Goal: Task Accomplishment & Management: Manage account settings

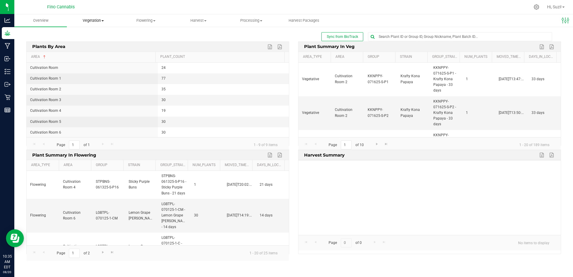
click at [103, 21] on span at bounding box center [102, 20] width 2 height 1
click at [96, 35] on span "Veg groups" at bounding box center [86, 35] width 38 height 5
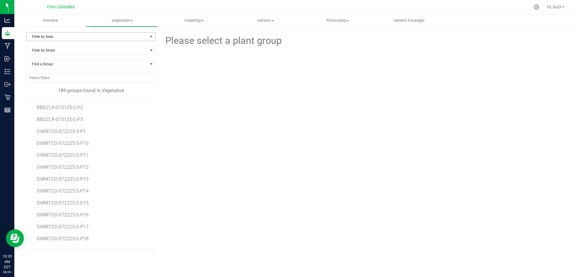
click at [147, 37] on span "Filter by Area" at bounding box center [87, 37] width 121 height 8
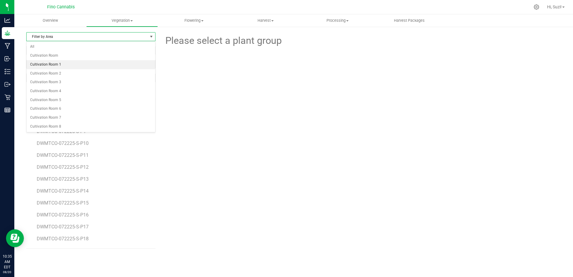
click at [110, 64] on li "Cultivation Room 1" at bounding box center [91, 64] width 129 height 9
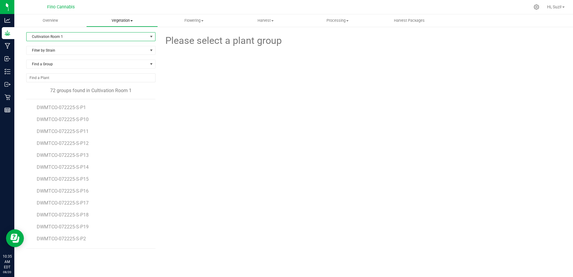
click at [131, 18] on span "Vegetation" at bounding box center [121, 20] width 71 height 5
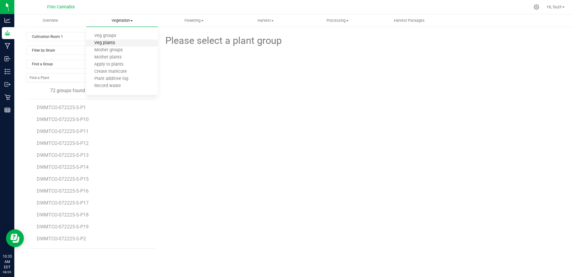
click at [120, 42] on span "Veg plants" at bounding box center [104, 43] width 37 height 5
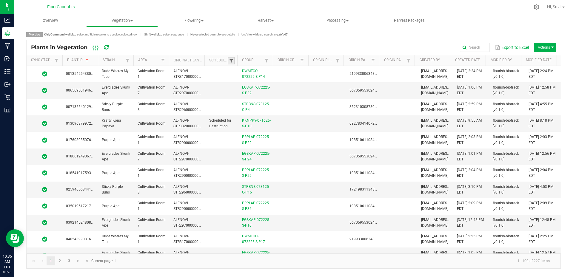
click at [230, 61] on span at bounding box center [231, 60] width 5 height 5
click at [237, 93] on li "Not Scheduled" at bounding box center [260, 93] width 58 height 8
checkbox Scheduled "true"
click at [268, 104] on button "Filter" at bounding box center [278, 106] width 30 height 13
click at [162, 61] on span at bounding box center [162, 60] width 5 height 5
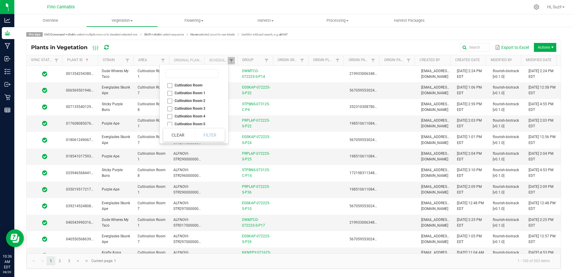
click at [168, 93] on li "Cultivation Room 1" at bounding box center [192, 93] width 58 height 8
checkbox 1 "true"
click at [170, 103] on li "Cultivation Room 2" at bounding box center [192, 101] width 58 height 8
checkbox 2 "true"
click at [220, 133] on button "Filter" at bounding box center [210, 135] width 30 height 13
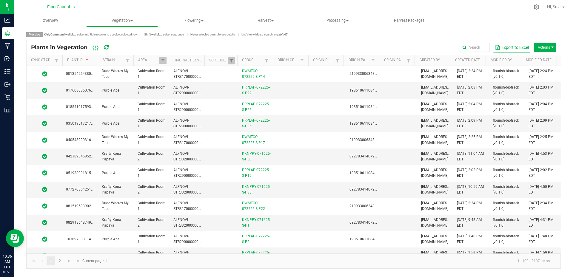
click at [515, 48] on button "Export to Excel" at bounding box center [511, 47] width 37 height 10
click at [131, 20] on span "Vegetation" at bounding box center [121, 20] width 71 height 5
click at [117, 39] on li "Veg groups" at bounding box center [122, 36] width 72 height 7
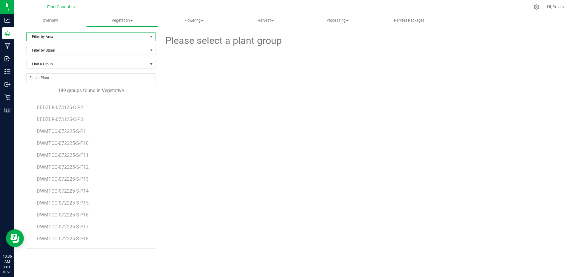
click at [152, 35] on span "select" at bounding box center [151, 36] width 5 height 5
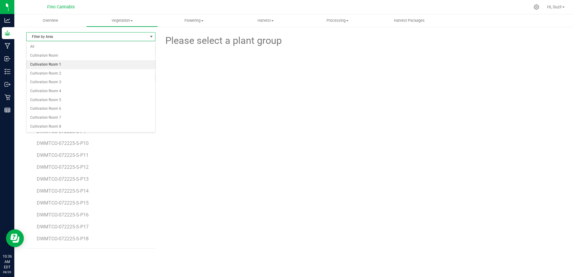
click at [114, 66] on li "Cultivation Room 1" at bounding box center [91, 64] width 129 height 9
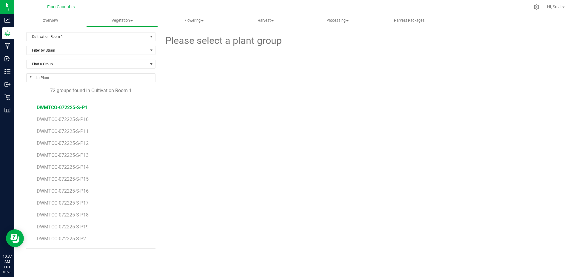
click at [72, 109] on span "DWMTCO-072225-S-P1" at bounding box center [62, 108] width 51 height 6
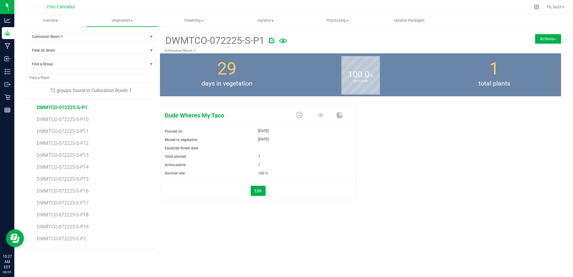
click at [556, 41] on button "Actions" at bounding box center [548, 39] width 26 height 10
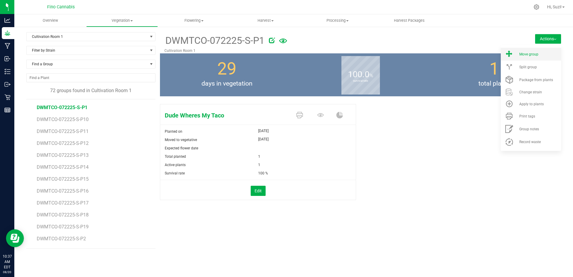
click at [547, 54] on div "Move group" at bounding box center [539, 54] width 41 height 4
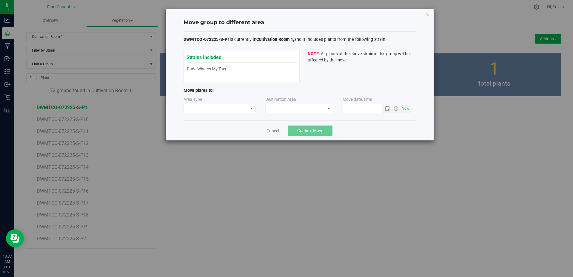
type input "[DATE] 10:37 AM"
click at [236, 105] on span at bounding box center [216, 108] width 64 height 8
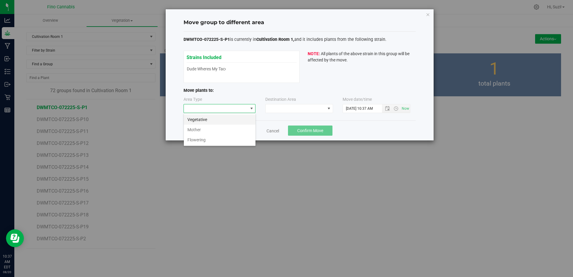
scroll to position [9, 72]
click at [226, 142] on li "Flowering" at bounding box center [220, 140] width 72 height 10
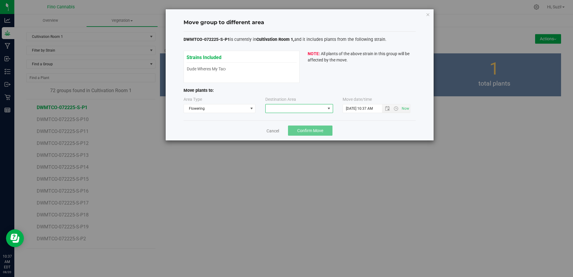
click at [327, 108] on span at bounding box center [328, 108] width 5 height 5
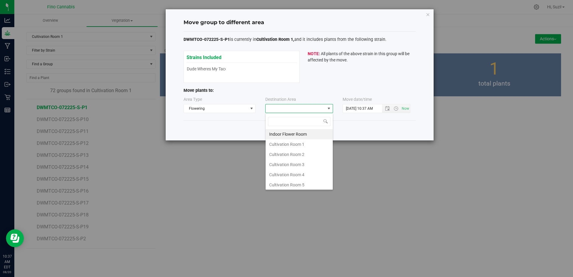
scroll to position [9, 68]
click at [313, 149] on li "Cultivation Room 1" at bounding box center [298, 144] width 67 height 10
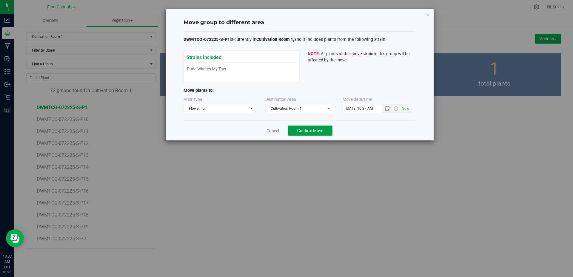
click at [321, 131] on span "Confirm Move" at bounding box center [310, 130] width 26 height 5
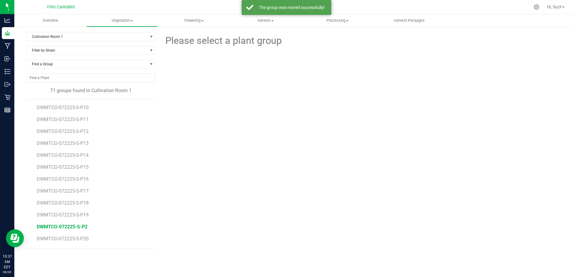
click at [78, 225] on span "DWMTCO-072225-S-P2" at bounding box center [62, 227] width 51 height 6
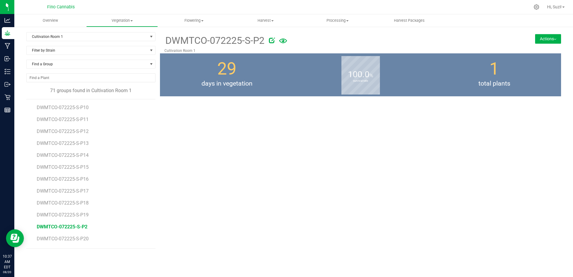
click at [547, 39] on button "Actions" at bounding box center [548, 39] width 26 height 10
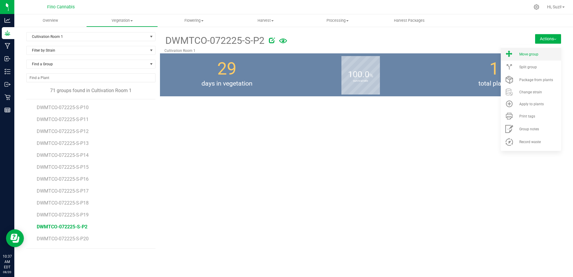
click at [546, 52] on div "Move group" at bounding box center [539, 54] width 41 height 4
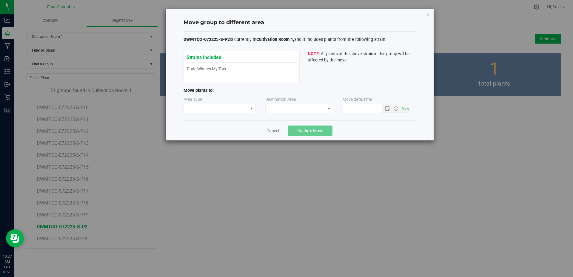
type input "[DATE] 10:37 AM"
click at [247, 108] on span at bounding box center [216, 108] width 64 height 8
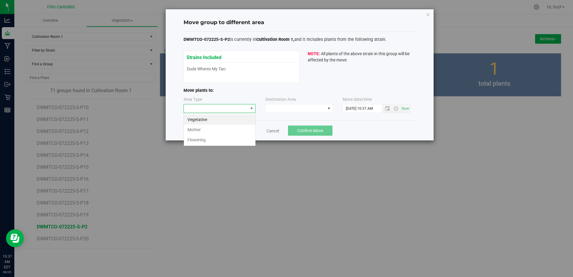
scroll to position [9, 72]
click at [229, 141] on li "Flowering" at bounding box center [220, 140] width 72 height 10
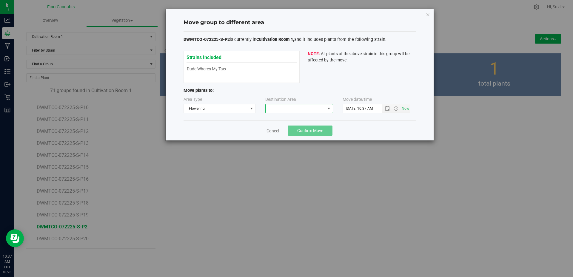
click at [290, 110] on span at bounding box center [295, 108] width 60 height 8
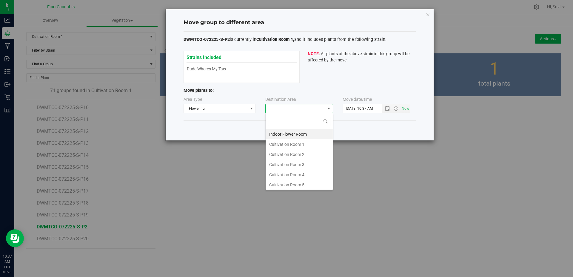
scroll to position [9, 68]
click at [299, 147] on li "Cultivation Room 1" at bounding box center [298, 144] width 67 height 10
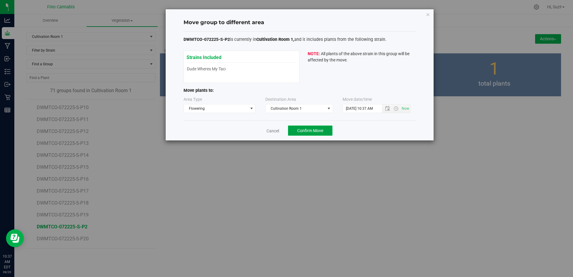
click at [320, 128] on button "Confirm Move" at bounding box center [310, 131] width 44 height 10
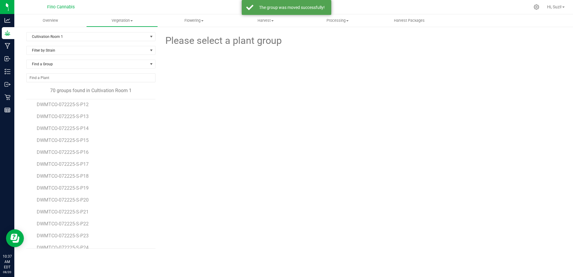
scroll to position [149, 0]
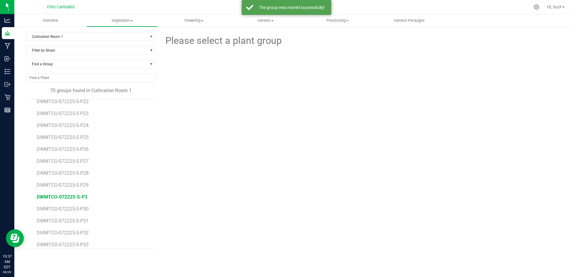
click at [76, 197] on span "DWMTCO-072225-S-P3" at bounding box center [62, 197] width 51 height 6
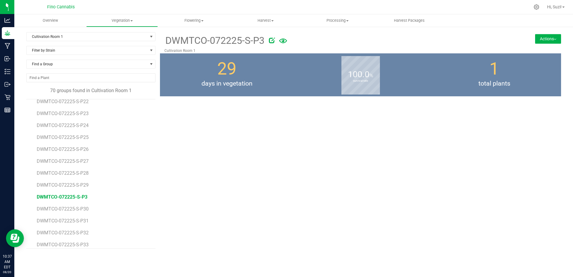
click at [556, 40] on button "Actions" at bounding box center [548, 39] width 26 height 10
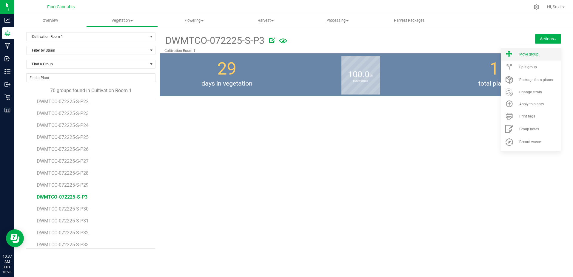
click at [547, 52] on div "Move group" at bounding box center [539, 54] width 41 height 4
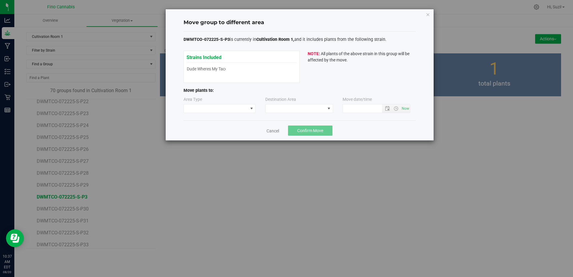
type input "[DATE] 10:37 AM"
click at [244, 109] on span at bounding box center [216, 108] width 64 height 8
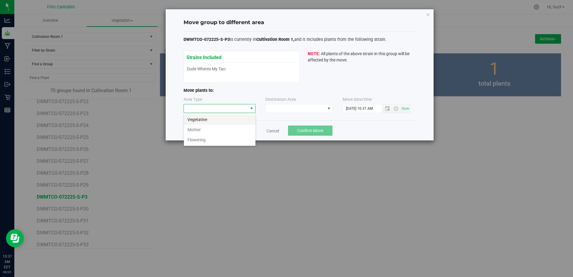
scroll to position [9, 72]
click at [224, 139] on li "Flowering" at bounding box center [220, 140] width 72 height 10
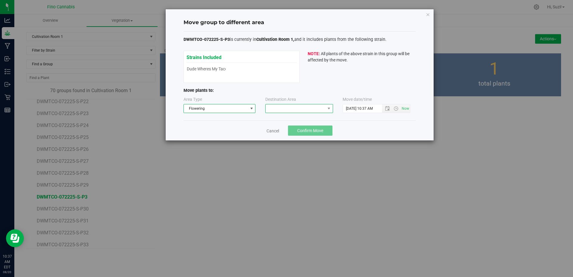
click at [281, 111] on span at bounding box center [295, 108] width 60 height 8
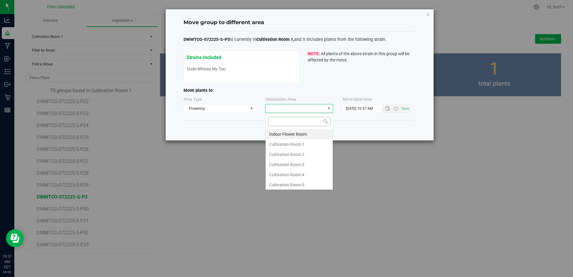
scroll to position [9, 68]
click at [281, 144] on li "Cultivation Room 1" at bounding box center [298, 144] width 67 height 10
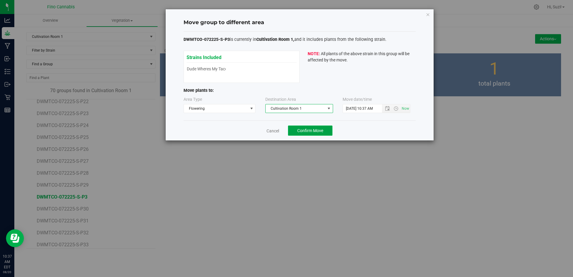
click at [312, 132] on span "Confirm Move" at bounding box center [310, 130] width 26 height 5
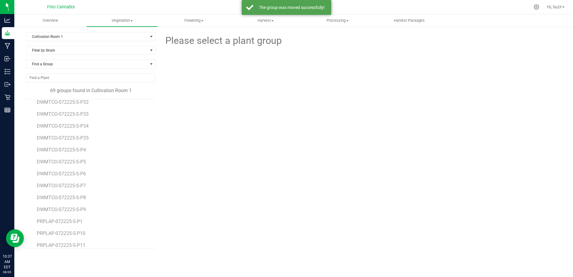
scroll to position [268, 0]
click at [81, 149] on span "DWMTCO-072225-S-P4" at bounding box center [62, 149] width 51 height 6
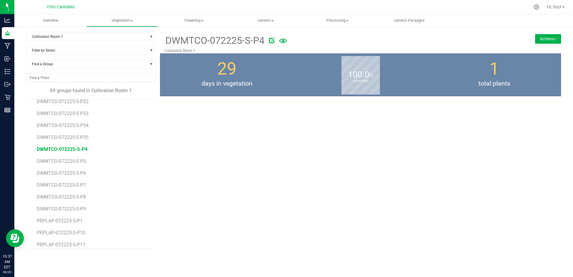
click at [538, 40] on button "Actions" at bounding box center [548, 39] width 26 height 10
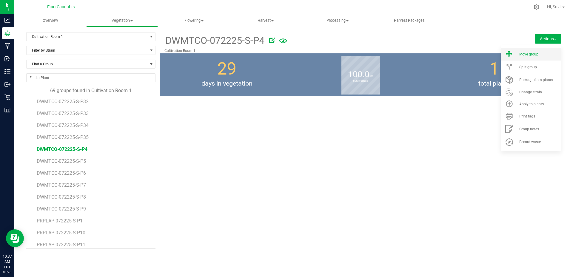
click at [538, 50] on li "Move group" at bounding box center [530, 54] width 60 height 13
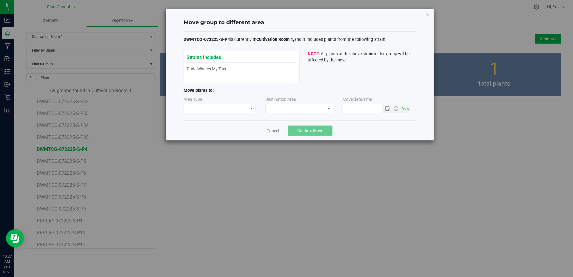
type input "[DATE] 10:37 AM"
click at [253, 110] on span at bounding box center [251, 108] width 5 height 5
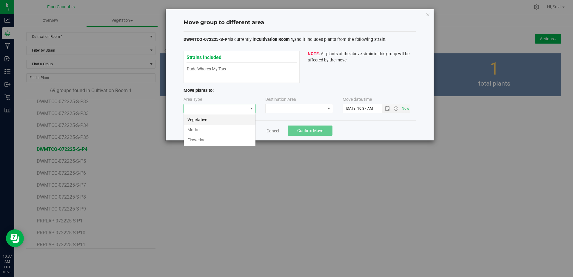
scroll to position [9, 72]
click at [236, 140] on li "Flowering" at bounding box center [220, 140] width 72 height 10
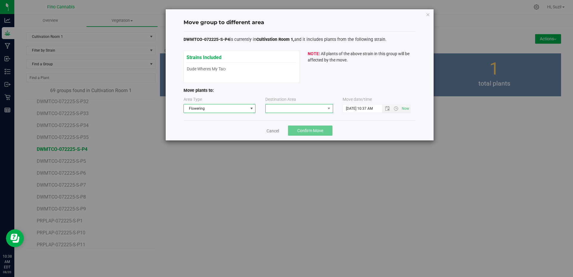
click at [279, 112] on span at bounding box center [295, 108] width 60 height 8
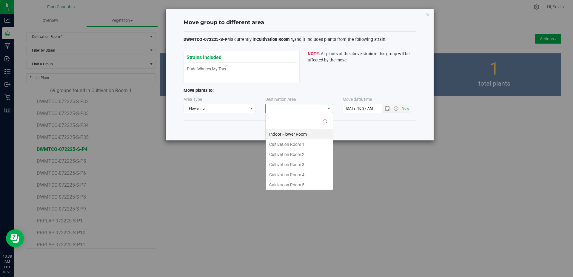
scroll to position [9, 68]
click at [291, 146] on li "Cultivation Room 1" at bounding box center [298, 144] width 67 height 10
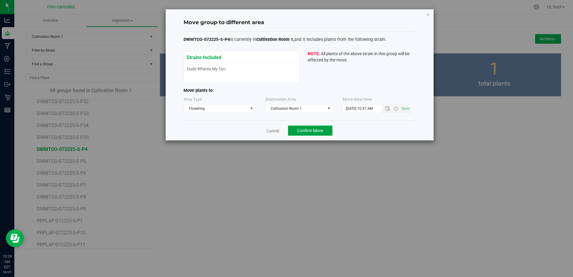
click at [310, 128] on span "Confirm Move" at bounding box center [310, 130] width 26 height 5
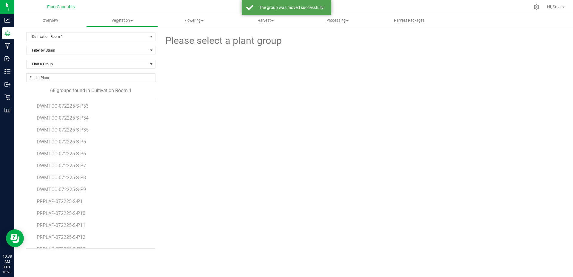
scroll to position [268, 0]
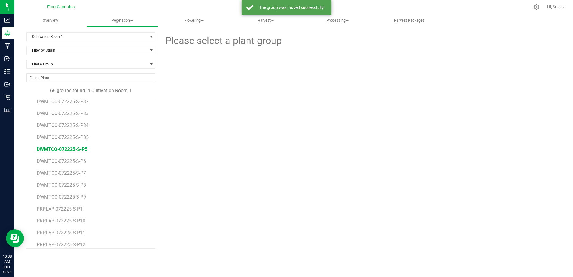
click at [78, 149] on span "DWMTCO-072225-S-P5" at bounding box center [62, 149] width 51 height 6
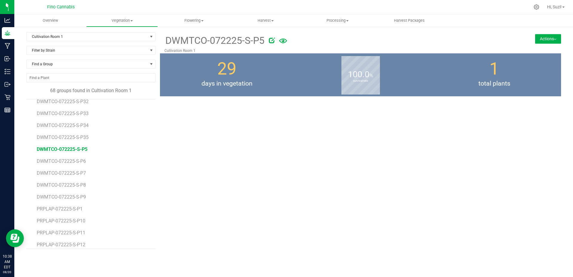
click at [556, 37] on button "Actions" at bounding box center [548, 39] width 26 height 10
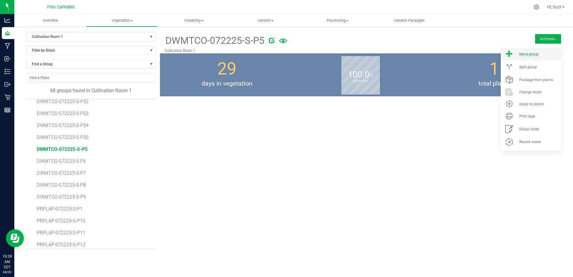
click at [546, 52] on div "Move group" at bounding box center [539, 54] width 41 height 4
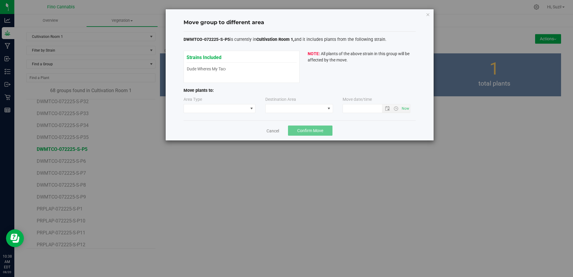
type input "[DATE] 10:38 AM"
click at [250, 109] on span at bounding box center [251, 108] width 5 height 5
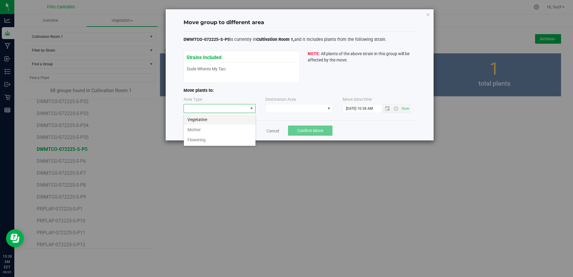
scroll to position [9, 72]
click at [226, 140] on li "Flowering" at bounding box center [220, 140] width 72 height 10
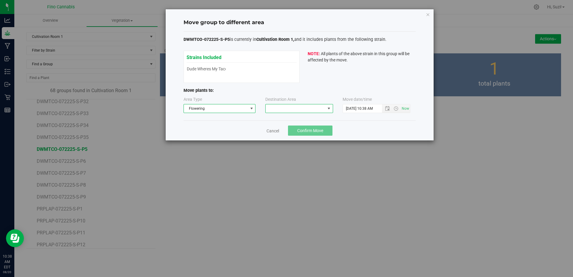
click at [329, 111] on span at bounding box center [328, 108] width 5 height 5
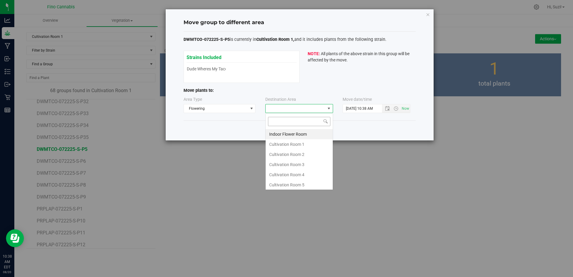
scroll to position [9, 68]
click at [307, 142] on li "Cultivation Room 1" at bounding box center [298, 144] width 67 height 10
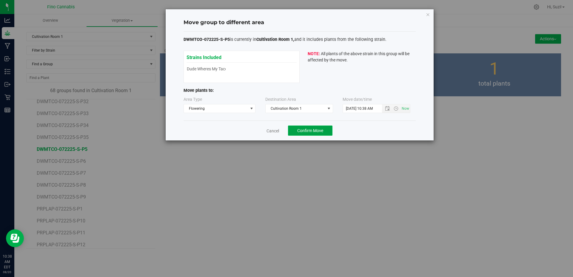
click at [314, 132] on span "Confirm Move" at bounding box center [310, 130] width 26 height 5
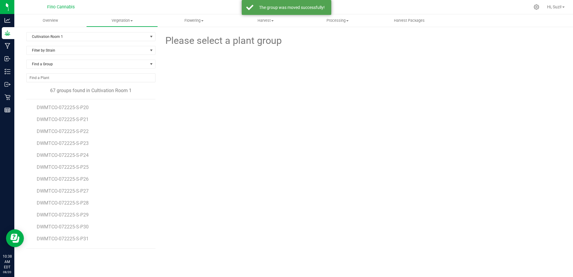
scroll to position [239, 0]
click at [63, 178] on span "DWMTCO-072225-S-P6" at bounding box center [62, 179] width 51 height 6
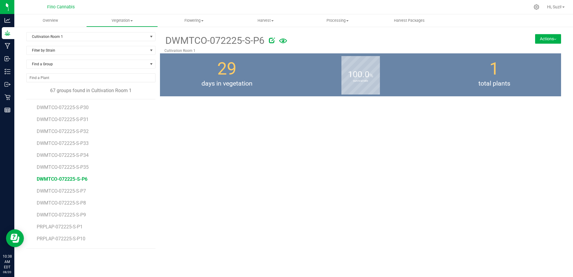
click at [546, 43] on button "Actions" at bounding box center [548, 39] width 26 height 10
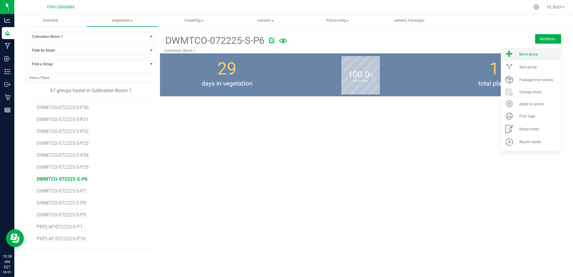
click at [539, 56] on li "Move group" at bounding box center [530, 54] width 60 height 13
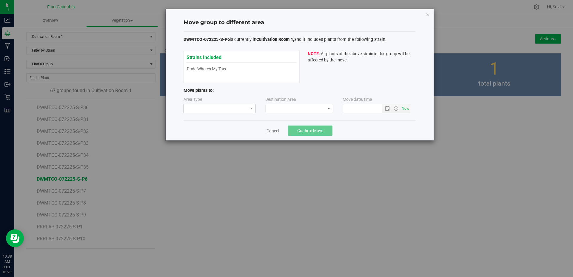
type input "[DATE] 10:38 AM"
click at [240, 110] on span at bounding box center [216, 108] width 64 height 8
click at [225, 139] on li "Flowering" at bounding box center [220, 140] width 72 height 10
click at [328, 111] on span at bounding box center [328, 108] width 5 height 5
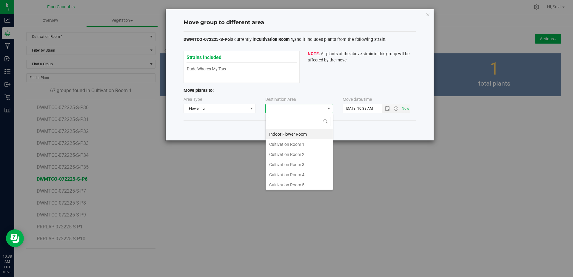
scroll to position [9, 68]
click at [307, 145] on li "Cultivation Room 1" at bounding box center [298, 144] width 67 height 10
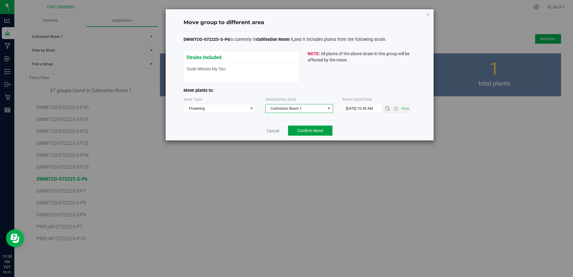
click at [309, 135] on button "Confirm Move" at bounding box center [310, 131] width 44 height 10
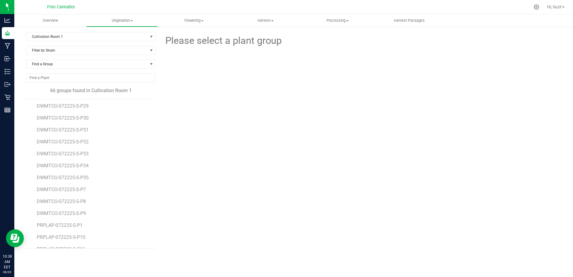
scroll to position [239, 0]
click at [81, 181] on span "DWMTCO-072225-S-P7" at bounding box center [62, 179] width 51 height 6
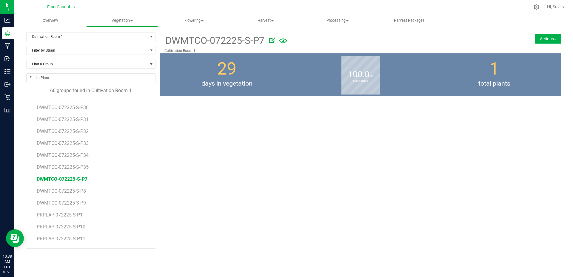
click at [546, 37] on button "Actions" at bounding box center [548, 39] width 26 height 10
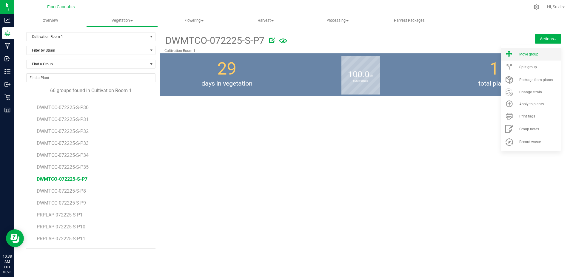
click at [545, 52] on li "Move group" at bounding box center [530, 54] width 60 height 13
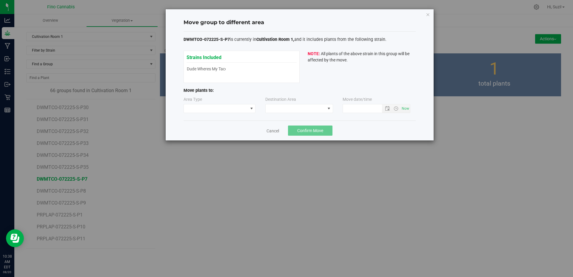
type input "[DATE] 10:38 AM"
click at [239, 111] on span at bounding box center [216, 108] width 64 height 8
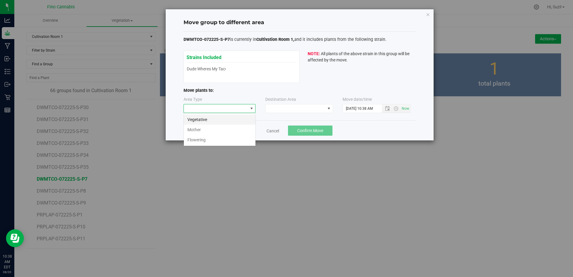
scroll to position [9, 72]
click at [228, 137] on li "Flowering" at bounding box center [220, 140] width 72 height 10
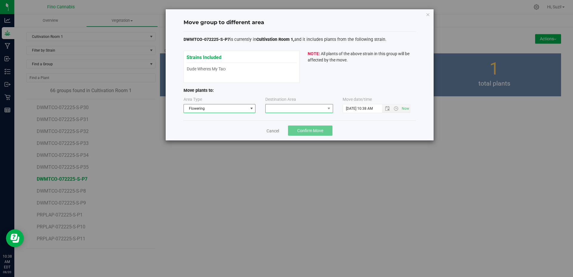
click at [303, 112] on span at bounding box center [295, 108] width 60 height 8
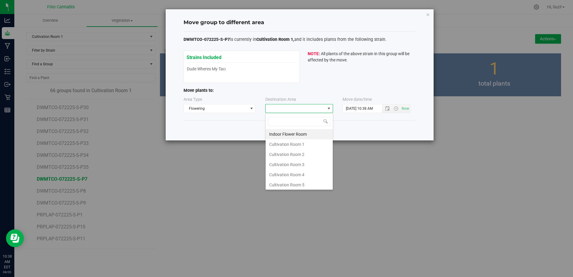
scroll to position [9, 68]
click at [304, 145] on li "Cultivation Room 1" at bounding box center [298, 144] width 67 height 10
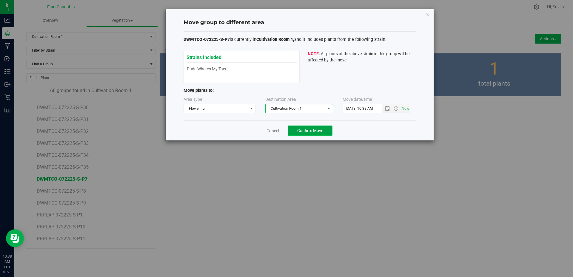
click at [301, 132] on span "Confirm Move" at bounding box center [310, 130] width 26 height 5
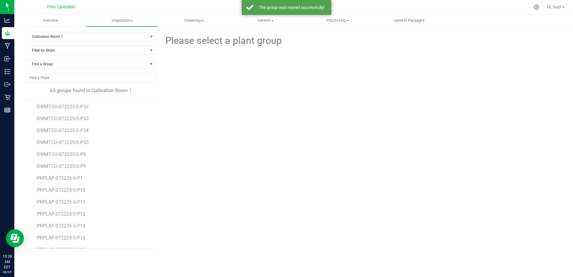
scroll to position [268, 0]
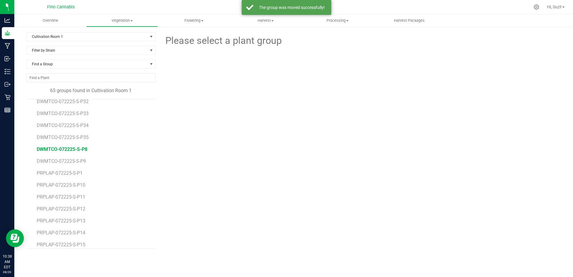
click at [82, 151] on span "DWMTCO-072225-S-P8" at bounding box center [62, 149] width 51 height 6
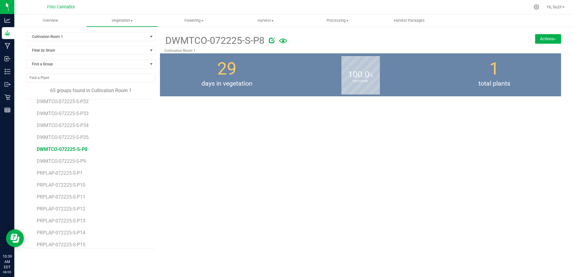
click at [546, 40] on button "Actions" at bounding box center [548, 39] width 26 height 10
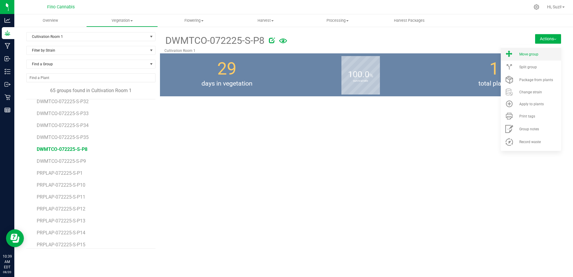
click at [541, 60] on li "Move group" at bounding box center [530, 54] width 60 height 13
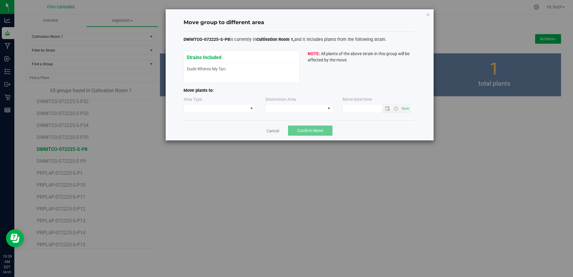
type input "[DATE] 10:39 AM"
click at [250, 110] on span at bounding box center [251, 108] width 5 height 5
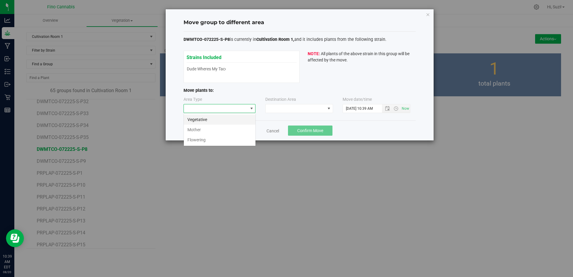
scroll to position [9, 72]
click at [231, 137] on li "Flowering" at bounding box center [220, 140] width 72 height 10
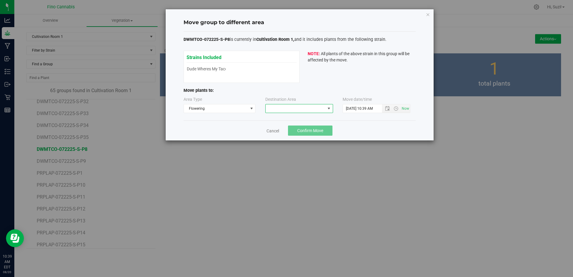
click at [292, 111] on span at bounding box center [295, 108] width 60 height 8
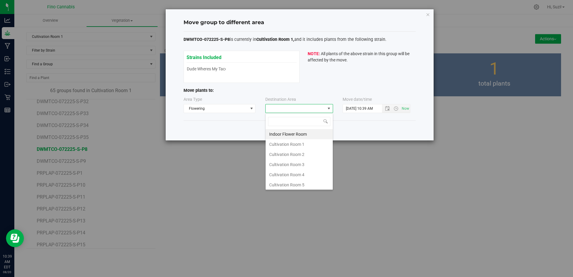
scroll to position [9, 68]
click at [293, 148] on li "Cultivation Room 1" at bounding box center [298, 144] width 67 height 10
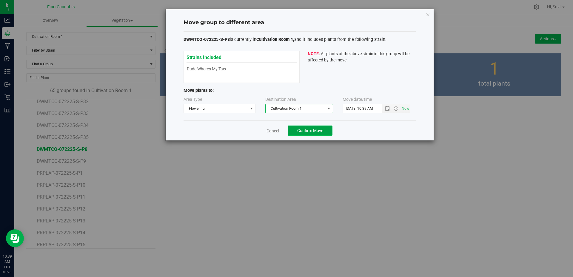
click at [321, 131] on span "Confirm Move" at bounding box center [310, 130] width 26 height 5
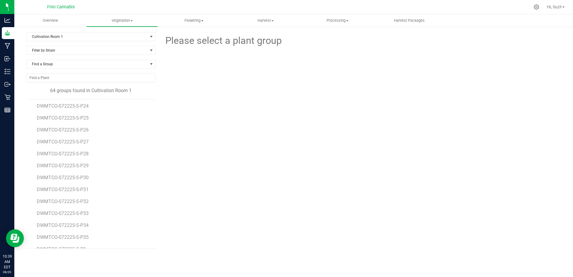
scroll to position [179, 0]
click at [79, 239] on span "DWMTCO-072225-S-P9" at bounding box center [62, 239] width 51 height 6
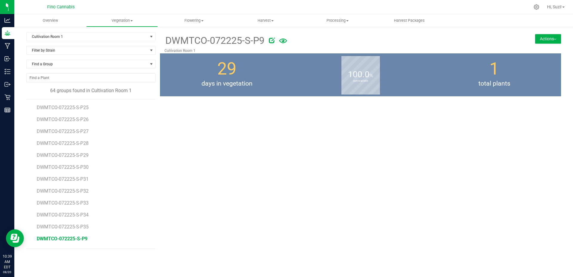
click at [550, 36] on button "Actions" at bounding box center [548, 39] width 26 height 10
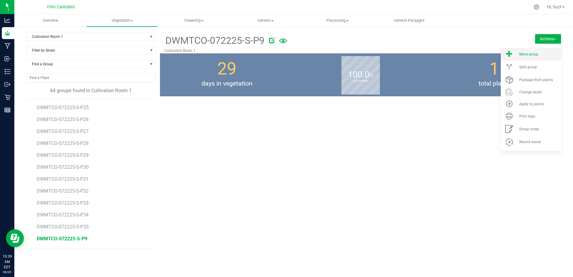
click at [546, 50] on li "Move group" at bounding box center [530, 54] width 60 height 13
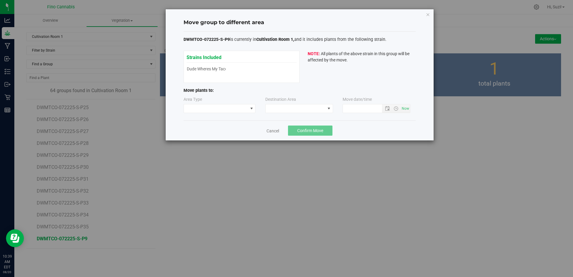
type input "[DATE] 10:39 AM"
click at [250, 107] on span at bounding box center [251, 108] width 5 height 5
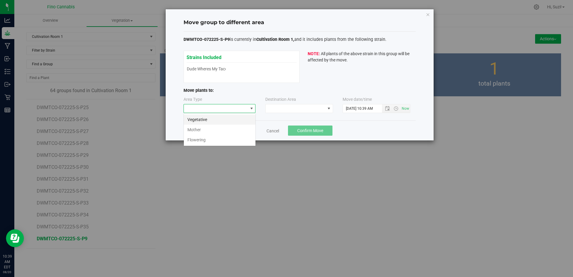
scroll to position [9, 72]
click at [225, 139] on li "Flowering" at bounding box center [220, 140] width 72 height 10
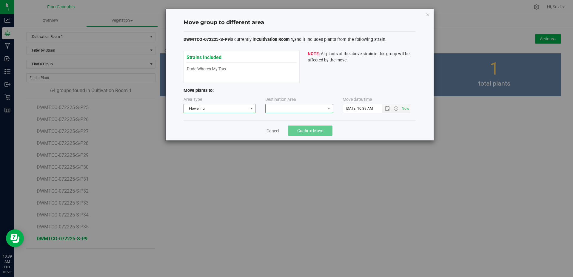
click at [278, 107] on span at bounding box center [295, 108] width 60 height 8
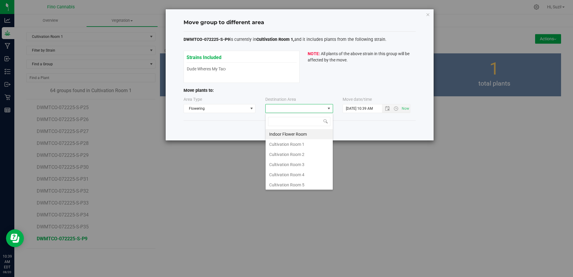
scroll to position [9, 68]
click at [281, 142] on li "Cultivation Room 1" at bounding box center [298, 144] width 67 height 10
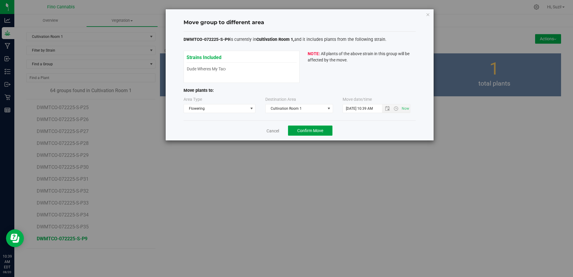
click at [310, 128] on span "Confirm Move" at bounding box center [310, 130] width 26 height 5
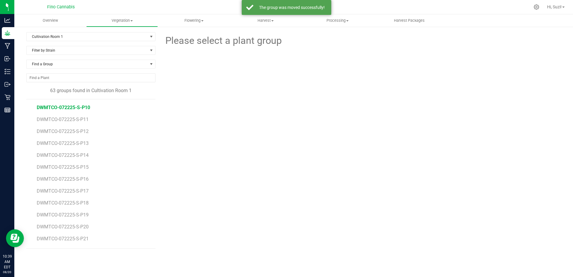
click at [75, 110] on span "DWMTCO-072225-S-P10" at bounding box center [63, 108] width 53 height 6
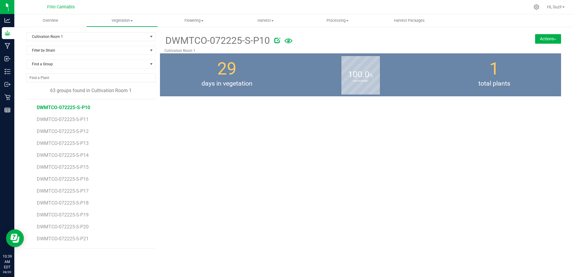
click at [557, 39] on button "Actions" at bounding box center [548, 39] width 26 height 10
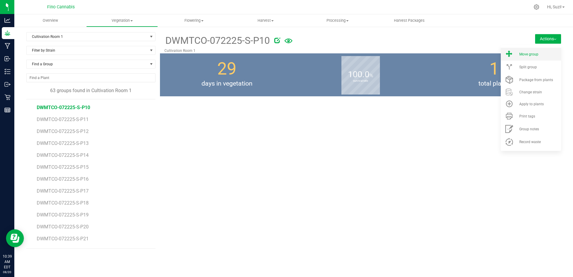
click at [542, 52] on div "Move group" at bounding box center [539, 54] width 41 height 4
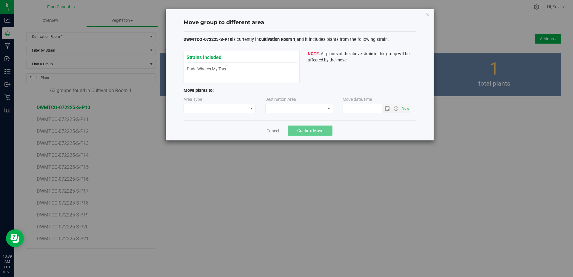
type input "[DATE] 10:39 AM"
click at [251, 107] on span at bounding box center [251, 108] width 5 height 5
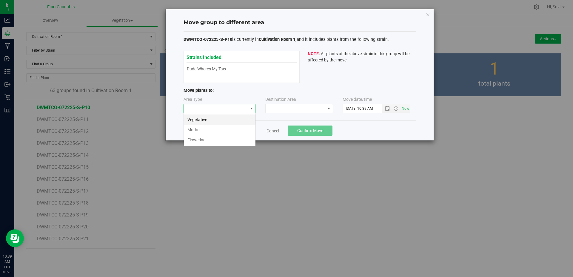
scroll to position [9, 72]
click at [229, 141] on li "Flowering" at bounding box center [220, 140] width 72 height 10
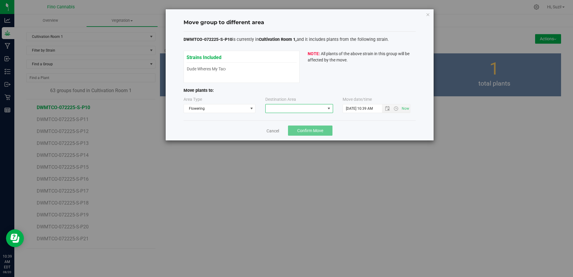
click at [307, 110] on span at bounding box center [295, 108] width 60 height 8
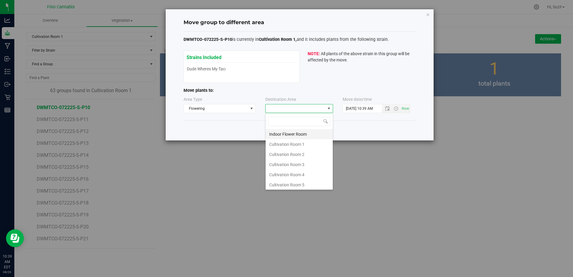
scroll to position [9, 68]
click at [299, 145] on li "Cultivation Room 1" at bounding box center [298, 144] width 67 height 10
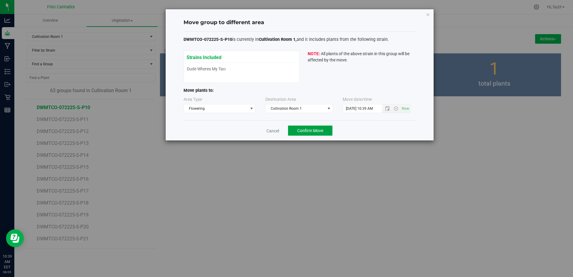
click at [304, 132] on span "Confirm Move" at bounding box center [310, 130] width 26 height 5
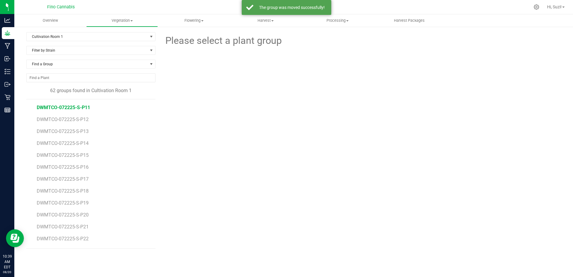
click at [78, 107] on span "DWMTCO-072225-S-P11" at bounding box center [63, 108] width 53 height 6
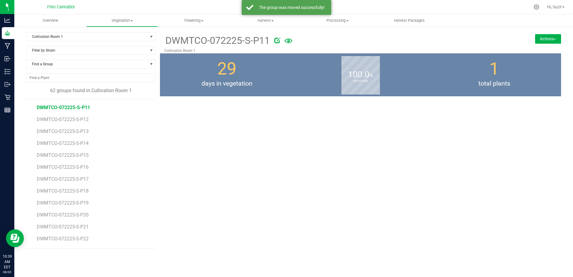
click at [554, 39] on img at bounding box center [554, 39] width 2 height 1
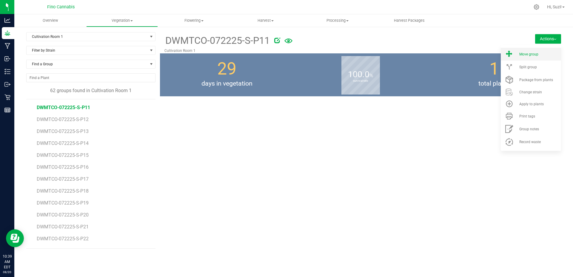
click at [539, 55] on div "Move group" at bounding box center [539, 54] width 41 height 4
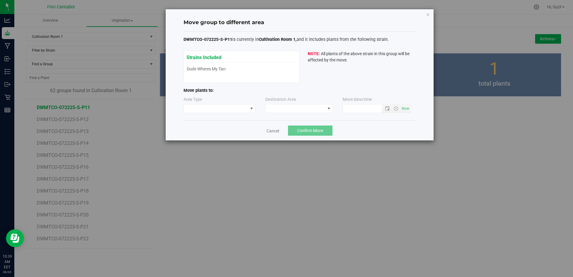
type input "[DATE] 10:39 AM"
click at [248, 112] on span at bounding box center [251, 108] width 7 height 8
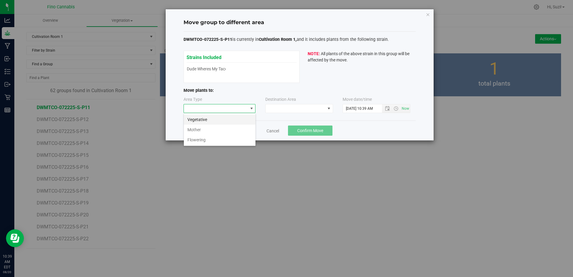
scroll to position [9, 72]
click at [231, 138] on li "Flowering" at bounding box center [220, 140] width 72 height 10
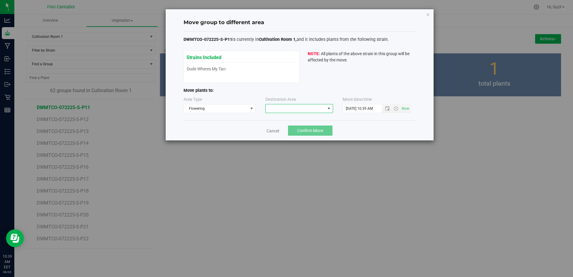
click at [327, 109] on span at bounding box center [328, 108] width 5 height 5
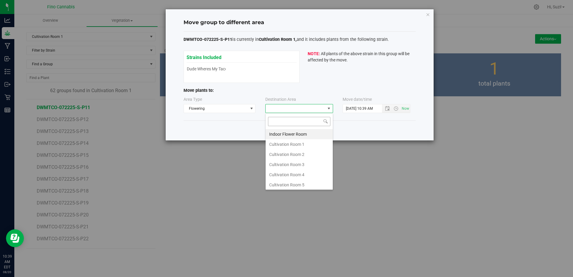
scroll to position [9, 68]
click at [301, 144] on li "Cultivation Room 1" at bounding box center [298, 144] width 67 height 10
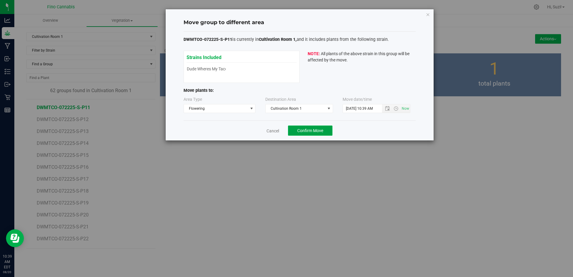
click at [321, 128] on button "Confirm Move" at bounding box center [310, 131] width 44 height 10
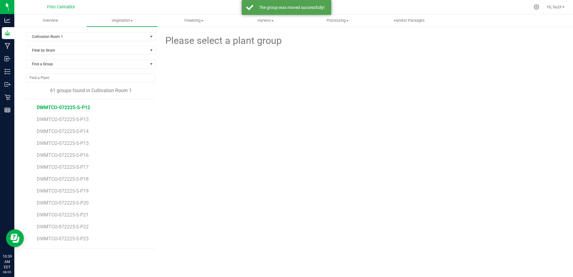
click at [88, 109] on span "DWMTCO-072225-S-P12" at bounding box center [63, 108] width 53 height 6
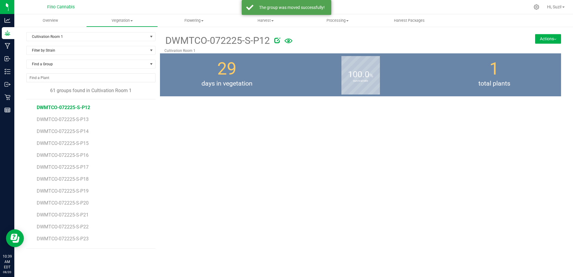
click at [545, 39] on button "Actions" at bounding box center [548, 39] width 26 height 10
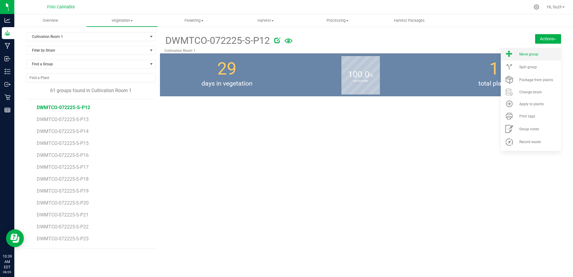
click at [542, 53] on div "Move group" at bounding box center [539, 54] width 41 height 4
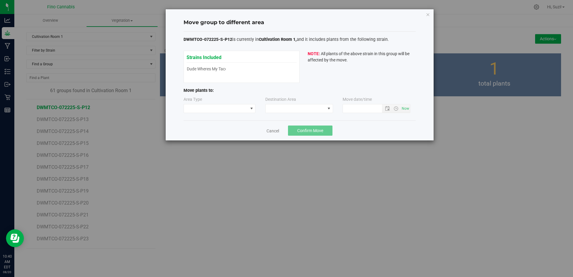
type input "[DATE] 10:40 AM"
click at [253, 109] on span at bounding box center [251, 108] width 5 height 5
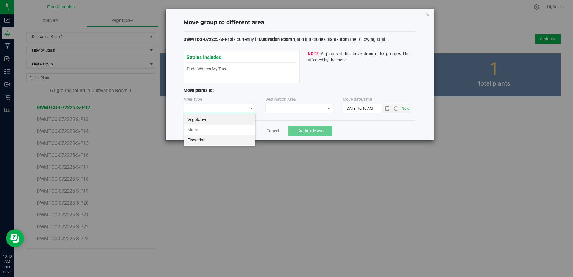
click at [239, 138] on li "Flowering" at bounding box center [220, 140] width 72 height 10
click at [278, 111] on span at bounding box center [295, 108] width 60 height 8
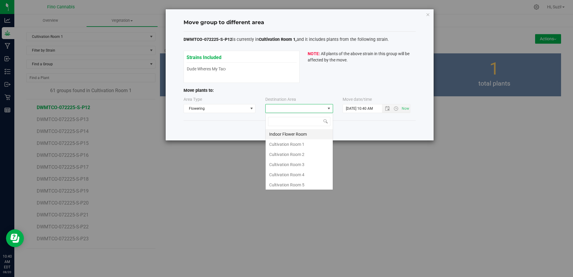
scroll to position [9, 68]
click at [279, 144] on li "Cultivation Room 1" at bounding box center [298, 144] width 67 height 10
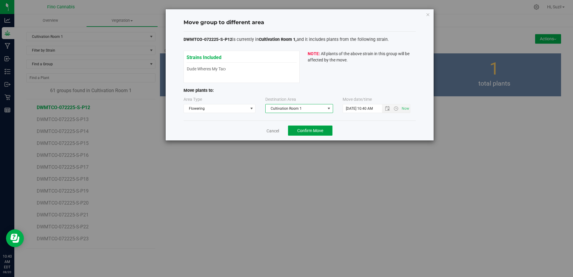
click at [299, 130] on span "Confirm Move" at bounding box center [310, 130] width 26 height 5
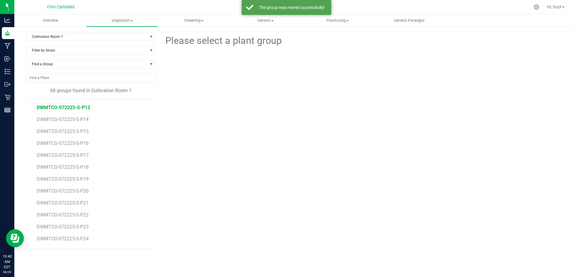
click at [85, 108] on span "DWMTCO-072225-S-P13" at bounding box center [63, 108] width 53 height 6
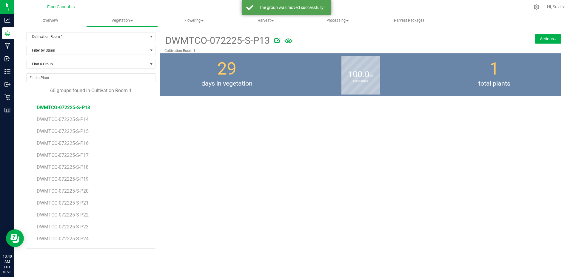
click at [549, 41] on button "Actions" at bounding box center [548, 39] width 26 height 10
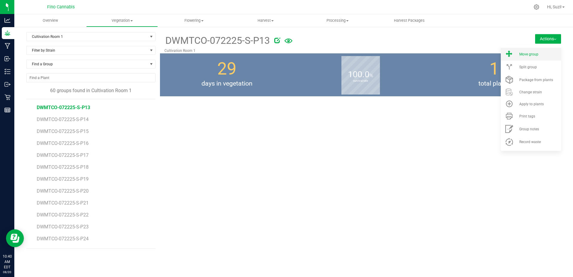
click at [544, 55] on div "Move group" at bounding box center [539, 54] width 41 height 4
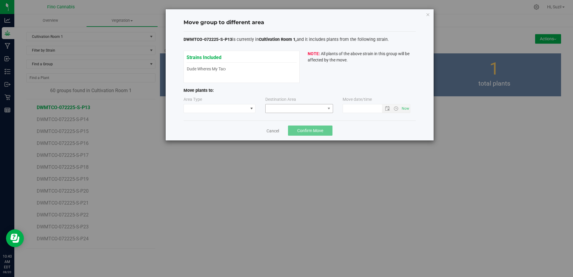
type input "[DATE] 10:40 AM"
click at [243, 112] on span at bounding box center [216, 108] width 64 height 8
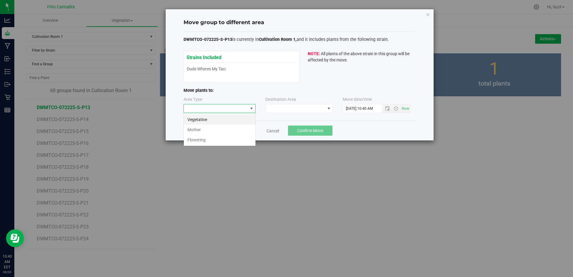
scroll to position [9, 72]
click at [224, 136] on li "Flowering" at bounding box center [220, 140] width 72 height 10
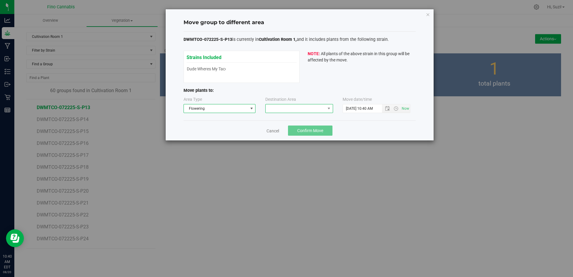
click at [284, 113] on span at bounding box center [295, 108] width 60 height 8
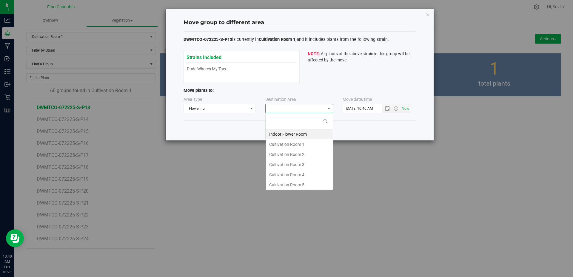
scroll to position [9, 68]
click at [287, 145] on li "Cultivation Room 1" at bounding box center [298, 144] width 67 height 10
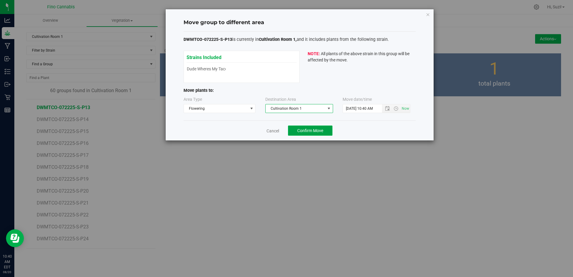
click at [308, 130] on span "Confirm Move" at bounding box center [310, 130] width 26 height 5
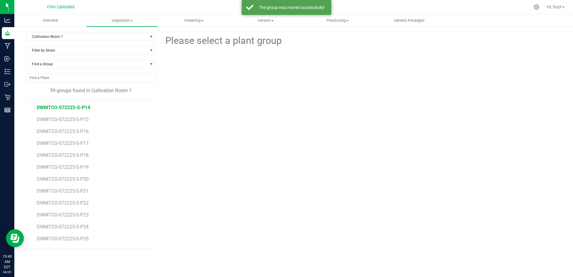
click at [86, 107] on span "DWMTCO-072225-S-P14" at bounding box center [63, 108] width 53 height 6
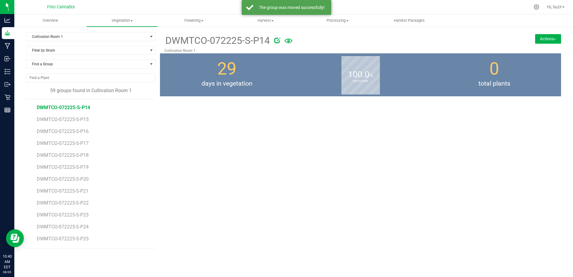
click at [556, 39] on img at bounding box center [554, 39] width 2 height 1
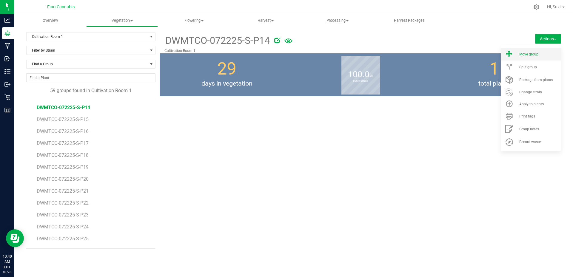
click at [527, 58] on li "Move group" at bounding box center [530, 54] width 60 height 13
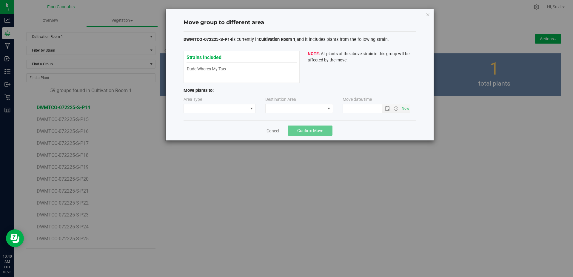
type input "[DATE] 10:40 AM"
click at [232, 107] on span at bounding box center [216, 108] width 64 height 8
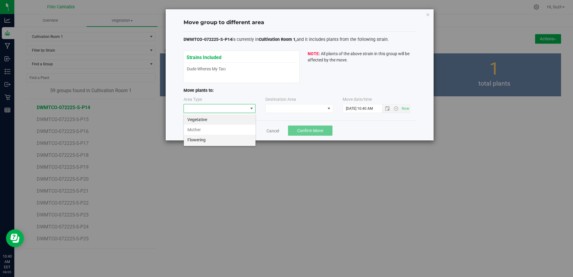
click at [216, 140] on li "Flowering" at bounding box center [220, 140] width 72 height 10
click at [278, 109] on span at bounding box center [295, 108] width 60 height 8
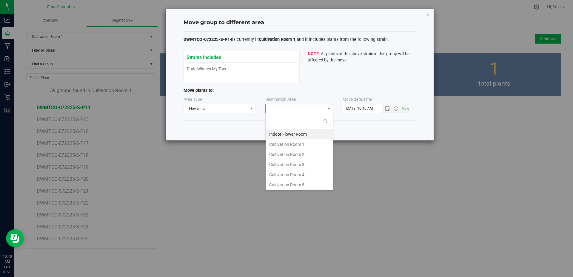
scroll to position [9, 68]
click at [283, 142] on li "Cultivation Room 1" at bounding box center [298, 144] width 67 height 10
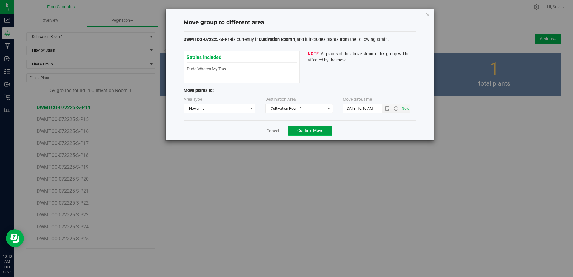
click at [309, 128] on span "Confirm Move" at bounding box center [310, 130] width 26 height 5
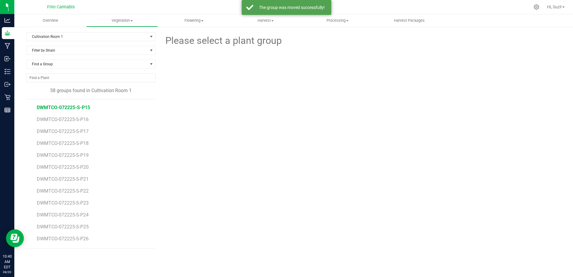
click at [80, 108] on span "DWMTCO-072225-S-P15" at bounding box center [63, 108] width 53 height 6
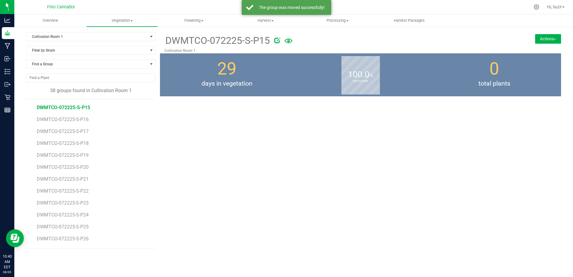
click at [553, 38] on button "Actions" at bounding box center [548, 39] width 26 height 10
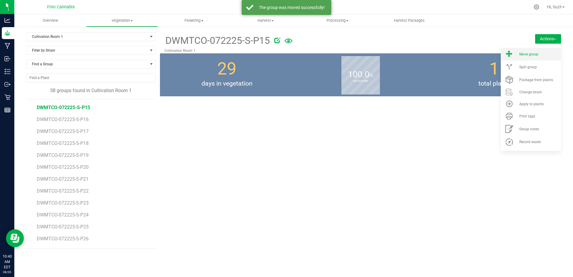
click at [541, 53] on div "Move group" at bounding box center [539, 54] width 41 height 4
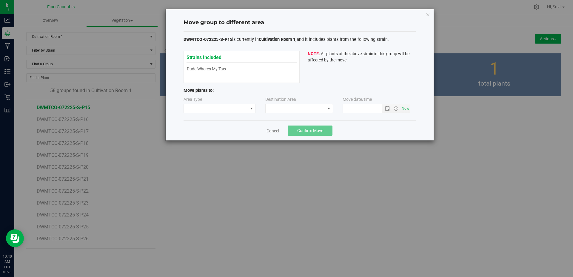
type input "[DATE] 10:40 AM"
click at [248, 110] on span at bounding box center [251, 108] width 7 height 8
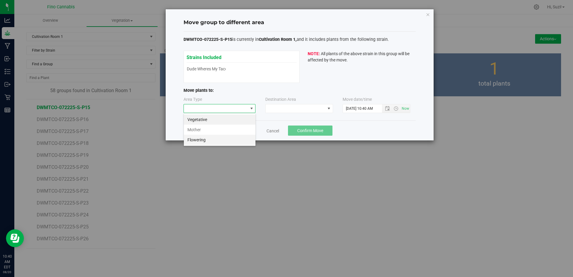
click at [222, 141] on li "Flowering" at bounding box center [220, 140] width 72 height 10
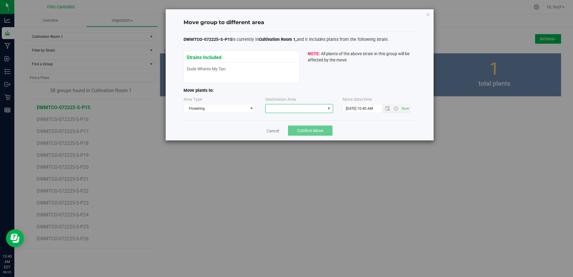
click at [287, 109] on span at bounding box center [295, 108] width 60 height 8
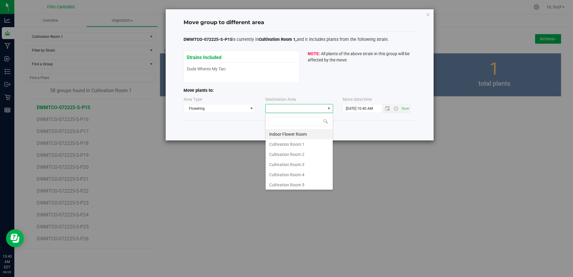
scroll to position [9, 68]
click at [281, 145] on li "Cultivation Room 1" at bounding box center [298, 144] width 67 height 10
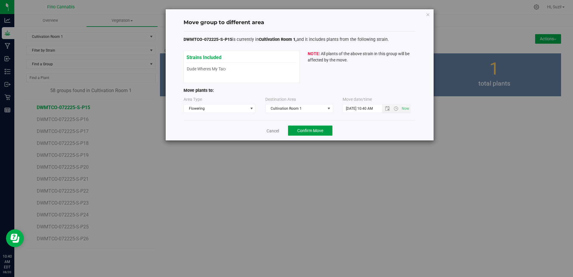
click at [318, 129] on span "Confirm Move" at bounding box center [310, 130] width 26 height 5
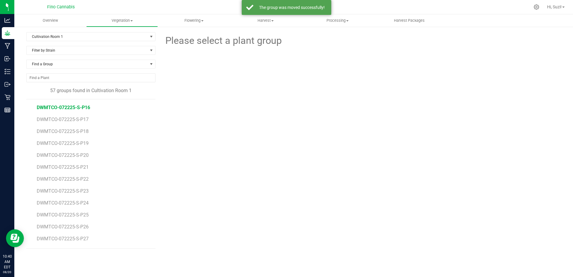
click at [78, 107] on span "DWMTCO-072225-S-P16" at bounding box center [63, 108] width 53 height 6
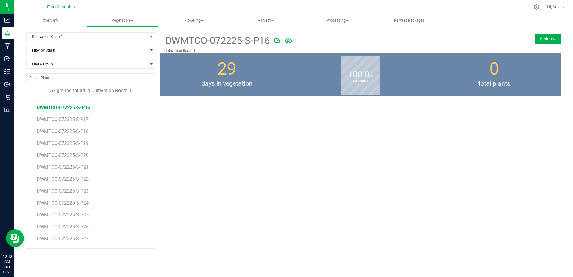
click at [553, 36] on button "Actions" at bounding box center [548, 39] width 26 height 10
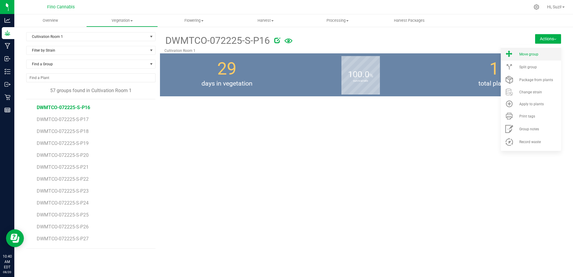
click at [546, 52] on div "Move group" at bounding box center [539, 54] width 41 height 4
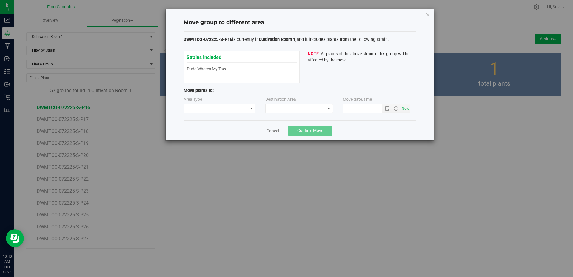
type input "[DATE] 10:40 AM"
click at [244, 108] on span at bounding box center [216, 108] width 64 height 8
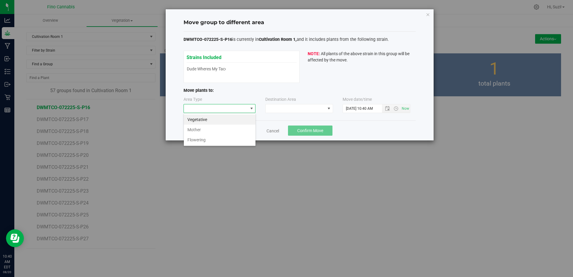
scroll to position [9, 72]
click at [207, 142] on li "Flowering" at bounding box center [220, 140] width 72 height 10
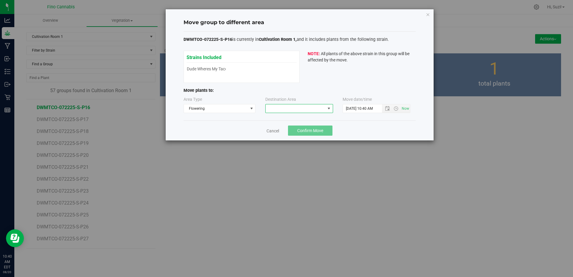
click at [312, 111] on span at bounding box center [295, 108] width 60 height 8
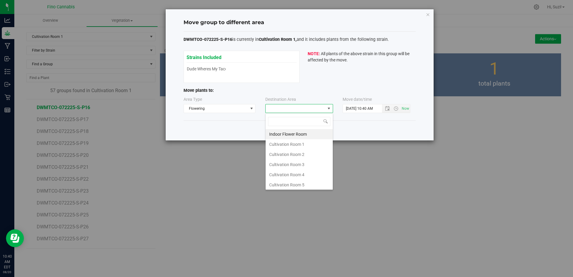
scroll to position [9, 68]
click at [306, 146] on li "Cultivation Room 1" at bounding box center [298, 144] width 67 height 10
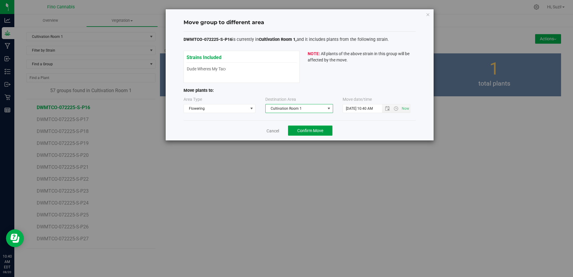
click at [308, 127] on button "Confirm Move" at bounding box center [310, 131] width 44 height 10
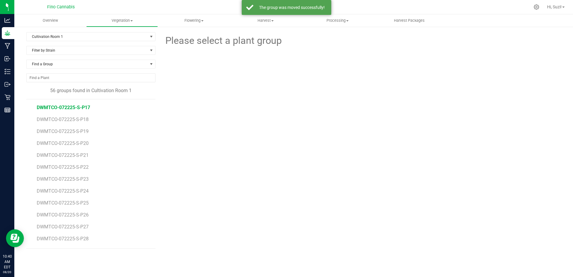
click at [84, 105] on span "DWMTCO-072225-S-P17" at bounding box center [63, 108] width 53 height 6
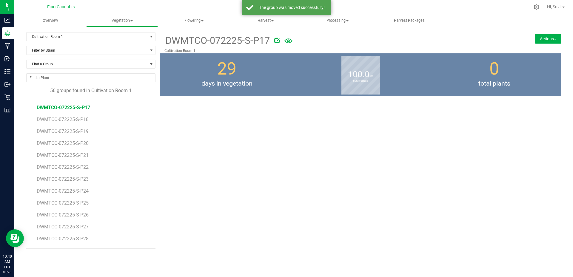
click at [547, 37] on button "Actions" at bounding box center [548, 39] width 26 height 10
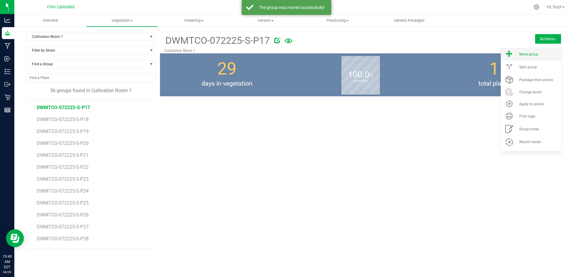
click at [543, 53] on div "Move group" at bounding box center [539, 54] width 41 height 4
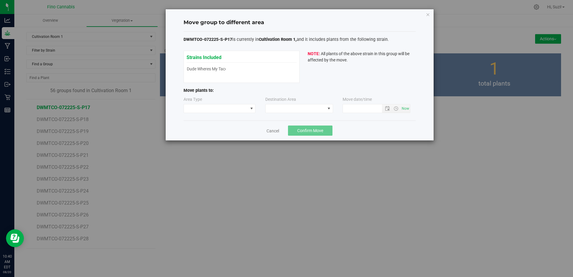
type input "[DATE] 10:40 AM"
click at [229, 110] on span at bounding box center [216, 108] width 64 height 8
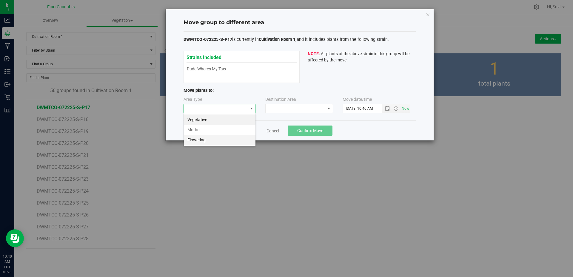
scroll to position [9, 72]
click at [217, 139] on li "Flowering" at bounding box center [220, 140] width 72 height 10
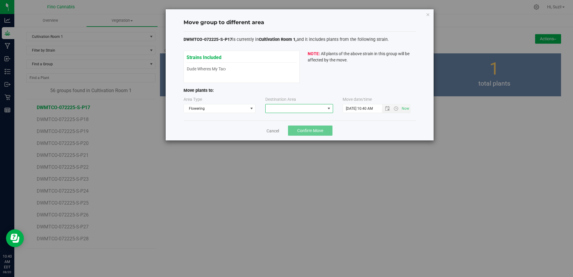
click at [273, 108] on span at bounding box center [295, 108] width 60 height 8
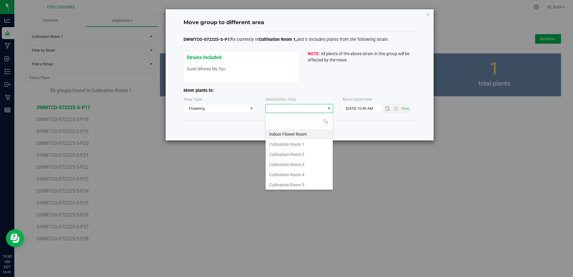
scroll to position [9, 68]
click at [282, 146] on li "Cultivation Room 1" at bounding box center [298, 144] width 67 height 10
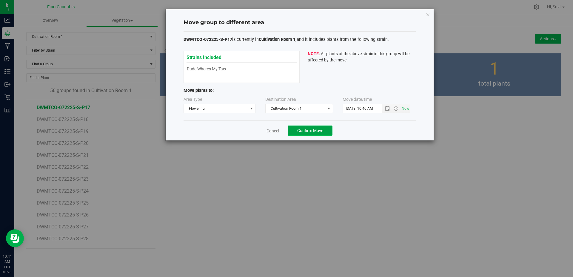
click at [318, 129] on span "Confirm Move" at bounding box center [310, 130] width 26 height 5
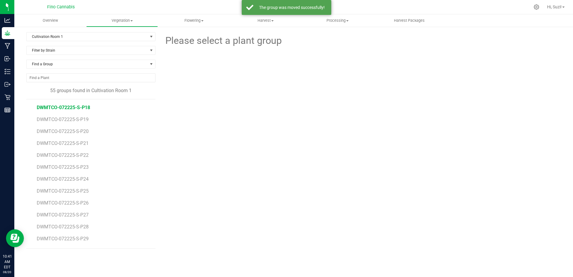
click at [77, 106] on span "DWMTCO-072225-S-P18" at bounding box center [63, 108] width 53 height 6
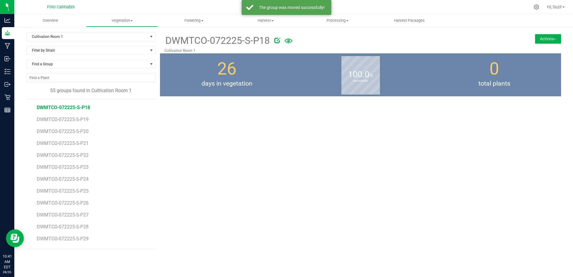
click at [556, 41] on button "Actions" at bounding box center [548, 39] width 26 height 10
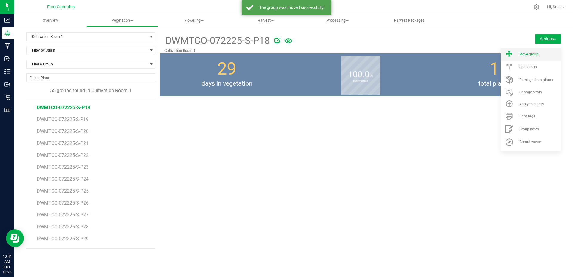
click at [535, 58] on li "Move group" at bounding box center [530, 54] width 60 height 13
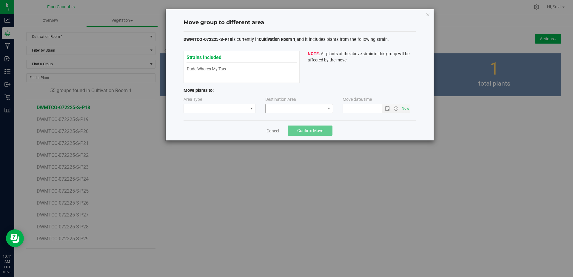
type input "[DATE] 10:41 AM"
click at [248, 112] on span at bounding box center [251, 108] width 7 height 8
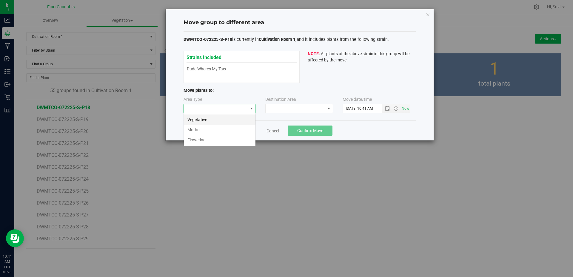
scroll to position [9, 72]
click at [224, 139] on li "Flowering" at bounding box center [220, 140] width 72 height 10
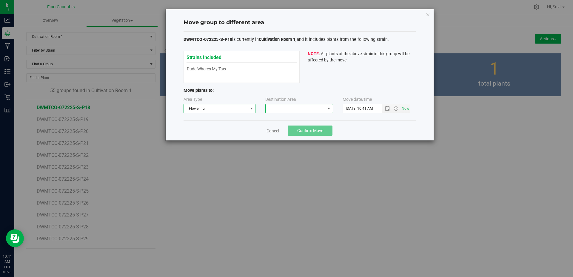
click at [330, 108] on span at bounding box center [328, 108] width 5 height 5
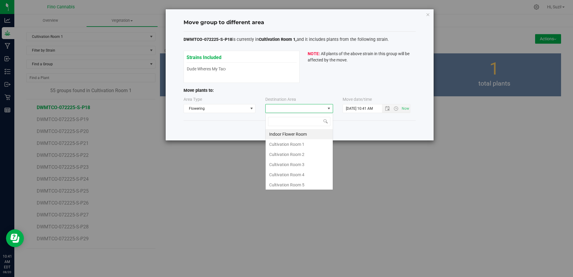
scroll to position [9, 68]
click at [306, 143] on li "Cultivation Room 1" at bounding box center [298, 144] width 67 height 10
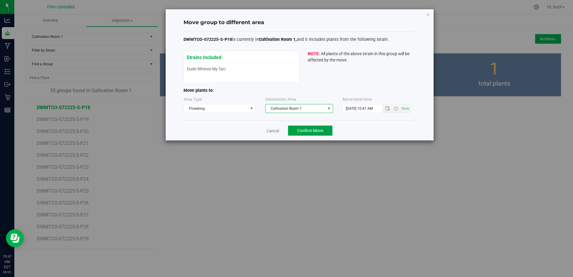
click at [318, 133] on span "Confirm Move" at bounding box center [310, 130] width 26 height 5
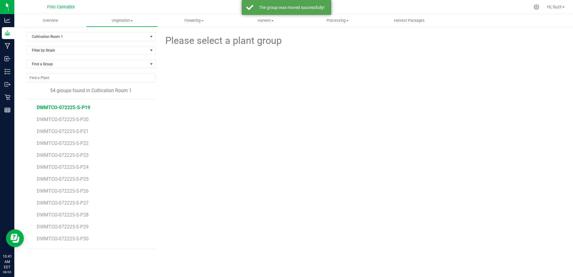
click at [78, 106] on span "DWMTCO-072225-S-P19" at bounding box center [63, 108] width 53 height 6
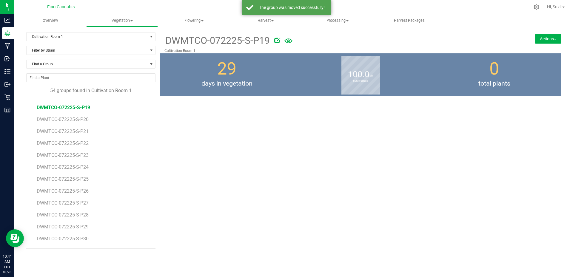
click at [552, 41] on button "Actions" at bounding box center [548, 39] width 26 height 10
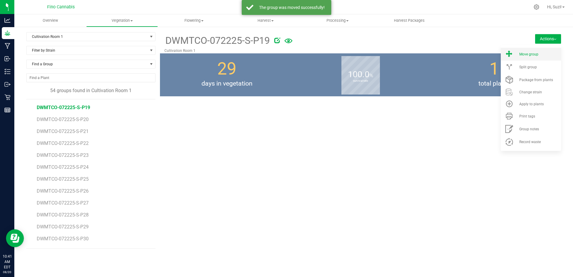
click at [540, 56] on div "Move group" at bounding box center [539, 54] width 41 height 4
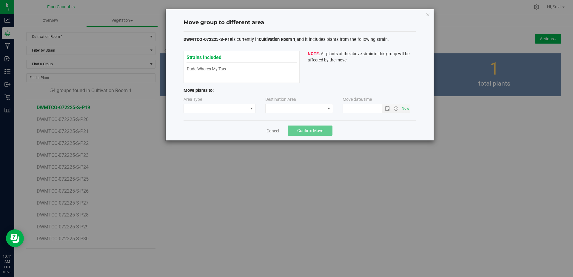
type input "[DATE] 10:41 AM"
click at [243, 112] on span at bounding box center [216, 108] width 64 height 8
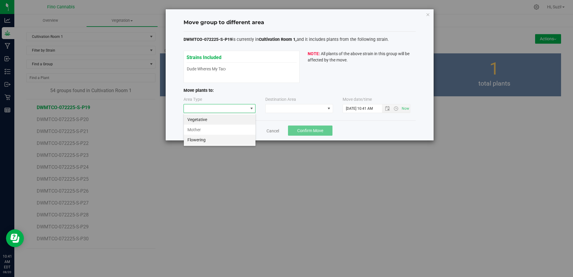
click at [229, 139] on li "Flowering" at bounding box center [220, 140] width 72 height 10
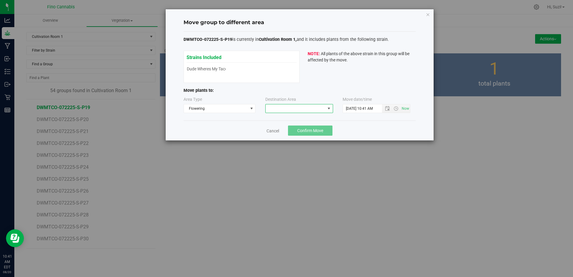
click at [267, 107] on span at bounding box center [295, 108] width 60 height 8
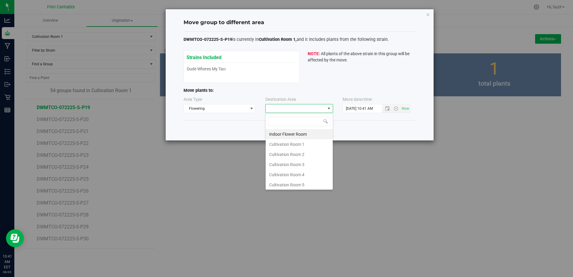
scroll to position [9, 68]
click at [273, 140] on li "Cultivation Room 1" at bounding box center [298, 144] width 67 height 10
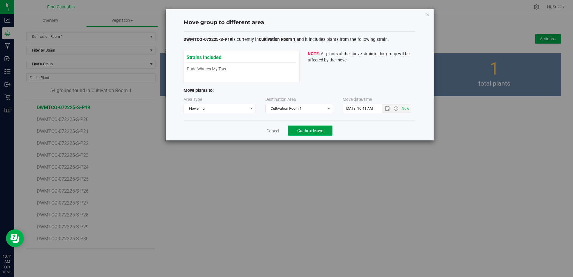
click at [317, 129] on span "Confirm Move" at bounding box center [310, 130] width 26 height 5
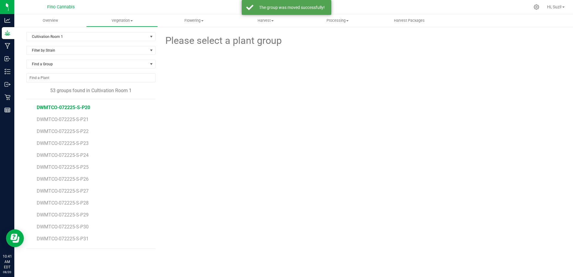
click at [87, 106] on span "DWMTCO-072225-S-P20" at bounding box center [63, 108] width 53 height 6
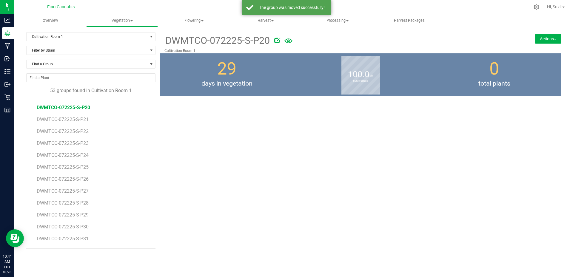
click at [553, 39] on button "Actions" at bounding box center [548, 39] width 26 height 10
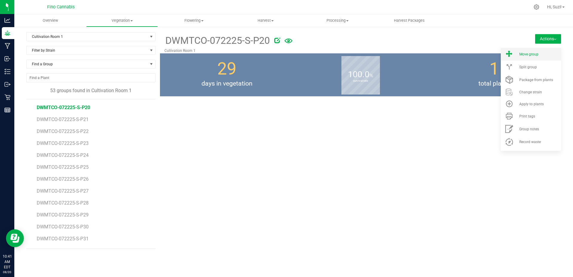
click at [539, 52] on li "Move group" at bounding box center [530, 54] width 60 height 13
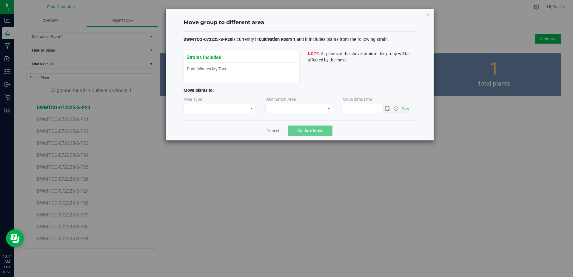
type input "[DATE] 10:41 AM"
click at [248, 109] on span at bounding box center [251, 108] width 7 height 8
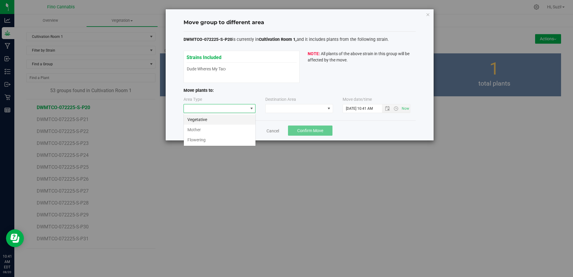
scroll to position [9, 72]
click at [226, 142] on li "Flowering" at bounding box center [220, 140] width 72 height 10
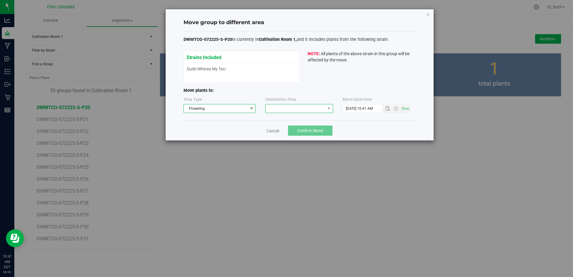
click at [283, 106] on span at bounding box center [295, 108] width 60 height 8
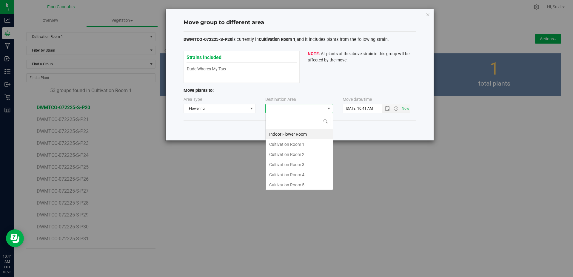
scroll to position [9, 68]
click at [304, 146] on li "Cultivation Room 1" at bounding box center [298, 144] width 67 height 10
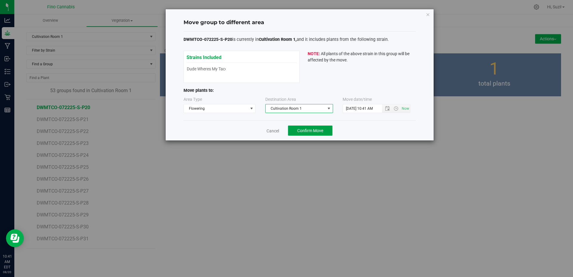
click at [314, 129] on span "Confirm Move" at bounding box center [310, 130] width 26 height 5
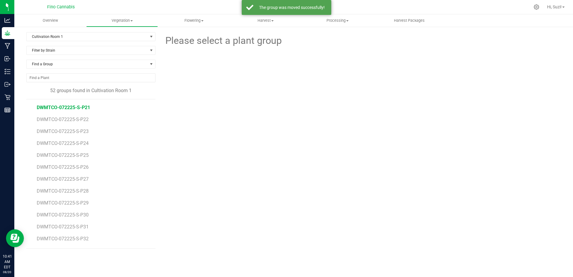
click at [78, 107] on span "DWMTCO-072225-S-P21" at bounding box center [63, 108] width 53 height 6
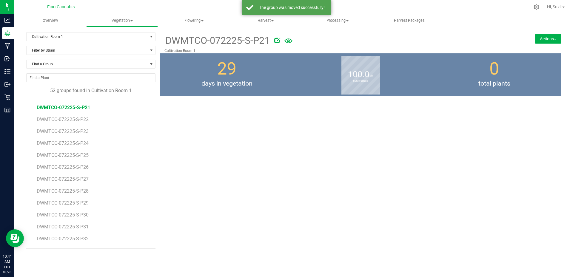
click at [548, 40] on button "Actions" at bounding box center [548, 39] width 26 height 10
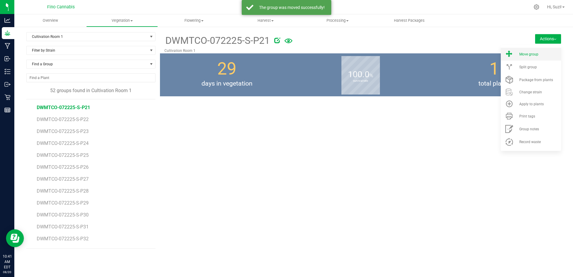
click at [536, 59] on li "Move group" at bounding box center [530, 54] width 60 height 13
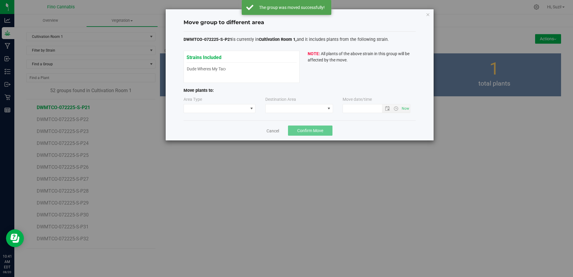
type input "[DATE] 10:41 AM"
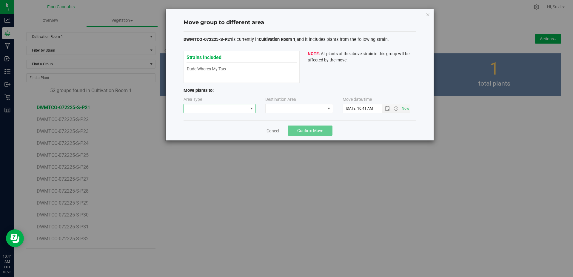
click at [252, 106] on span at bounding box center [251, 108] width 5 height 5
click at [227, 140] on li "Flowering" at bounding box center [220, 140] width 72 height 10
click at [293, 111] on span at bounding box center [295, 108] width 60 height 8
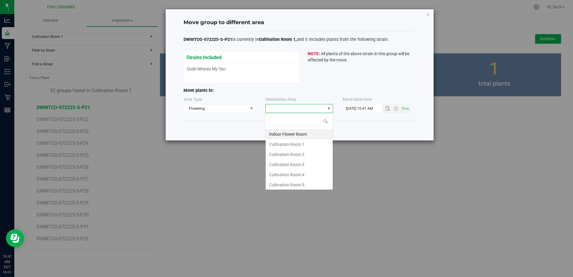
scroll to position [9, 68]
click at [294, 147] on li "Cultivation Room 1" at bounding box center [298, 144] width 67 height 10
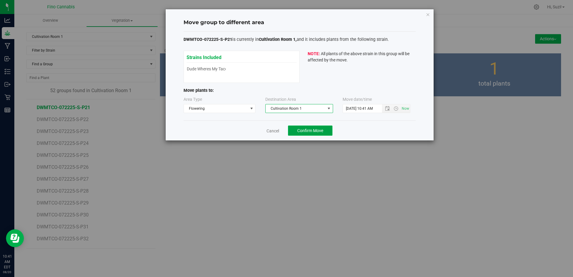
click at [320, 131] on span "Confirm Move" at bounding box center [310, 130] width 26 height 5
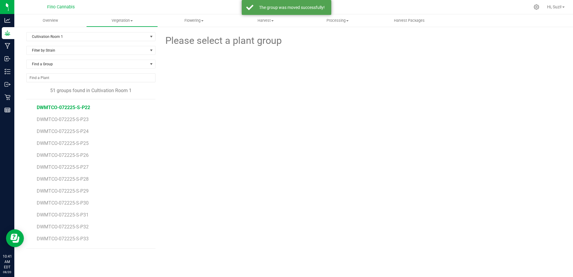
click at [83, 108] on span "DWMTCO-072225-S-P22" at bounding box center [63, 108] width 53 height 6
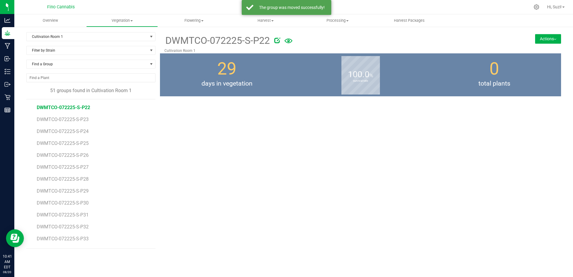
click at [548, 40] on button "Actions" at bounding box center [548, 39] width 26 height 10
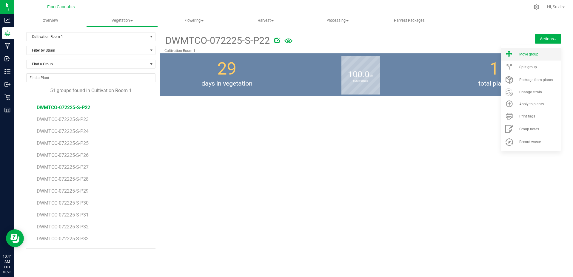
click at [543, 51] on li "Move group" at bounding box center [530, 54] width 60 height 13
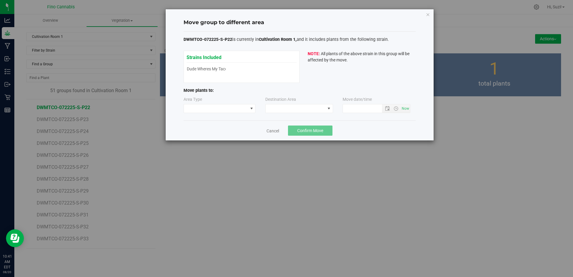
type input "[DATE] 10:41 AM"
click at [248, 109] on span at bounding box center [251, 108] width 7 height 8
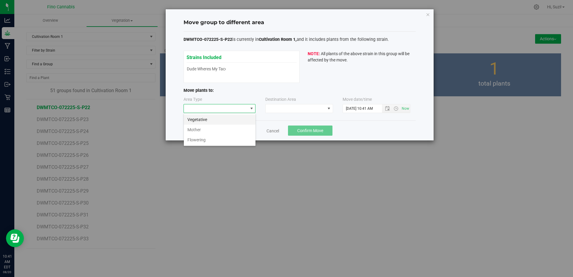
scroll to position [9, 72]
click at [234, 137] on li "Flowering" at bounding box center [220, 140] width 72 height 10
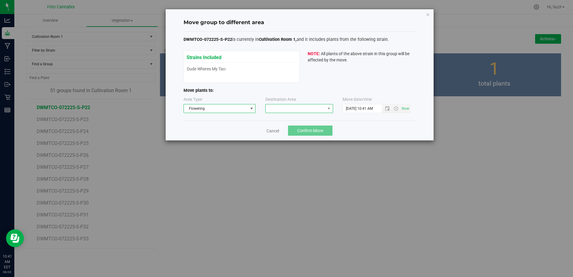
click at [286, 110] on span at bounding box center [295, 108] width 60 height 8
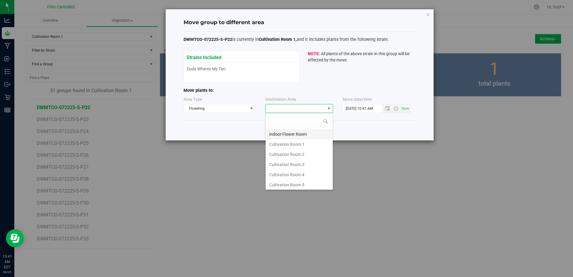
scroll to position [9, 68]
click at [283, 146] on li "Cultivation Room 1" at bounding box center [298, 144] width 67 height 10
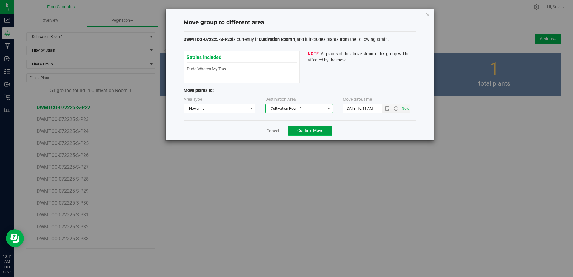
click at [310, 131] on span "Confirm Move" at bounding box center [310, 130] width 26 height 5
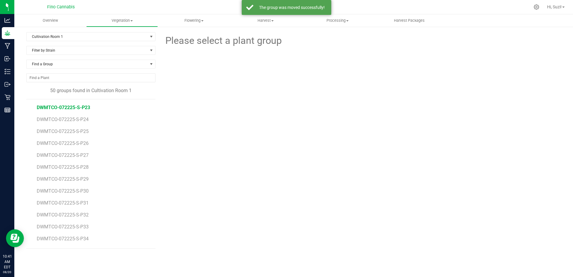
click at [85, 107] on span "DWMTCO-072225-S-P23" at bounding box center [63, 108] width 53 height 6
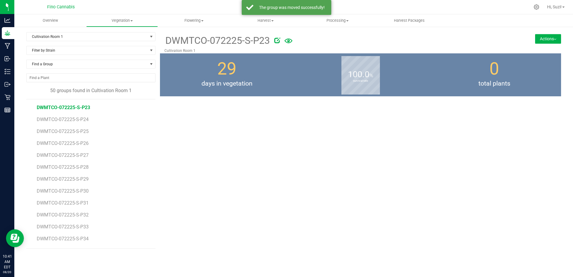
click at [546, 41] on button "Actions" at bounding box center [548, 39] width 26 height 10
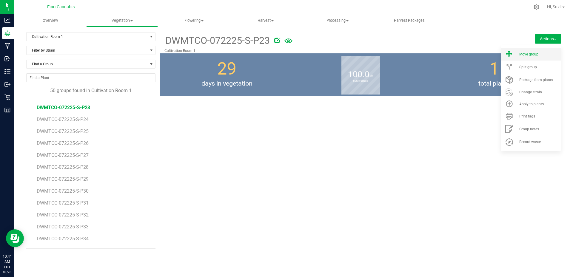
click at [545, 52] on div "Move group" at bounding box center [539, 54] width 41 height 4
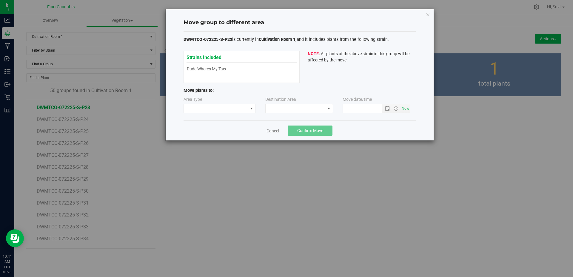
type input "[DATE] 10:41 AM"
click at [225, 109] on span at bounding box center [216, 108] width 64 height 8
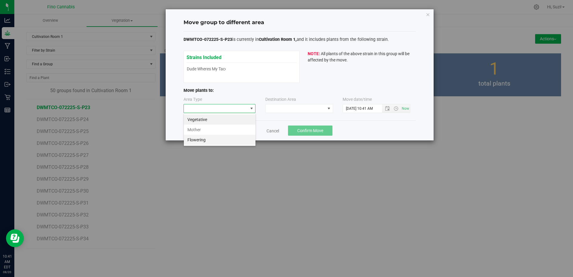
click at [212, 138] on li "Flowering" at bounding box center [220, 140] width 72 height 10
click at [281, 110] on span at bounding box center [295, 108] width 60 height 8
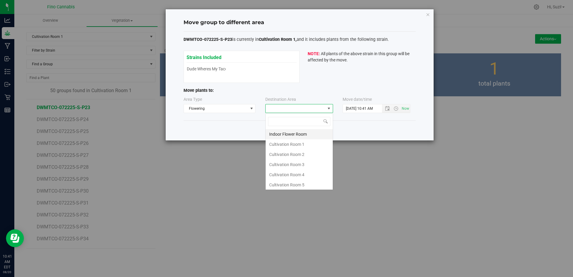
scroll to position [9, 68]
click at [284, 143] on li "Cultivation Room 1" at bounding box center [298, 144] width 67 height 10
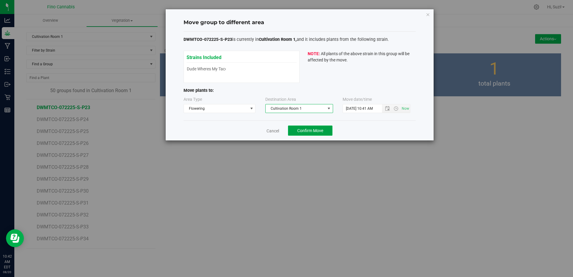
click at [327, 133] on button "Confirm Move" at bounding box center [310, 131] width 44 height 10
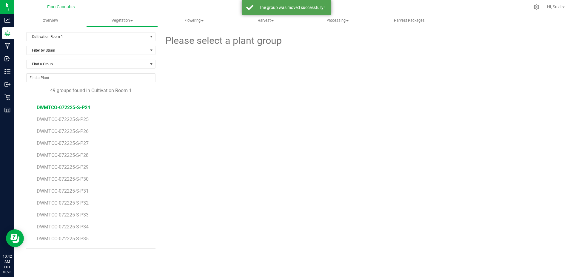
click at [73, 109] on span "DWMTCO-072225-S-P24" at bounding box center [63, 108] width 53 height 6
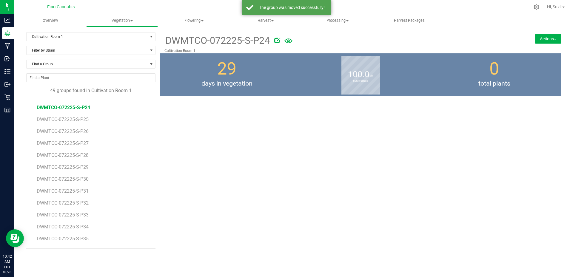
click at [542, 40] on button "Actions" at bounding box center [548, 39] width 26 height 10
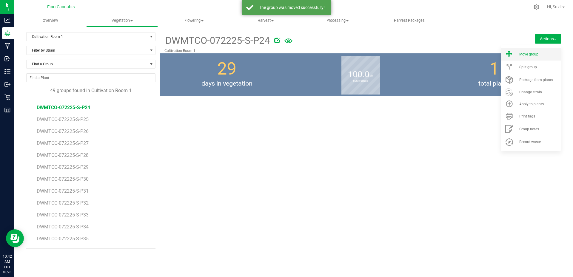
click at [540, 55] on div "Move group" at bounding box center [539, 54] width 41 height 4
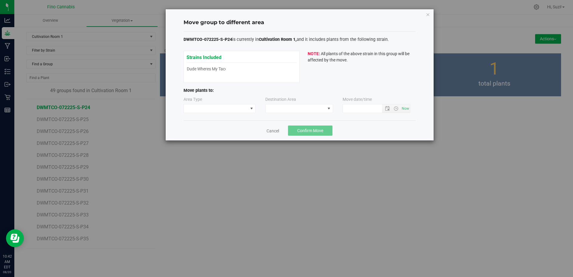
type input "[DATE] 10:42 AM"
click at [206, 112] on span at bounding box center [216, 108] width 64 height 8
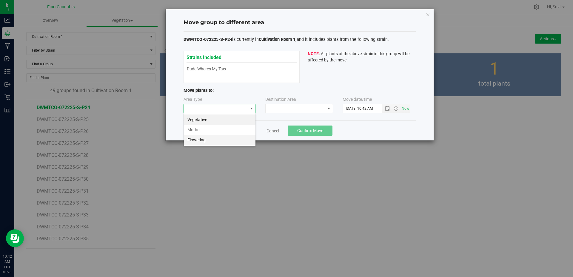
click at [207, 140] on li "Flowering" at bounding box center [220, 140] width 72 height 10
click at [307, 105] on span at bounding box center [295, 108] width 60 height 8
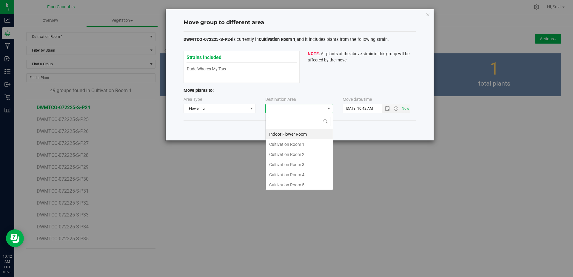
scroll to position [9, 68]
click at [300, 146] on li "Cultivation Room 1" at bounding box center [298, 144] width 67 height 10
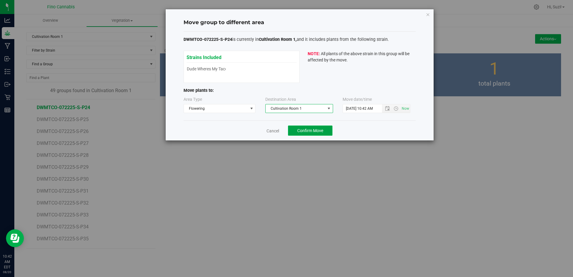
click at [325, 132] on button "Confirm Move" at bounding box center [310, 131] width 44 height 10
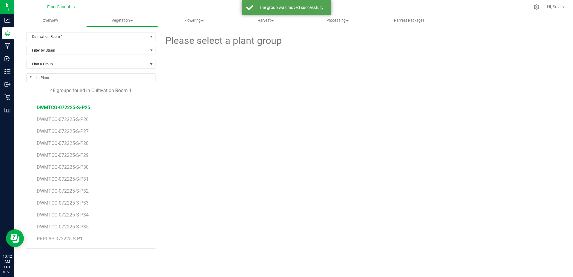
click at [86, 109] on span "DWMTCO-072225-S-P25" at bounding box center [63, 108] width 53 height 6
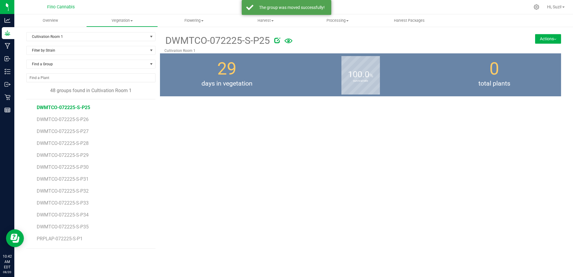
click at [548, 41] on button "Actions" at bounding box center [548, 39] width 26 height 10
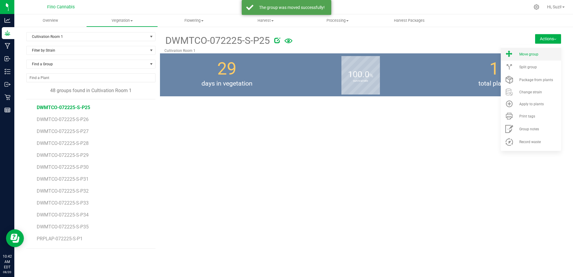
click at [541, 59] on li "Move group" at bounding box center [530, 54] width 60 height 13
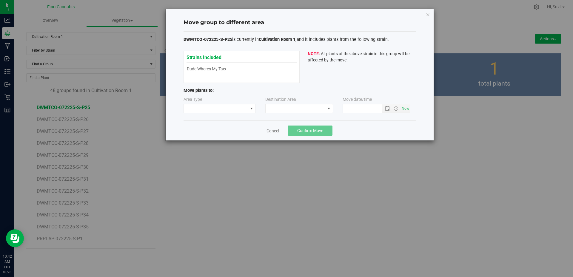
type input "[DATE] 10:42 AM"
click at [247, 110] on span at bounding box center [216, 108] width 64 height 8
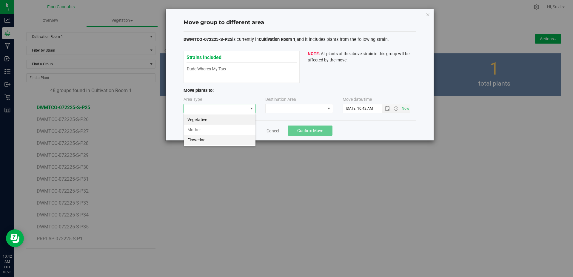
click at [234, 140] on li "Flowering" at bounding box center [220, 140] width 72 height 10
click at [303, 109] on span at bounding box center [295, 108] width 60 height 8
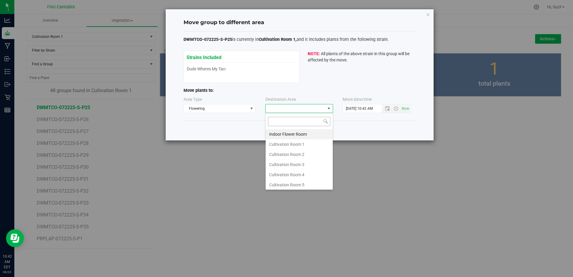
scroll to position [9, 68]
click at [297, 146] on li "Cultivation Room 1" at bounding box center [298, 144] width 67 height 10
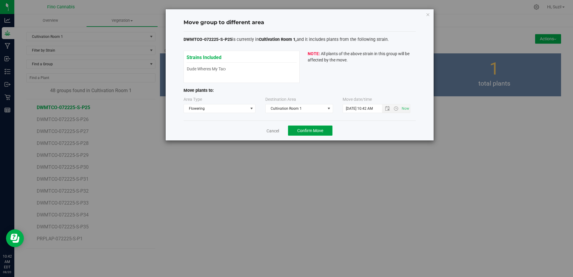
click at [310, 131] on span "Confirm Move" at bounding box center [310, 130] width 26 height 5
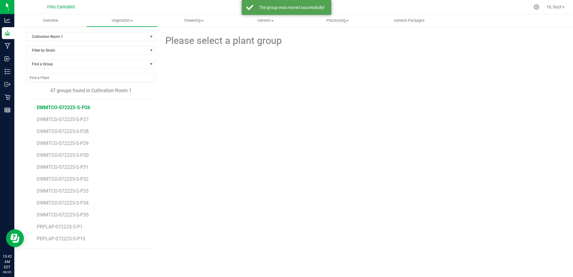
click at [83, 107] on span "DWMTCO-072225-S-P26" at bounding box center [63, 108] width 53 height 6
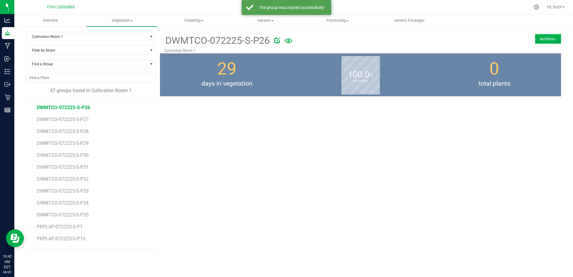
click at [550, 42] on button "Actions" at bounding box center [548, 39] width 26 height 10
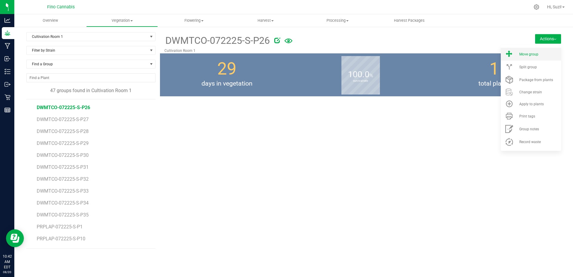
click at [548, 55] on div "Move group" at bounding box center [539, 54] width 41 height 4
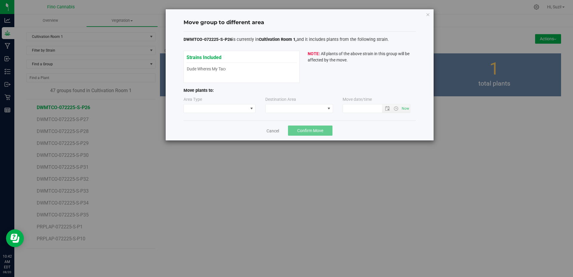
type input "[DATE] 10:42 AM"
click at [219, 109] on span at bounding box center [216, 108] width 64 height 8
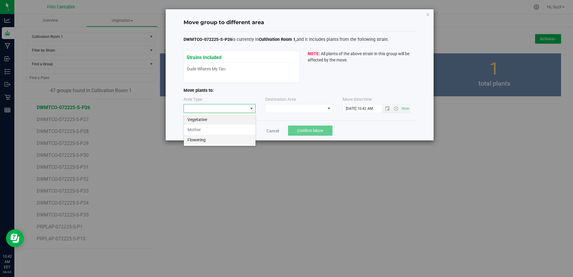
click at [214, 141] on li "Flowering" at bounding box center [220, 140] width 72 height 10
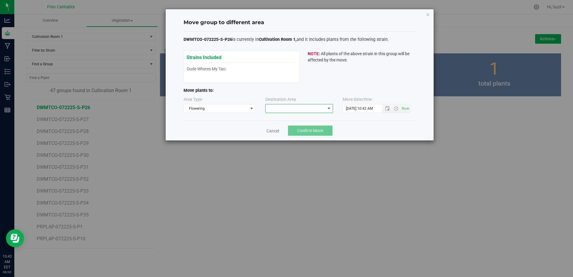
click at [279, 110] on span at bounding box center [295, 108] width 60 height 8
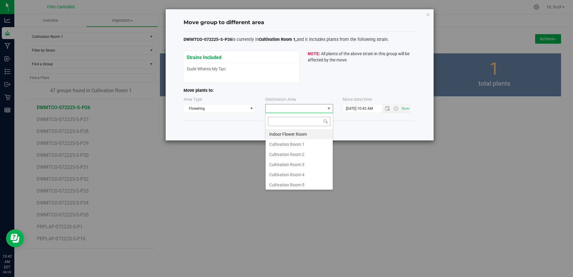
scroll to position [9, 68]
click at [288, 143] on li "Cultivation Room 1" at bounding box center [298, 144] width 67 height 10
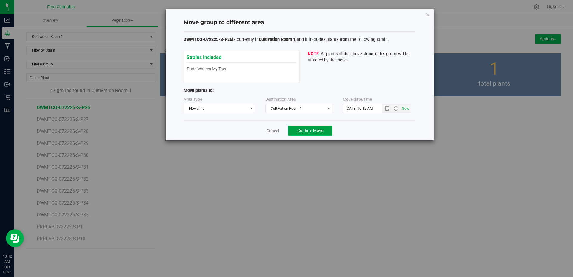
click at [311, 129] on span "Confirm Move" at bounding box center [310, 130] width 26 height 5
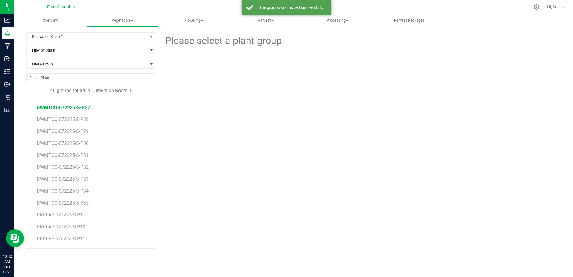
click at [83, 109] on span "DWMTCO-072225-S-P27" at bounding box center [63, 108] width 53 height 6
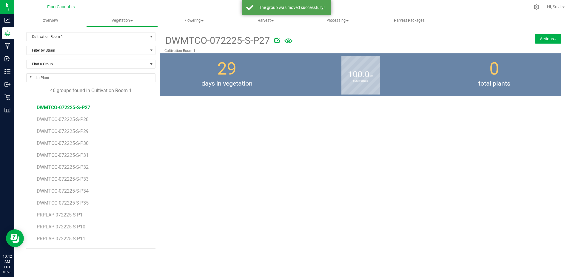
click at [553, 39] on button "Actions" at bounding box center [548, 39] width 26 height 10
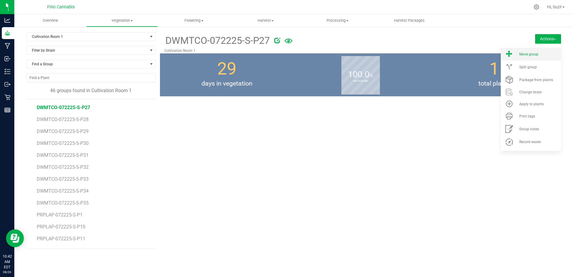
click at [540, 55] on div "Move group" at bounding box center [539, 54] width 41 height 4
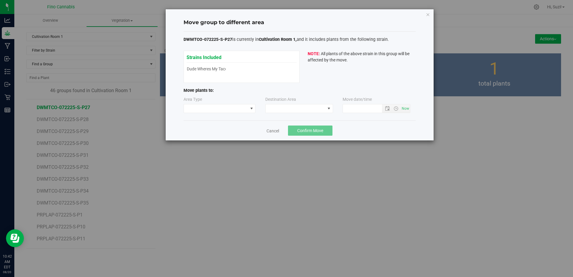
type input "[DATE] 10:42 AM"
click at [248, 111] on span at bounding box center [251, 108] width 7 height 8
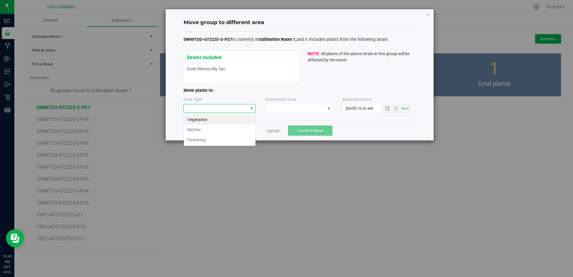
scroll to position [9, 72]
click at [225, 142] on li "Flowering" at bounding box center [220, 140] width 72 height 10
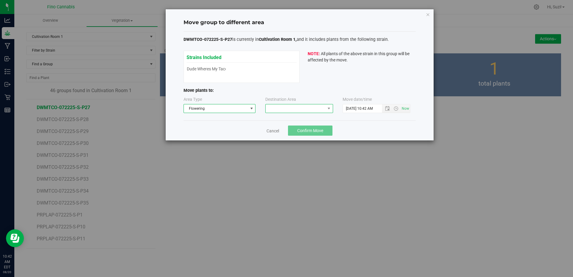
click at [288, 108] on span at bounding box center [295, 108] width 60 height 8
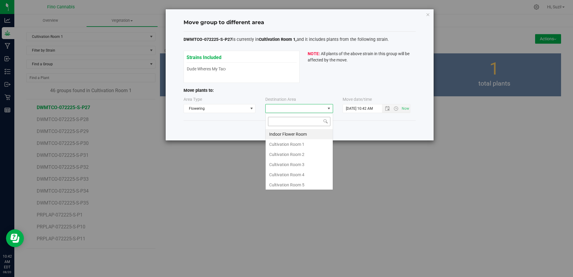
scroll to position [9, 68]
click at [282, 145] on li "Cultivation Room 1" at bounding box center [298, 144] width 67 height 10
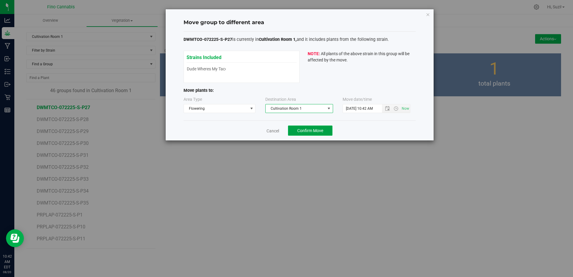
click at [322, 132] on span "Confirm Move" at bounding box center [310, 130] width 26 height 5
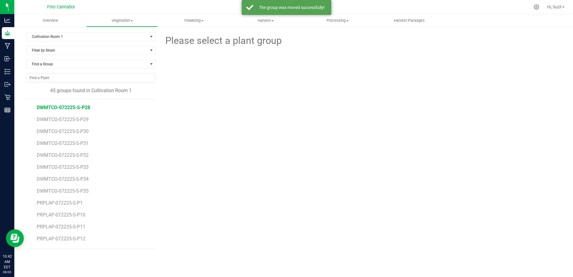
click at [86, 105] on span "DWMTCO-072225-S-P28" at bounding box center [63, 108] width 53 height 6
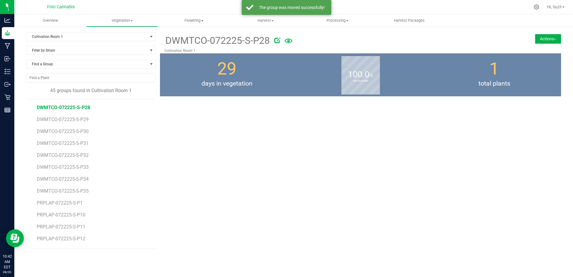
click at [553, 41] on button "Actions" at bounding box center [548, 39] width 26 height 10
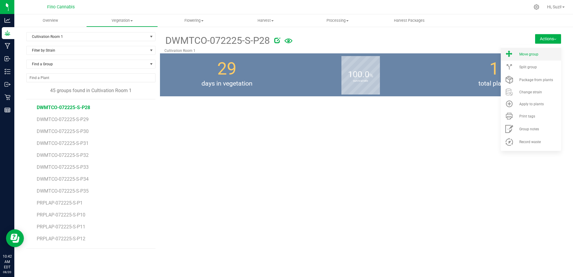
click at [542, 55] on div "Move group" at bounding box center [539, 54] width 41 height 4
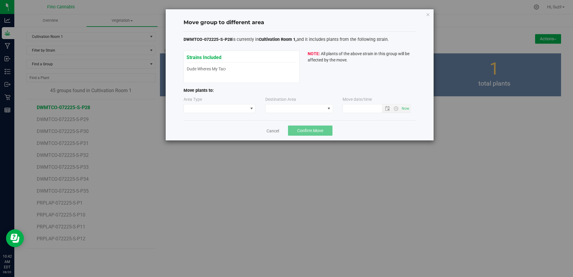
type input "[DATE] 10:42 AM"
click at [238, 111] on span at bounding box center [216, 108] width 64 height 8
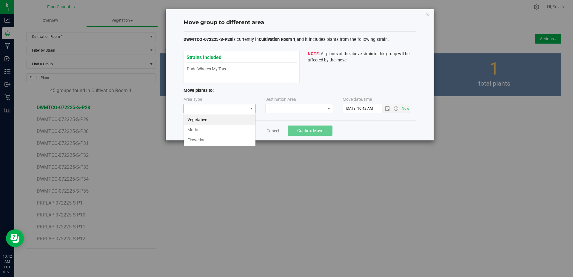
scroll to position [9, 72]
click at [222, 142] on li "Flowering" at bounding box center [220, 140] width 72 height 10
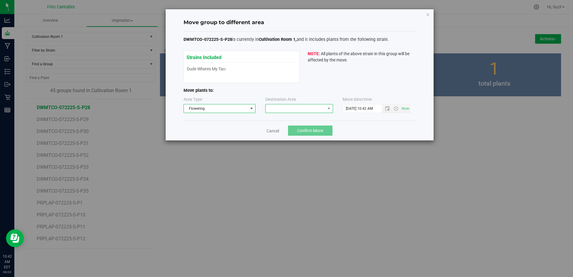
click at [295, 108] on span at bounding box center [295, 108] width 60 height 8
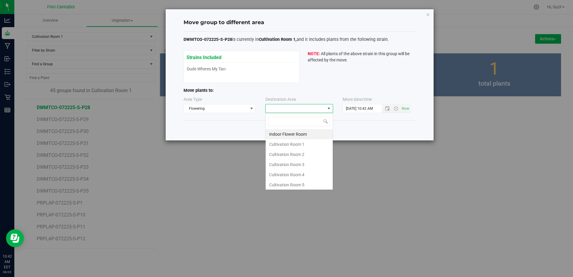
scroll to position [9, 68]
click at [293, 147] on li "Cultivation Room 1" at bounding box center [298, 144] width 67 height 10
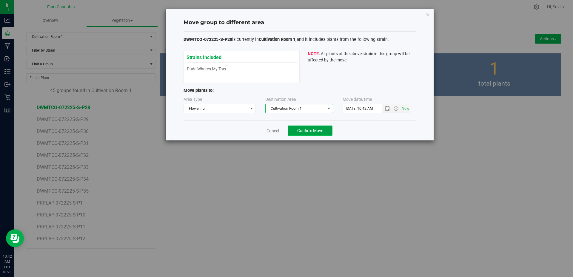
click at [326, 133] on button "Confirm Move" at bounding box center [310, 131] width 44 height 10
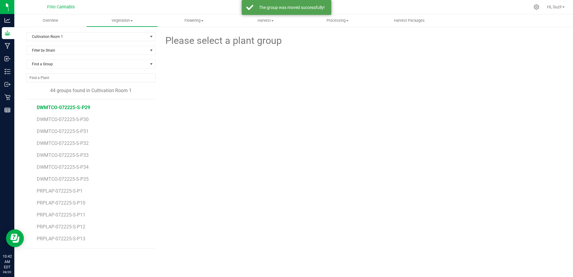
click at [85, 106] on span "DWMTCO-072225-S-P29" at bounding box center [63, 108] width 53 height 6
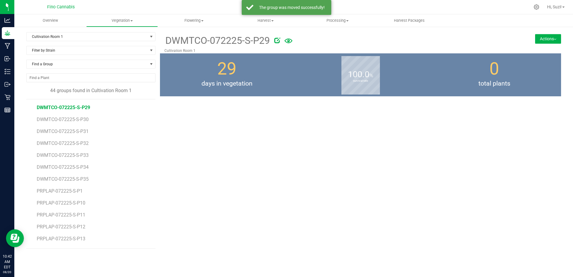
click at [556, 41] on button "Actions" at bounding box center [548, 39] width 26 height 10
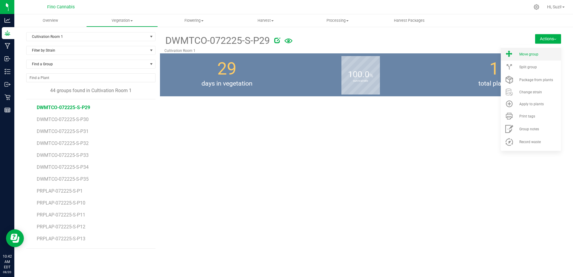
click at [542, 55] on div "Move group" at bounding box center [539, 54] width 41 height 4
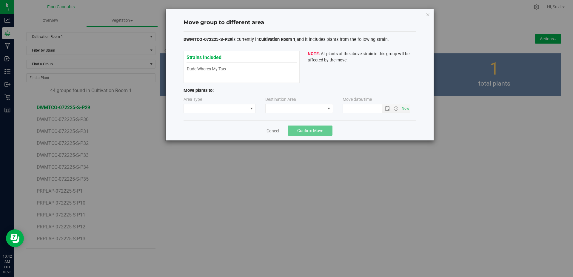
type input "[DATE] 10:42 AM"
click at [233, 109] on span at bounding box center [216, 108] width 64 height 8
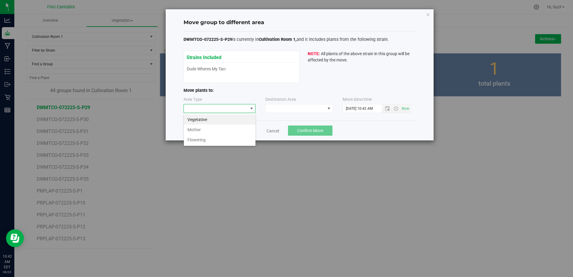
scroll to position [9, 72]
click at [217, 138] on li "Flowering" at bounding box center [220, 140] width 72 height 10
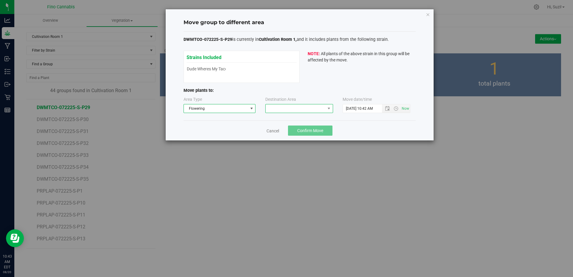
click at [276, 109] on span at bounding box center [295, 108] width 60 height 8
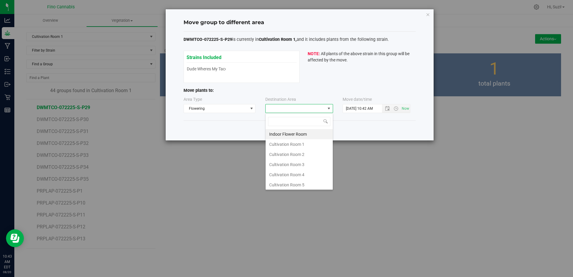
scroll to position [9, 68]
click at [282, 146] on li "Cultivation Room 1" at bounding box center [298, 144] width 67 height 10
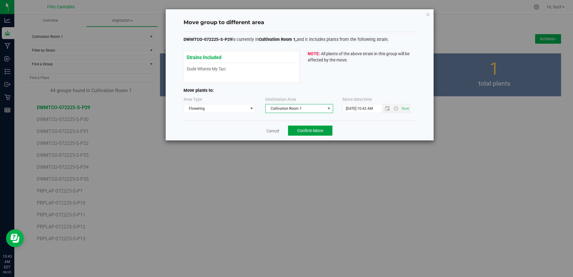
click at [318, 132] on span "Confirm Move" at bounding box center [310, 130] width 26 height 5
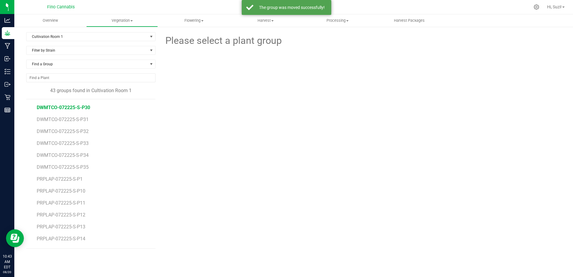
click at [85, 109] on span "DWMTCO-072225-S-P30" at bounding box center [63, 108] width 53 height 6
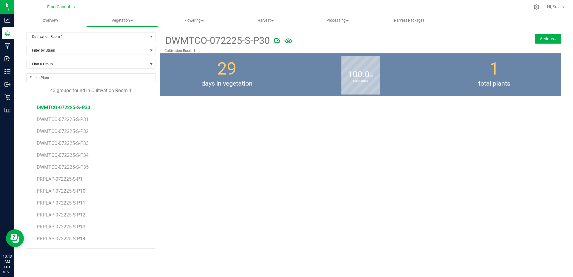
click at [538, 38] on button "Actions" at bounding box center [548, 39] width 26 height 10
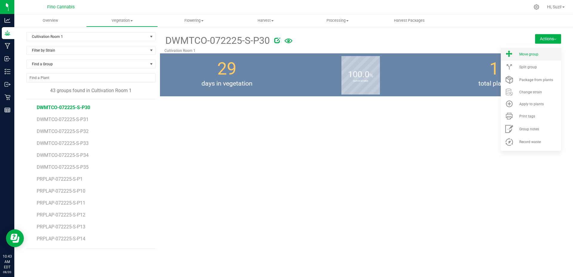
click at [536, 54] on span "Move group" at bounding box center [528, 54] width 19 height 4
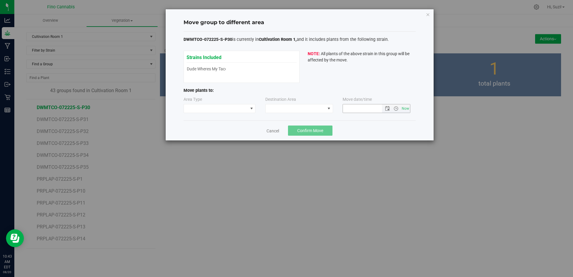
type input "[DATE] 10:43 AM"
click at [239, 108] on span at bounding box center [216, 108] width 64 height 8
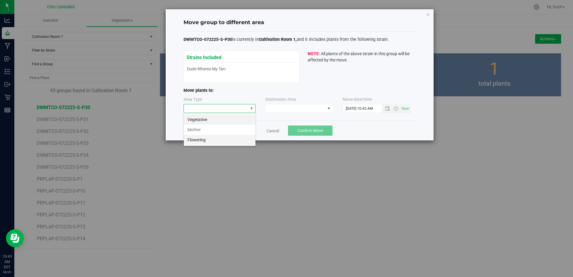
click at [219, 139] on li "Flowering" at bounding box center [220, 140] width 72 height 10
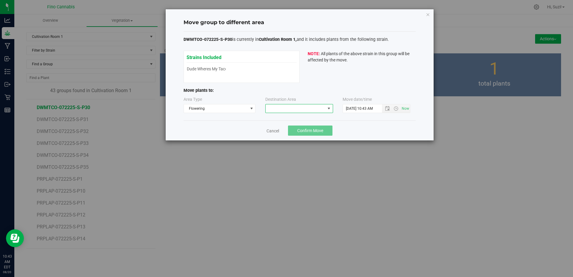
click at [277, 109] on span at bounding box center [295, 108] width 60 height 8
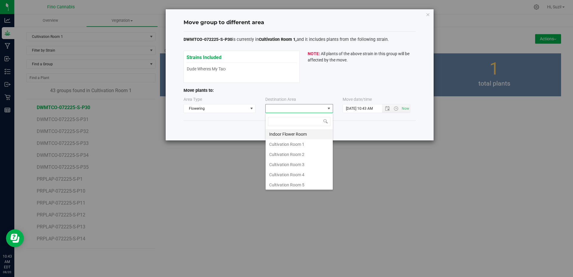
scroll to position [9, 68]
click at [283, 144] on li "Cultivation Room 1" at bounding box center [298, 144] width 67 height 10
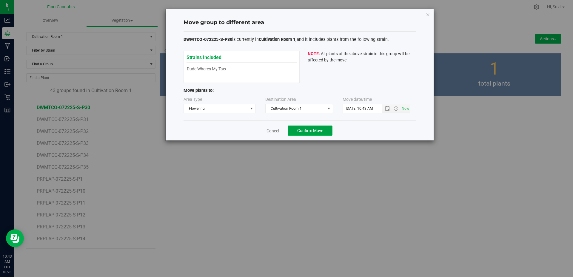
click at [310, 130] on span "Confirm Move" at bounding box center [310, 130] width 26 height 5
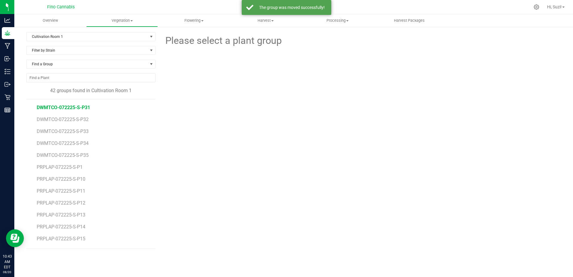
click at [83, 109] on span "DWMTCO-072225-S-P31" at bounding box center [63, 108] width 53 height 6
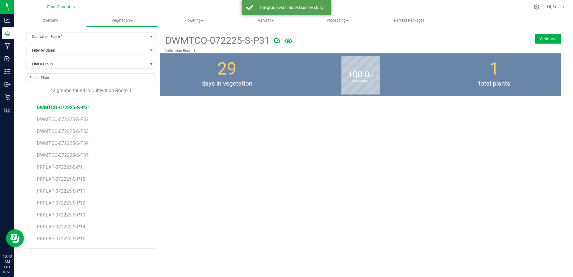
click at [554, 41] on button "Actions" at bounding box center [548, 39] width 26 height 10
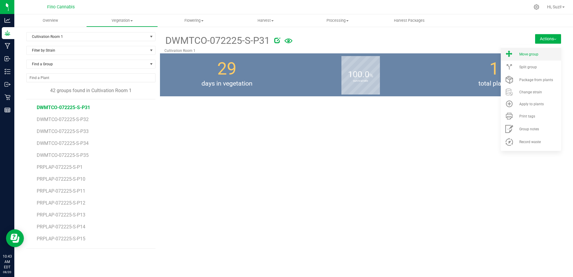
click at [540, 55] on div "Move group" at bounding box center [539, 54] width 41 height 4
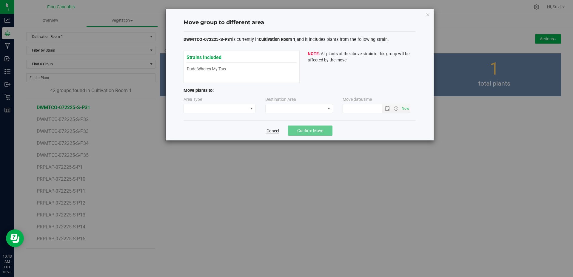
type input "[DATE] 10:43 AM"
click at [248, 109] on span at bounding box center [251, 108] width 7 height 8
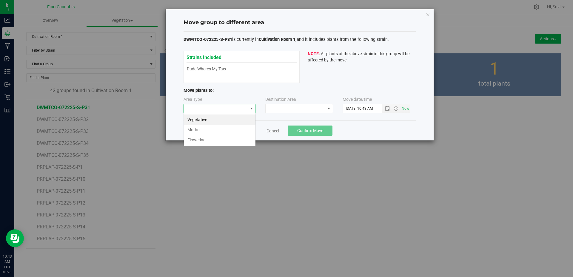
scroll to position [9, 72]
click at [219, 137] on li "Flowering" at bounding box center [220, 140] width 72 height 10
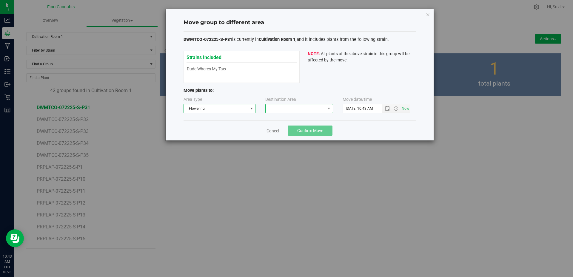
click at [277, 108] on span at bounding box center [295, 108] width 60 height 8
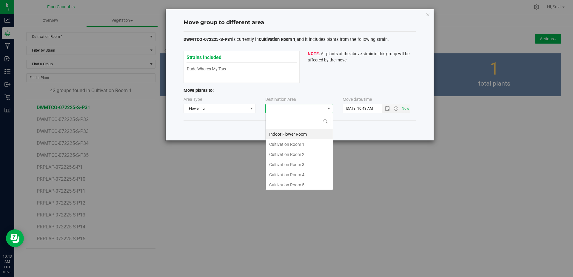
scroll to position [9, 68]
click at [286, 143] on li "Cultivation Room 1" at bounding box center [298, 144] width 67 height 10
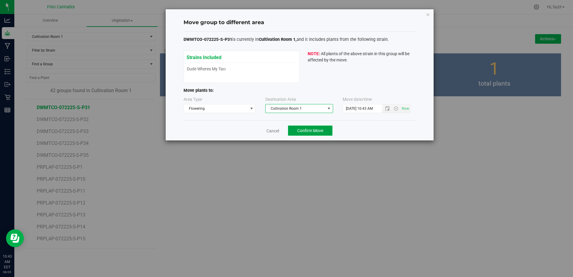
click at [309, 129] on span "Confirm Move" at bounding box center [310, 130] width 26 height 5
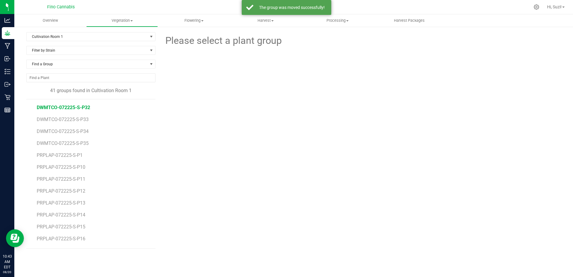
click at [76, 106] on span "DWMTCO-072225-S-P32" at bounding box center [63, 108] width 53 height 6
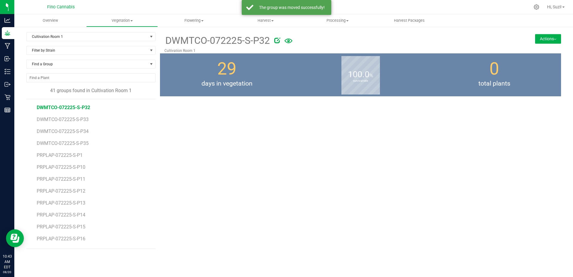
click at [550, 39] on button "Actions" at bounding box center [548, 39] width 26 height 10
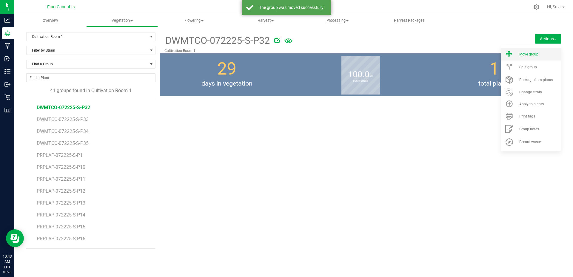
click at [537, 60] on li "Move group" at bounding box center [530, 54] width 60 height 13
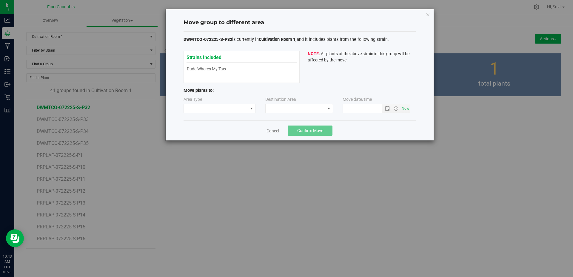
type input "[DATE] 10:43 AM"
click at [224, 107] on span at bounding box center [216, 108] width 64 height 8
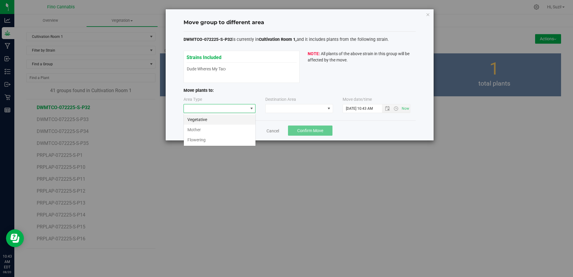
scroll to position [9, 72]
click at [207, 139] on li "Flowering" at bounding box center [220, 140] width 72 height 10
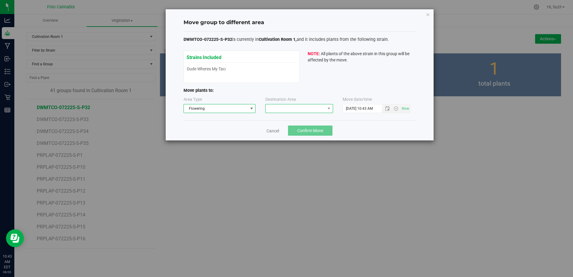
click at [284, 108] on span at bounding box center [295, 108] width 60 height 8
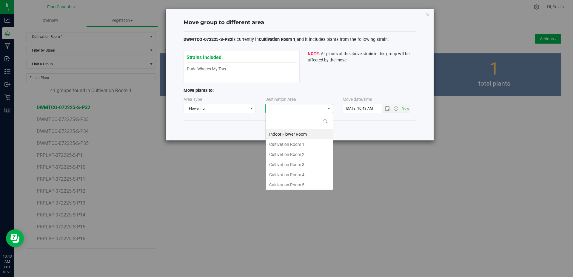
scroll to position [9, 68]
click at [287, 146] on li "Cultivation Room 1" at bounding box center [298, 144] width 67 height 10
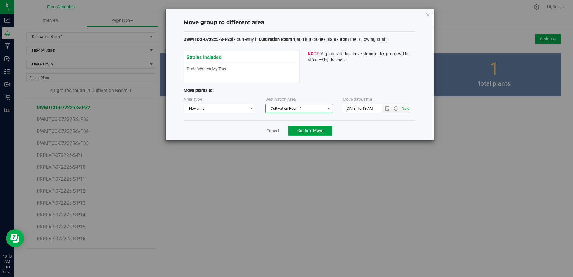
click at [317, 130] on span "Confirm Move" at bounding box center [310, 130] width 26 height 5
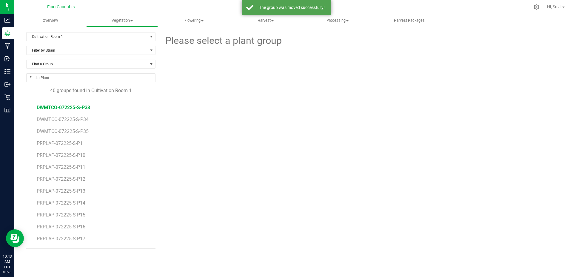
click at [85, 107] on span "DWMTCO-072225-S-P33" at bounding box center [63, 108] width 53 height 6
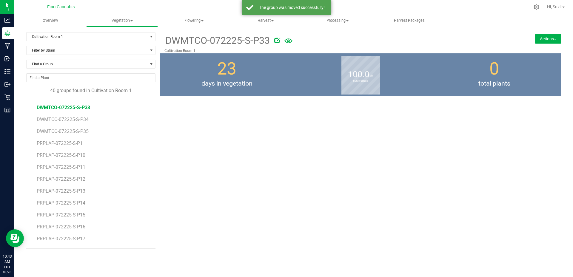
click at [547, 39] on button "Actions" at bounding box center [548, 39] width 26 height 10
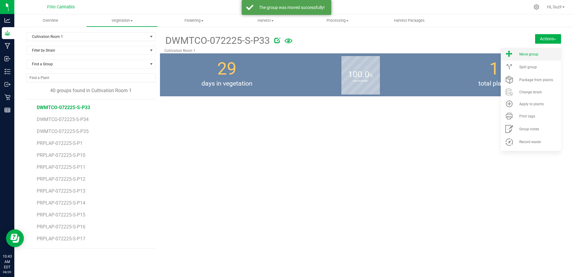
click at [539, 52] on div "Move group" at bounding box center [539, 54] width 41 height 4
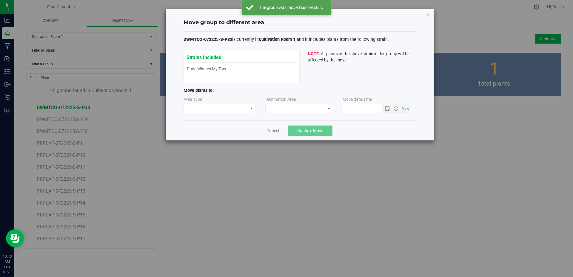
type input "[DATE] 10:43 AM"
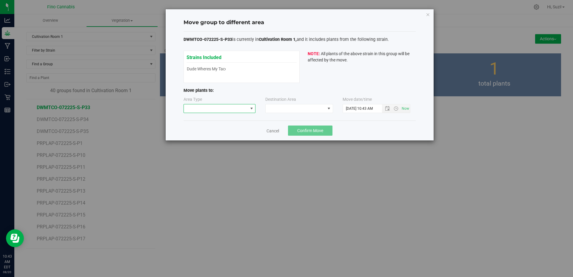
click at [231, 109] on span at bounding box center [216, 108] width 64 height 8
click at [214, 135] on li "Flowering" at bounding box center [220, 140] width 72 height 10
click at [281, 109] on span at bounding box center [295, 108] width 60 height 8
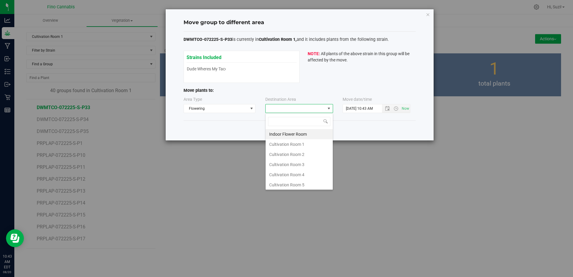
scroll to position [9, 68]
click at [284, 144] on li "Cultivation Room 1" at bounding box center [298, 144] width 67 height 10
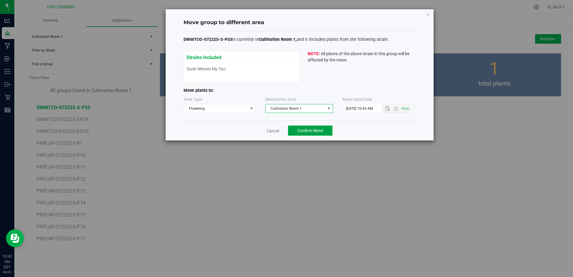
click at [310, 132] on span "Confirm Move" at bounding box center [310, 130] width 26 height 5
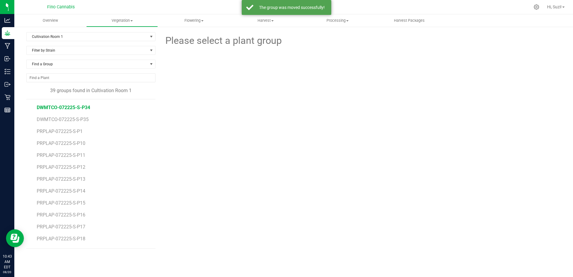
click at [82, 108] on span "DWMTCO-072225-S-P34" at bounding box center [63, 108] width 53 height 6
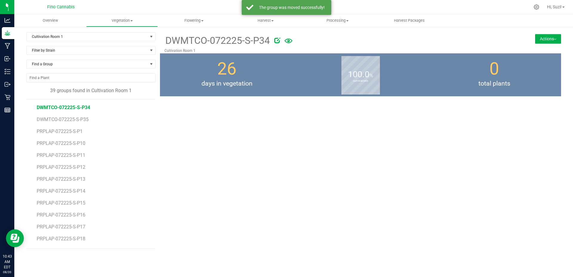
click at [547, 38] on button "Actions" at bounding box center [548, 39] width 26 height 10
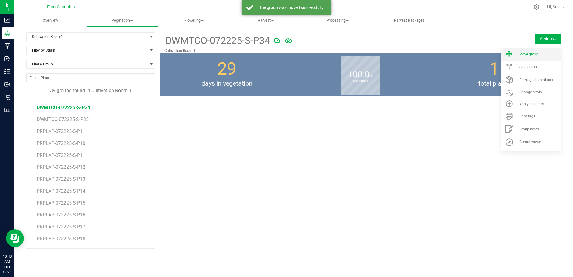
click at [539, 54] on div "Move group" at bounding box center [539, 54] width 41 height 4
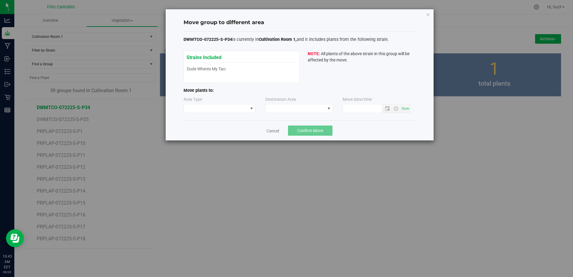
type input "[DATE] 10:43 AM"
click at [240, 109] on span at bounding box center [216, 108] width 64 height 8
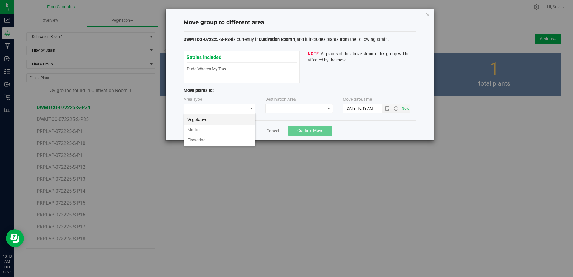
scroll to position [9, 72]
click at [223, 138] on li "Flowering" at bounding box center [220, 140] width 72 height 10
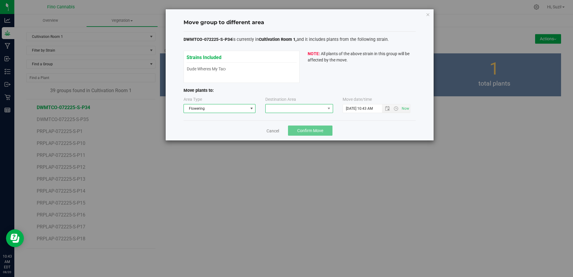
click at [329, 111] on span at bounding box center [328, 108] width 7 height 8
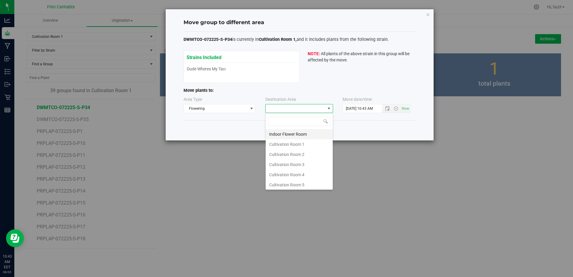
scroll to position [9, 68]
click at [295, 145] on li "Cultivation Room 1" at bounding box center [298, 144] width 67 height 10
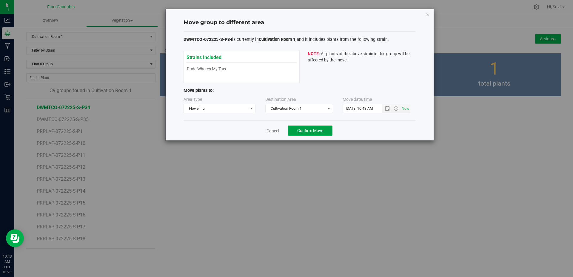
click at [311, 129] on span "Confirm Move" at bounding box center [310, 130] width 26 height 5
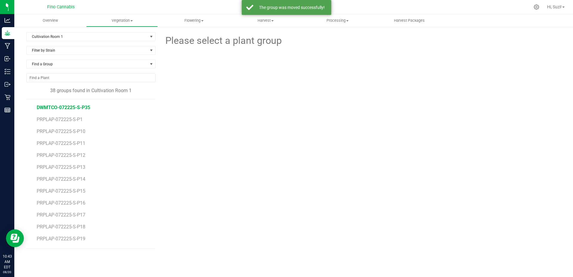
click at [76, 106] on span "DWMTCO-072225-S-P35" at bounding box center [63, 108] width 53 height 6
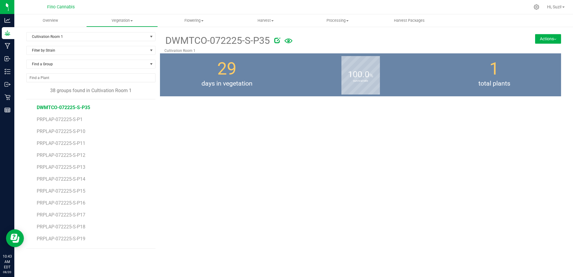
click at [537, 38] on button "Actions" at bounding box center [548, 39] width 26 height 10
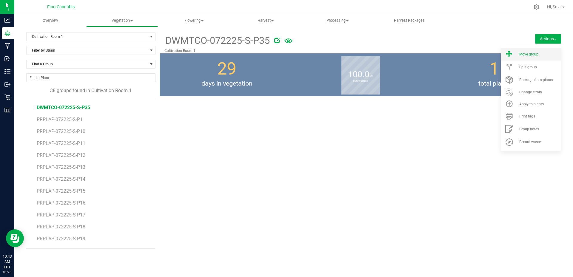
click at [537, 53] on span "Move group" at bounding box center [528, 54] width 19 height 4
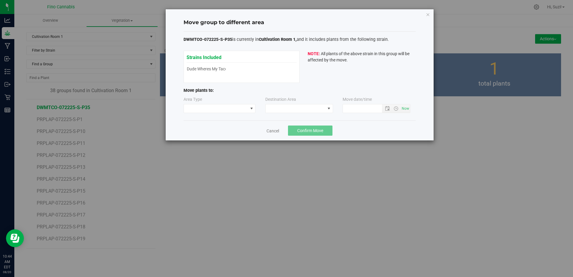
type input "[DATE] 10:44 AM"
click at [253, 109] on span at bounding box center [251, 108] width 5 height 5
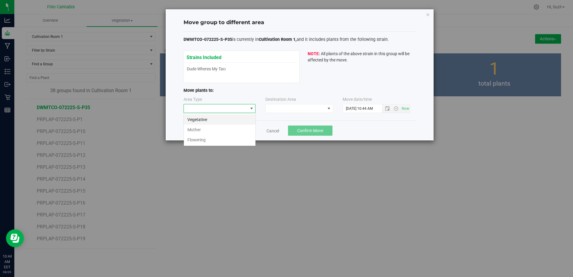
scroll to position [9, 72]
click at [231, 139] on li "Flowering" at bounding box center [220, 140] width 72 height 10
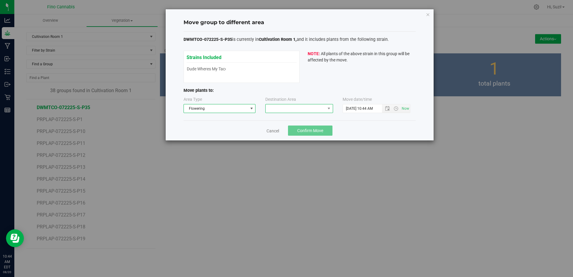
click at [277, 107] on span at bounding box center [295, 108] width 60 height 8
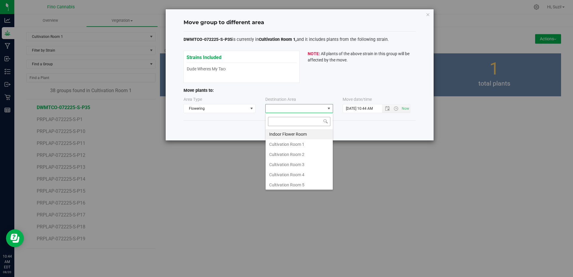
scroll to position [9, 68]
click at [277, 143] on li "Cultivation Room 1" at bounding box center [298, 144] width 67 height 10
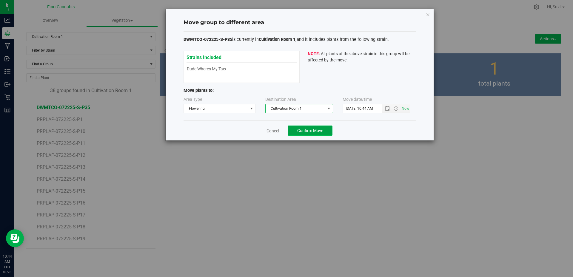
click at [299, 128] on span "Confirm Move" at bounding box center [310, 130] width 26 height 5
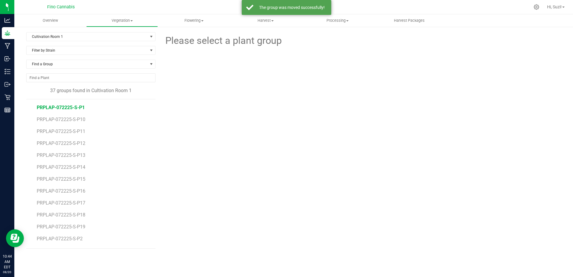
click at [81, 106] on span "PRPLAP-072225-S-P1" at bounding box center [61, 108] width 48 height 6
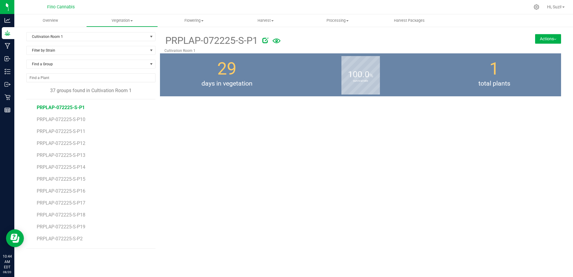
click at [551, 39] on button "Actions" at bounding box center [548, 39] width 26 height 10
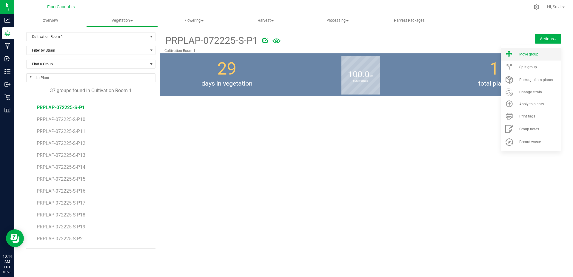
click at [546, 56] on div "Move group" at bounding box center [539, 54] width 41 height 4
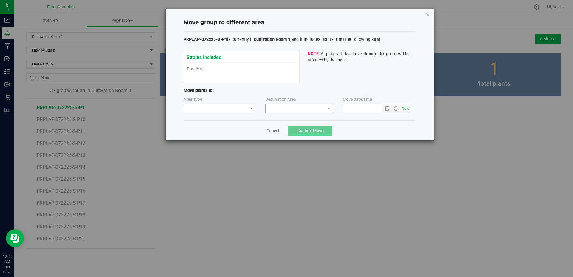
type input "[DATE] 10:44 AM"
click at [239, 107] on span at bounding box center [216, 108] width 64 height 8
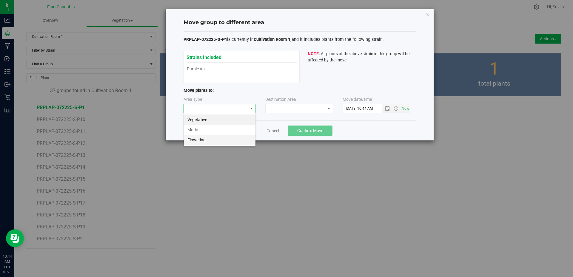
click at [219, 140] on li "Flowering" at bounding box center [220, 140] width 72 height 10
click at [316, 111] on span at bounding box center [295, 108] width 60 height 8
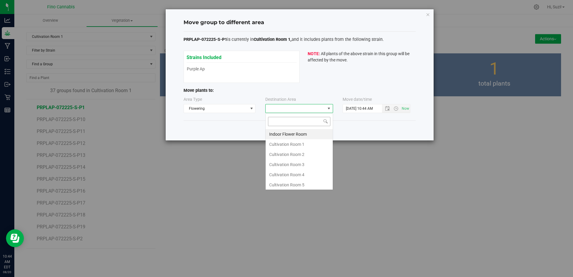
scroll to position [9, 68]
click at [302, 143] on li "Cultivation Room 1" at bounding box center [298, 144] width 67 height 10
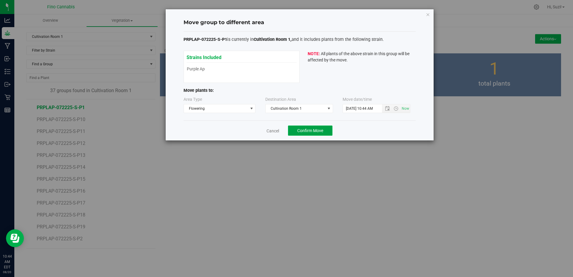
click at [305, 132] on span "Confirm Move" at bounding box center [310, 130] width 26 height 5
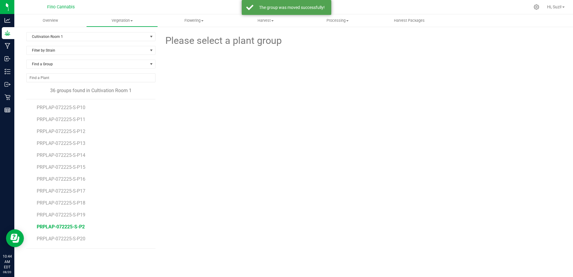
click at [81, 225] on span "PRPLAP-072225-S-P2" at bounding box center [61, 227] width 48 height 6
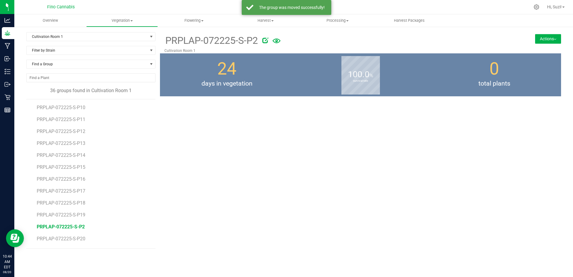
click at [539, 37] on button "Actions" at bounding box center [548, 39] width 26 height 10
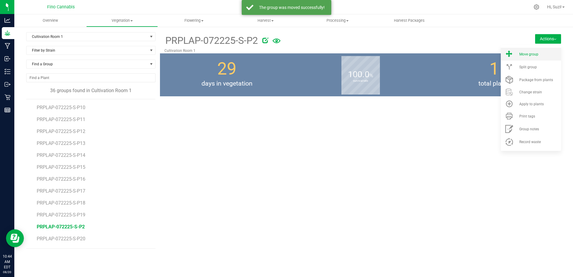
click at [534, 57] on li "Move group" at bounding box center [530, 54] width 60 height 13
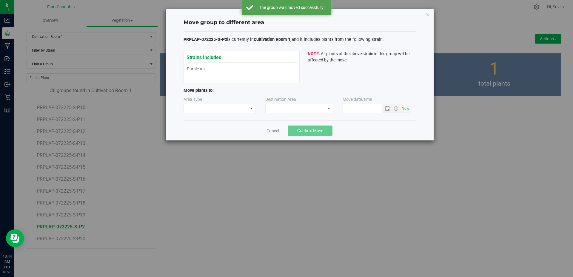
type input "[DATE] 10:44 AM"
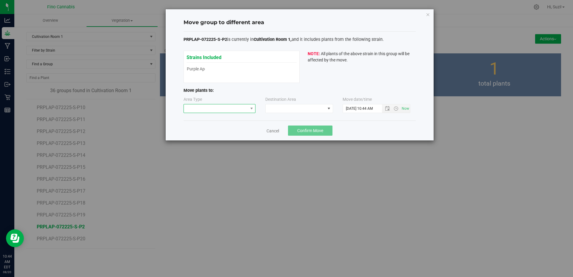
click at [222, 105] on span at bounding box center [216, 108] width 64 height 8
drag, startPoint x: 219, startPoint y: 143, endPoint x: 253, endPoint y: 126, distance: 38.3
click at [219, 142] on li "Flowering" at bounding box center [220, 140] width 72 height 10
click at [276, 110] on span at bounding box center [295, 108] width 60 height 8
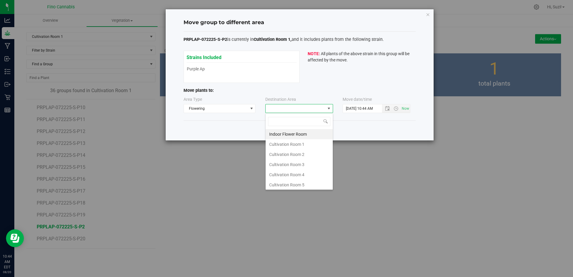
scroll to position [9, 68]
click at [279, 144] on li "Cultivation Room 1" at bounding box center [298, 144] width 67 height 10
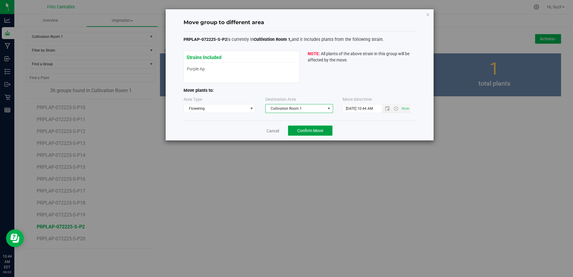
click at [315, 129] on span "Confirm Move" at bounding box center [310, 130] width 26 height 5
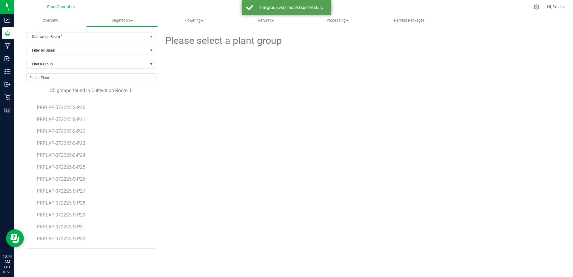
scroll to position [149, 0]
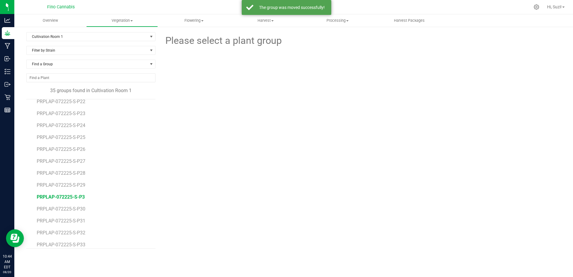
click at [82, 196] on span "PRPLAP-072225-S-P3" at bounding box center [61, 197] width 48 height 6
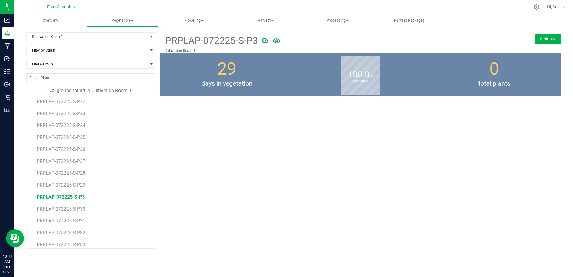
click at [551, 38] on button "Actions" at bounding box center [548, 39] width 26 height 10
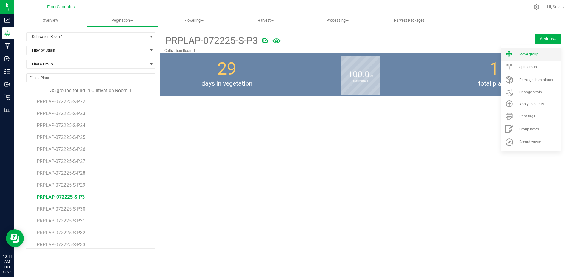
click at [543, 53] on div "Move group" at bounding box center [539, 54] width 41 height 4
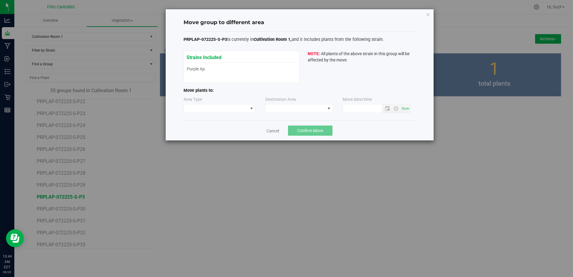
type input "[DATE] 10:44 AM"
click at [244, 105] on span at bounding box center [216, 108] width 64 height 8
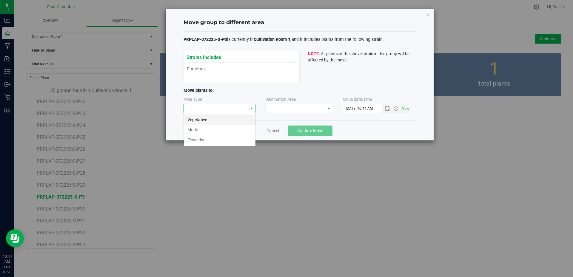
scroll to position [9, 72]
click at [229, 139] on li "Flowering" at bounding box center [220, 140] width 72 height 10
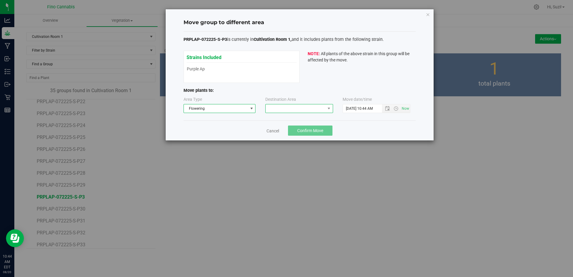
click at [295, 108] on span at bounding box center [295, 108] width 60 height 8
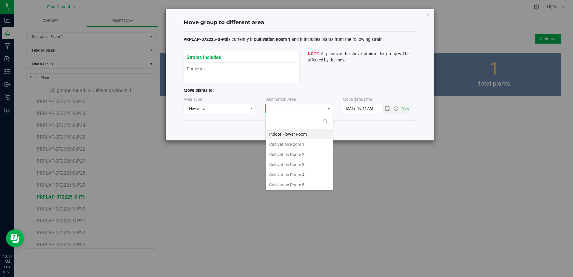
scroll to position [9, 68]
click at [288, 144] on li "Cultivation Room 1" at bounding box center [298, 144] width 67 height 10
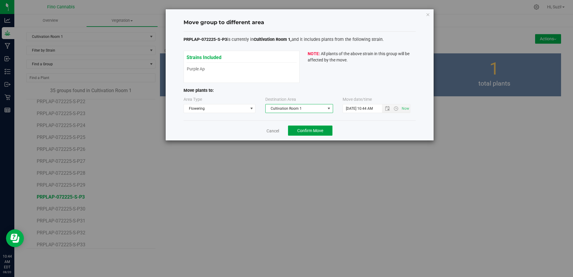
click at [296, 133] on button "Confirm Move" at bounding box center [310, 131] width 44 height 10
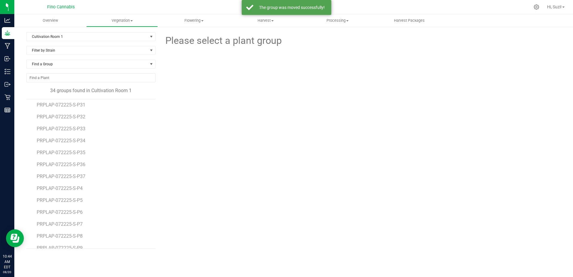
scroll to position [261, 0]
click at [79, 182] on span "PRPLAP-072225-S-P4" at bounding box center [61, 180] width 48 height 6
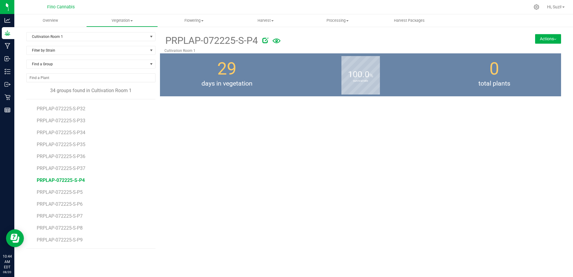
click at [550, 40] on button "Actions" at bounding box center [548, 39] width 26 height 10
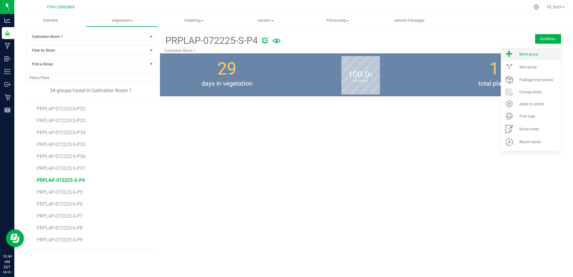
click at [546, 54] on div "Move group" at bounding box center [539, 54] width 41 height 4
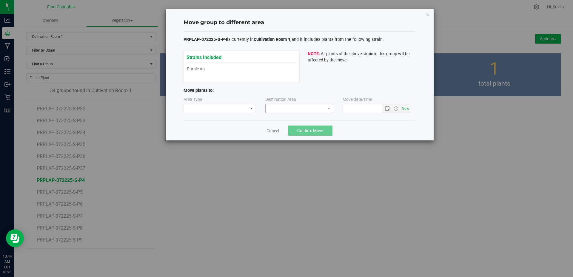
type input "[DATE] 10:44 AM"
click at [231, 112] on span at bounding box center [216, 108] width 64 height 8
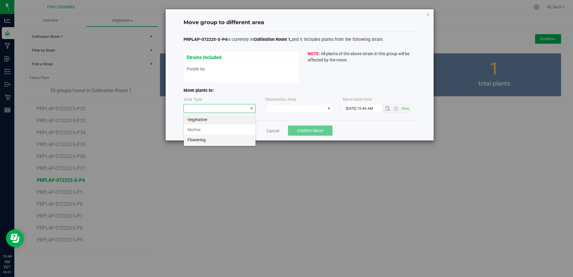
click at [219, 139] on li "Flowering" at bounding box center [220, 140] width 72 height 10
click at [278, 109] on span at bounding box center [295, 108] width 60 height 8
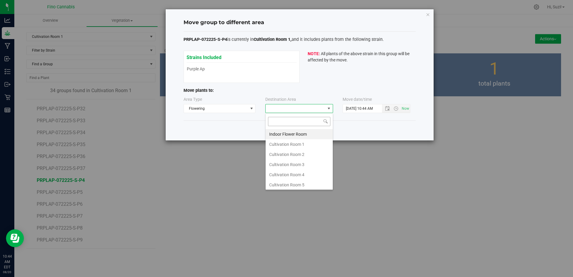
scroll to position [9, 68]
click at [281, 144] on li "Cultivation Room 1" at bounding box center [298, 144] width 67 height 10
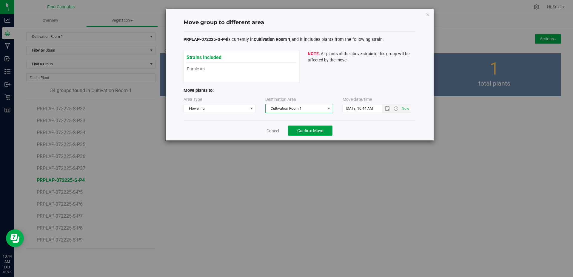
click at [309, 130] on span "Confirm Move" at bounding box center [310, 130] width 26 height 5
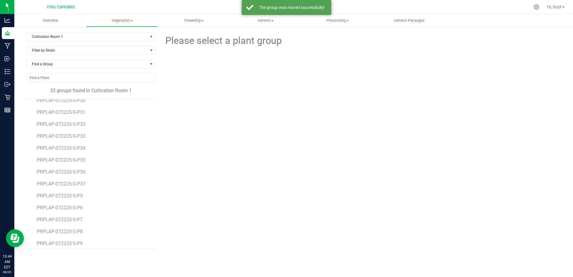
scroll to position [249, 0]
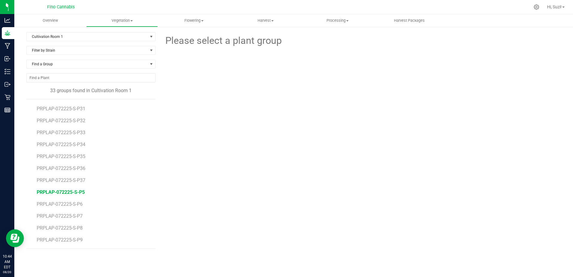
click at [80, 191] on span "PRPLAP-072225-S-P5" at bounding box center [61, 192] width 48 height 6
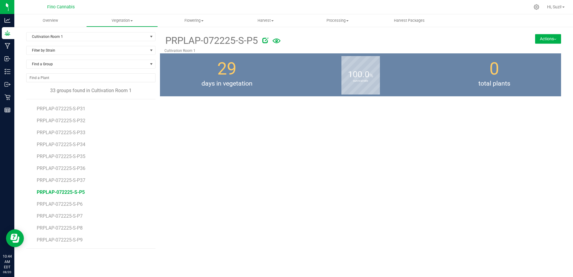
click at [555, 41] on button "Actions" at bounding box center [548, 39] width 26 height 10
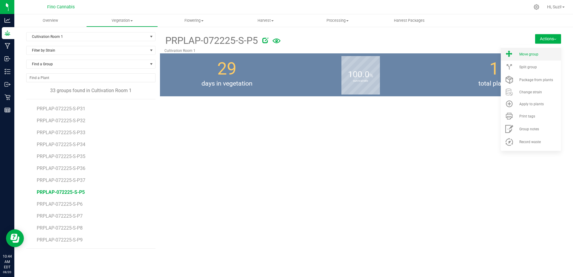
click at [539, 53] on div "Move group" at bounding box center [539, 54] width 41 height 4
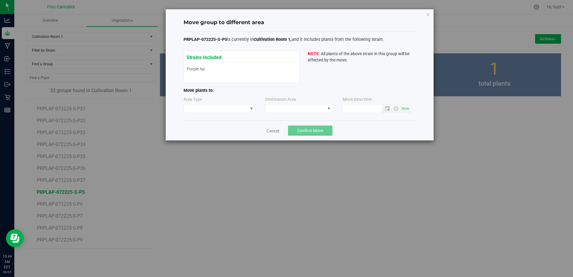
type input "[DATE] 10:44 AM"
click at [249, 106] on span at bounding box center [251, 108] width 5 height 5
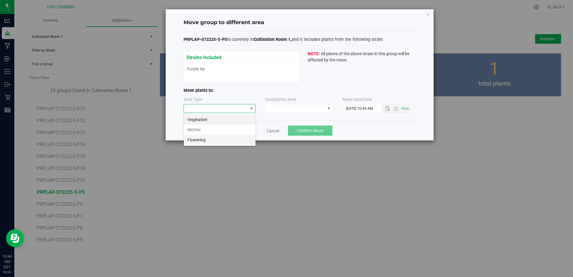
scroll to position [9, 72]
click at [228, 141] on li "Flowering" at bounding box center [220, 140] width 72 height 10
click at [306, 106] on span at bounding box center [295, 108] width 60 height 8
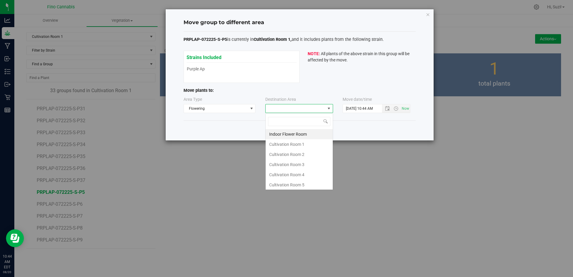
scroll to position [9, 68]
click at [291, 144] on li "Cultivation Room 1" at bounding box center [298, 144] width 67 height 10
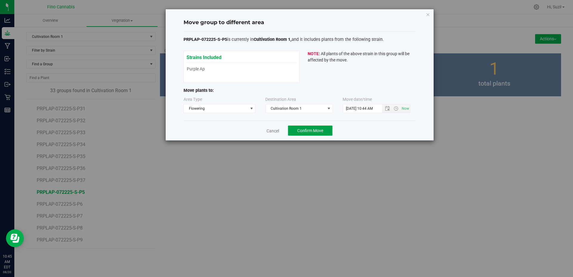
click at [299, 129] on span "Confirm Move" at bounding box center [310, 130] width 26 height 5
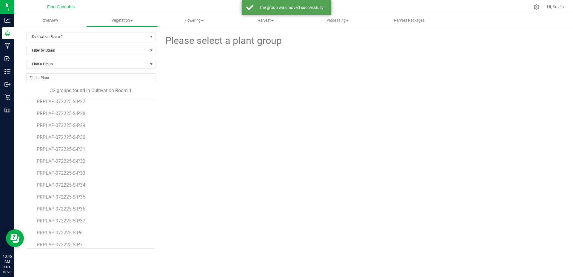
scroll to position [237, 0]
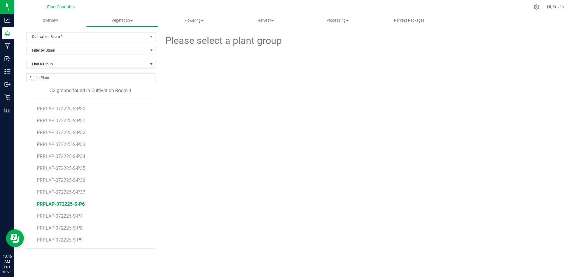
click at [78, 203] on span "PRPLAP-072225-S-P6" at bounding box center [61, 204] width 48 height 6
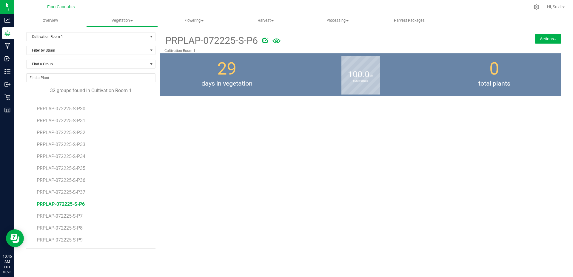
click at [548, 38] on button "Actions" at bounding box center [548, 39] width 26 height 10
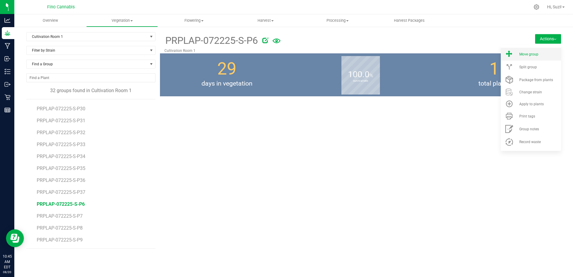
click at [544, 49] on li "Move group" at bounding box center [530, 54] width 60 height 13
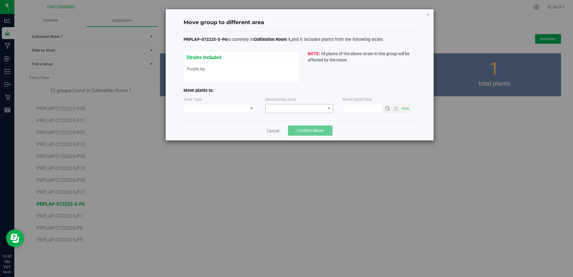
type input "[DATE] 10:45 AM"
click at [244, 108] on span at bounding box center [216, 108] width 64 height 8
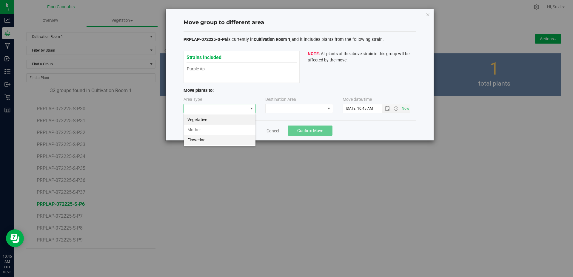
click at [236, 139] on li "Flowering" at bounding box center [220, 140] width 72 height 10
click at [301, 109] on span at bounding box center [295, 108] width 60 height 8
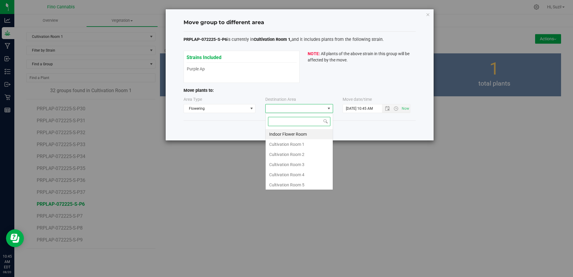
scroll to position [9, 68]
click at [290, 143] on li "Cultivation Room 1" at bounding box center [298, 144] width 67 height 10
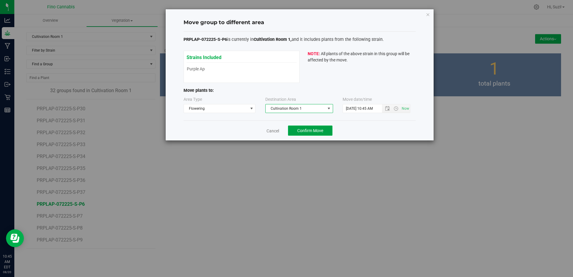
click at [305, 130] on span "Confirm Move" at bounding box center [310, 130] width 26 height 5
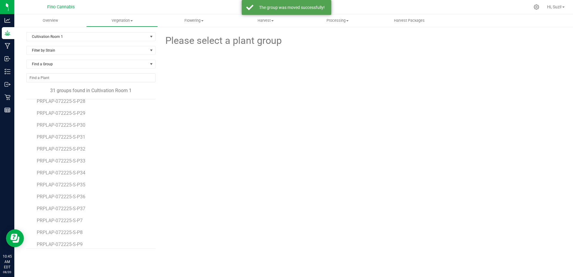
scroll to position [225, 0]
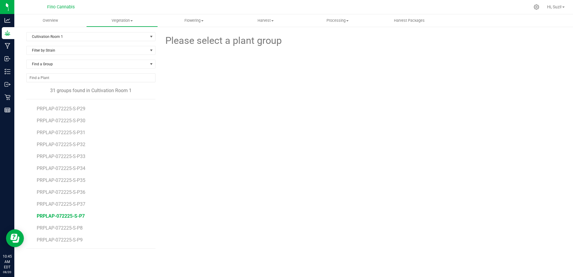
click at [74, 214] on span "PRPLAP-072225-S-P7" at bounding box center [61, 216] width 48 height 6
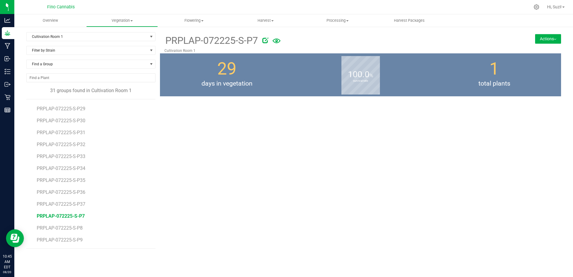
click at [548, 42] on button "Actions" at bounding box center [548, 39] width 26 height 10
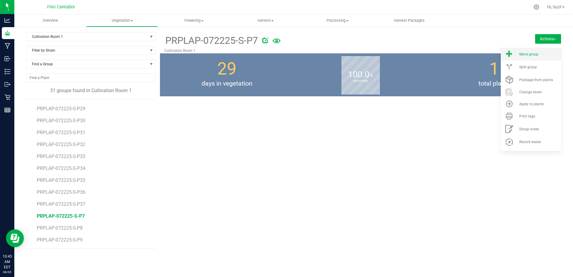
click at [540, 52] on div "Move group" at bounding box center [539, 54] width 41 height 4
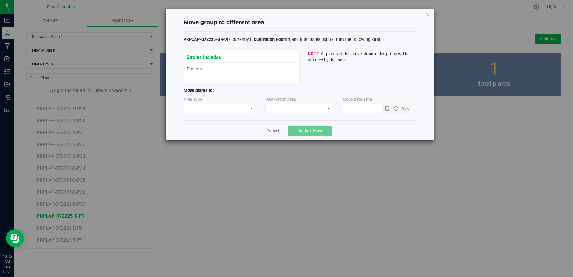
type input "[DATE] 10:45 AM"
click at [246, 106] on span at bounding box center [216, 108] width 64 height 8
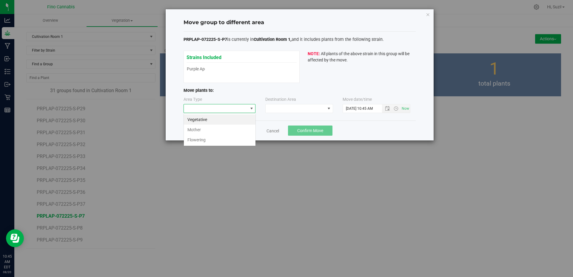
scroll to position [9, 72]
click at [232, 140] on li "Flowering" at bounding box center [220, 140] width 72 height 10
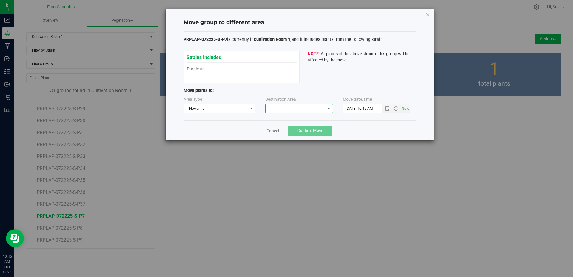
click at [310, 107] on span at bounding box center [295, 108] width 60 height 8
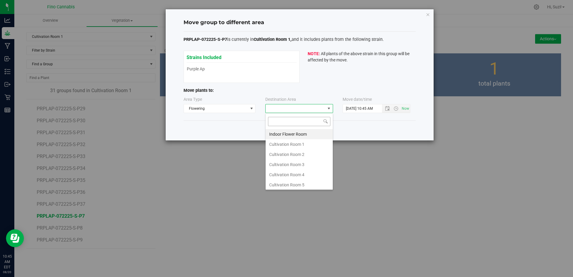
scroll to position [9, 68]
click at [293, 146] on li "Cultivation Room 1" at bounding box center [298, 144] width 67 height 10
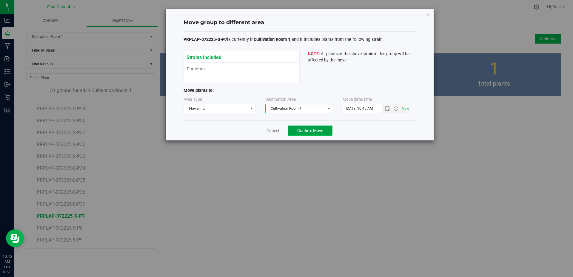
click at [307, 131] on span "Confirm Move" at bounding box center [310, 130] width 26 height 5
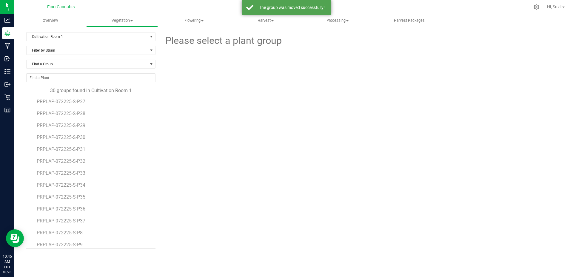
scroll to position [214, 0]
click at [75, 229] on span "PRPLAP-072225-S-P8" at bounding box center [61, 228] width 48 height 6
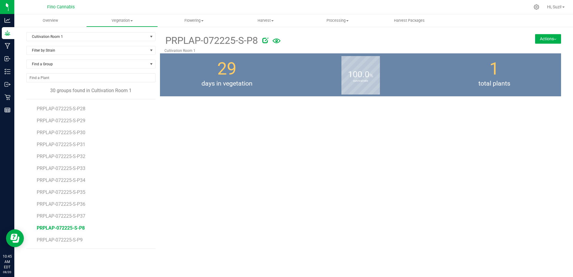
click at [556, 37] on button "Actions" at bounding box center [548, 39] width 26 height 10
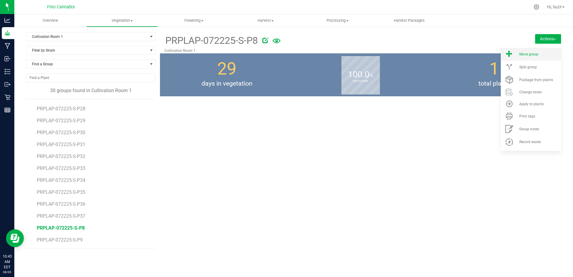
click at [539, 59] on li "Move group" at bounding box center [530, 54] width 60 height 13
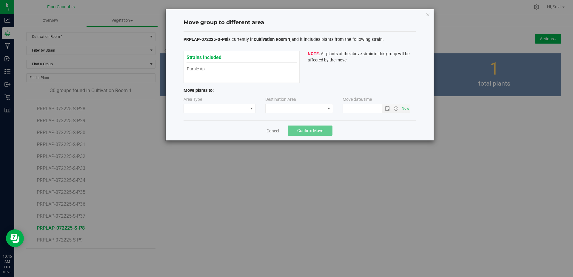
type input "[DATE] 10:45 AM"
click at [235, 109] on span at bounding box center [216, 108] width 64 height 8
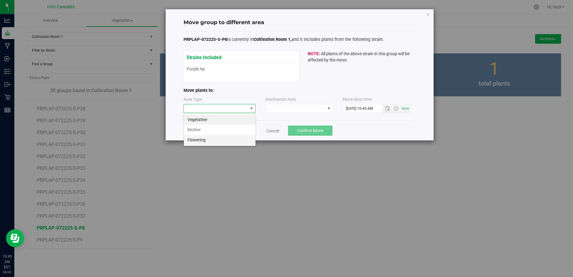
click at [222, 140] on li "Flowering" at bounding box center [220, 140] width 72 height 10
click at [272, 110] on span at bounding box center [295, 108] width 60 height 8
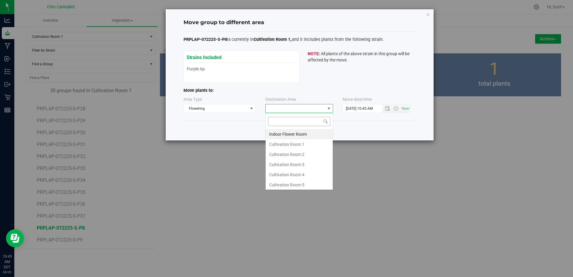
scroll to position [9, 68]
click at [278, 145] on li "Cultivation Room 1" at bounding box center [298, 144] width 67 height 10
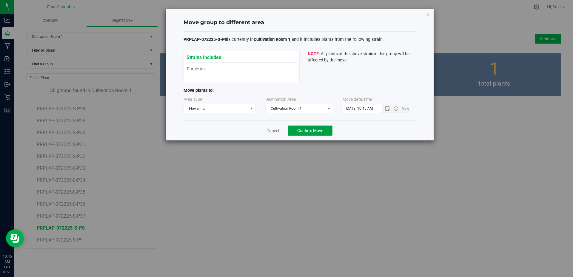
click at [305, 133] on span "Confirm Move" at bounding box center [310, 130] width 26 height 5
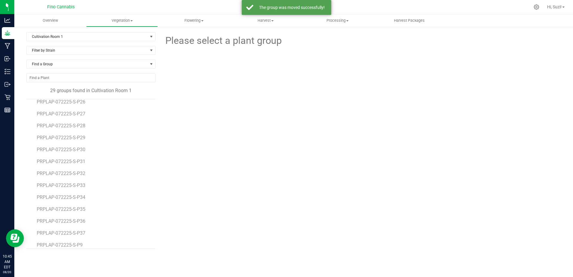
scroll to position [202, 0]
click at [81, 238] on span "PRPLAP-072225-S-P9" at bounding box center [61, 240] width 48 height 6
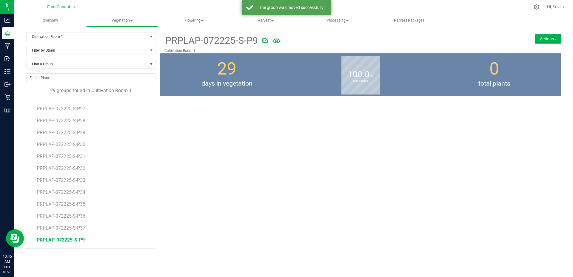
click at [554, 40] on button "Actions" at bounding box center [548, 39] width 26 height 10
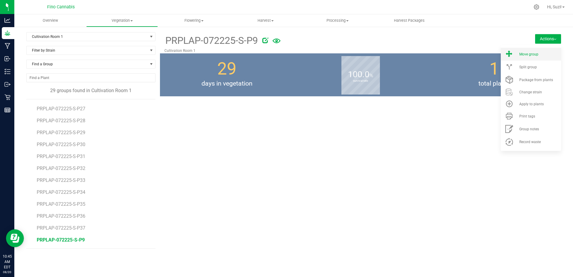
click at [545, 52] on div "Move group" at bounding box center [539, 54] width 41 height 4
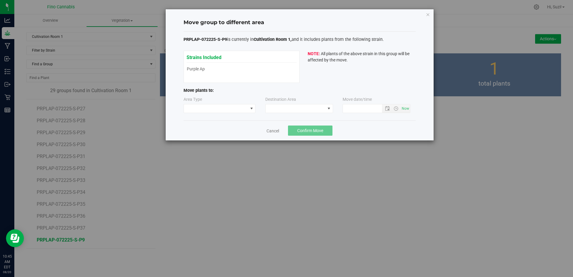
type input "[DATE] 10:45 AM"
click at [254, 108] on span at bounding box center [251, 108] width 7 height 8
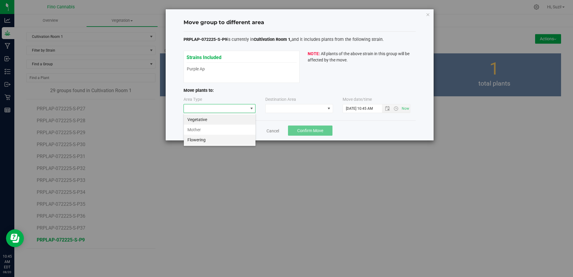
scroll to position [9, 72]
click at [234, 142] on li "Flowering" at bounding box center [220, 140] width 72 height 10
click at [275, 112] on span at bounding box center [295, 108] width 60 height 8
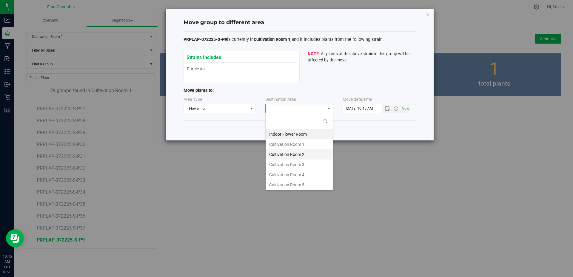
scroll to position [9, 68]
click at [293, 144] on li "Cultivation Room 1" at bounding box center [298, 144] width 67 height 10
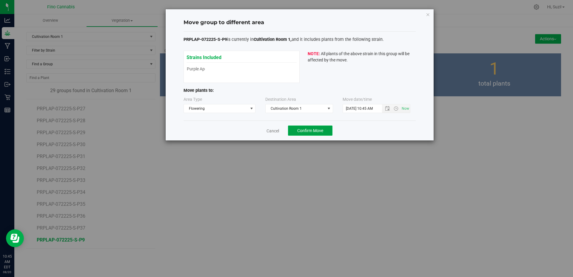
click at [306, 131] on span "Confirm Move" at bounding box center [310, 130] width 26 height 5
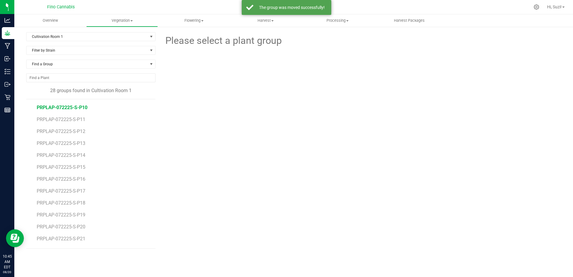
click at [81, 110] on span "PRPLAP-072225-S-P10" at bounding box center [62, 108] width 51 height 6
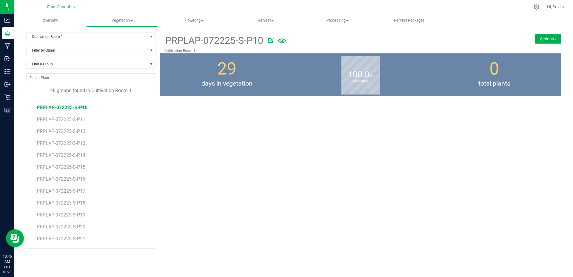
click at [548, 38] on button "Actions" at bounding box center [548, 39] width 26 height 10
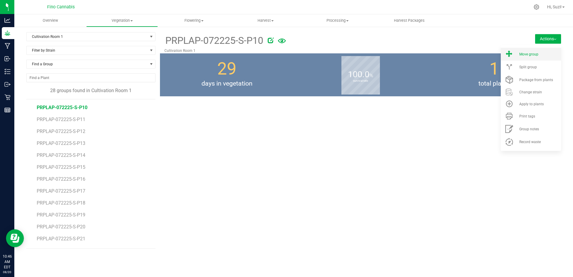
click at [541, 53] on div "Move group" at bounding box center [539, 54] width 41 height 4
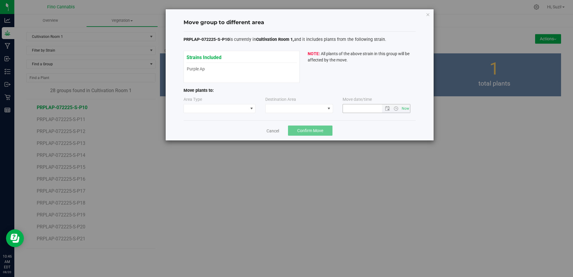
type input "[DATE] 10:46 AM"
click at [244, 110] on span at bounding box center [216, 108] width 64 height 8
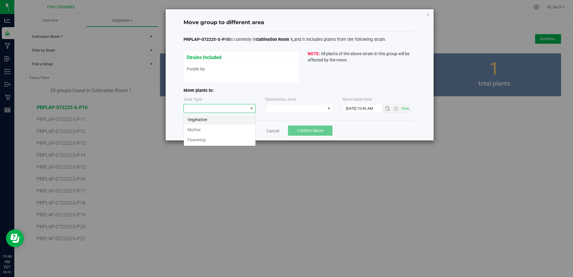
scroll to position [9, 72]
click at [222, 143] on li "Flowering" at bounding box center [220, 140] width 72 height 10
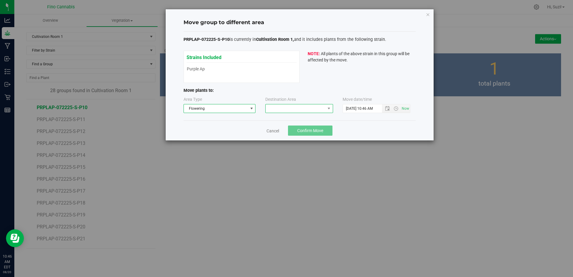
click at [283, 109] on span at bounding box center [295, 108] width 60 height 8
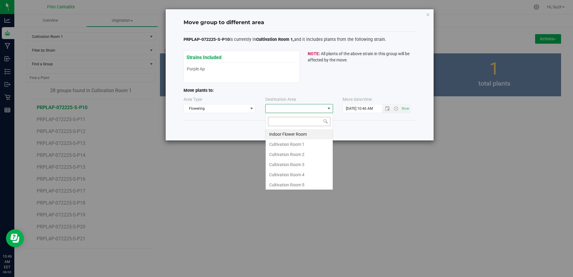
scroll to position [9, 68]
click at [281, 143] on li "Cultivation Room 1" at bounding box center [298, 144] width 67 height 10
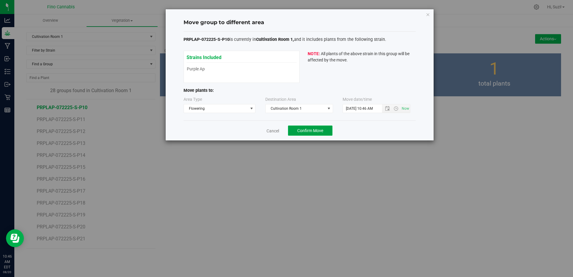
click at [304, 129] on span "Confirm Move" at bounding box center [310, 130] width 26 height 5
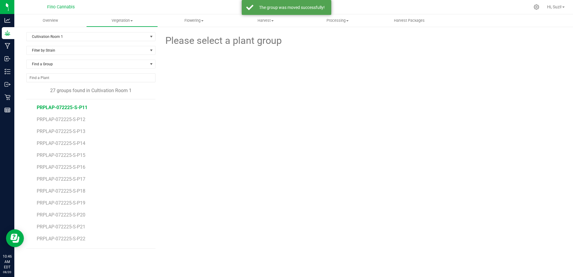
click at [85, 108] on span "PRPLAP-072225-S-P11" at bounding box center [62, 108] width 51 height 6
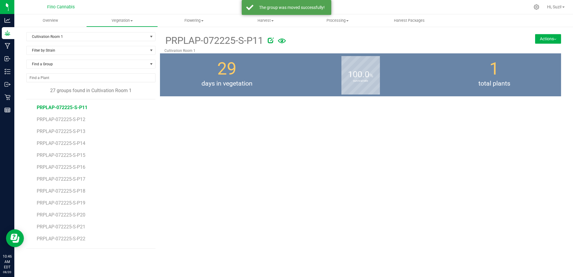
click at [540, 39] on button "Actions" at bounding box center [548, 39] width 26 height 10
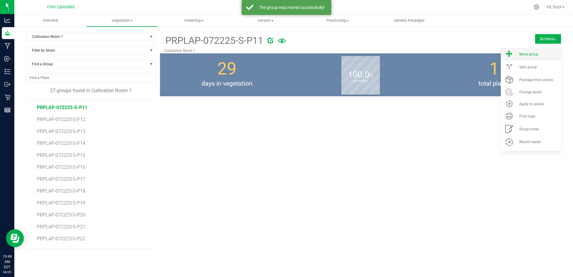
click at [533, 55] on span "Move group" at bounding box center [528, 54] width 19 height 4
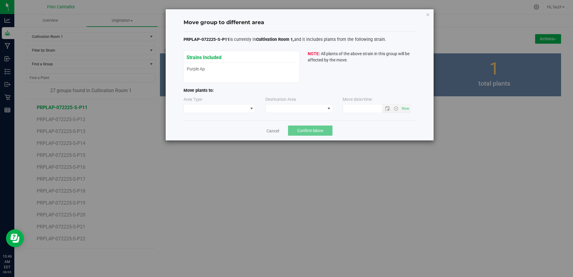
type input "[DATE] 10:46 AM"
click at [237, 111] on span at bounding box center [216, 108] width 64 height 8
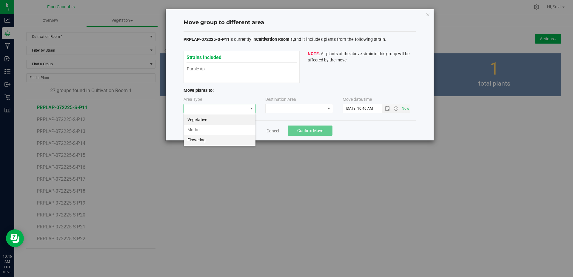
click at [226, 137] on li "Flowering" at bounding box center [220, 140] width 72 height 10
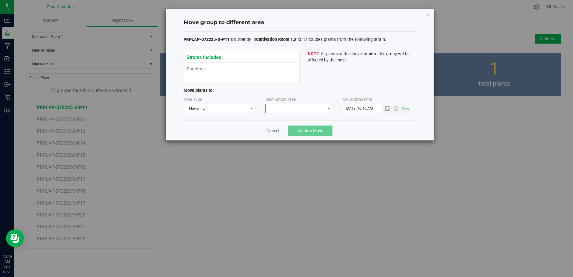
click at [305, 109] on span at bounding box center [295, 108] width 60 height 8
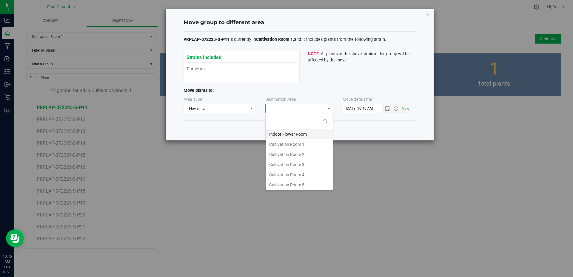
scroll to position [9, 68]
click at [288, 142] on li "Cultivation Room 1" at bounding box center [298, 144] width 67 height 10
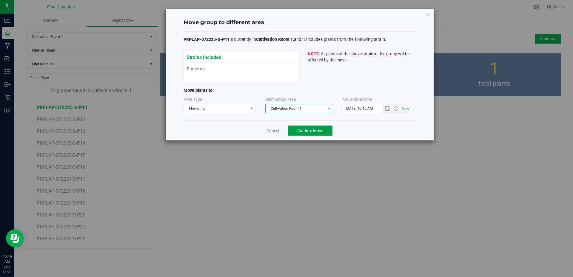
click at [302, 131] on span "Confirm Move" at bounding box center [310, 130] width 26 height 5
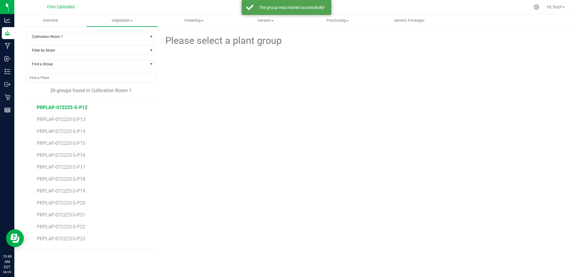
click at [82, 109] on span "PRPLAP-072225-S-P12" at bounding box center [62, 108] width 51 height 6
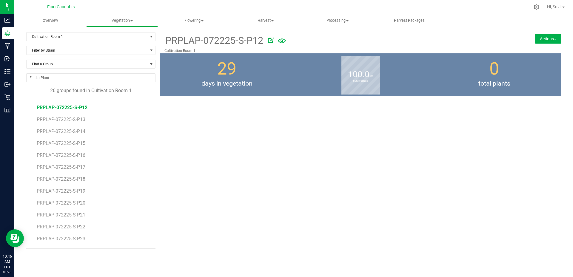
click at [541, 38] on button "Actions" at bounding box center [548, 39] width 26 height 10
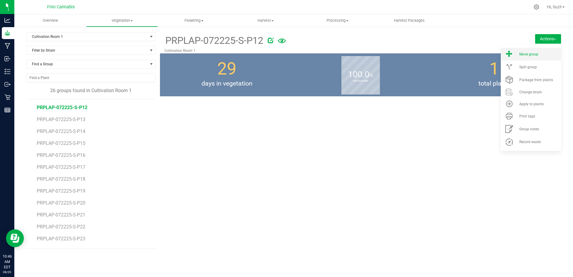
click at [531, 54] on span "Move group" at bounding box center [528, 54] width 19 height 4
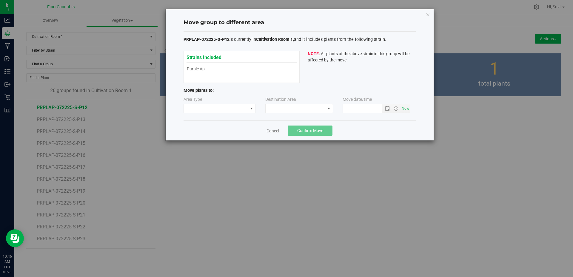
type input "[DATE] 10:46 AM"
click at [232, 112] on span at bounding box center [216, 108] width 64 height 8
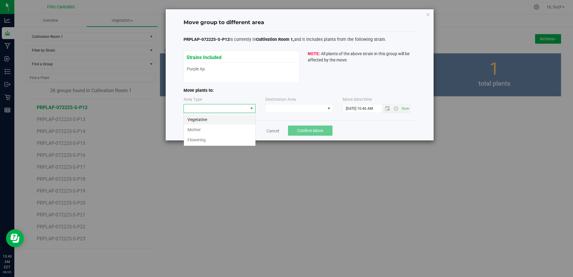
scroll to position [9, 72]
click at [217, 137] on li "Flowering" at bounding box center [220, 140] width 72 height 10
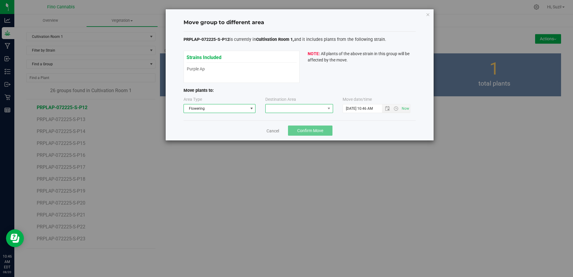
click at [276, 111] on span at bounding box center [295, 108] width 60 height 8
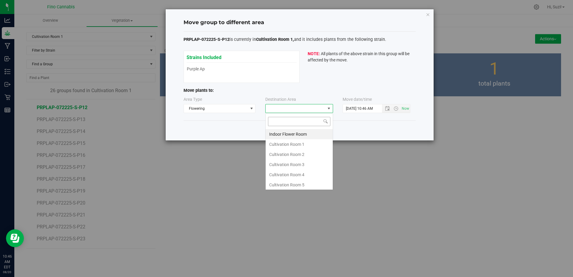
scroll to position [9, 68]
click at [272, 147] on li "Cultivation Room 1" at bounding box center [298, 144] width 67 height 10
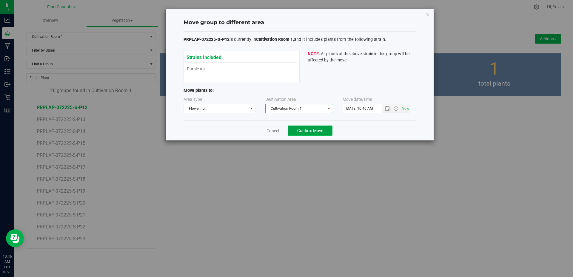
click at [309, 132] on span "Confirm Move" at bounding box center [310, 130] width 26 height 5
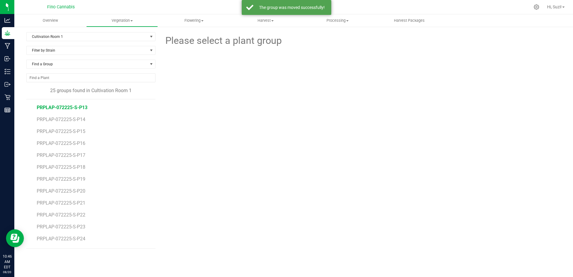
click at [55, 106] on span "PRPLAP-072225-S-P13" at bounding box center [62, 108] width 51 height 6
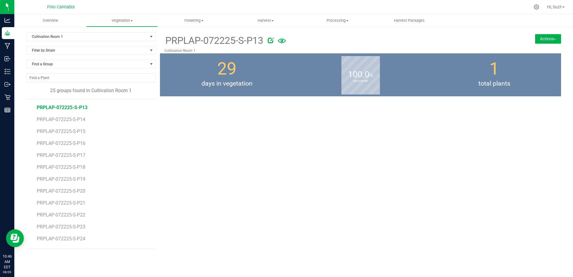
click at [556, 40] on button "Actions" at bounding box center [548, 39] width 26 height 10
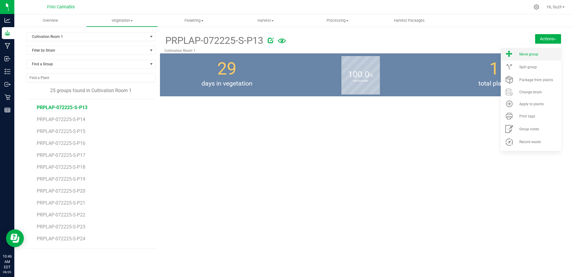
click at [530, 60] on li "Move group" at bounding box center [530, 54] width 60 height 13
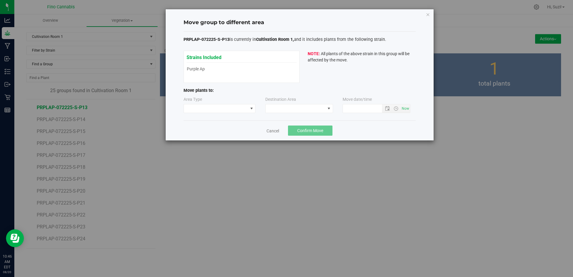
type input "[DATE] 10:46 AM"
click at [235, 110] on span at bounding box center [216, 108] width 64 height 8
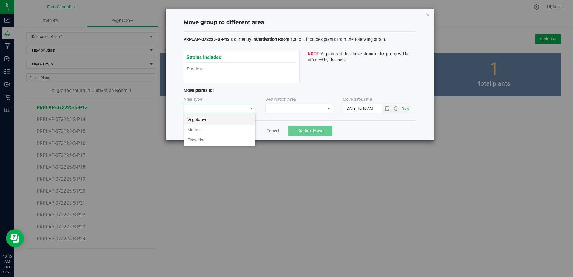
scroll to position [9, 72]
click at [215, 142] on li "Flowering" at bounding box center [220, 140] width 72 height 10
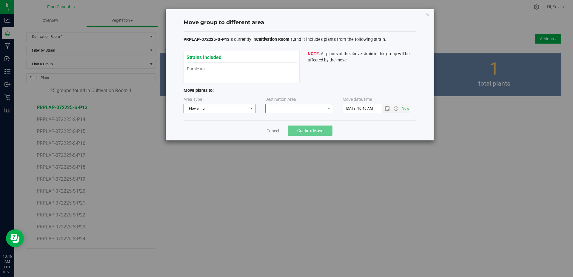
click at [287, 112] on span at bounding box center [295, 108] width 60 height 8
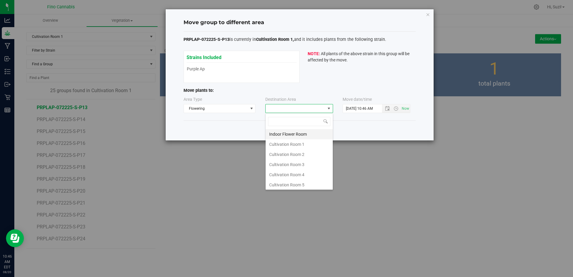
scroll to position [9, 68]
click at [278, 144] on li "Cultivation Room 1" at bounding box center [298, 144] width 67 height 10
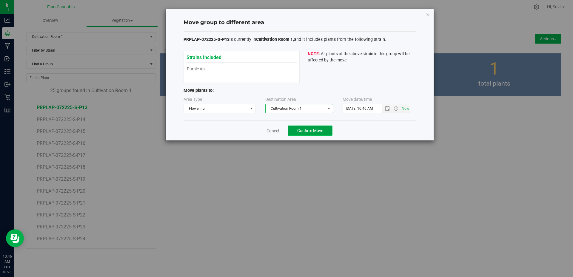
click at [317, 126] on button "Confirm Move" at bounding box center [310, 131] width 44 height 10
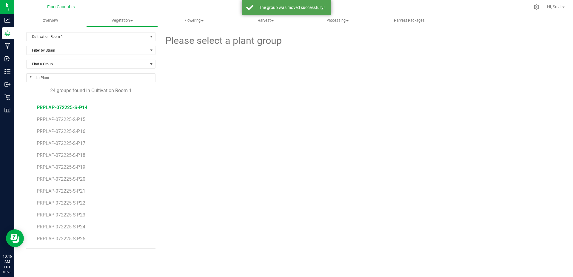
click at [80, 110] on span "PRPLAP-072225-S-P14" at bounding box center [62, 108] width 51 height 6
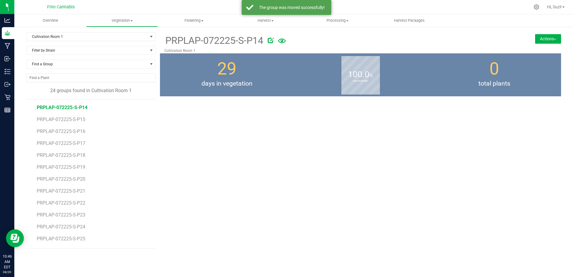
click at [555, 38] on button "Actions" at bounding box center [548, 39] width 26 height 10
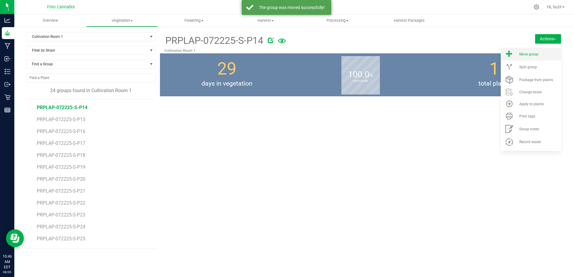
click at [540, 57] on li "Move group" at bounding box center [530, 54] width 60 height 13
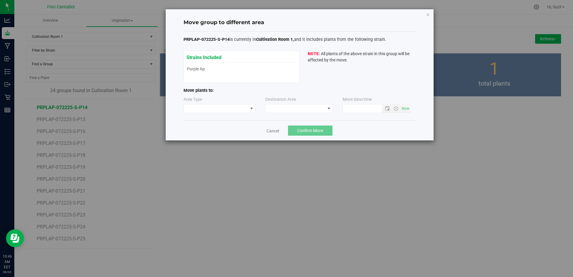
type input "[DATE] 10:46 AM"
click at [243, 109] on span at bounding box center [216, 108] width 64 height 8
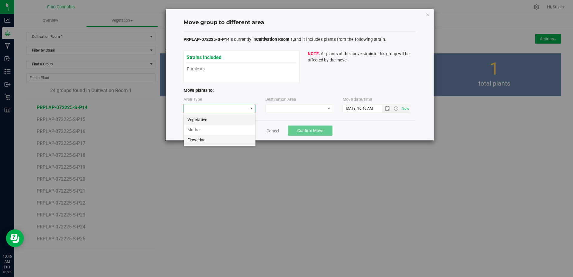
click at [232, 139] on li "Flowering" at bounding box center [220, 140] width 72 height 10
click at [276, 115] on div "Area Type Flowering Destination Area Move date/time" at bounding box center [299, 105] width 232 height 19
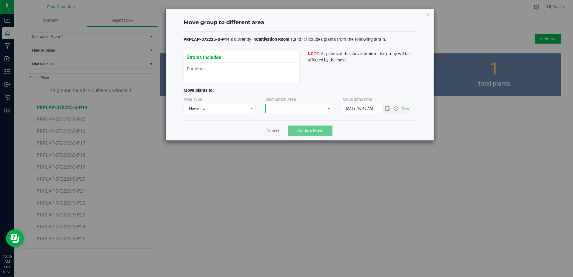
click at [286, 107] on span at bounding box center [295, 108] width 60 height 8
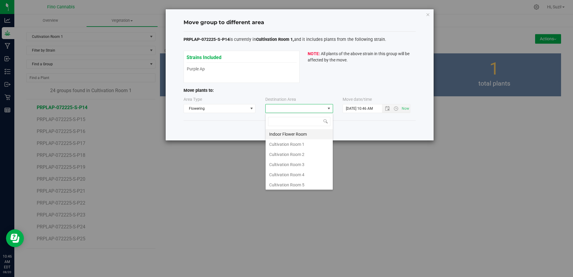
scroll to position [9, 68]
click at [283, 142] on li "Cultivation Room 1" at bounding box center [298, 144] width 67 height 10
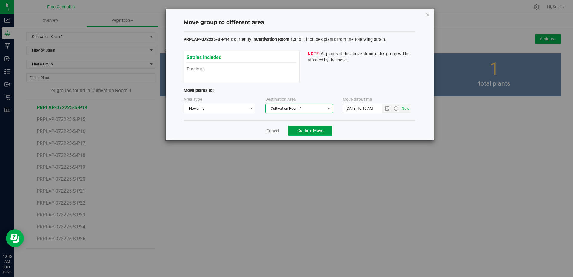
click at [311, 128] on span "Confirm Move" at bounding box center [310, 130] width 26 height 5
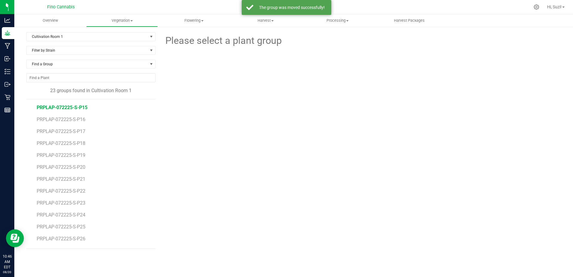
click at [64, 109] on span "PRPLAP-072225-S-P15" at bounding box center [62, 108] width 51 height 6
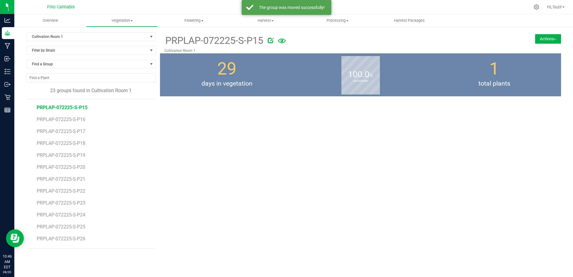
click at [557, 38] on button "Actions" at bounding box center [548, 39] width 26 height 10
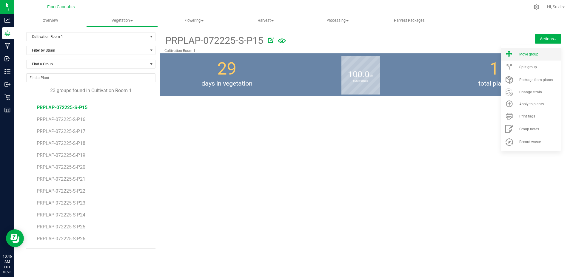
click at [529, 56] on li "Move group" at bounding box center [530, 54] width 60 height 13
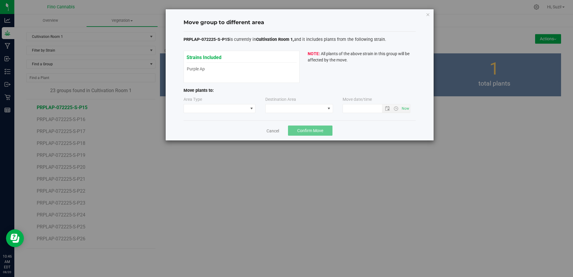
type input "[DATE] 10:46 AM"
click at [250, 107] on span at bounding box center [251, 108] width 5 height 5
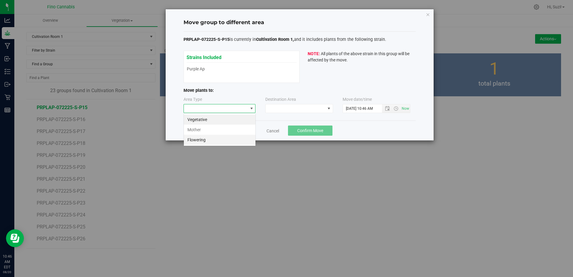
scroll to position [9, 72]
click at [232, 140] on li "Flowering" at bounding box center [220, 140] width 72 height 10
click at [287, 106] on span at bounding box center [295, 108] width 60 height 8
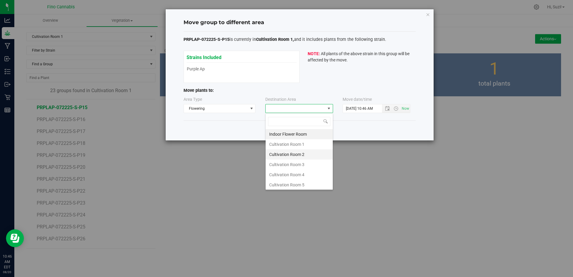
scroll to position [9, 68]
click at [293, 145] on li "Cultivation Room 1" at bounding box center [298, 144] width 67 height 10
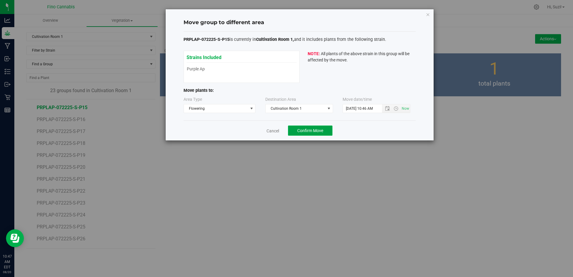
click at [314, 133] on span "Confirm Move" at bounding box center [310, 130] width 26 height 5
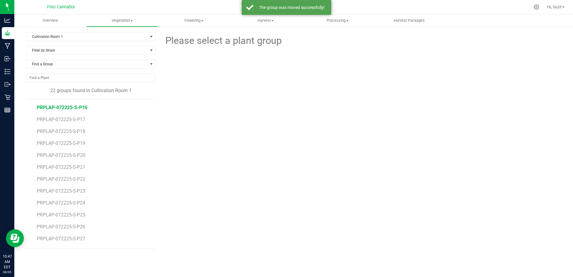
click at [72, 105] on span "PRPLAP-072225-S-P16" at bounding box center [62, 108] width 51 height 6
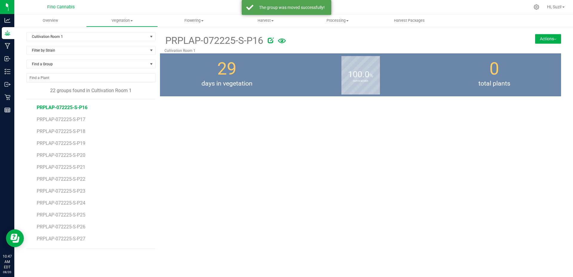
click at [553, 38] on button "Actions" at bounding box center [548, 39] width 26 height 10
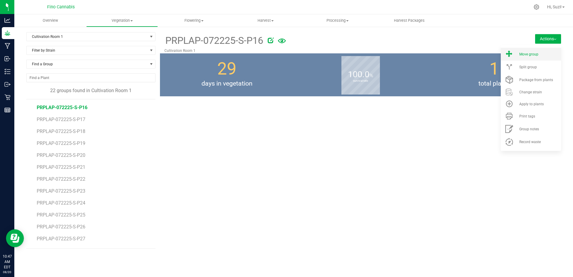
click at [540, 54] on div "Move group" at bounding box center [539, 54] width 41 height 4
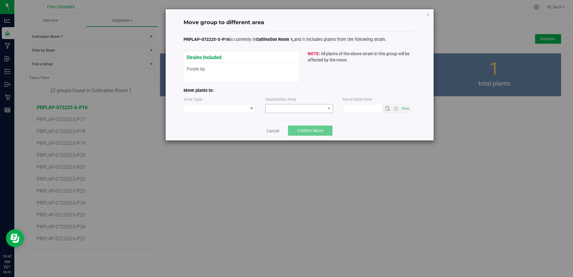
type input "[DATE] 10:47 AM"
click at [244, 108] on span at bounding box center [216, 108] width 64 height 8
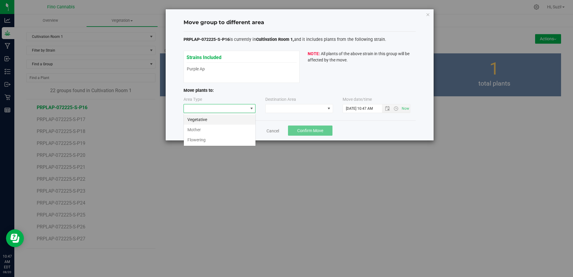
scroll to position [9, 72]
click at [224, 136] on li "Flowering" at bounding box center [220, 140] width 72 height 10
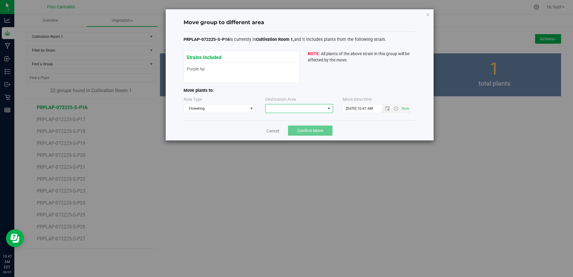
click at [278, 112] on span at bounding box center [295, 108] width 60 height 8
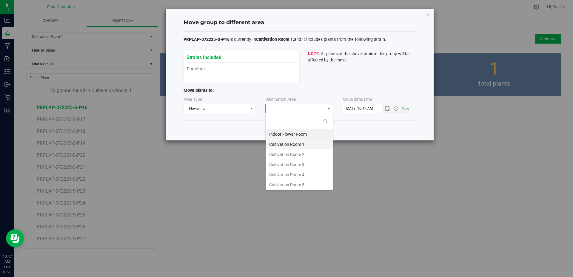
scroll to position [9, 68]
click at [276, 142] on li "Cultivation Room 1" at bounding box center [298, 144] width 67 height 10
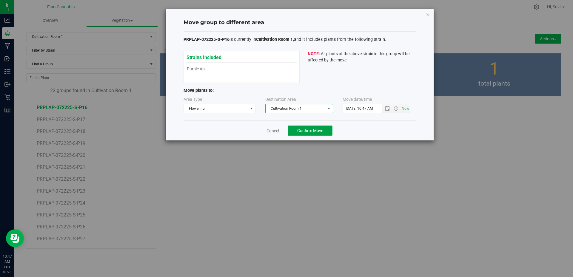
click at [327, 134] on button "Confirm Move" at bounding box center [310, 131] width 44 height 10
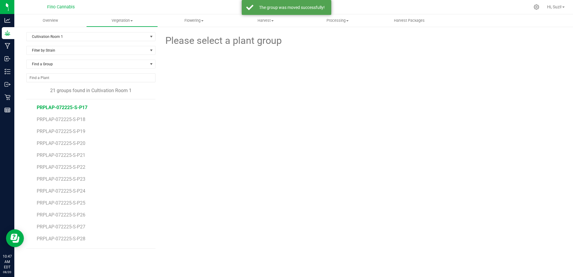
click at [81, 107] on span "PRPLAP-072225-S-P17" at bounding box center [62, 108] width 51 height 6
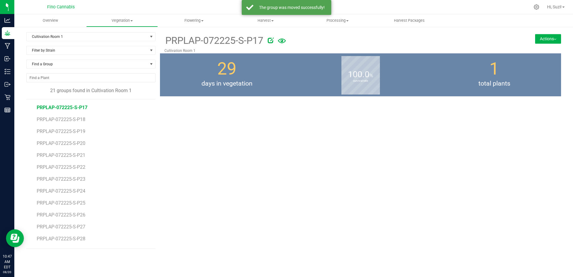
click at [548, 39] on button "Actions" at bounding box center [548, 39] width 26 height 10
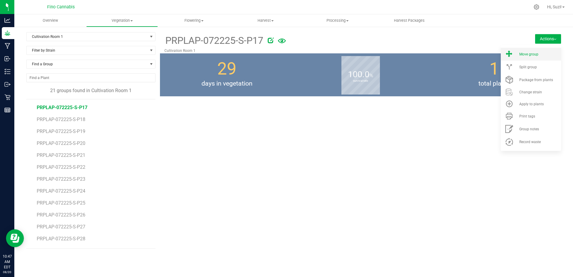
click at [545, 57] on li "Move group" at bounding box center [530, 54] width 60 height 13
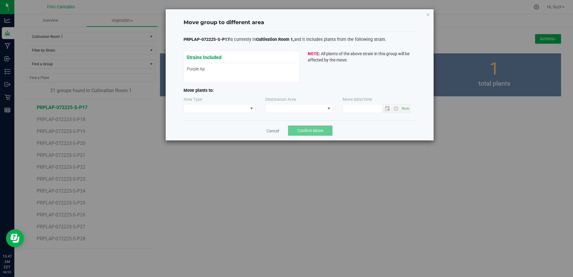
type input "[DATE] 10:47 AM"
click at [226, 110] on span at bounding box center [216, 108] width 64 height 8
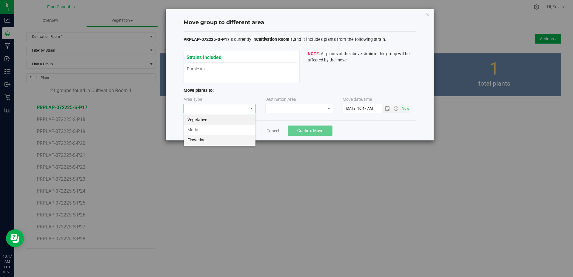
click at [214, 137] on li "Flowering" at bounding box center [220, 140] width 72 height 10
click at [273, 107] on span at bounding box center [295, 108] width 60 height 8
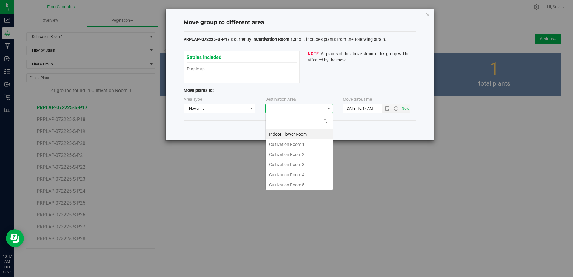
scroll to position [9, 68]
click at [284, 148] on li "Cultivation Room 1" at bounding box center [298, 144] width 67 height 10
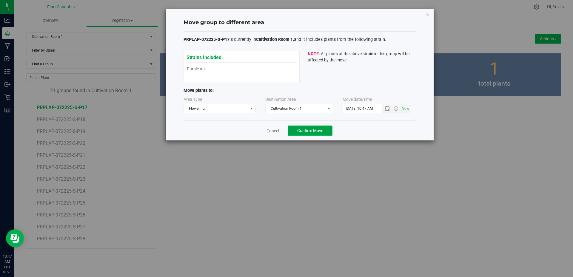
click at [314, 129] on span "Confirm Move" at bounding box center [310, 130] width 26 height 5
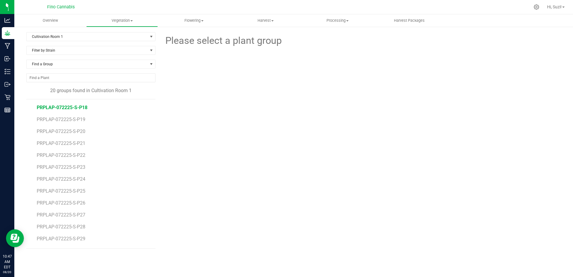
click at [83, 107] on span "PRPLAP-072225-S-P18" at bounding box center [62, 108] width 51 height 6
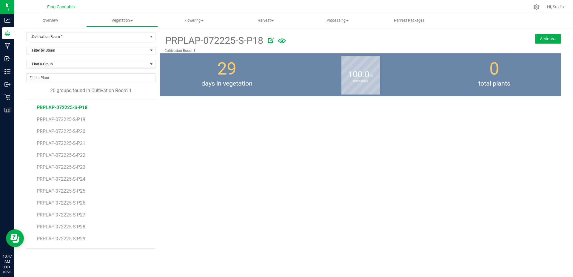
click at [553, 40] on button "Actions" at bounding box center [548, 39] width 26 height 10
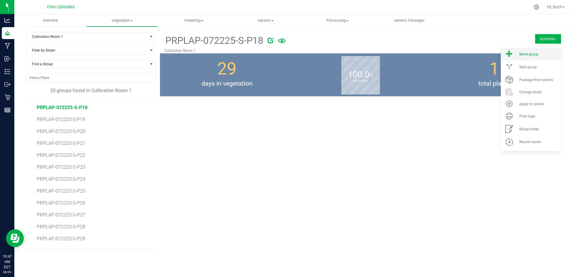
click at [540, 59] on li "Move group" at bounding box center [530, 54] width 60 height 13
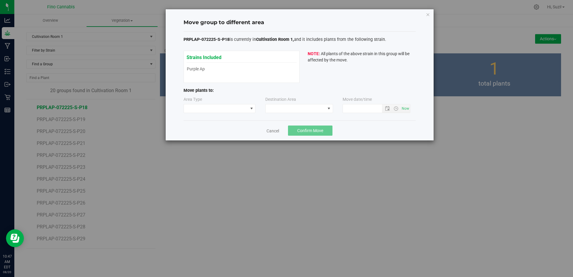
type input "[DATE] 10:47 AM"
click at [251, 109] on span at bounding box center [251, 108] width 5 height 5
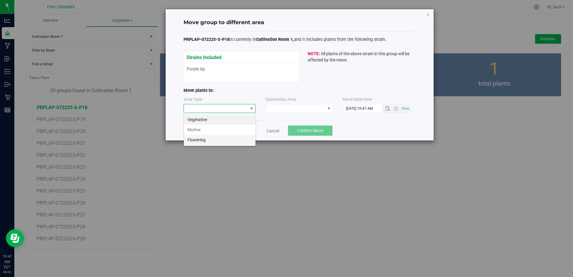
click at [222, 141] on li "Flowering" at bounding box center [220, 140] width 72 height 10
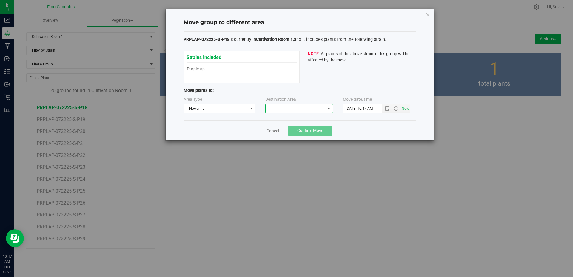
click at [276, 109] on span at bounding box center [295, 108] width 60 height 8
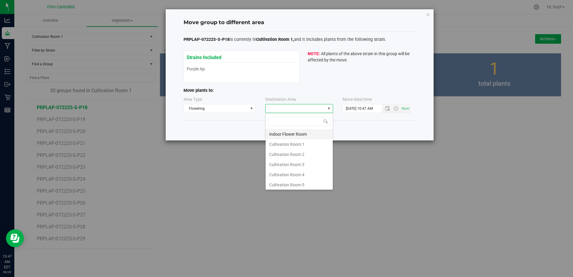
scroll to position [9, 68]
click at [273, 143] on li "Cultivation Room 1" at bounding box center [298, 144] width 67 height 10
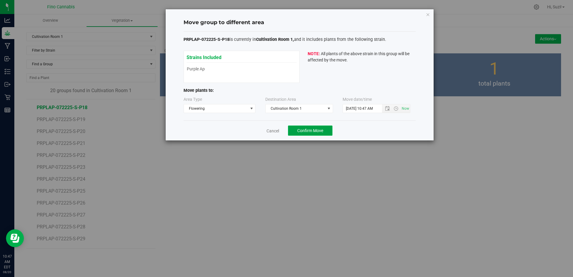
click at [318, 128] on button "Confirm Move" at bounding box center [310, 131] width 44 height 10
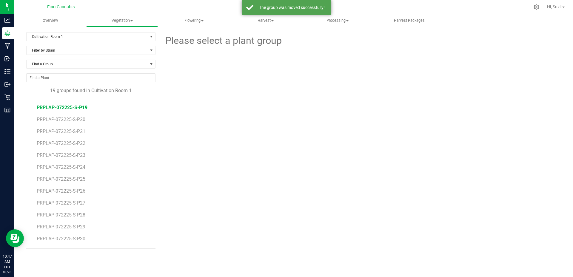
click at [84, 109] on span "PRPLAP-072225-S-P19" at bounding box center [62, 108] width 51 height 6
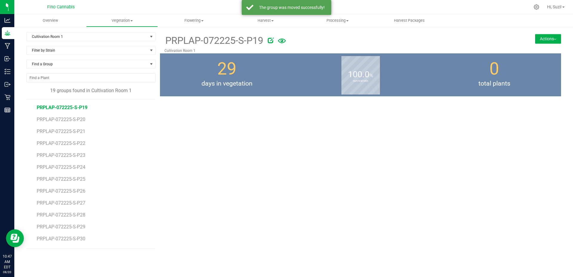
click at [545, 36] on button "Actions" at bounding box center [548, 39] width 26 height 10
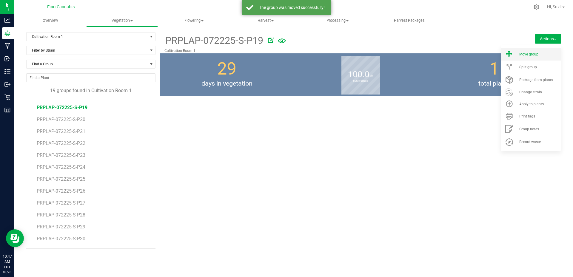
click at [535, 54] on span "Move group" at bounding box center [528, 54] width 19 height 4
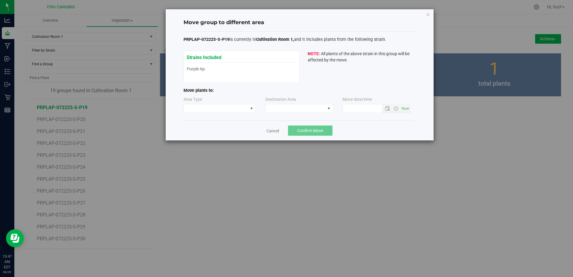
type input "[DATE] 10:47 AM"
click at [249, 111] on span at bounding box center [251, 108] width 5 height 5
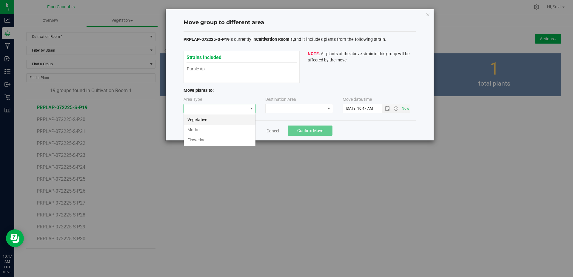
scroll to position [9, 72]
click at [224, 138] on li "Flowering" at bounding box center [220, 140] width 72 height 10
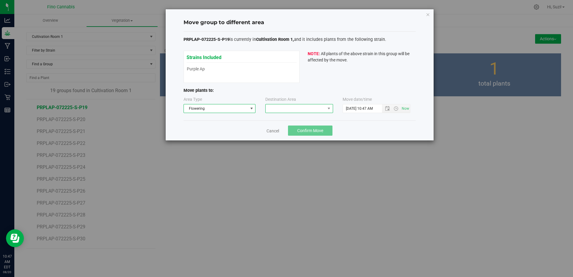
click at [287, 110] on span at bounding box center [295, 108] width 60 height 8
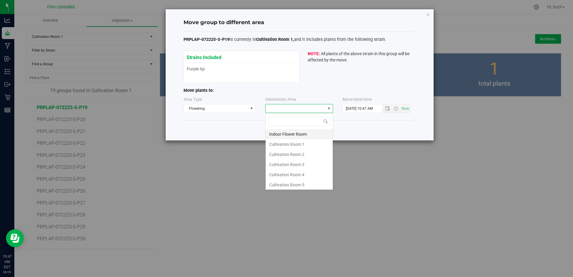
scroll to position [9, 68]
click at [284, 142] on li "Cultivation Room 1" at bounding box center [298, 144] width 67 height 10
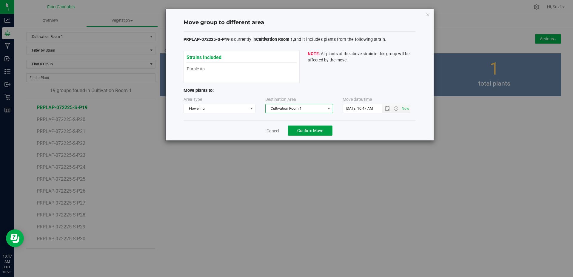
click at [305, 130] on span "Confirm Move" at bounding box center [310, 130] width 26 height 5
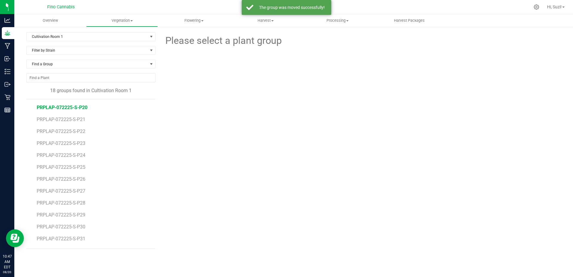
click at [60, 106] on span "PRPLAP-072225-S-P20" at bounding box center [62, 108] width 51 height 6
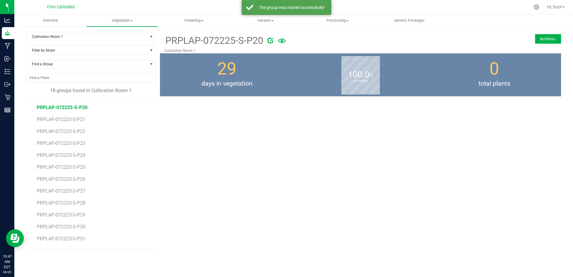
click at [547, 40] on button "Actions" at bounding box center [548, 39] width 26 height 10
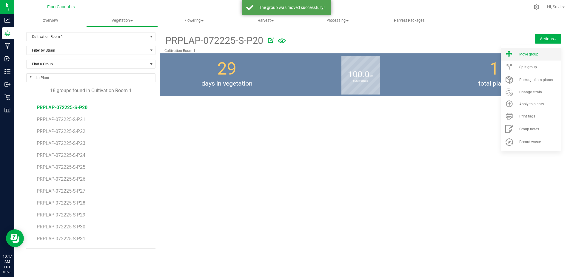
click at [540, 55] on div "Move group" at bounding box center [539, 54] width 41 height 4
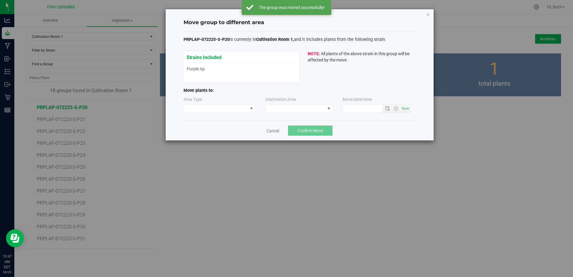
type input "[DATE] 10:47 AM"
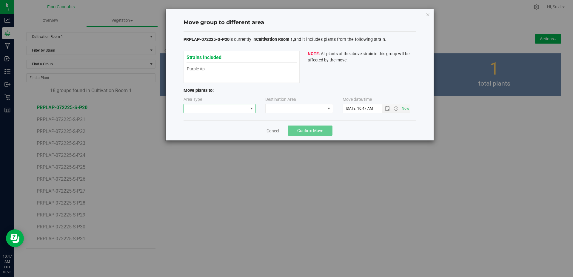
click at [253, 108] on span at bounding box center [251, 108] width 5 height 5
click at [235, 140] on li "Flowering" at bounding box center [220, 140] width 72 height 10
click at [278, 109] on span at bounding box center [295, 108] width 60 height 8
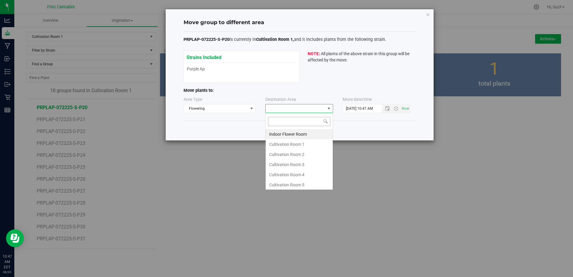
scroll to position [9, 68]
click at [280, 145] on li "Cultivation Room 1" at bounding box center [298, 144] width 67 height 10
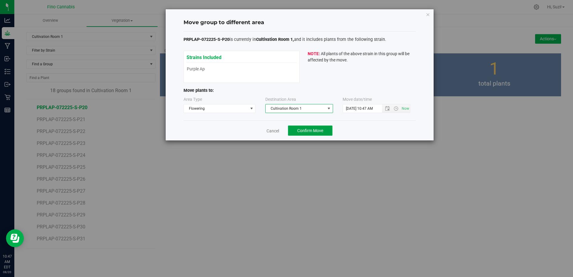
click at [304, 130] on span "Confirm Move" at bounding box center [310, 130] width 26 height 5
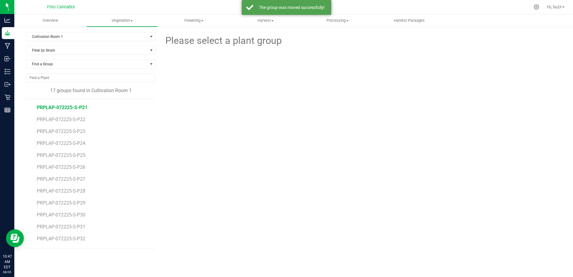
click at [51, 110] on span "PRPLAP-072225-S-P21" at bounding box center [62, 108] width 51 height 6
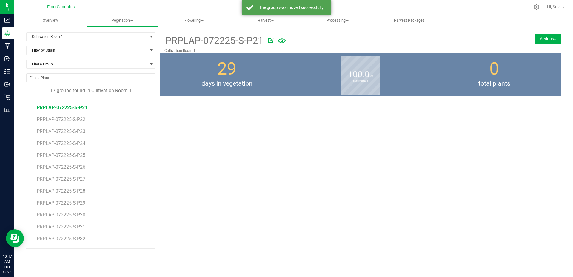
click at [549, 35] on button "Actions" at bounding box center [548, 39] width 26 height 10
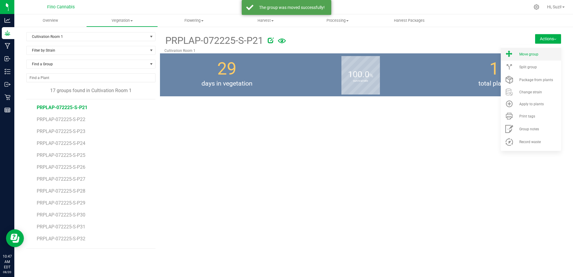
click at [542, 52] on div "Move group" at bounding box center [539, 54] width 41 height 4
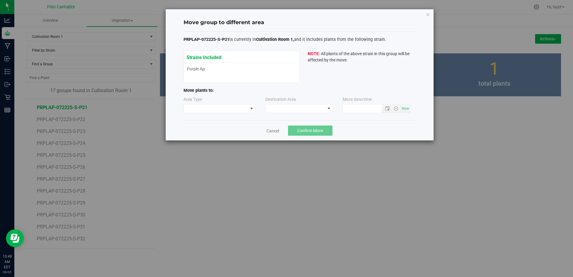
type input "[DATE] 10:48 AM"
click at [221, 109] on span at bounding box center [216, 108] width 64 height 8
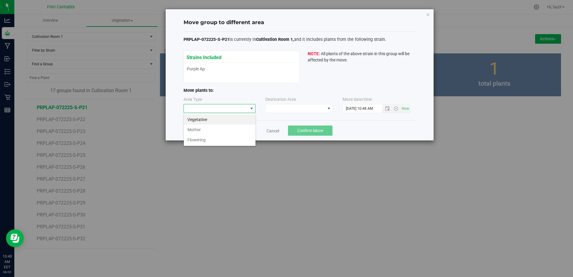
scroll to position [9, 72]
click at [201, 141] on li "Flowering" at bounding box center [220, 140] width 72 height 10
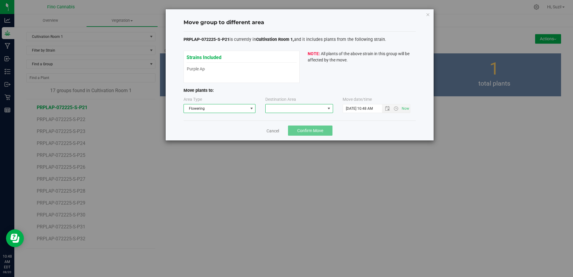
click at [274, 109] on span at bounding box center [295, 108] width 60 height 8
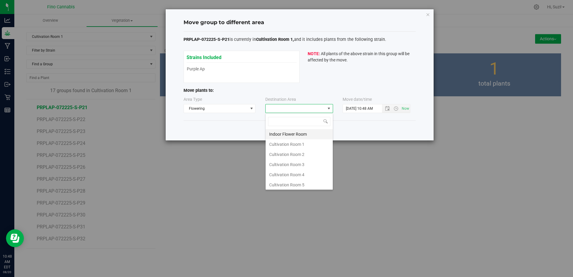
scroll to position [9, 68]
click at [288, 143] on li "Cultivation Room 1" at bounding box center [298, 144] width 67 height 10
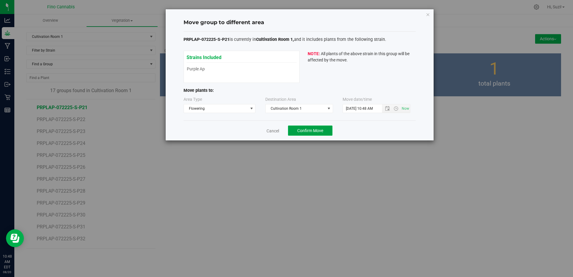
click at [320, 129] on span "Confirm Move" at bounding box center [310, 130] width 26 height 5
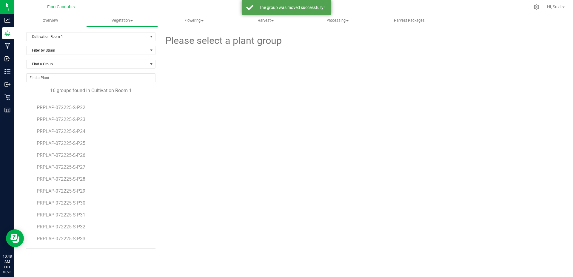
click at [78, 111] on li "PRPLAP-072225-S-P22" at bounding box center [94, 105] width 115 height 12
click at [78, 108] on span "PRPLAP-072225-S-P22" at bounding box center [62, 108] width 51 height 6
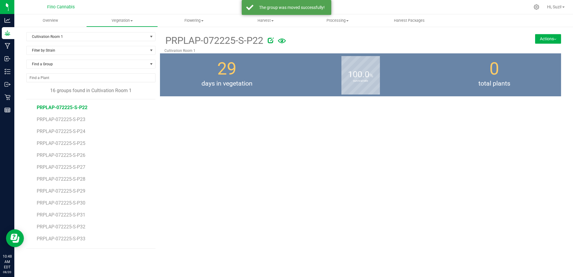
click at [546, 38] on button "Actions" at bounding box center [548, 39] width 26 height 10
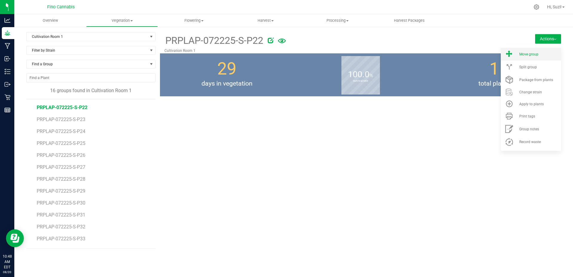
click at [536, 55] on span "Move group" at bounding box center [528, 54] width 19 height 4
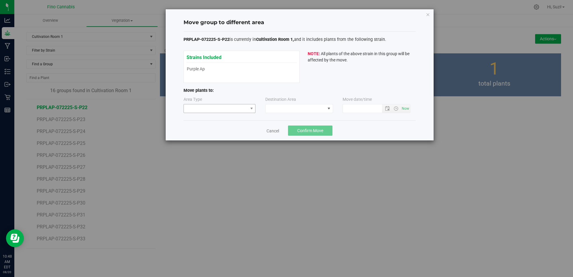
type input "[DATE] 10:48 AM"
click at [232, 108] on span at bounding box center [216, 108] width 64 height 8
click at [225, 139] on li "Flowering" at bounding box center [220, 140] width 72 height 10
click at [272, 111] on span at bounding box center [295, 108] width 60 height 8
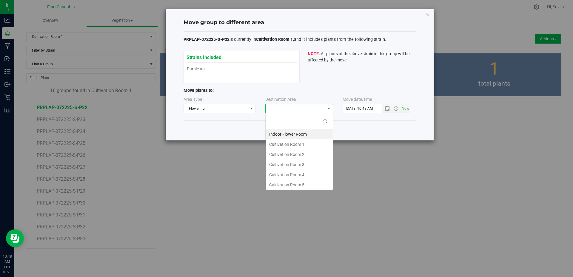
scroll to position [9, 68]
click at [280, 146] on li "Cultivation Room 1" at bounding box center [298, 144] width 67 height 10
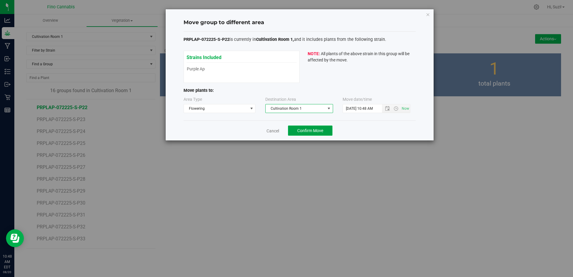
click at [320, 130] on span "Confirm Move" at bounding box center [310, 130] width 26 height 5
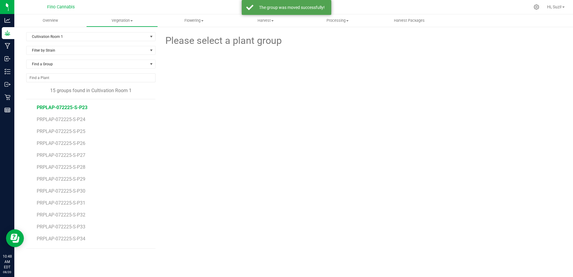
click at [84, 108] on span "PRPLAP-072225-S-P23" at bounding box center [62, 108] width 51 height 6
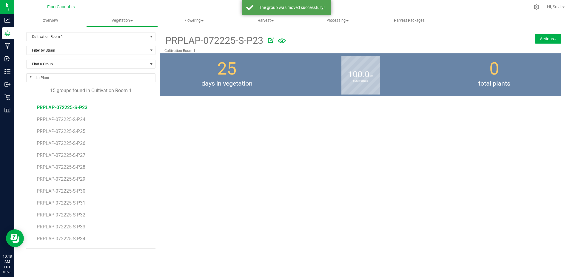
click at [541, 40] on button "Actions" at bounding box center [548, 39] width 26 height 10
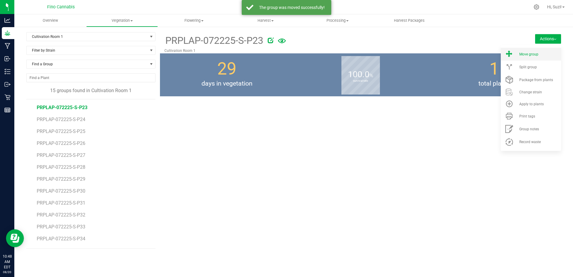
click at [536, 58] on li "Move group" at bounding box center [530, 54] width 60 height 13
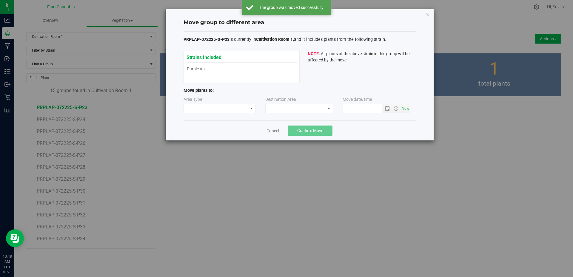
type input "[DATE] 10:48 AM"
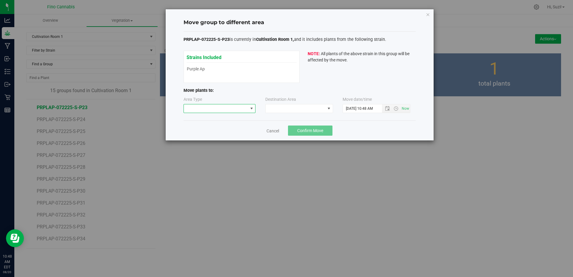
click at [249, 109] on span at bounding box center [251, 108] width 5 height 5
click at [224, 138] on li "Flowering" at bounding box center [220, 140] width 72 height 10
click at [275, 112] on span at bounding box center [295, 108] width 60 height 8
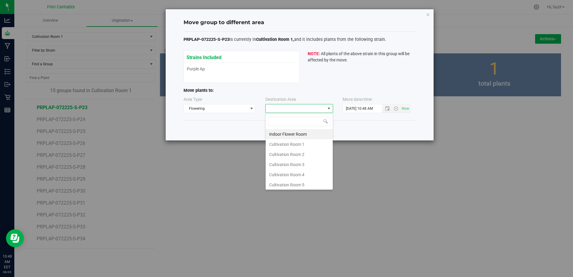
scroll to position [9, 68]
click at [280, 143] on li "Cultivation Room 1" at bounding box center [298, 144] width 67 height 10
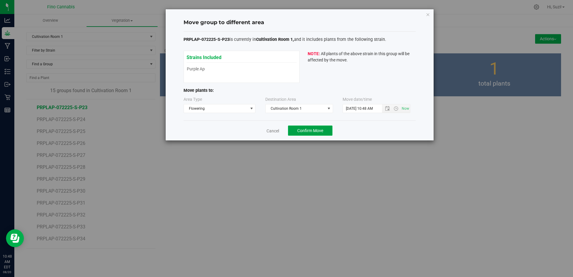
click at [314, 130] on span "Confirm Move" at bounding box center [310, 130] width 26 height 5
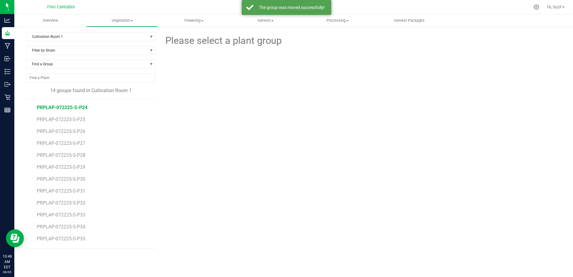
click at [76, 106] on span "PRPLAP-072225-S-P24" at bounding box center [62, 108] width 51 height 6
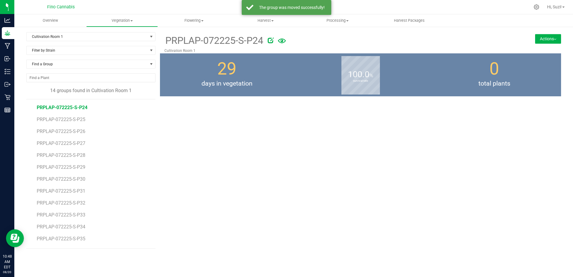
click at [552, 39] on button "Actions" at bounding box center [548, 39] width 26 height 10
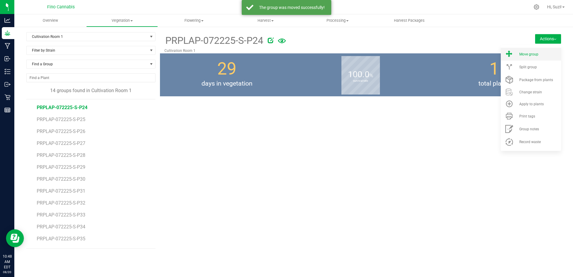
click at [541, 53] on div "Move group" at bounding box center [539, 54] width 41 height 4
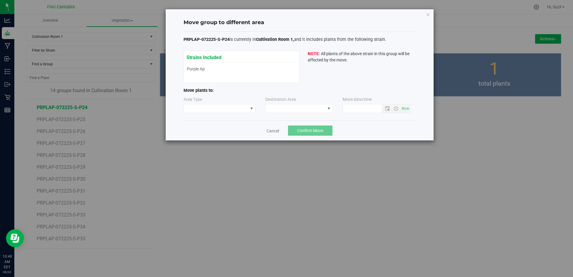
type input "[DATE] 10:48 AM"
click at [220, 109] on span at bounding box center [216, 108] width 64 height 8
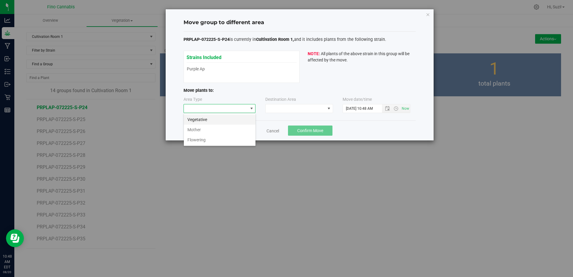
scroll to position [9, 72]
click at [217, 139] on li "Flowering" at bounding box center [220, 140] width 72 height 10
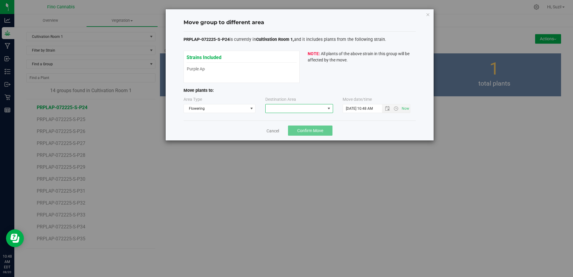
click at [272, 112] on span at bounding box center [295, 108] width 60 height 8
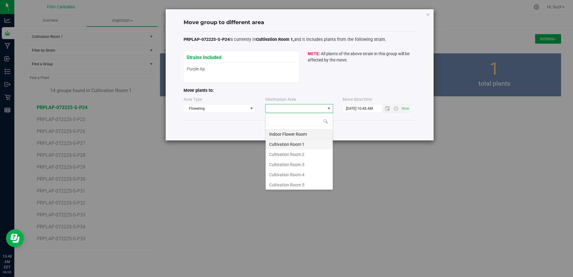
scroll to position [9, 68]
click at [276, 142] on li "Cultivation Room 1" at bounding box center [298, 144] width 67 height 10
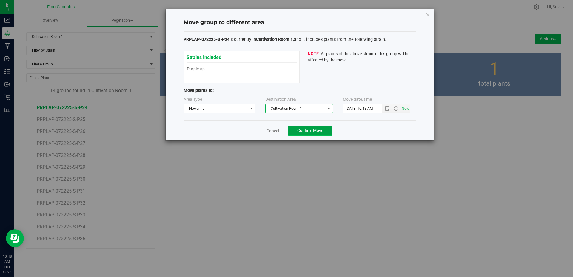
click at [304, 131] on span "Confirm Move" at bounding box center [310, 130] width 26 height 5
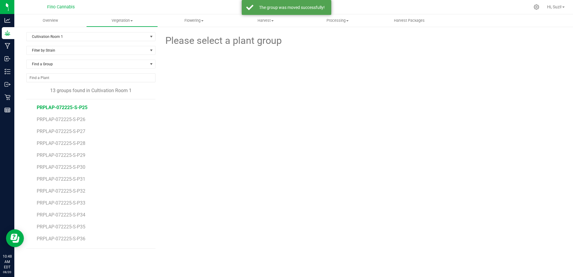
click at [59, 110] on span "PRPLAP-072225-S-P25" at bounding box center [62, 108] width 51 height 6
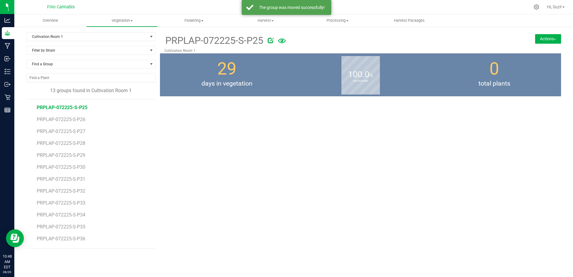
click at [548, 40] on button "Actions" at bounding box center [548, 39] width 26 height 10
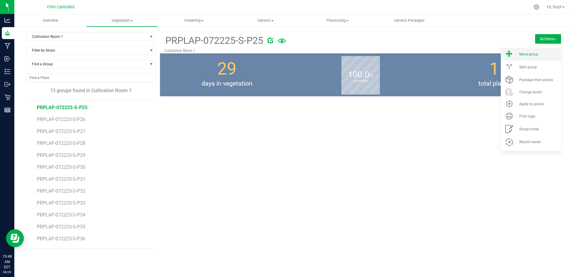
click at [534, 58] on li "Move group" at bounding box center [530, 54] width 60 height 13
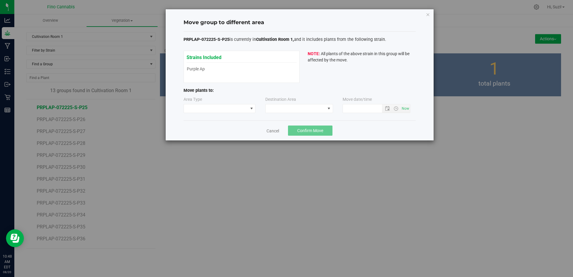
type input "[DATE] 10:48 AM"
click at [233, 111] on span at bounding box center [216, 108] width 64 height 8
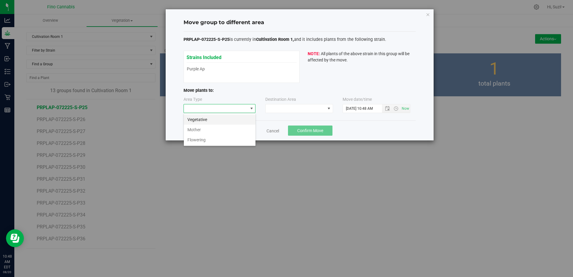
scroll to position [9, 72]
click at [222, 138] on li "Flowering" at bounding box center [220, 140] width 72 height 10
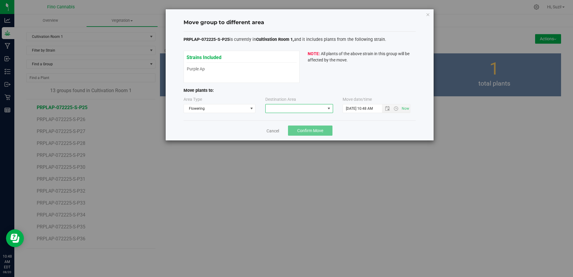
click at [280, 110] on span at bounding box center [295, 108] width 60 height 8
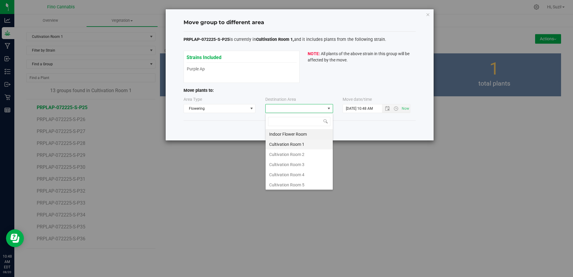
scroll to position [9, 68]
click at [277, 143] on li "Cultivation Room 1" at bounding box center [298, 144] width 67 height 10
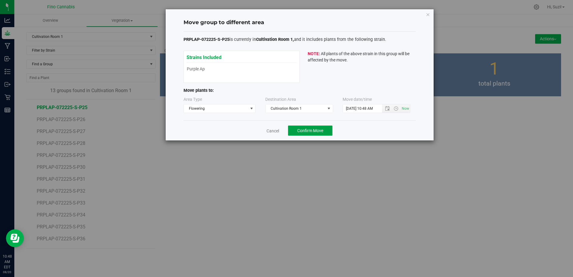
click at [302, 132] on span "Confirm Move" at bounding box center [310, 130] width 26 height 5
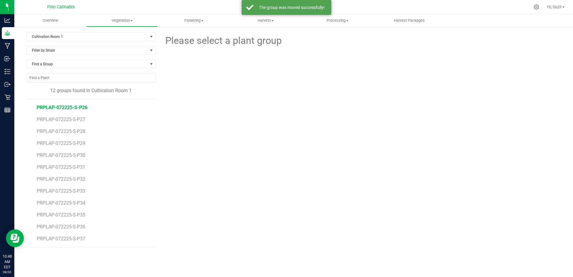
click at [76, 105] on span "PRPLAP-072225-S-P26" at bounding box center [62, 108] width 51 height 6
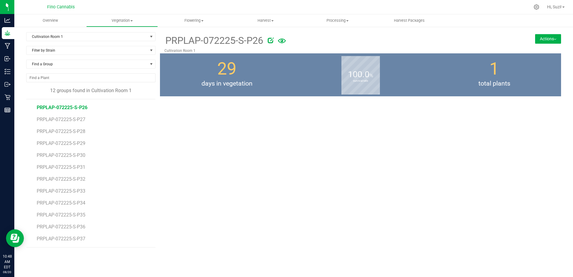
click at [551, 39] on button "Actions" at bounding box center [548, 39] width 26 height 10
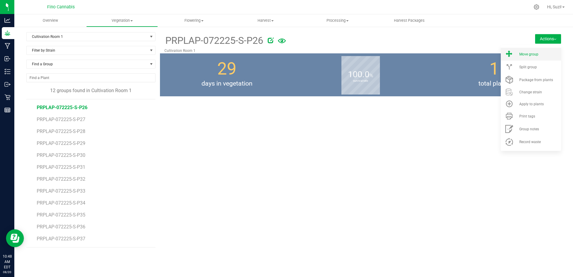
click at [541, 56] on li "Move group" at bounding box center [530, 54] width 60 height 13
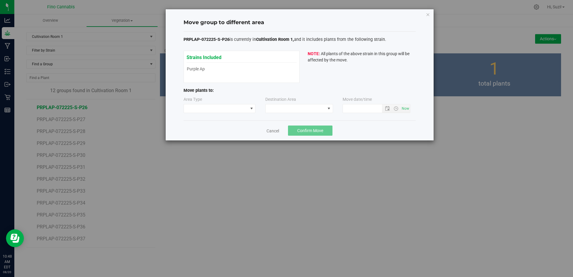
type input "[DATE] 10:48 AM"
click at [210, 108] on span at bounding box center [216, 108] width 64 height 8
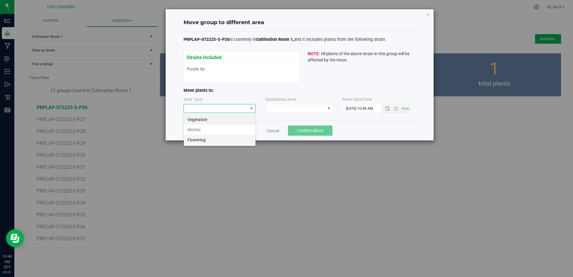
scroll to position [9, 72]
click at [209, 140] on li "Flowering" at bounding box center [220, 140] width 72 height 10
click at [276, 112] on span at bounding box center [295, 108] width 60 height 8
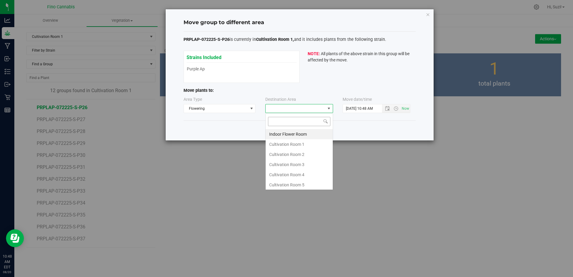
scroll to position [9, 68]
click at [281, 146] on li "Cultivation Room 1" at bounding box center [298, 144] width 67 height 10
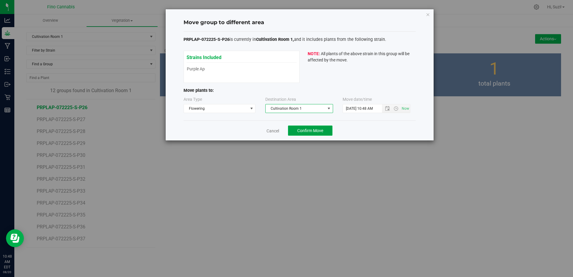
click at [310, 131] on span "Confirm Move" at bounding box center [310, 130] width 26 height 5
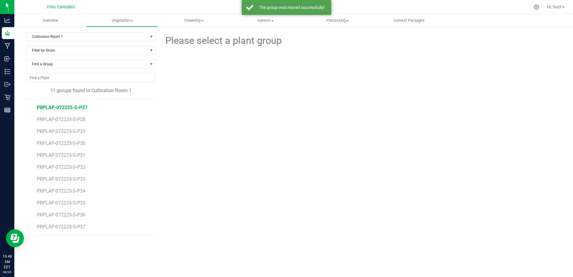
click at [78, 106] on span "PRPLAP-072225-S-P27" at bounding box center [62, 108] width 51 height 6
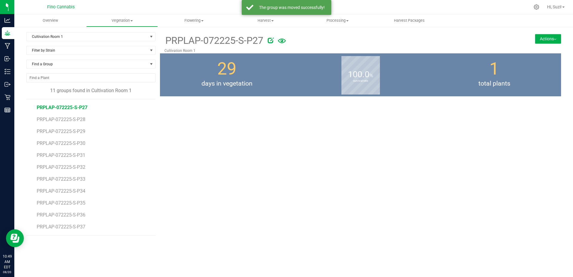
click at [551, 38] on button "Actions" at bounding box center [548, 39] width 26 height 10
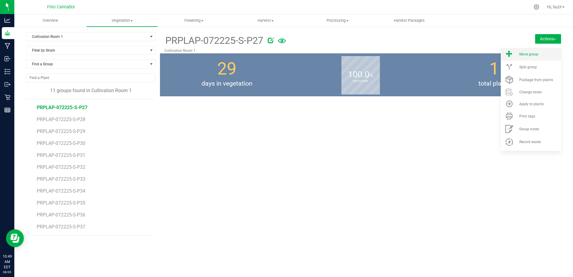
click at [541, 53] on div "Move group" at bounding box center [539, 54] width 41 height 4
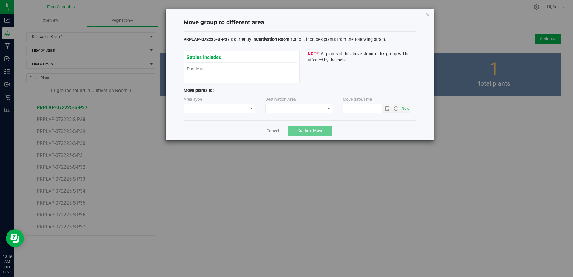
type input "[DATE] 10:49 AM"
click at [252, 108] on span at bounding box center [251, 108] width 5 height 5
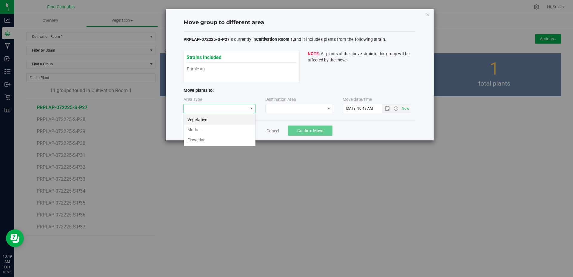
scroll to position [9, 72]
click at [226, 140] on li "Flowering" at bounding box center [220, 140] width 72 height 10
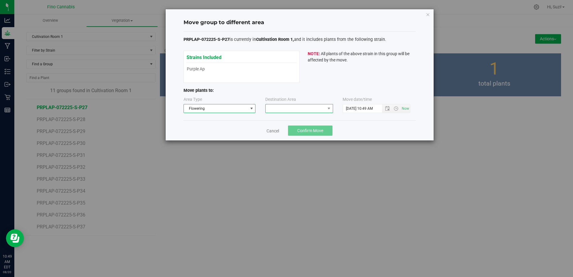
click at [272, 109] on span at bounding box center [295, 108] width 60 height 8
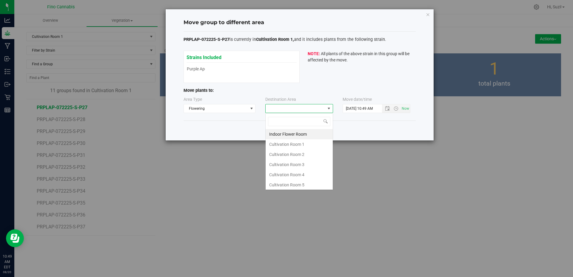
scroll to position [9, 68]
click at [280, 148] on li "Cultivation Room 1" at bounding box center [298, 144] width 67 height 10
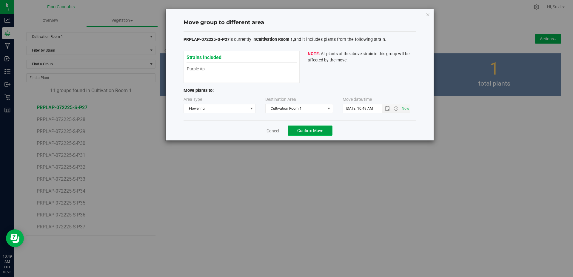
click at [326, 131] on button "Confirm Move" at bounding box center [310, 131] width 44 height 10
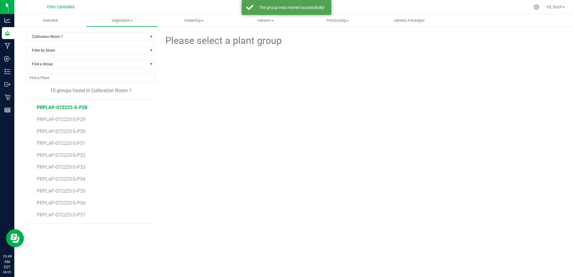
click at [85, 110] on span "PRPLAP-072225-S-P28" at bounding box center [62, 108] width 51 height 6
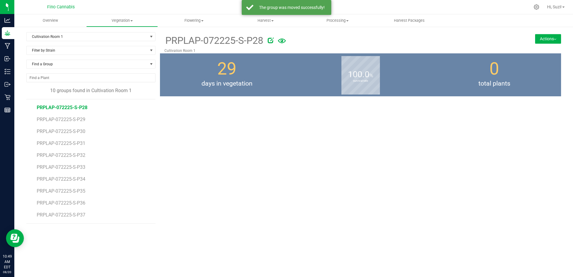
click at [552, 40] on button "Actions" at bounding box center [548, 39] width 26 height 10
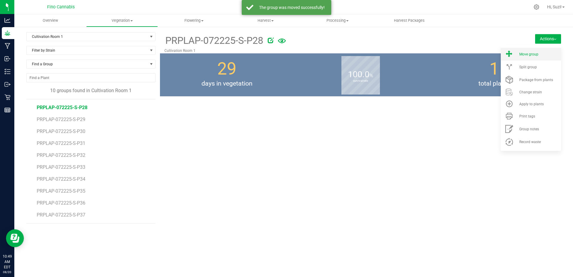
click at [539, 59] on li "Move group" at bounding box center [530, 54] width 60 height 13
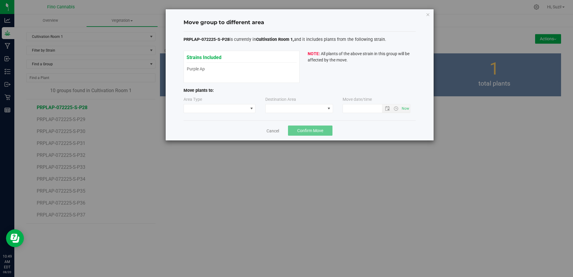
type input "[DATE] 10:49 AM"
click at [249, 109] on span at bounding box center [251, 108] width 5 height 5
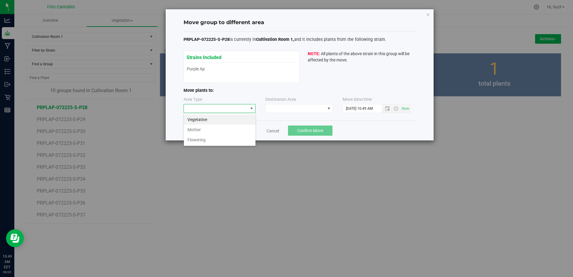
scroll to position [9, 72]
click at [216, 143] on li "Flowering" at bounding box center [220, 140] width 72 height 10
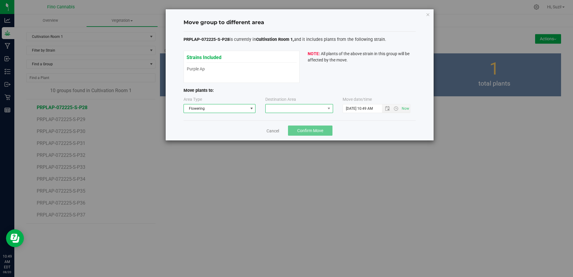
click at [282, 110] on span at bounding box center [295, 108] width 60 height 8
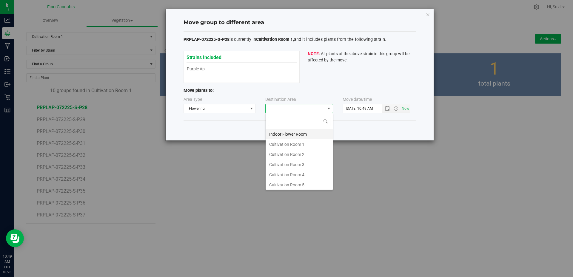
scroll to position [9, 68]
click at [280, 143] on li "Cultivation Room 1" at bounding box center [298, 144] width 67 height 10
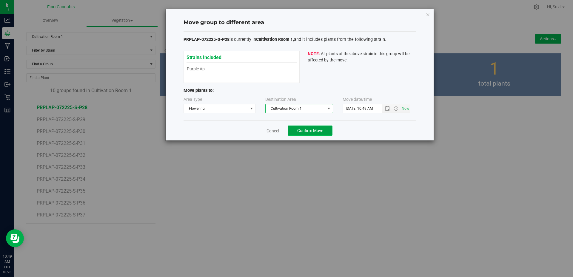
click at [327, 128] on button "Confirm Move" at bounding box center [310, 131] width 44 height 10
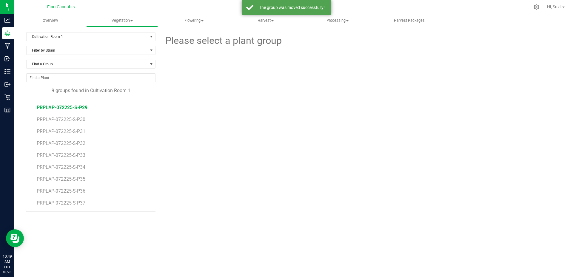
click at [78, 107] on span "PRPLAP-072225-S-P29" at bounding box center [62, 108] width 51 height 6
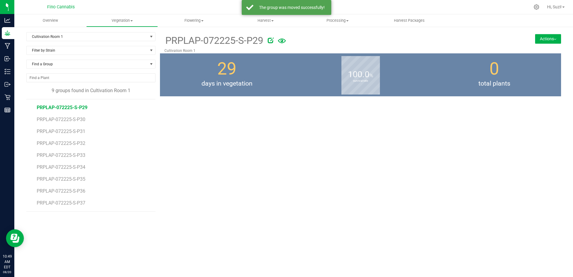
click at [555, 43] on button "Actions" at bounding box center [548, 39] width 26 height 10
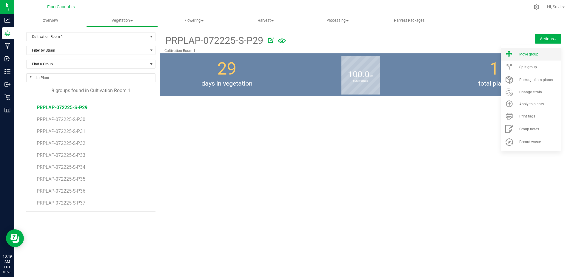
click at [536, 56] on span "Move group" at bounding box center [528, 54] width 19 height 4
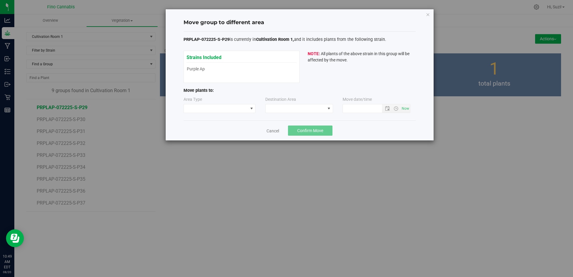
type input "[DATE] 10:49 AM"
click at [240, 108] on span at bounding box center [216, 108] width 64 height 8
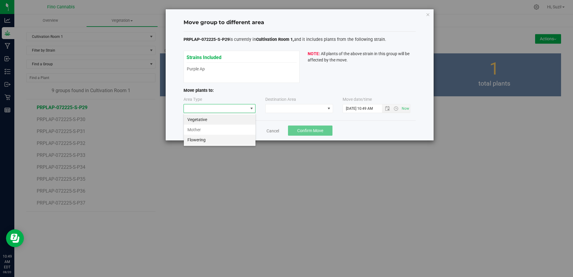
click at [219, 139] on li "Flowering" at bounding box center [220, 140] width 72 height 10
click at [277, 107] on span at bounding box center [295, 108] width 60 height 8
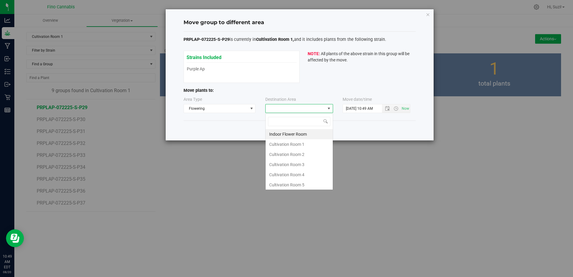
scroll to position [9, 68]
click at [282, 144] on li "Cultivation Room 1" at bounding box center [298, 144] width 67 height 10
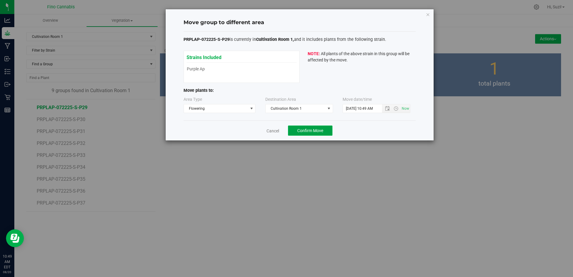
click at [316, 130] on span "Confirm Move" at bounding box center [310, 130] width 26 height 5
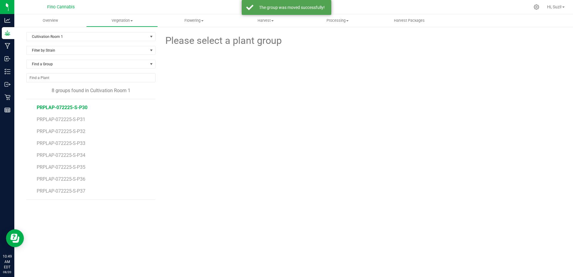
click at [83, 106] on span "PRPLAP-072225-S-P30" at bounding box center [62, 108] width 51 height 6
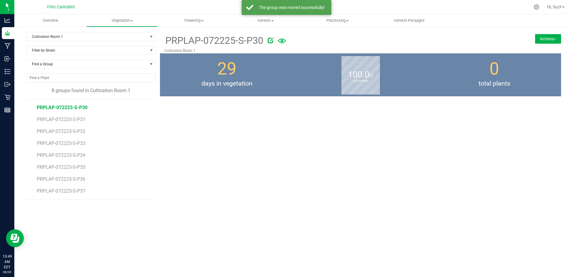
click at [553, 38] on button "Actions" at bounding box center [548, 39] width 26 height 10
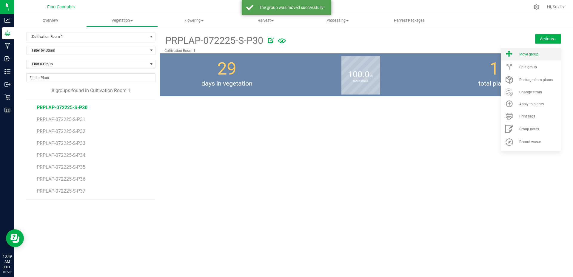
click at [539, 56] on div "Move group" at bounding box center [539, 54] width 41 height 4
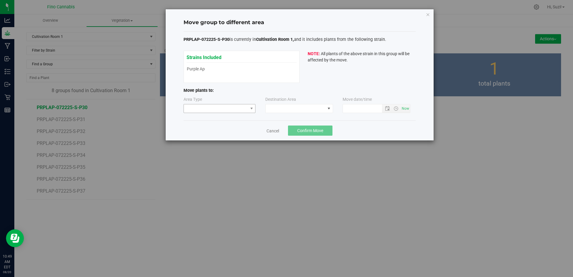
type input "[DATE] 10:49 AM"
click at [206, 108] on span at bounding box center [216, 108] width 64 height 8
click at [199, 140] on li "Flowering" at bounding box center [220, 140] width 72 height 10
click at [289, 112] on span at bounding box center [295, 108] width 60 height 8
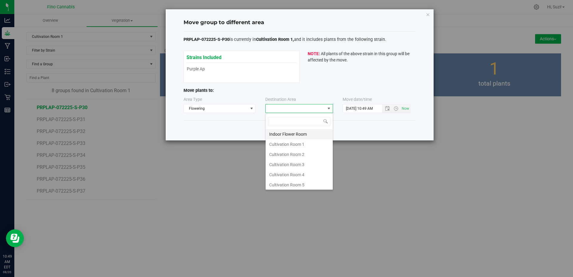
scroll to position [9, 68]
click at [286, 143] on li "Cultivation Room 1" at bounding box center [298, 144] width 67 height 10
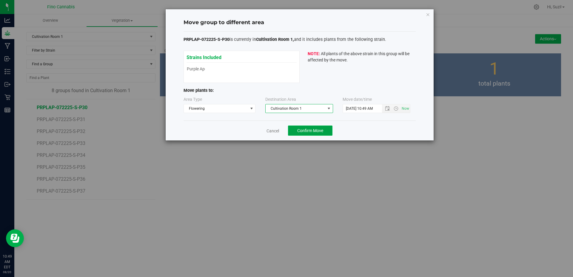
click at [315, 130] on span "Confirm Move" at bounding box center [310, 130] width 26 height 5
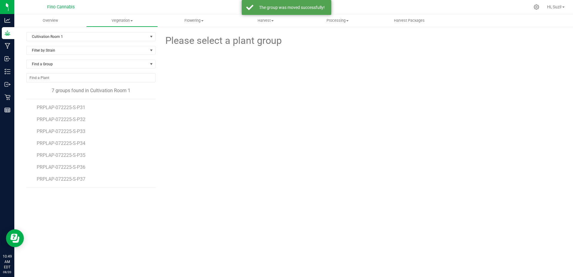
drag, startPoint x: 82, startPoint y: 108, endPoint x: 91, endPoint y: 104, distance: 9.9
click at [91, 104] on li "PRPLAP-072225-S-P31" at bounding box center [94, 105] width 115 height 12
click at [68, 106] on span "PRPLAP-072225-S-P31" at bounding box center [62, 108] width 51 height 6
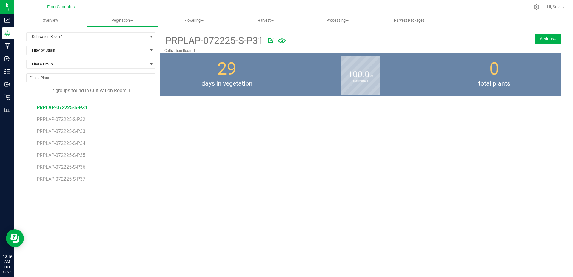
click at [552, 41] on button "Actions" at bounding box center [548, 39] width 26 height 10
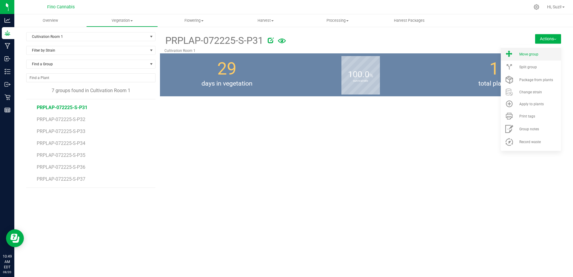
click at [537, 58] on li "Move group" at bounding box center [530, 54] width 60 height 13
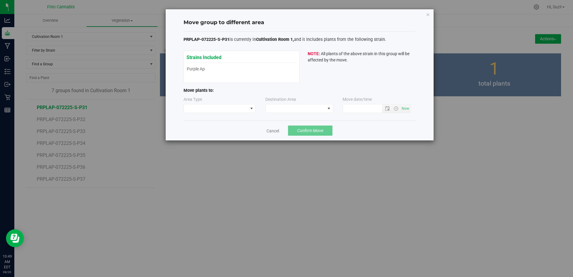
type input "[DATE] 10:49 AM"
click at [222, 103] on div "Area Type" at bounding box center [219, 104] width 73 height 17
click at [224, 106] on span at bounding box center [216, 108] width 64 height 8
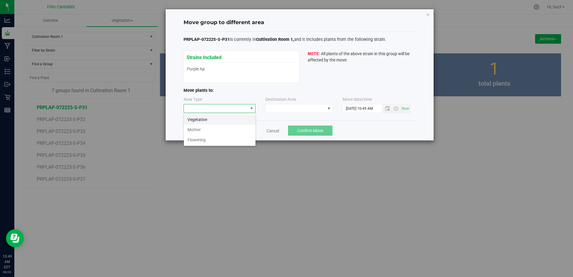
scroll to position [9, 72]
click at [219, 140] on li "Flowering" at bounding box center [220, 140] width 72 height 10
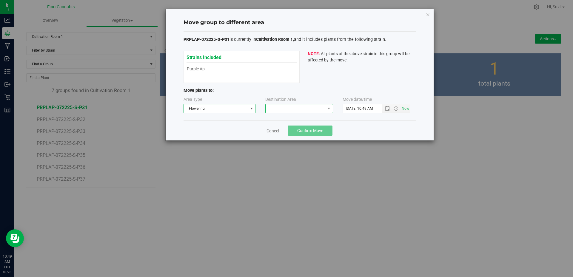
click at [278, 109] on span at bounding box center [295, 108] width 60 height 8
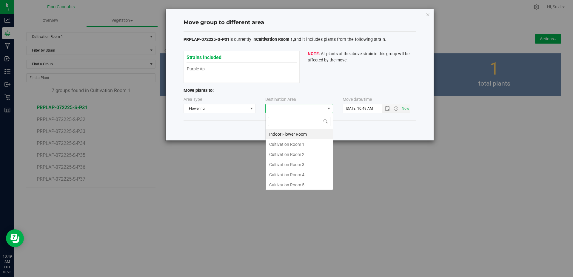
scroll to position [9, 68]
click at [281, 146] on li "Cultivation Room 1" at bounding box center [298, 144] width 67 height 10
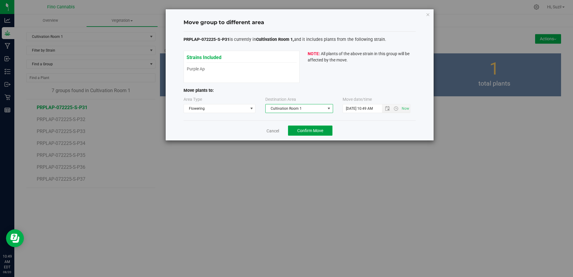
click at [312, 130] on span "Confirm Move" at bounding box center [310, 130] width 26 height 5
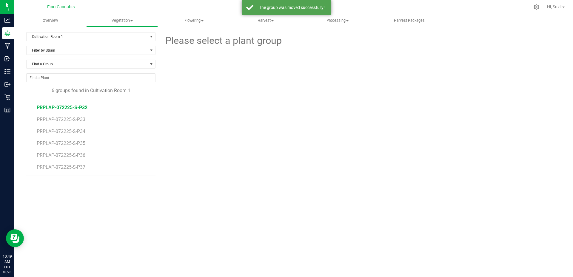
click at [81, 109] on span "PRPLAP-072225-S-P32" at bounding box center [62, 108] width 51 height 6
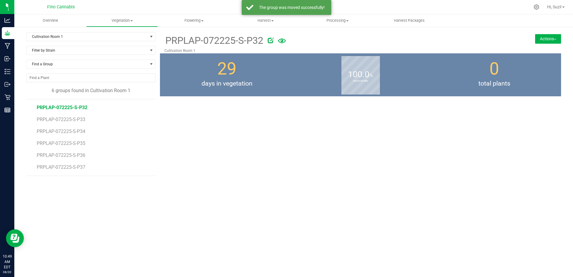
click at [540, 39] on button "Actions" at bounding box center [548, 39] width 26 height 10
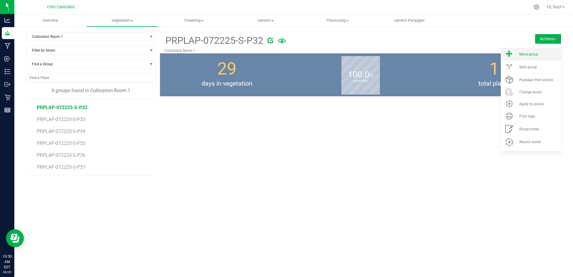
click at [537, 54] on span "Move group" at bounding box center [528, 54] width 19 height 4
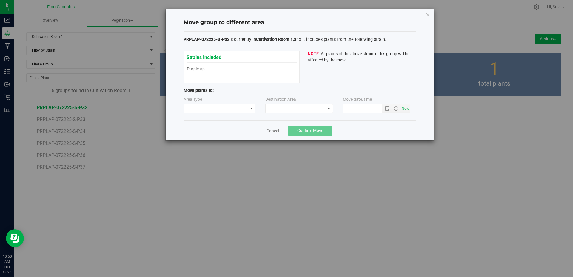
type input "[DATE] 10:50 AM"
click at [243, 109] on span at bounding box center [216, 108] width 64 height 8
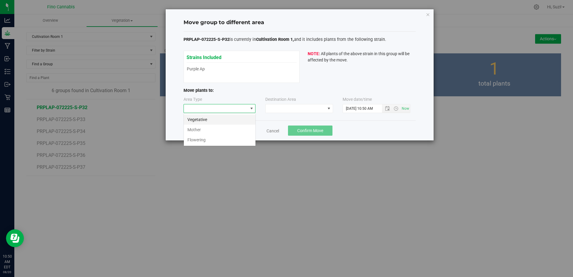
scroll to position [9, 72]
click at [231, 139] on li "Flowering" at bounding box center [220, 140] width 72 height 10
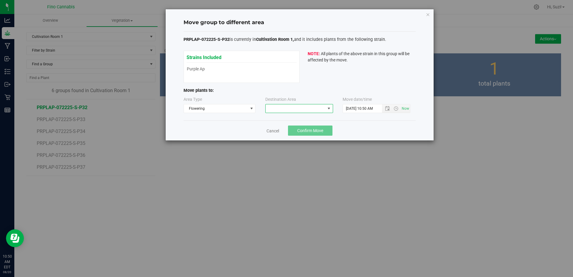
click at [293, 110] on span at bounding box center [295, 108] width 60 height 8
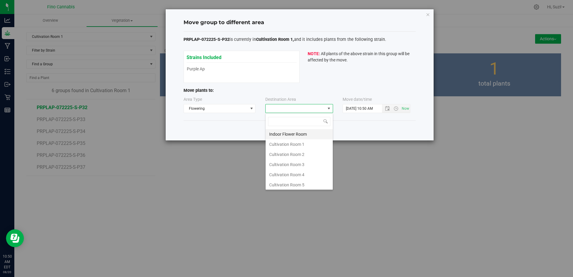
scroll to position [9, 68]
click at [284, 142] on li "Cultivation Room 1" at bounding box center [298, 144] width 67 height 10
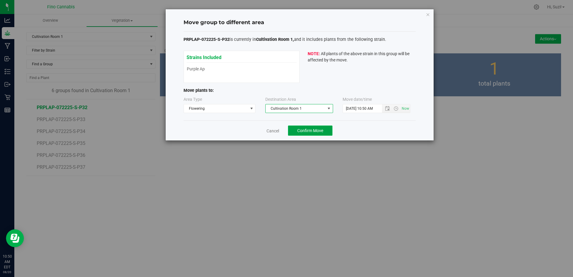
click at [308, 132] on span "Confirm Move" at bounding box center [310, 130] width 26 height 5
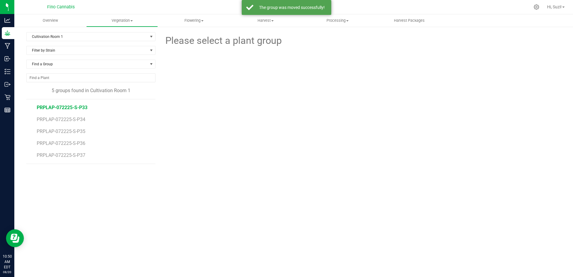
click at [73, 109] on span "PRPLAP-072225-S-P33" at bounding box center [62, 108] width 51 height 6
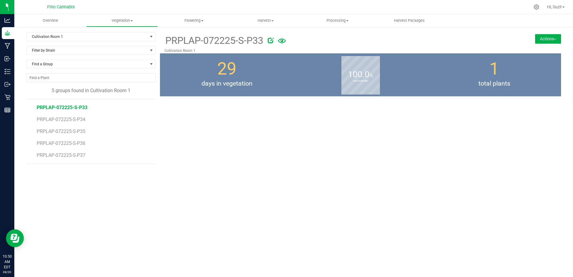
click at [553, 39] on img at bounding box center [554, 39] width 2 height 1
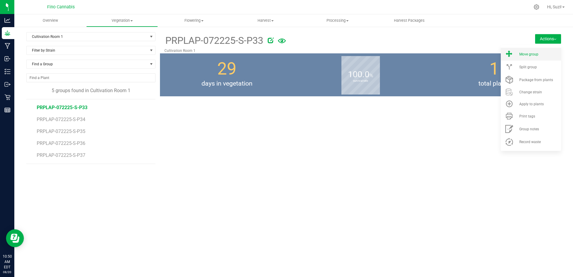
click at [533, 54] on span "Move group" at bounding box center [528, 54] width 19 height 4
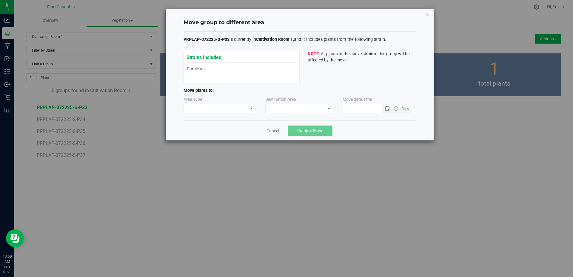
type input "[DATE] 10:50 AM"
click at [232, 111] on span at bounding box center [216, 108] width 64 height 8
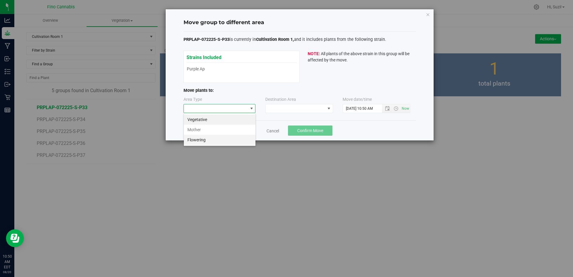
click at [203, 140] on li "Flowering" at bounding box center [220, 140] width 72 height 10
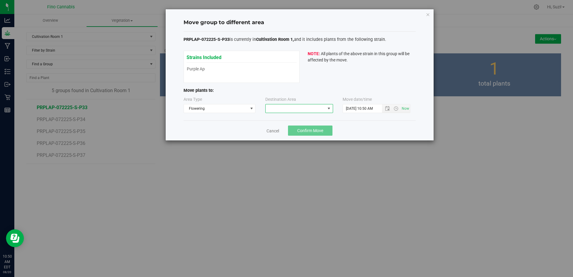
click at [290, 108] on span at bounding box center [295, 108] width 60 height 8
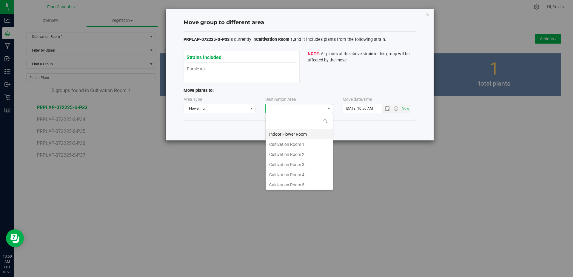
scroll to position [9, 68]
click at [280, 146] on li "Cultivation Room 1" at bounding box center [298, 144] width 67 height 10
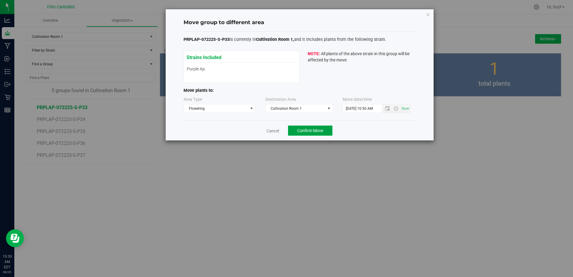
click at [318, 132] on span "Confirm Move" at bounding box center [310, 130] width 26 height 5
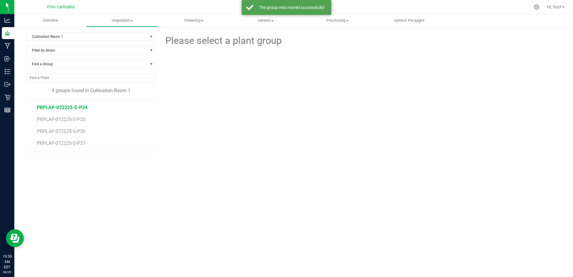
click at [79, 108] on span "PRPLAP-072225-S-P34" at bounding box center [62, 108] width 51 height 6
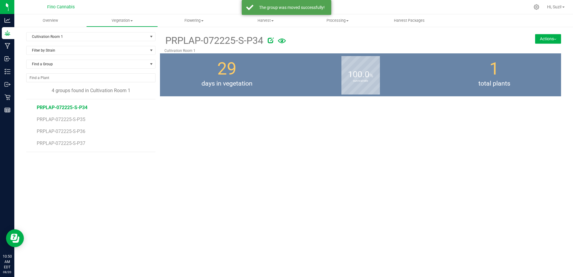
click at [553, 41] on button "Actions" at bounding box center [548, 39] width 26 height 10
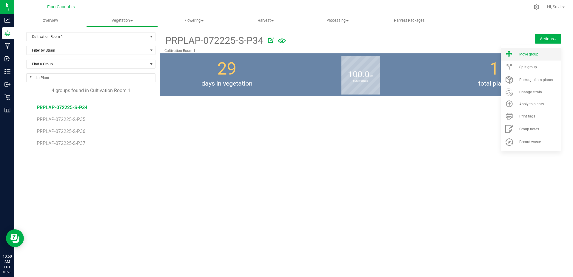
click at [535, 55] on span "Move group" at bounding box center [528, 54] width 19 height 4
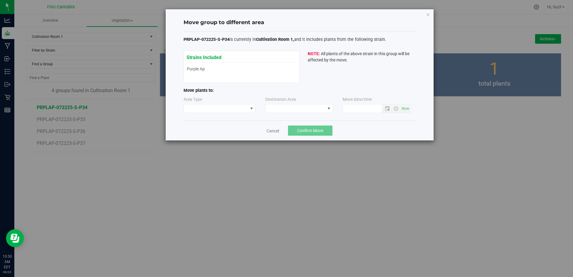
type input "[DATE] 10:50 AM"
click at [251, 109] on span at bounding box center [251, 108] width 5 height 5
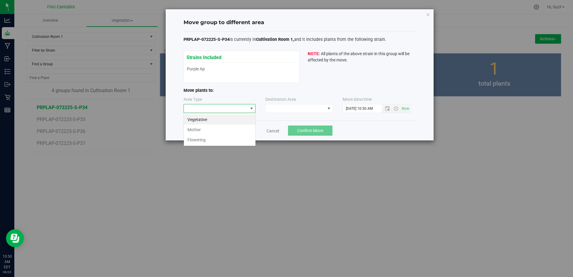
scroll to position [9, 72]
drag, startPoint x: 215, startPoint y: 141, endPoint x: 277, endPoint y: 114, distance: 67.9
click at [215, 141] on li "Flowering" at bounding box center [220, 140] width 72 height 10
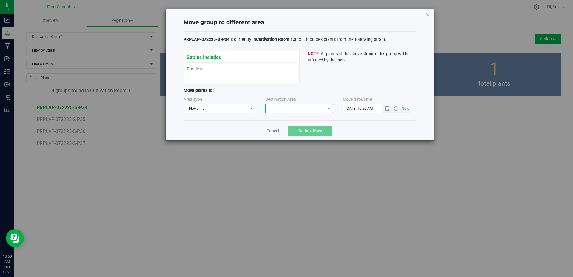
click at [282, 111] on span at bounding box center [295, 108] width 60 height 8
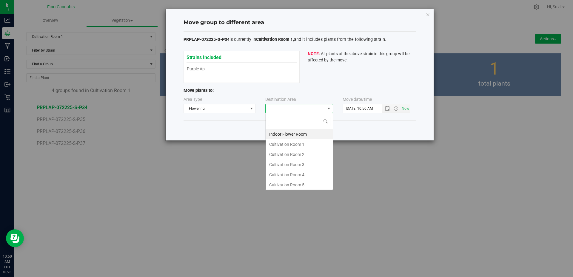
scroll to position [9, 68]
click at [284, 142] on li "Cultivation Room 1" at bounding box center [298, 144] width 67 height 10
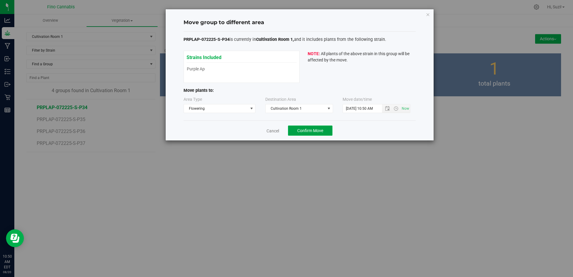
click at [307, 129] on span "Confirm Move" at bounding box center [310, 130] width 26 height 5
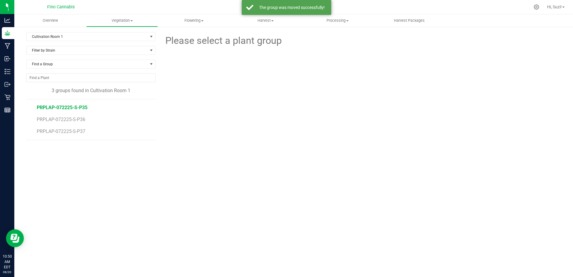
click at [80, 109] on span "PRPLAP-072225-S-P35" at bounding box center [62, 108] width 51 height 6
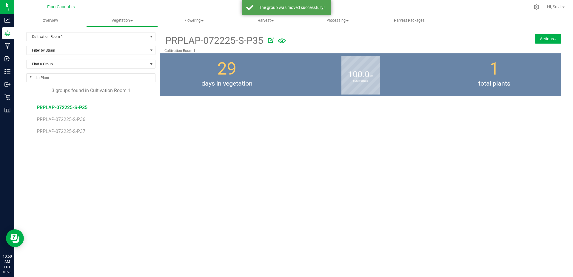
click at [555, 39] on img at bounding box center [554, 39] width 2 height 1
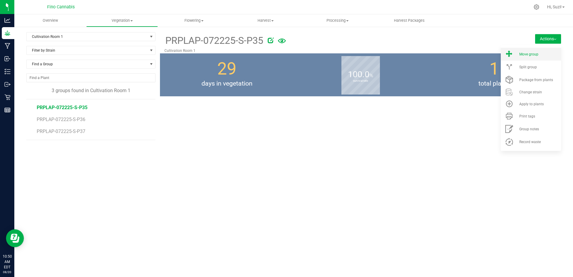
click at [532, 52] on span "Move group" at bounding box center [528, 54] width 19 height 4
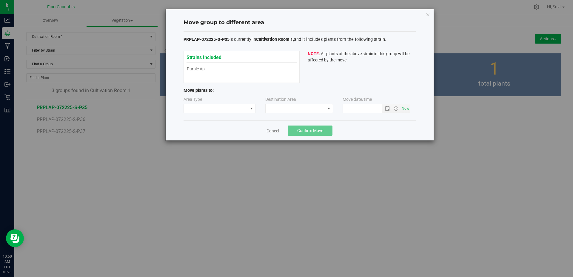
type input "[DATE] 10:50 AM"
click at [234, 109] on span at bounding box center [216, 108] width 64 height 8
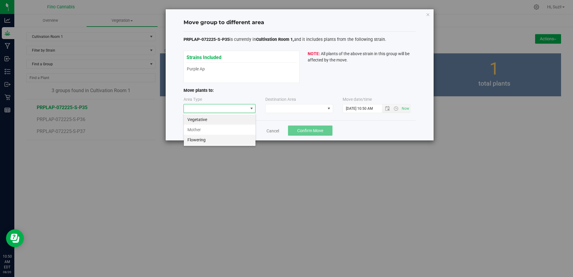
click at [214, 141] on li "Flowering" at bounding box center [220, 140] width 72 height 10
click at [317, 110] on span at bounding box center [295, 108] width 60 height 8
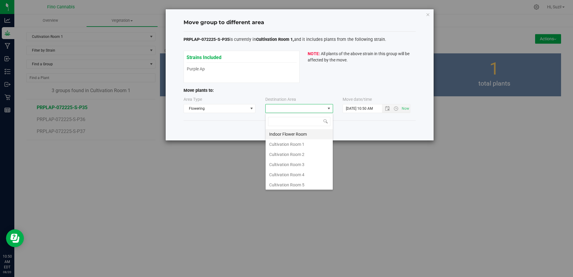
scroll to position [9, 68]
click at [292, 146] on li "Cultivation Room 1" at bounding box center [298, 144] width 67 height 10
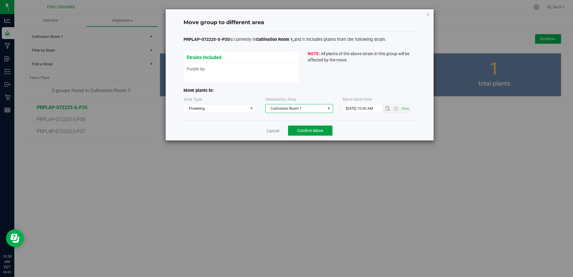
click at [315, 131] on span "Confirm Move" at bounding box center [310, 130] width 26 height 5
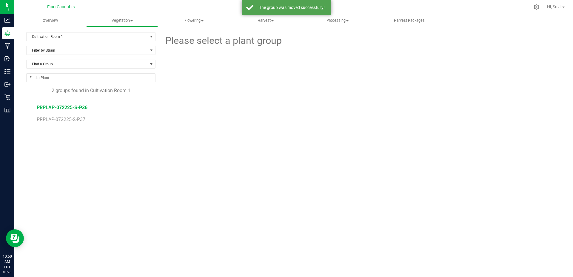
click at [83, 107] on span "PRPLAP-072225-S-P36" at bounding box center [62, 108] width 51 height 6
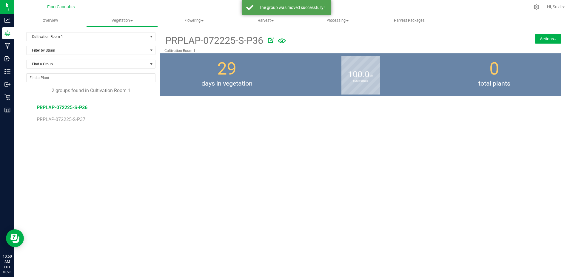
click at [553, 40] on button "Actions" at bounding box center [548, 39] width 26 height 10
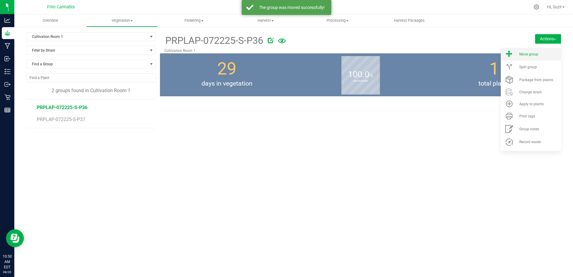
click at [539, 55] on div "Move group" at bounding box center [539, 54] width 41 height 4
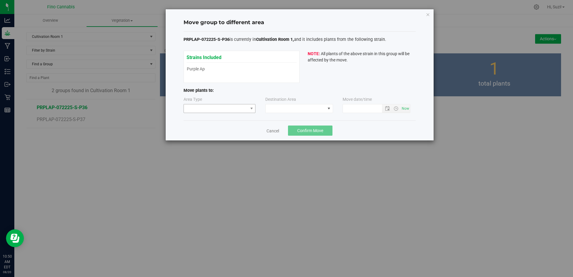
type input "[DATE] 10:50 AM"
click at [251, 110] on span at bounding box center [251, 108] width 5 height 5
click at [217, 140] on li "Flowering" at bounding box center [220, 140] width 72 height 10
click at [290, 112] on span at bounding box center [295, 108] width 60 height 8
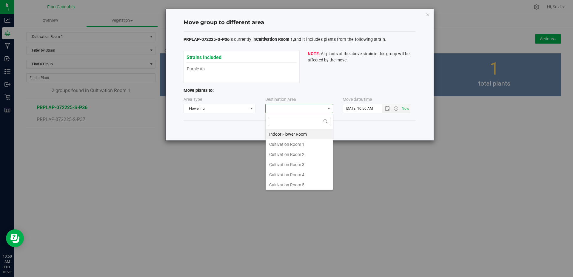
scroll to position [9, 68]
click at [288, 144] on li "Cultivation Room 1" at bounding box center [298, 144] width 67 height 10
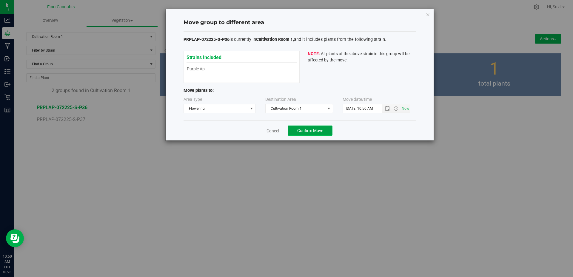
click at [318, 132] on span "Confirm Move" at bounding box center [310, 130] width 26 height 5
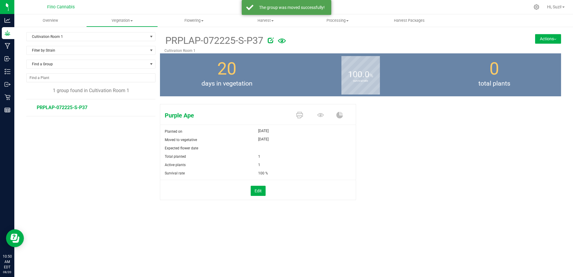
click at [85, 109] on span "PRPLAP-072225-S-P37" at bounding box center [62, 108] width 51 height 6
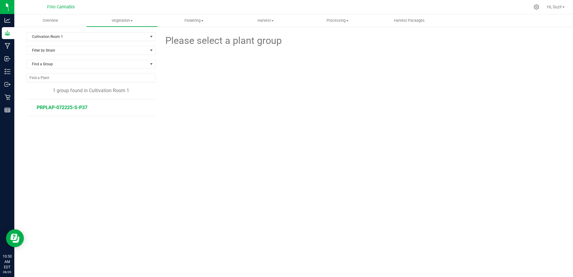
click at [73, 106] on span "PRPLAP-072225-S-P37" at bounding box center [62, 108] width 51 height 6
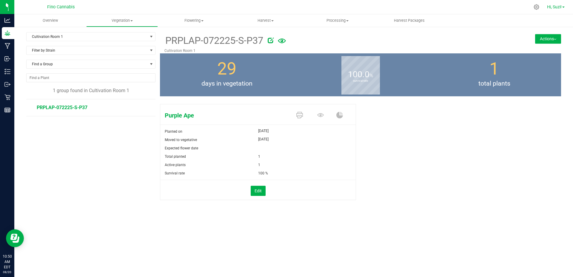
click at [561, 6] on span "Hi, Suzi!" at bounding box center [554, 6] width 15 height 5
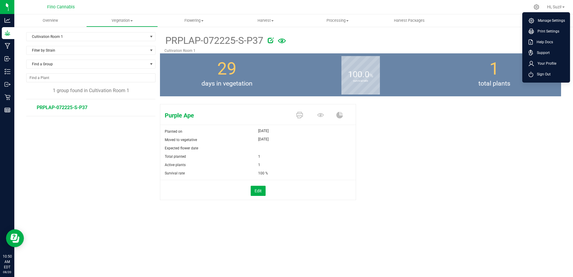
click at [488, 40] on div at bounding box center [380, 39] width 226 height 12
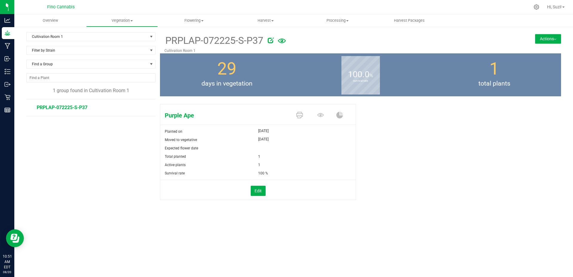
click at [548, 39] on button "Actions" at bounding box center [548, 39] width 26 height 10
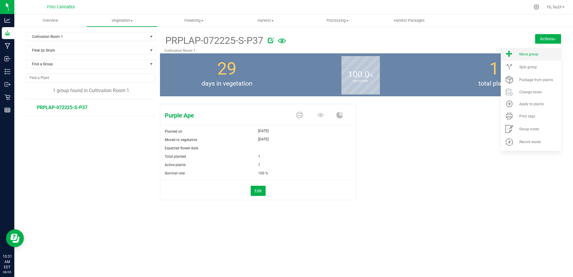
click at [533, 57] on li "Move group" at bounding box center [530, 54] width 60 height 13
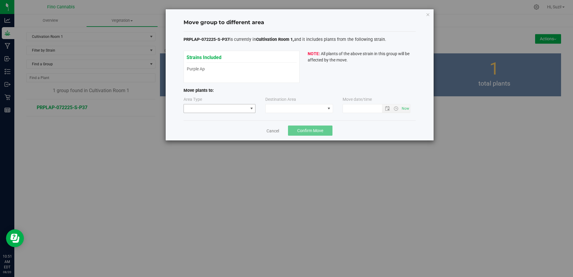
type input "[DATE] 10:51 AM"
click at [250, 111] on span at bounding box center [251, 108] width 5 height 5
click at [222, 140] on li "Flowering" at bounding box center [220, 140] width 72 height 10
click at [306, 109] on span at bounding box center [295, 108] width 60 height 8
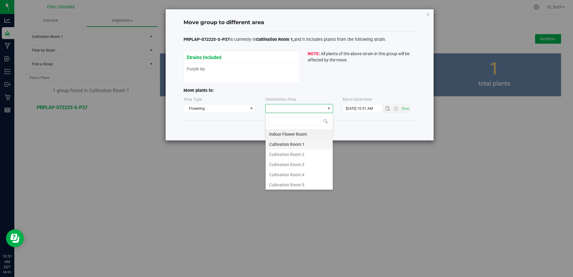
scroll to position [9, 68]
click at [291, 147] on li "Cultivation Room 1" at bounding box center [298, 144] width 67 height 10
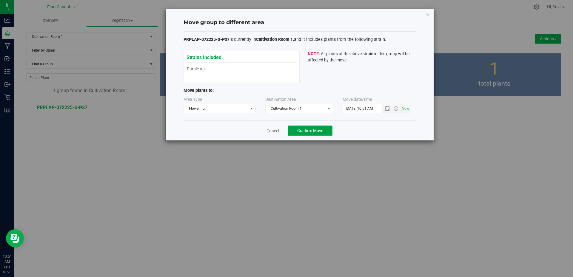
click at [307, 127] on button "Confirm Move" at bounding box center [310, 131] width 44 height 10
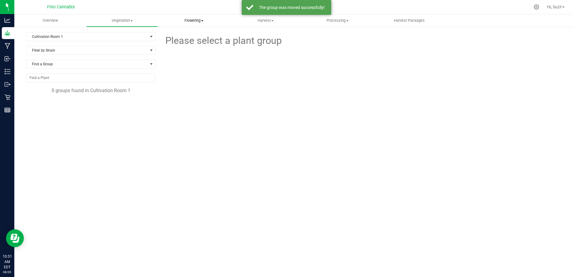
click at [202, 21] on span at bounding box center [202, 20] width 2 height 1
click at [180, 43] on span "Flowering groups" at bounding box center [183, 43] width 50 height 5
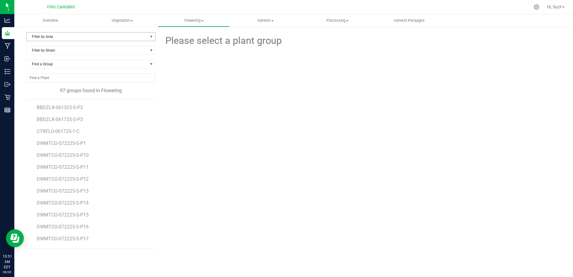
click at [93, 35] on span "Filter by Area" at bounding box center [87, 37] width 121 height 8
click at [84, 57] on li "Cultivation Room 1" at bounding box center [91, 55] width 129 height 9
click at [149, 37] on span "select" at bounding box center [151, 36] width 5 height 5
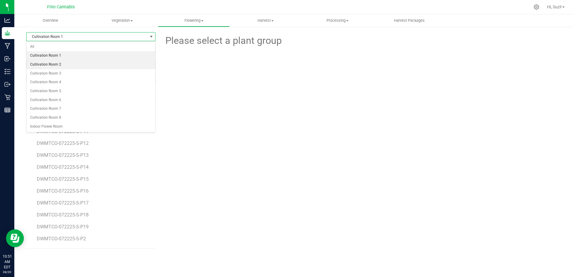
click at [130, 62] on li "Cultivation Room 2" at bounding box center [91, 64] width 129 height 9
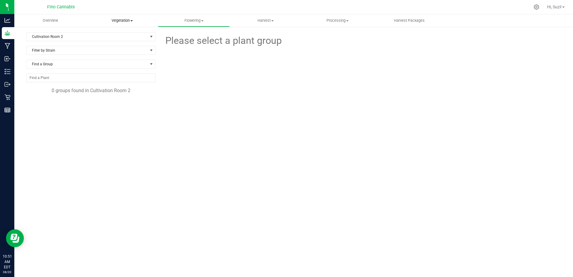
click at [129, 21] on span "Vegetation" at bounding box center [121, 20] width 71 height 5
click at [119, 39] on li "Veg groups" at bounding box center [122, 36] width 72 height 7
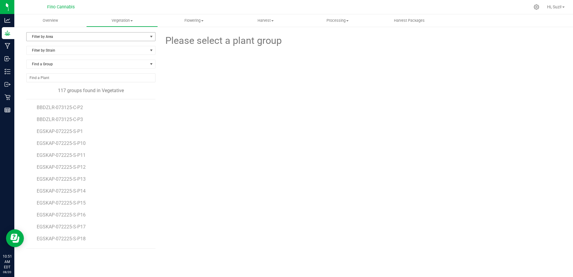
click at [121, 36] on span "Filter by Area" at bounding box center [87, 37] width 121 height 8
click at [98, 78] on li "Cultivation Room 3" at bounding box center [91, 82] width 129 height 9
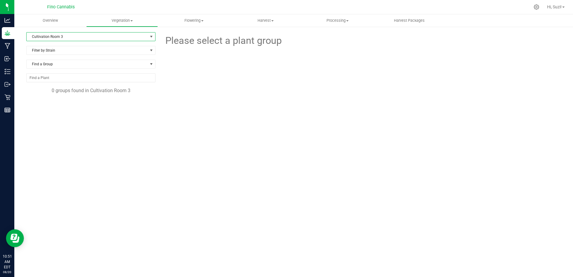
click at [111, 34] on span "Cultivation Room 3" at bounding box center [87, 37] width 121 height 8
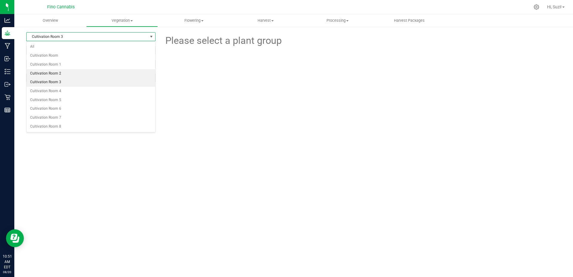
click at [86, 74] on li "Cultivation Room 2" at bounding box center [91, 73] width 129 height 9
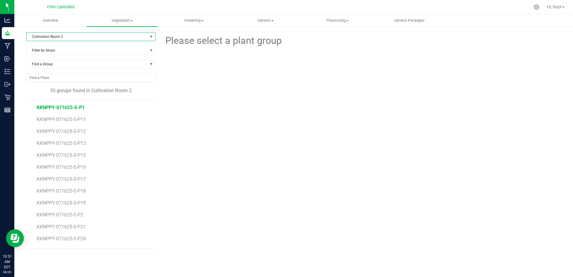
click at [80, 108] on span "KKNPPY-071625-S-P1" at bounding box center [61, 108] width 48 height 6
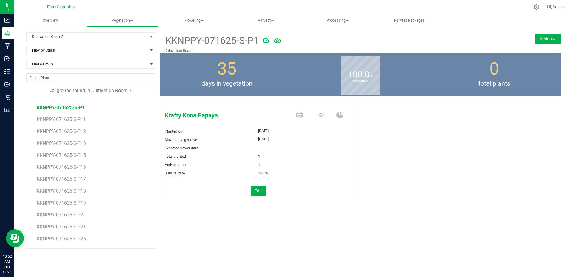
click at [548, 37] on button "Actions" at bounding box center [548, 39] width 26 height 10
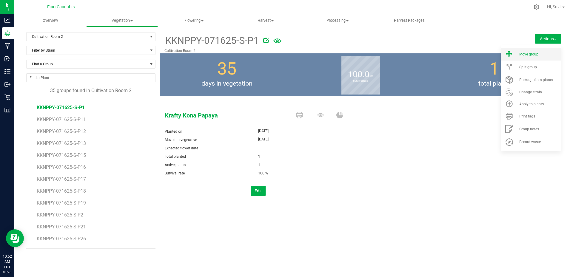
click at [543, 55] on div "Move group" at bounding box center [539, 54] width 41 height 4
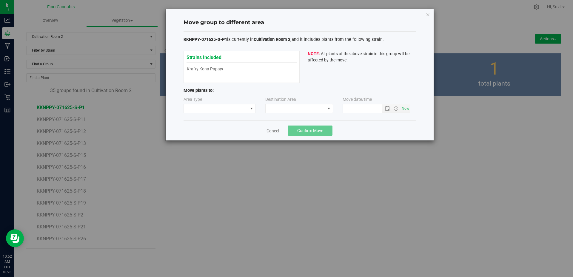
type input "[DATE] 10:52 AM"
click at [250, 110] on span at bounding box center [251, 108] width 5 height 5
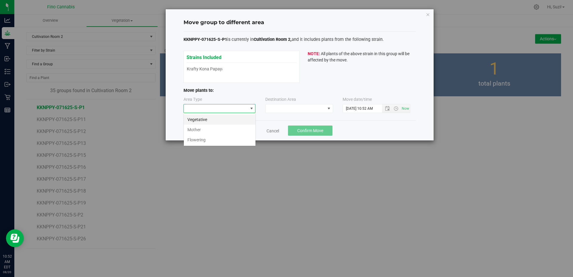
scroll to position [9, 72]
click at [228, 139] on li "Flowering" at bounding box center [220, 140] width 72 height 10
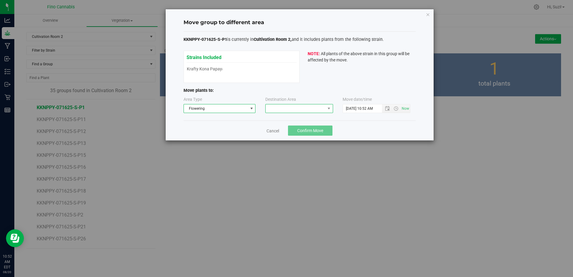
click at [271, 108] on span at bounding box center [295, 108] width 60 height 8
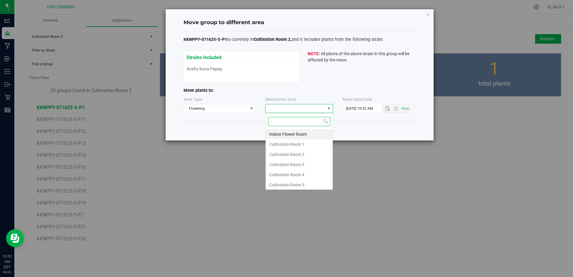
scroll to position [9, 68]
drag, startPoint x: 274, startPoint y: 145, endPoint x: 274, endPoint y: 153, distance: 7.5
click at [274, 153] on ul "Indoor Flower Room Cultivation Room 1 Cultivation Room 2 Cultivation Room 3 Cul…" at bounding box center [298, 174] width 67 height 91
click at [274, 153] on li "Cultivation Room 2" at bounding box center [298, 154] width 67 height 10
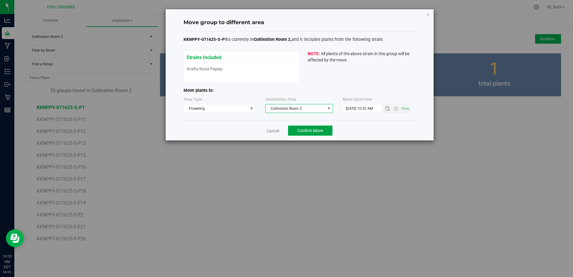
click at [307, 127] on button "Confirm Move" at bounding box center [310, 131] width 44 height 10
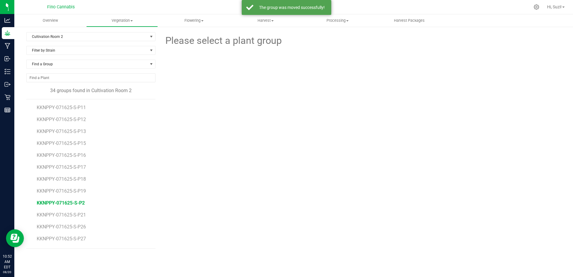
click at [79, 202] on span "KKNPPY-071625-S-P2" at bounding box center [61, 203] width 48 height 6
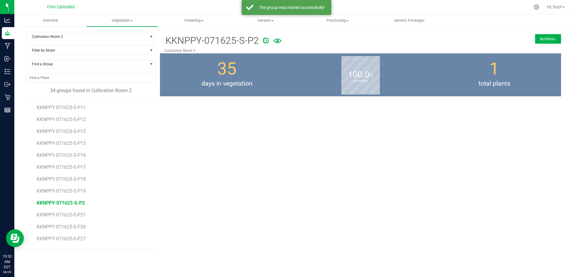
click at [546, 43] on button "Actions" at bounding box center [548, 39] width 26 height 10
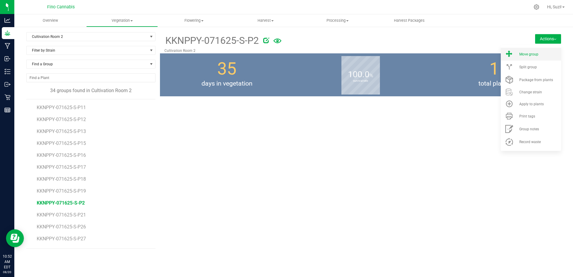
click at [538, 55] on span "Move group" at bounding box center [528, 54] width 19 height 4
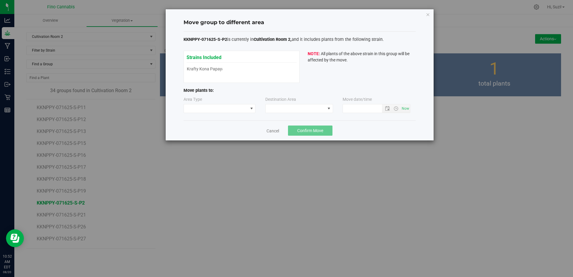
type input "[DATE] 10:52 AM"
click at [248, 107] on span at bounding box center [251, 108] width 7 height 8
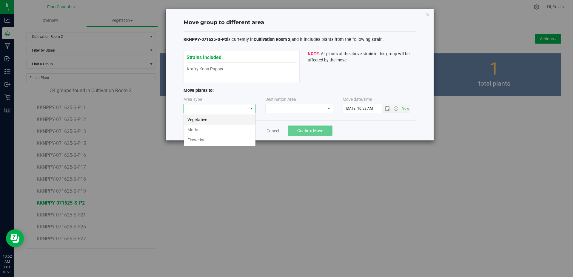
scroll to position [9, 72]
click at [226, 140] on li "Flowering" at bounding box center [220, 140] width 72 height 10
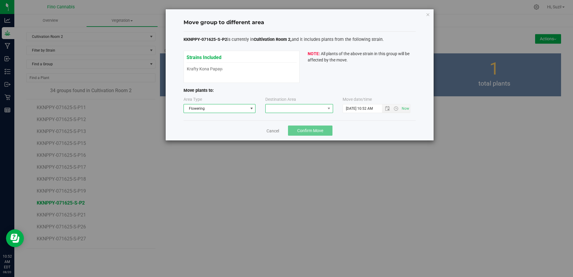
click at [279, 109] on span at bounding box center [295, 108] width 60 height 8
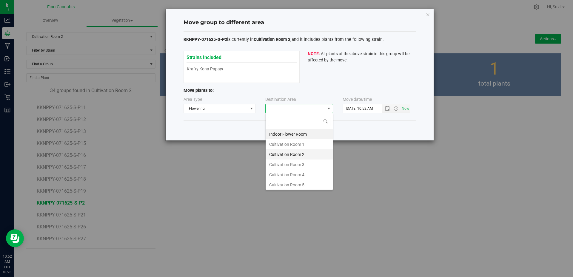
scroll to position [9, 68]
click at [279, 156] on li "Cultivation Room 2" at bounding box center [298, 154] width 67 height 10
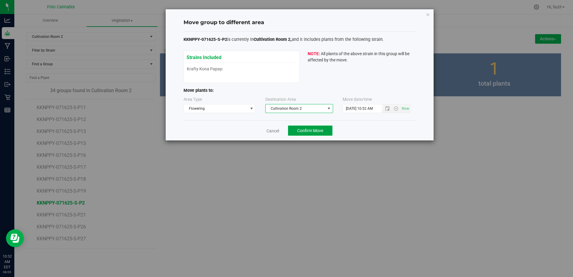
click at [327, 132] on button "Confirm Move" at bounding box center [310, 131] width 44 height 10
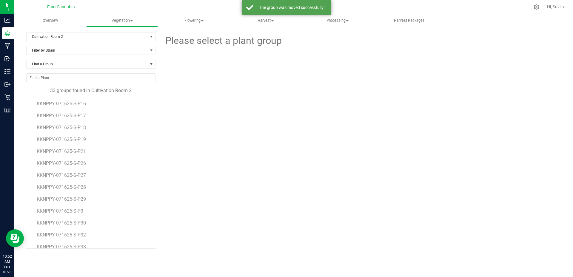
scroll to position [60, 0]
drag, startPoint x: 83, startPoint y: 204, endPoint x: 317, endPoint y: 117, distance: 249.8
click at [83, 203] on span "KKNPPY-071625-S-P3" at bounding box center [61, 203] width 48 height 6
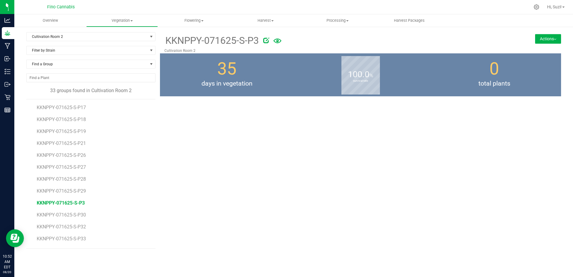
click at [549, 40] on button "Actions" at bounding box center [548, 39] width 26 height 10
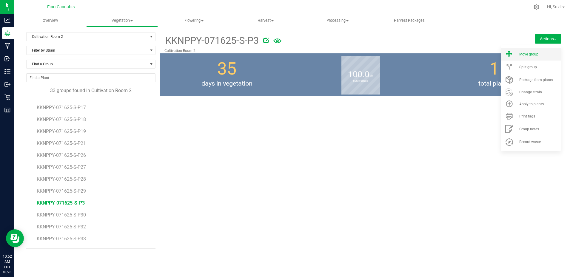
click at [539, 56] on li "Move group" at bounding box center [530, 54] width 60 height 13
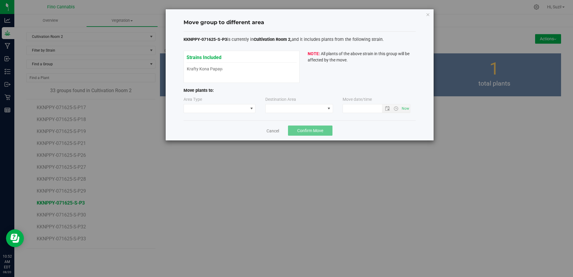
type input "[DATE] 10:52 AM"
click at [248, 106] on span at bounding box center [251, 108] width 7 height 8
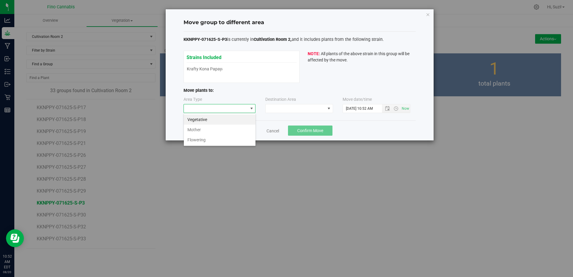
scroll to position [9, 72]
click at [217, 142] on li "Flowering" at bounding box center [220, 140] width 72 height 10
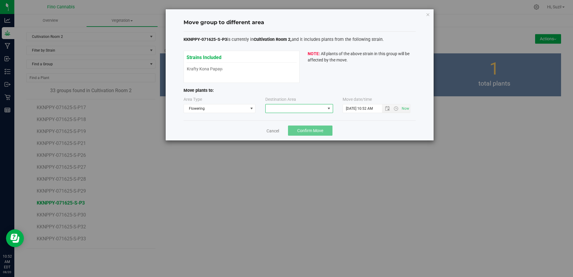
click at [280, 106] on span at bounding box center [295, 108] width 60 height 8
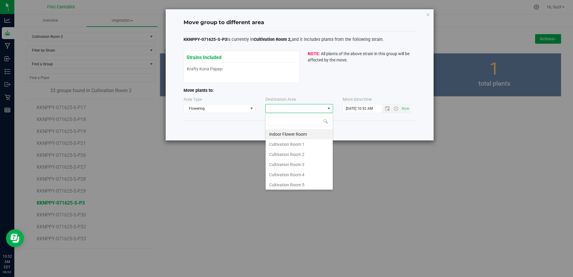
scroll to position [9, 68]
click at [293, 156] on li "Cultivation Room 2" at bounding box center [298, 154] width 67 height 10
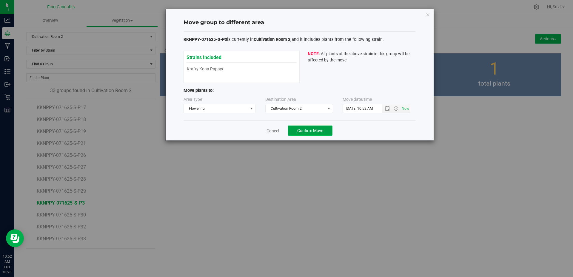
click at [320, 129] on span "Confirm Move" at bounding box center [310, 130] width 26 height 5
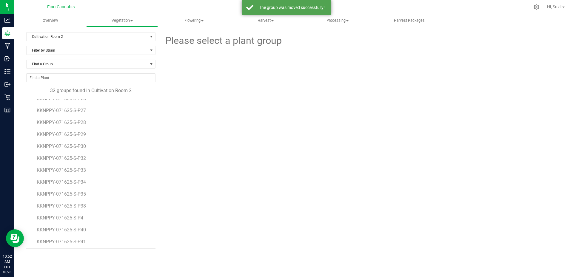
scroll to position [119, 0]
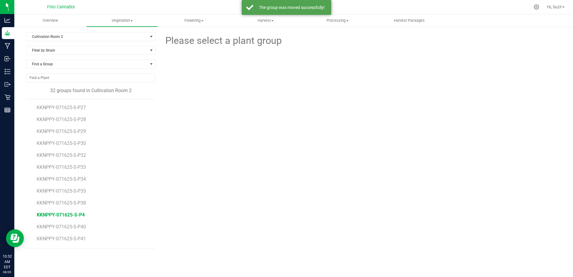
click at [79, 214] on span "KKNPPY-071625-S-P4" at bounding box center [61, 215] width 48 height 6
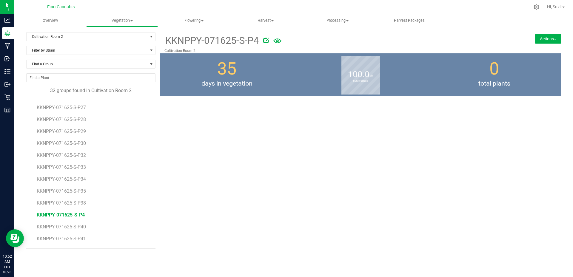
click at [547, 40] on button "Actions" at bounding box center [548, 39] width 26 height 10
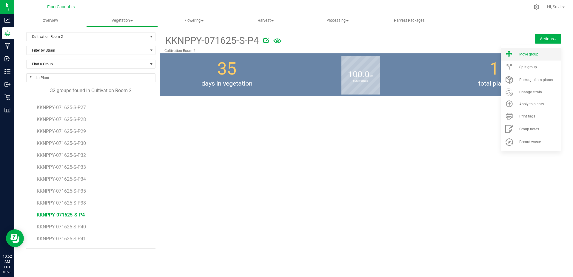
click at [543, 52] on li "Move group" at bounding box center [530, 54] width 60 height 13
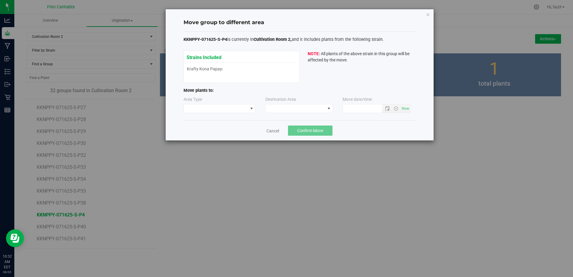
type input "[DATE] 10:52 AM"
click at [211, 109] on span at bounding box center [216, 108] width 64 height 8
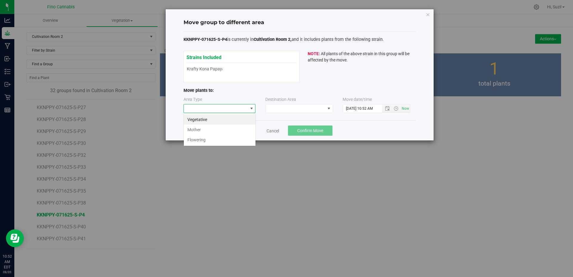
scroll to position [9, 72]
click at [211, 135] on li "Flowering" at bounding box center [220, 140] width 72 height 10
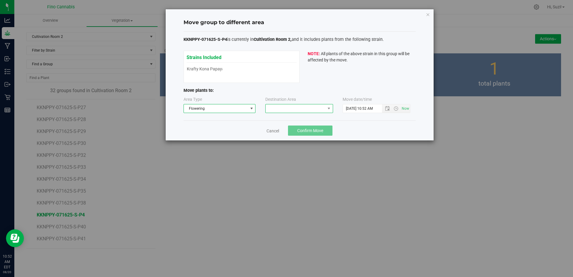
click at [290, 110] on span at bounding box center [295, 108] width 60 height 8
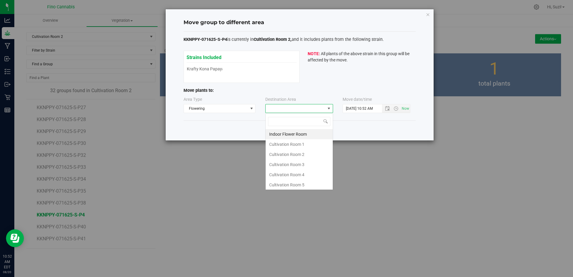
scroll to position [9, 68]
click at [301, 155] on li "Cultivation Room 2" at bounding box center [298, 154] width 67 height 10
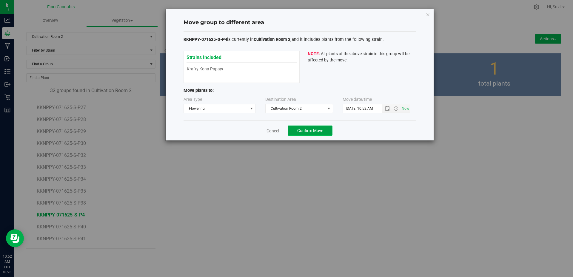
click at [318, 135] on button "Confirm Move" at bounding box center [310, 131] width 44 height 10
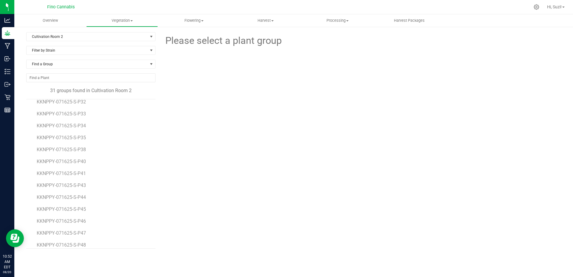
scroll to position [225, 0]
click at [75, 214] on span "KKNPPY-071625-S-P6" at bounding box center [61, 216] width 48 height 6
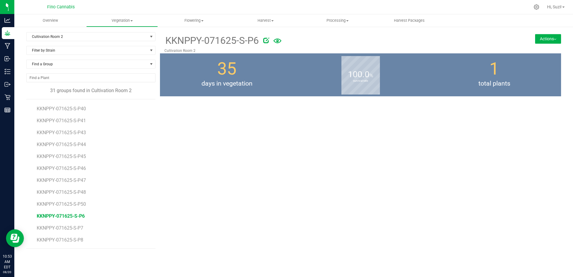
click at [553, 38] on button "Actions" at bounding box center [548, 39] width 26 height 10
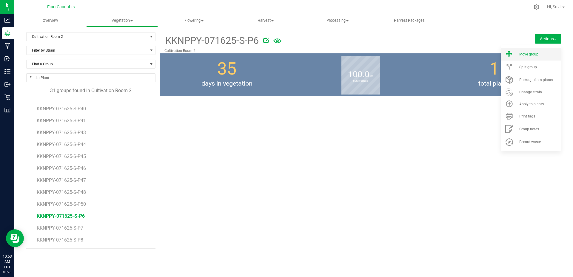
click at [529, 52] on span "Move group" at bounding box center [528, 54] width 19 height 4
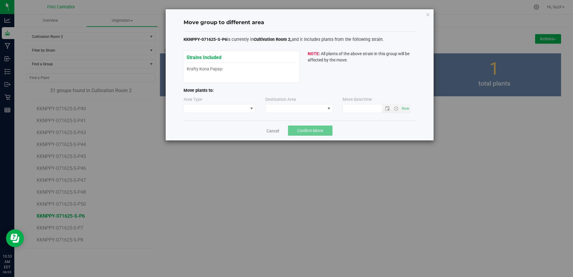
type input "[DATE] 10:53 AM"
click at [225, 107] on span at bounding box center [216, 108] width 64 height 8
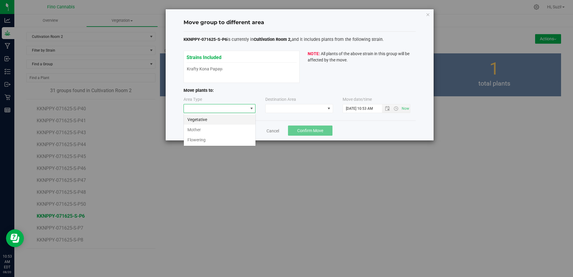
scroll to position [9, 72]
click at [214, 138] on li "Flowering" at bounding box center [220, 140] width 72 height 10
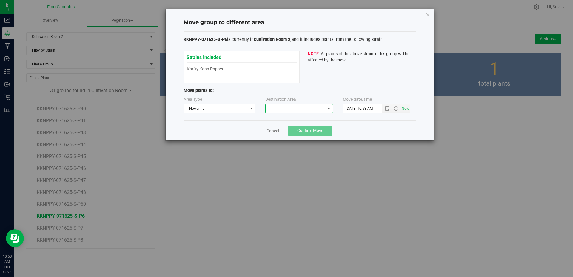
click at [306, 109] on span at bounding box center [295, 108] width 60 height 8
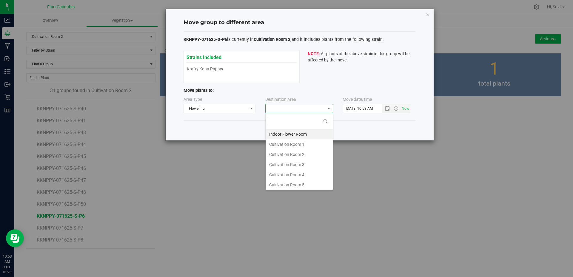
scroll to position [9, 68]
click at [299, 155] on li "Cultivation Room 2" at bounding box center [298, 154] width 67 height 10
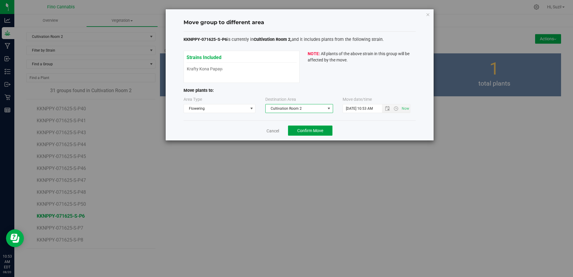
click at [313, 133] on button "Confirm Move" at bounding box center [310, 131] width 44 height 10
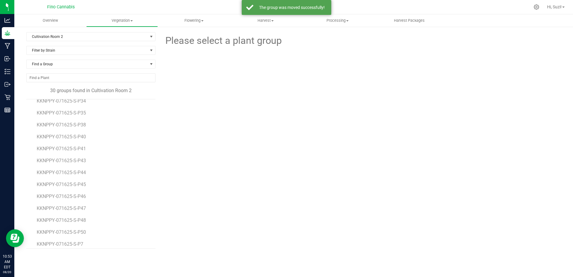
scroll to position [214, 0]
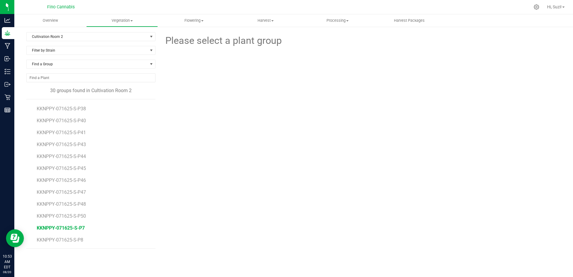
click at [75, 228] on span "KKNPPY-071625-S-P7" at bounding box center [61, 228] width 48 height 6
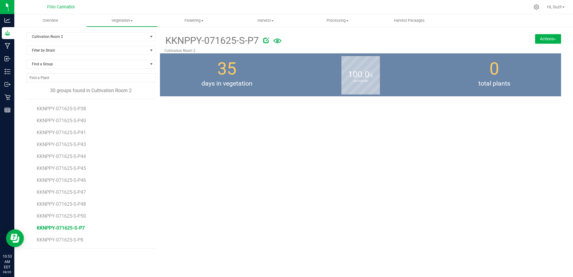
click at [551, 40] on button "Actions" at bounding box center [548, 39] width 26 height 10
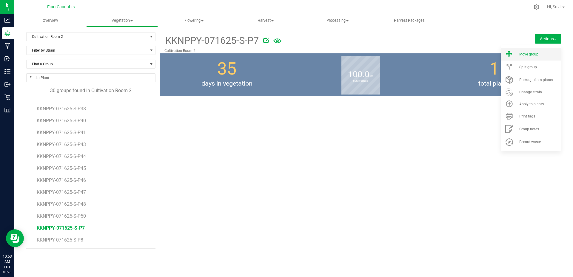
click at [529, 56] on span "Move group" at bounding box center [528, 54] width 19 height 4
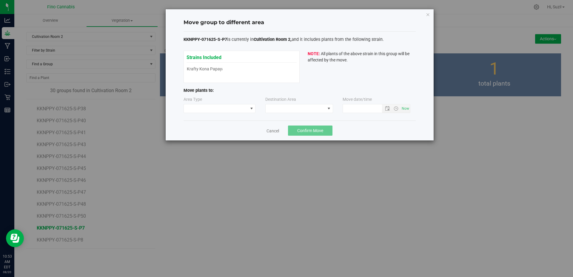
type input "[DATE] 10:53 AM"
click at [248, 105] on span at bounding box center [251, 108] width 7 height 8
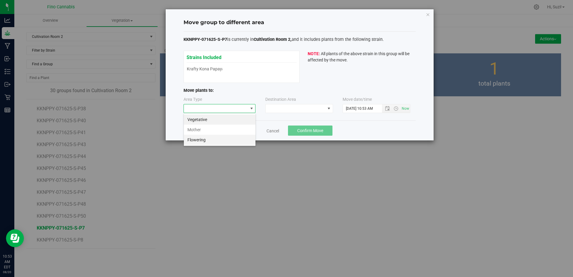
click at [226, 140] on li "Flowering" at bounding box center [220, 140] width 72 height 10
click at [282, 109] on span at bounding box center [295, 108] width 60 height 8
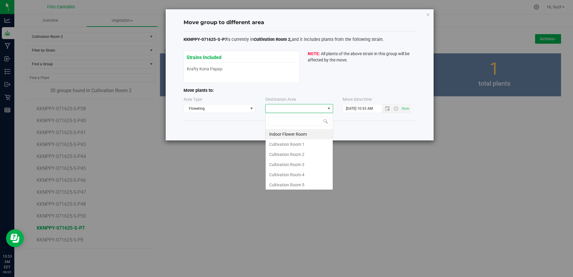
scroll to position [9, 68]
click at [282, 154] on li "Cultivation Room 2" at bounding box center [298, 154] width 67 height 10
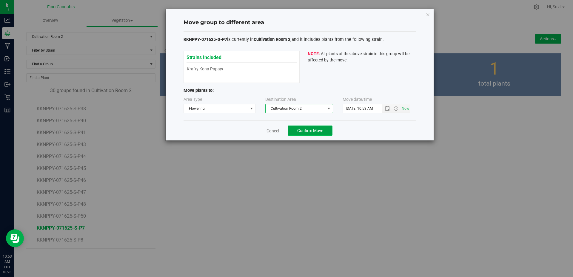
click at [318, 132] on span "Confirm Move" at bounding box center [310, 130] width 26 height 5
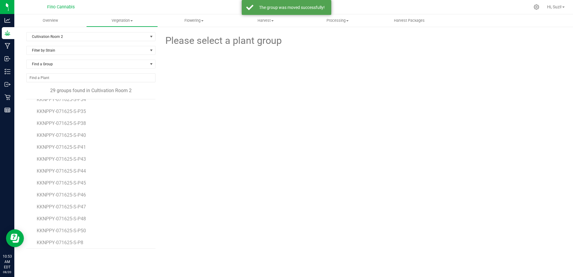
scroll to position [202, 0]
click at [67, 242] on span "KKNPPY-071625-S-P8" at bounding box center [61, 240] width 48 height 6
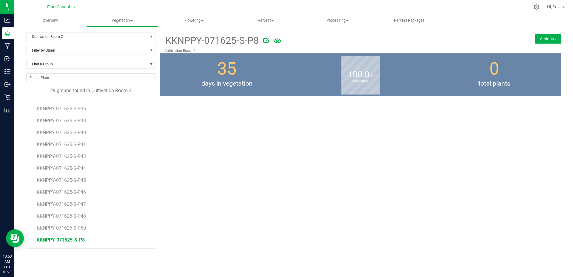
click at [551, 39] on button "Actions" at bounding box center [548, 39] width 26 height 10
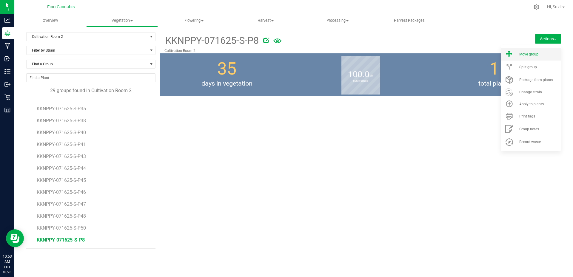
click at [535, 57] on li "Move group" at bounding box center [530, 54] width 60 height 13
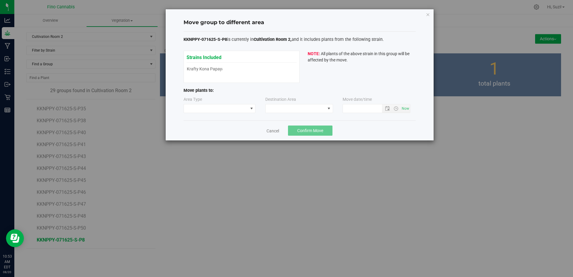
type input "[DATE] 10:53 AM"
click at [233, 105] on span at bounding box center [216, 108] width 64 height 8
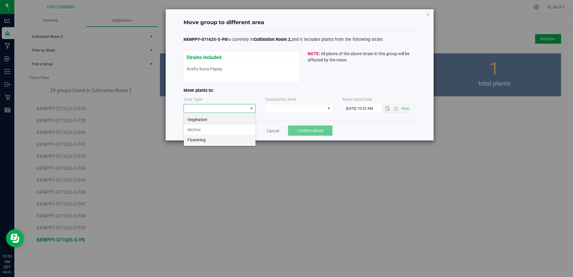
click at [219, 140] on li "Flowering" at bounding box center [220, 140] width 72 height 10
click at [300, 109] on span at bounding box center [295, 108] width 60 height 8
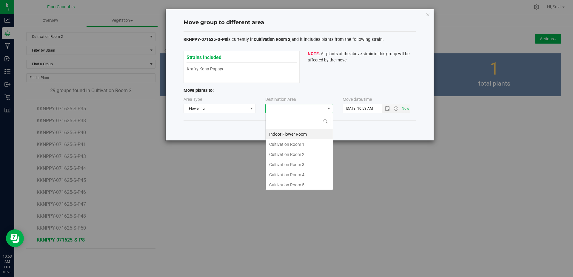
scroll to position [9, 68]
click at [300, 154] on li "Cultivation Room 2" at bounding box center [298, 154] width 67 height 10
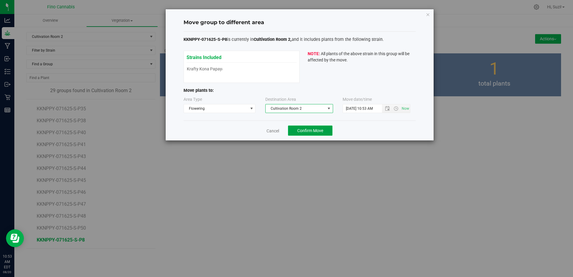
click at [323, 133] on button "Confirm Move" at bounding box center [310, 131] width 44 height 10
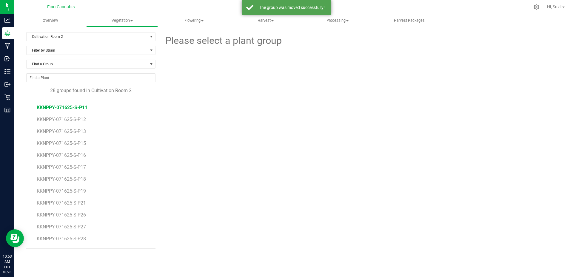
click at [79, 108] on span "KKNPPY-071625-S-P11" at bounding box center [62, 108] width 51 height 6
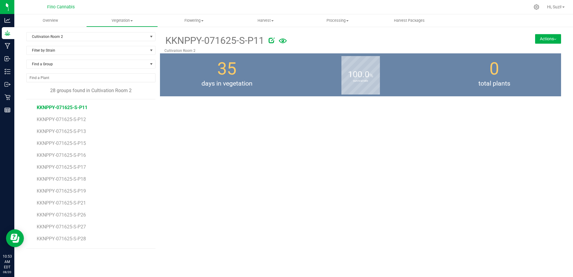
click at [551, 39] on button "Actions" at bounding box center [548, 39] width 26 height 10
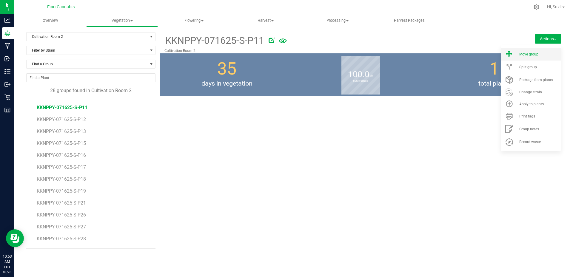
click at [542, 58] on li "Move group" at bounding box center [530, 54] width 60 height 13
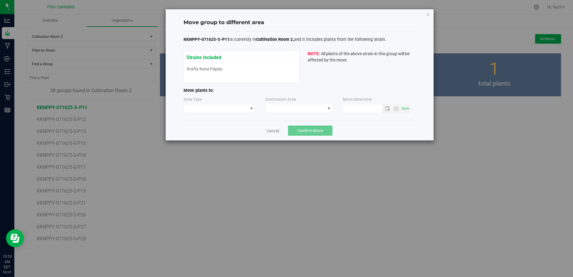
type input "[DATE] 10:53 AM"
click at [250, 109] on span at bounding box center [251, 108] width 5 height 5
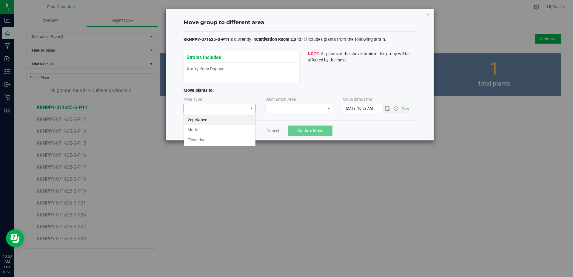
scroll to position [9, 72]
click at [220, 141] on li "Flowering" at bounding box center [220, 140] width 72 height 10
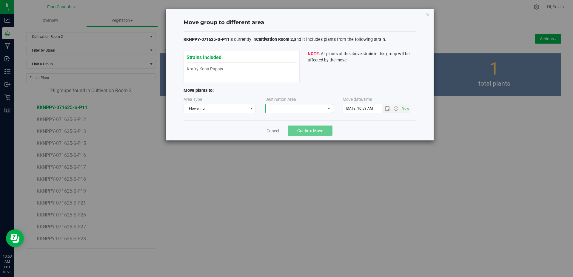
click at [281, 109] on span at bounding box center [295, 108] width 60 height 8
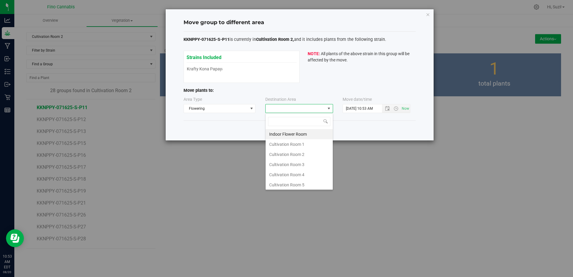
scroll to position [9, 68]
click at [289, 150] on li "Cultivation Room 2" at bounding box center [298, 154] width 67 height 10
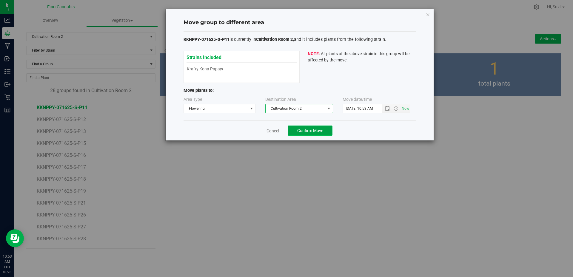
click at [305, 132] on span "Confirm Move" at bounding box center [310, 130] width 26 height 5
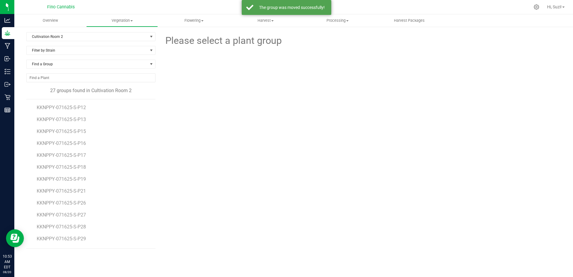
drag, startPoint x: 85, startPoint y: 108, endPoint x: 95, endPoint y: 104, distance: 10.5
click at [89, 106] on li "KKNPPY-071625-S-P12" at bounding box center [94, 105] width 115 height 12
click at [69, 109] on span "KKNPPY-071625-S-P12" at bounding box center [62, 108] width 51 height 6
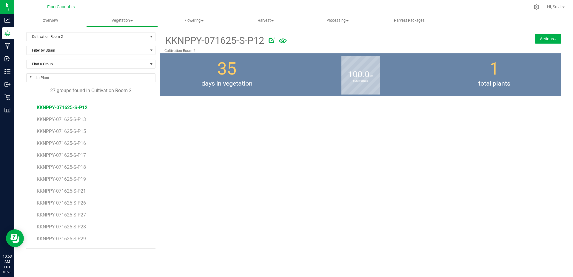
click at [554, 41] on button "Actions" at bounding box center [548, 39] width 26 height 10
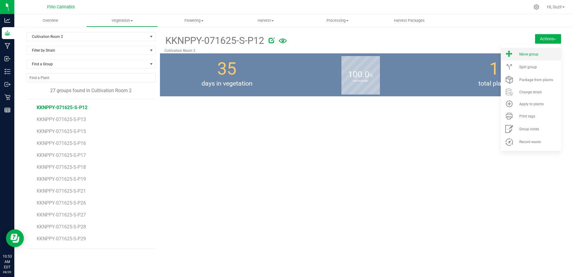
click at [538, 55] on div "Move group" at bounding box center [539, 54] width 41 height 4
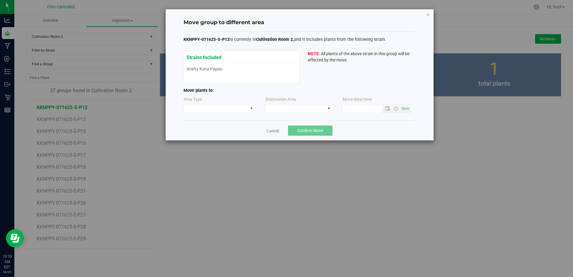
type input "[DATE] 10:53 AM"
click at [239, 110] on span at bounding box center [216, 108] width 64 height 8
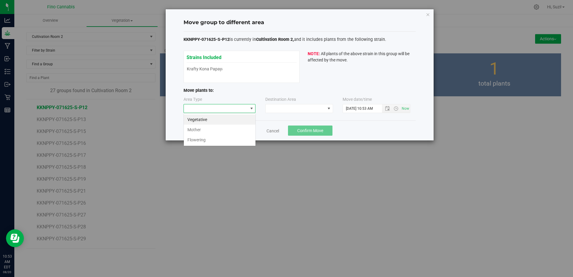
scroll to position [9, 72]
click at [227, 141] on li "Flowering" at bounding box center [220, 140] width 72 height 10
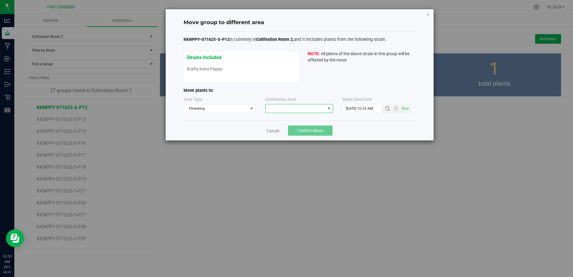
click at [283, 106] on span at bounding box center [295, 108] width 60 height 8
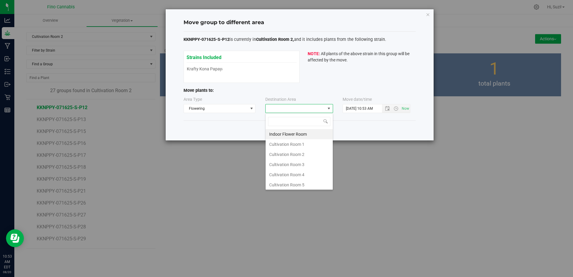
scroll to position [9, 68]
click at [287, 152] on li "Cultivation Room 2" at bounding box center [298, 154] width 67 height 10
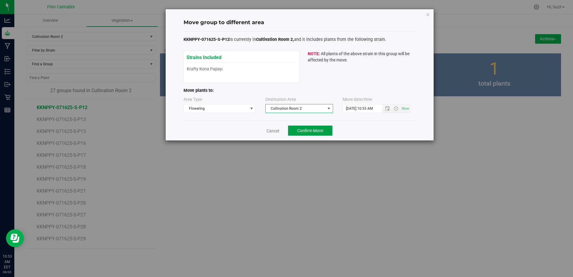
click at [308, 130] on span "Confirm Move" at bounding box center [310, 130] width 26 height 5
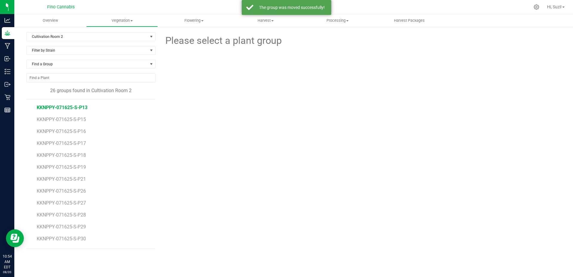
click at [69, 107] on span "KKNPPY-071625-S-P13" at bounding box center [62, 108] width 51 height 6
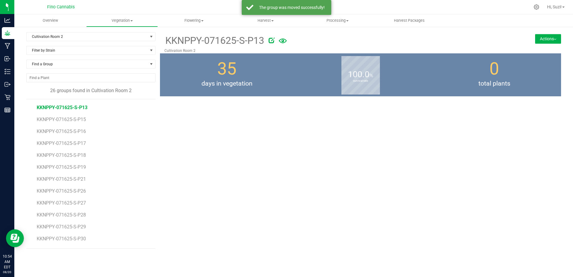
click at [553, 38] on button "Actions" at bounding box center [548, 39] width 26 height 10
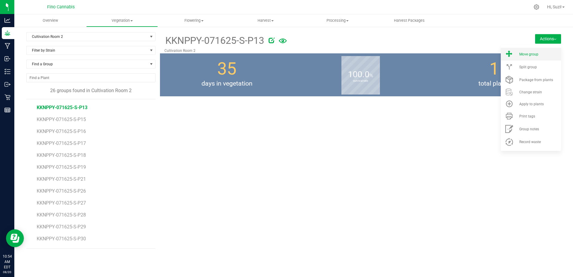
click at [543, 59] on li "Move group" at bounding box center [530, 54] width 60 height 13
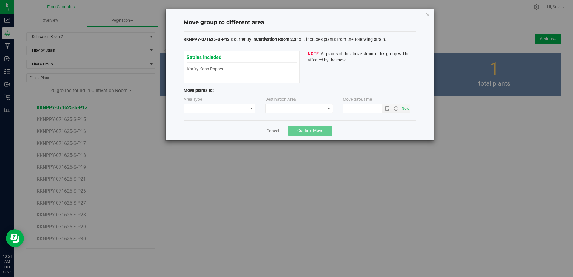
type input "[DATE] 10:54 AM"
click at [242, 108] on span at bounding box center [216, 108] width 64 height 8
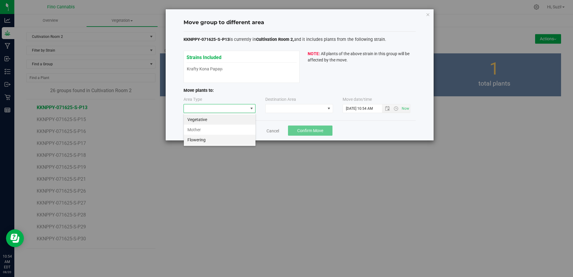
click at [214, 141] on li "Flowering" at bounding box center [220, 140] width 72 height 10
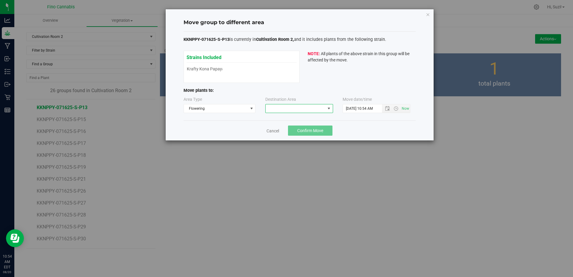
click at [283, 110] on span at bounding box center [295, 108] width 60 height 8
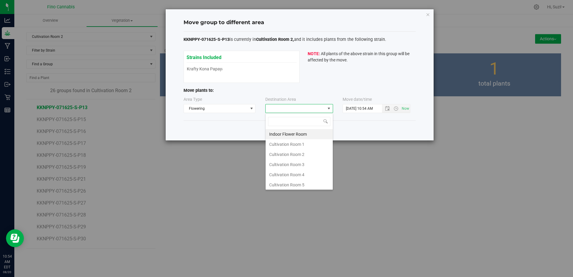
scroll to position [9, 68]
click at [285, 156] on li "Cultivation Room 2" at bounding box center [298, 154] width 67 height 10
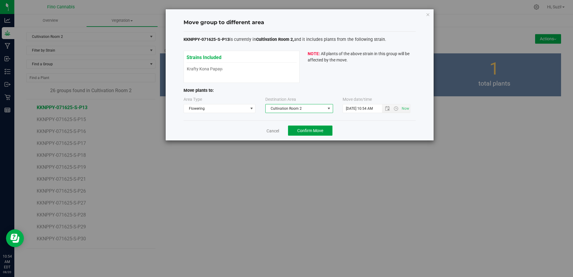
click at [325, 132] on button "Confirm Move" at bounding box center [310, 131] width 44 height 10
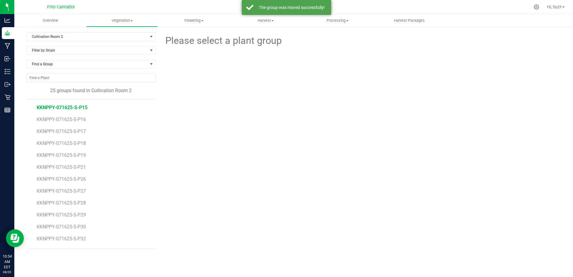
click at [75, 108] on span "KKNPPY-071625-S-P15" at bounding box center [62, 108] width 51 height 6
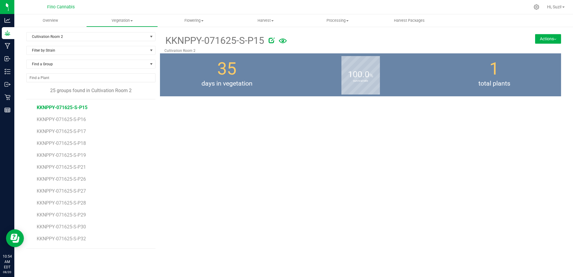
click at [551, 40] on button "Actions" at bounding box center [548, 39] width 26 height 10
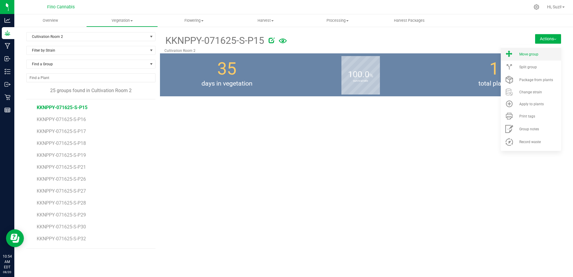
click at [543, 56] on li "Move group" at bounding box center [530, 54] width 60 height 13
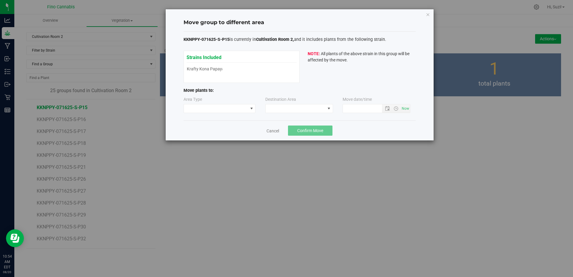
type input "[DATE] 10:54 AM"
click at [250, 109] on span at bounding box center [251, 108] width 5 height 5
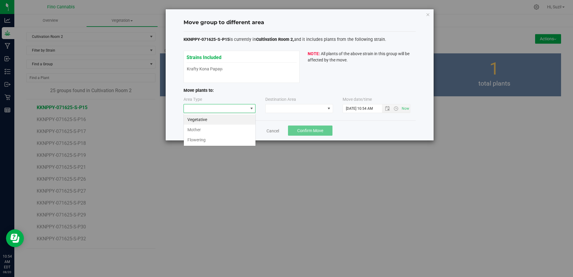
scroll to position [9, 72]
click at [223, 140] on li "Flowering" at bounding box center [220, 140] width 72 height 10
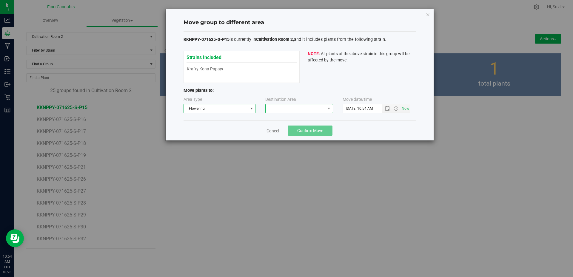
click at [325, 109] on span at bounding box center [328, 108] width 7 height 8
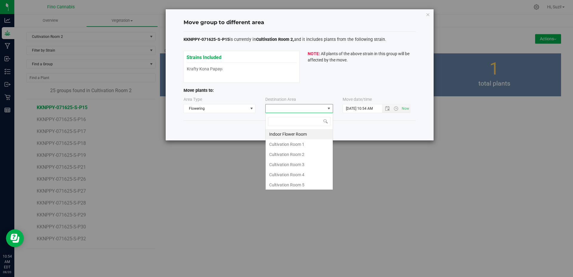
scroll to position [9, 68]
click at [302, 152] on li "Cultivation Room 2" at bounding box center [298, 154] width 67 height 10
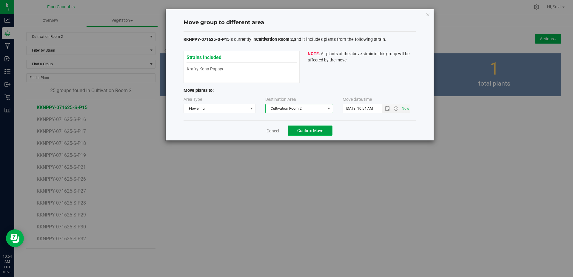
click at [313, 131] on span "Confirm Move" at bounding box center [310, 130] width 26 height 5
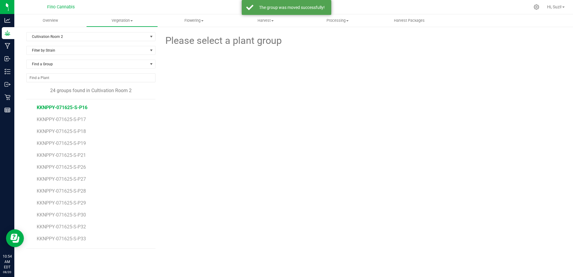
click at [82, 107] on span "KKNPPY-071625-S-P16" at bounding box center [62, 108] width 51 height 6
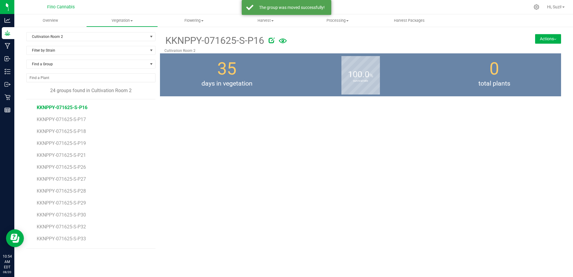
click at [557, 40] on button "Actions" at bounding box center [548, 39] width 26 height 10
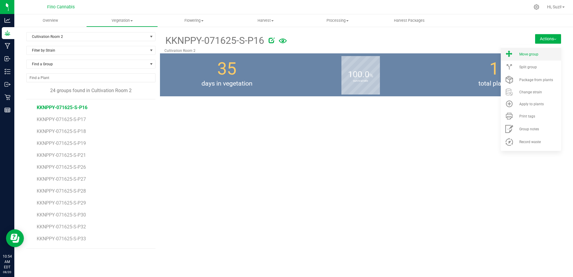
click at [534, 58] on li "Move group" at bounding box center [530, 54] width 60 height 13
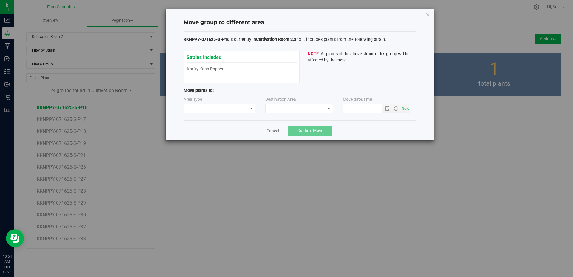
type input "[DATE] 10:54 AM"
click at [248, 109] on span at bounding box center [251, 108] width 7 height 8
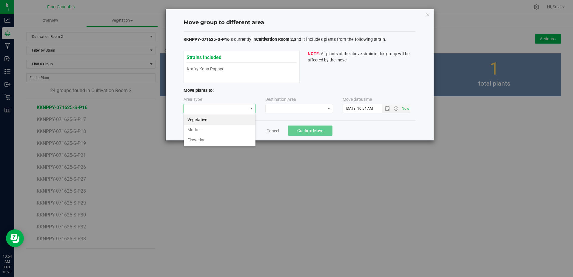
scroll to position [9, 72]
click at [217, 144] on li "Flowering" at bounding box center [220, 140] width 72 height 10
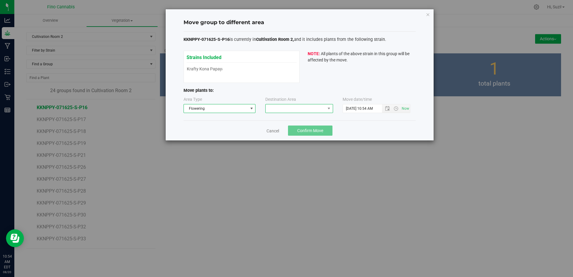
click at [315, 107] on span at bounding box center [295, 108] width 60 height 8
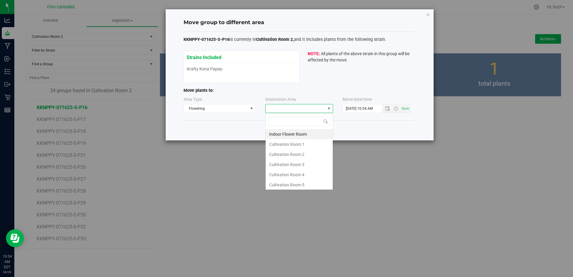
scroll to position [9, 68]
click at [307, 154] on li "Cultivation Room 2" at bounding box center [298, 154] width 67 height 10
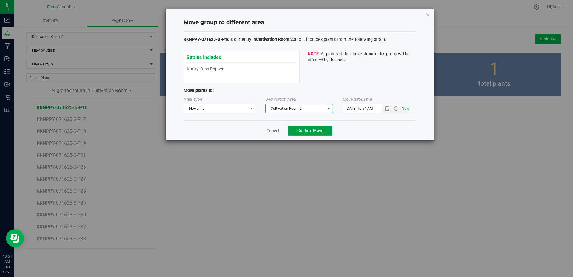
click at [332, 132] on button "Confirm Move" at bounding box center [310, 131] width 44 height 10
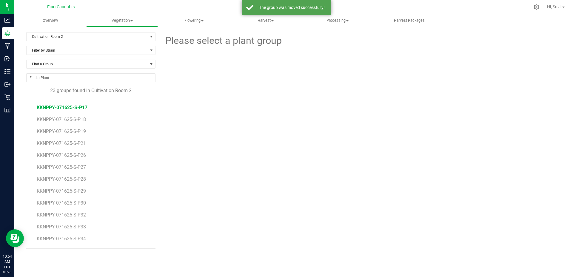
click at [84, 107] on span "KKNPPY-071625-S-P17" at bounding box center [62, 108] width 51 height 6
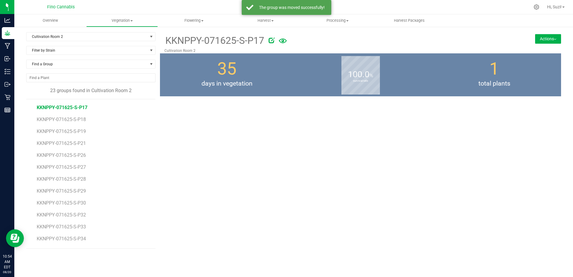
click at [556, 39] on button "Actions" at bounding box center [548, 39] width 26 height 10
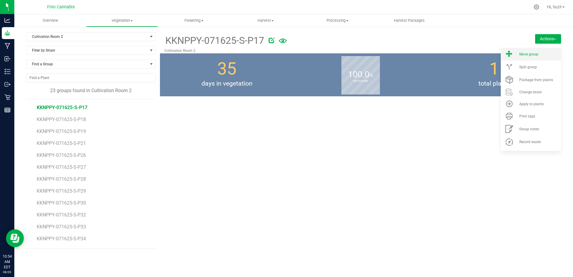
click at [537, 57] on li "Move group" at bounding box center [530, 54] width 60 height 13
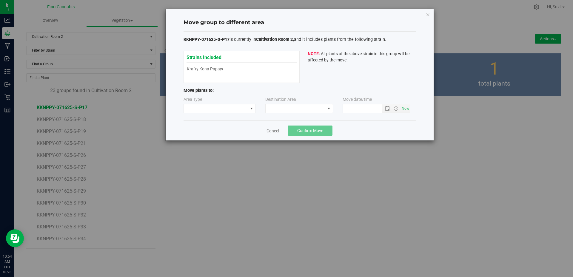
type input "[DATE] 10:54 AM"
click at [249, 110] on span at bounding box center [251, 108] width 5 height 5
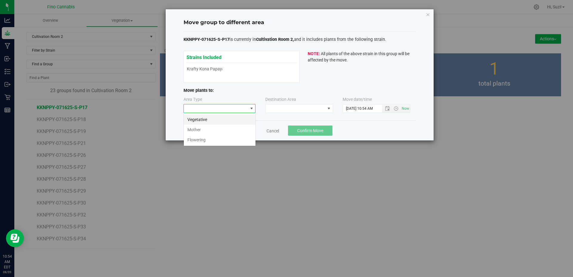
scroll to position [9, 72]
click at [221, 137] on li "Flowering" at bounding box center [220, 140] width 72 height 10
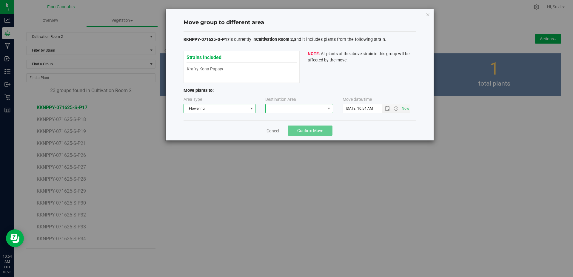
click at [284, 108] on span at bounding box center [295, 108] width 60 height 8
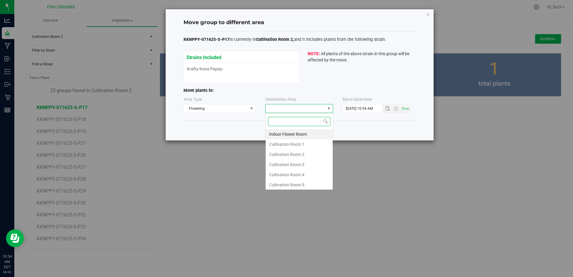
scroll to position [9, 68]
click at [284, 151] on li "Cultivation Room 2" at bounding box center [298, 154] width 67 height 10
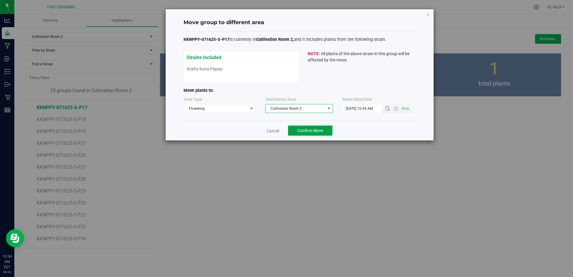
click at [310, 132] on span "Confirm Move" at bounding box center [310, 130] width 26 height 5
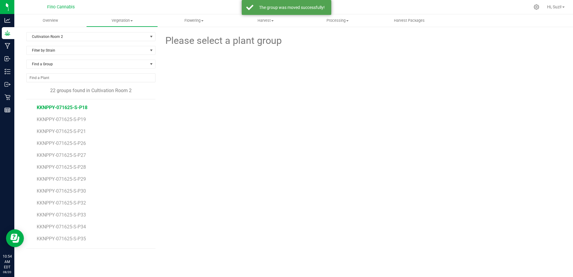
click at [81, 108] on span "KKNPPY-071625-S-P18" at bounding box center [62, 108] width 51 height 6
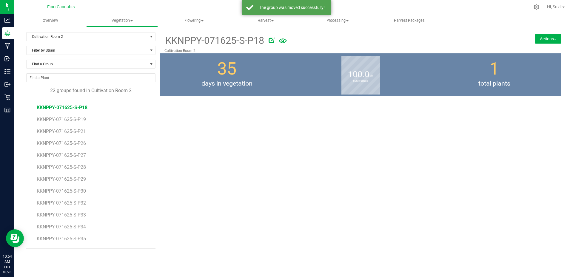
click at [546, 39] on button "Actions" at bounding box center [548, 39] width 26 height 10
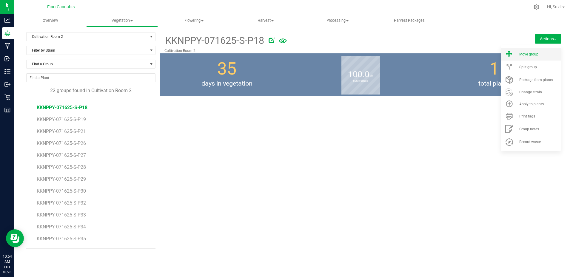
click at [536, 54] on span "Move group" at bounding box center [528, 54] width 19 height 4
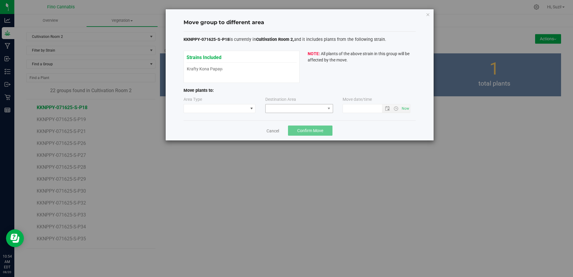
type input "[DATE] 10:54 AM"
click at [249, 109] on span at bounding box center [251, 108] width 5 height 5
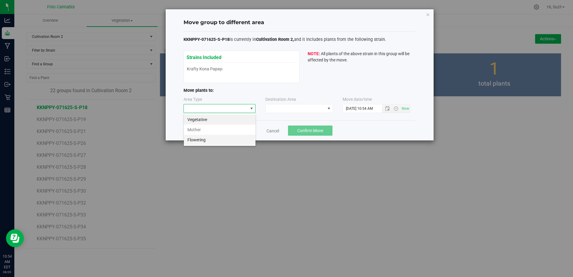
click at [217, 138] on li "Flowering" at bounding box center [220, 140] width 72 height 10
click at [320, 108] on span at bounding box center [295, 108] width 60 height 8
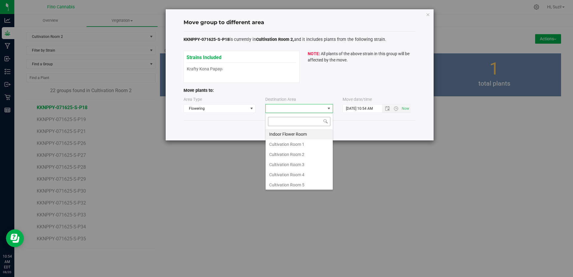
scroll to position [9, 68]
click at [298, 157] on li "Cultivation Room 2" at bounding box center [298, 154] width 67 height 10
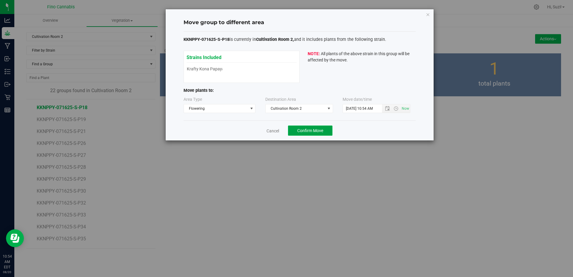
click at [313, 128] on span "Confirm Move" at bounding box center [310, 130] width 26 height 5
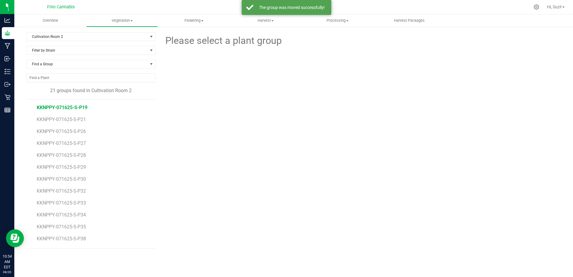
click at [81, 106] on span "KKNPPY-071625-S-P19" at bounding box center [62, 108] width 51 height 6
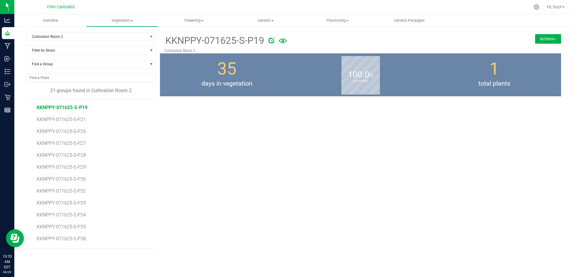
click at [554, 40] on button "Actions" at bounding box center [548, 39] width 26 height 10
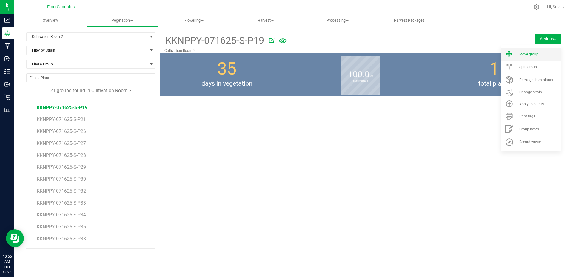
click at [535, 54] on span "Move group" at bounding box center [528, 54] width 19 height 4
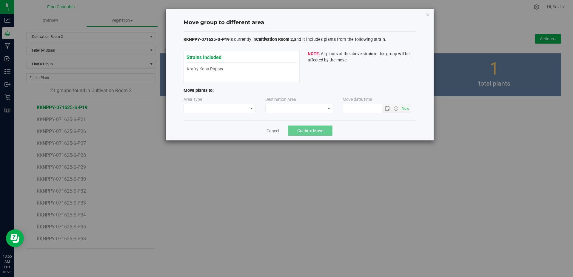
type input "[DATE] 10:55 AM"
click at [245, 110] on span at bounding box center [216, 108] width 64 height 8
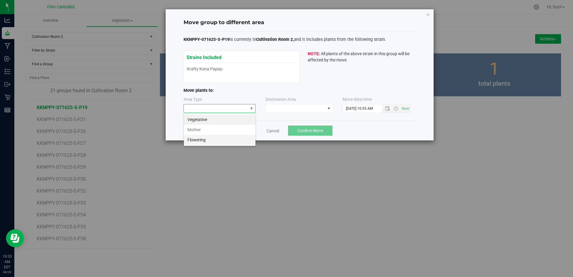
click at [226, 138] on li "Flowering" at bounding box center [220, 140] width 72 height 10
click at [277, 110] on span at bounding box center [295, 108] width 60 height 8
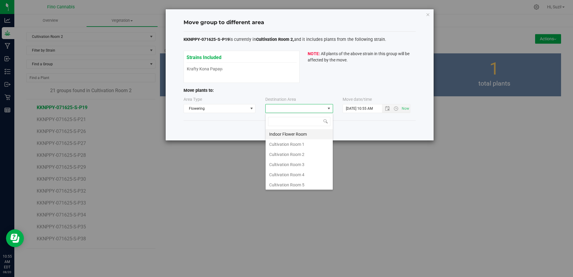
scroll to position [9, 68]
click at [280, 154] on li "Cultivation Room 2" at bounding box center [298, 154] width 67 height 10
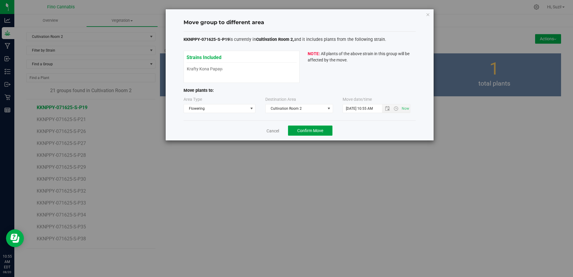
click at [314, 131] on span "Confirm Move" at bounding box center [310, 130] width 26 height 5
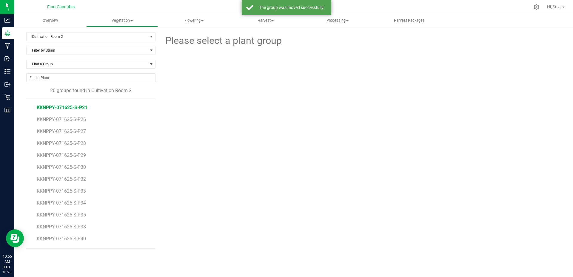
click at [83, 108] on span "KKNPPY-071625-S-P21" at bounding box center [62, 108] width 51 height 6
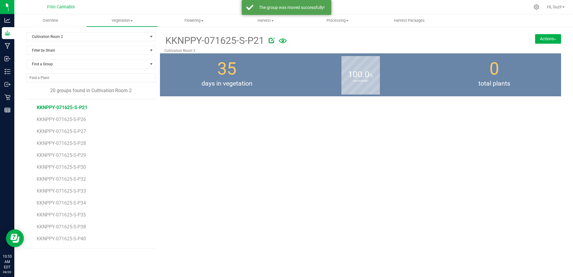
click at [549, 41] on button "Actions" at bounding box center [548, 39] width 26 height 10
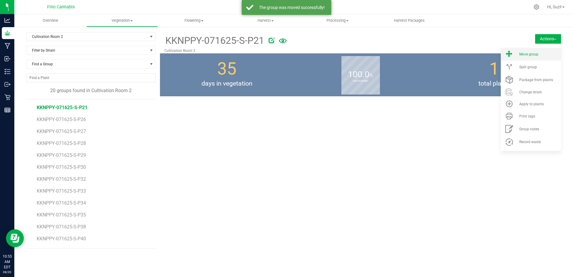
click at [541, 50] on li "Move group" at bounding box center [530, 54] width 60 height 13
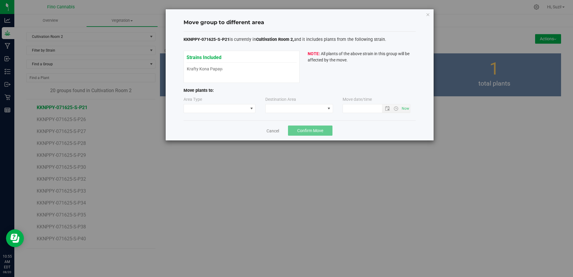
type input "[DATE] 10:55 AM"
click at [248, 107] on span at bounding box center [251, 108] width 7 height 8
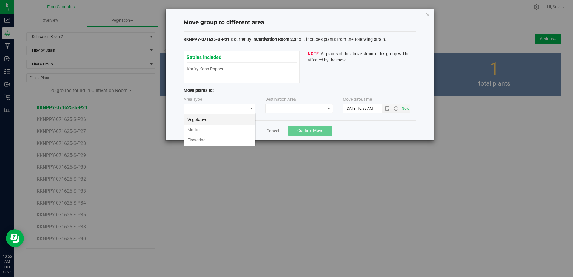
scroll to position [9, 72]
click at [219, 138] on li "Flowering" at bounding box center [220, 140] width 72 height 10
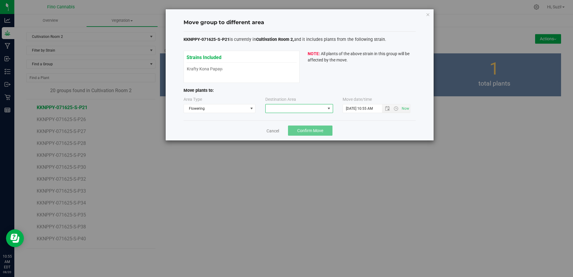
click at [268, 110] on span at bounding box center [295, 108] width 60 height 8
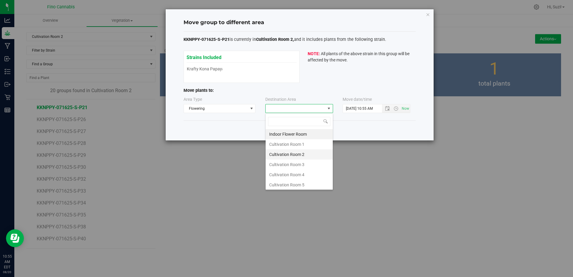
scroll to position [9, 68]
click at [278, 155] on li "Cultivation Room 2" at bounding box center [298, 154] width 67 height 10
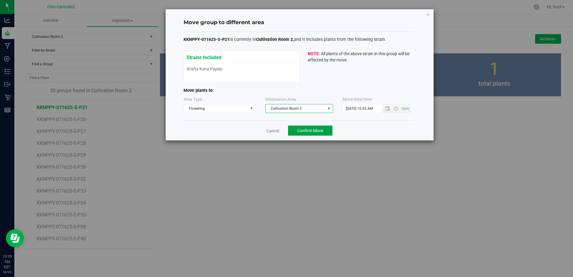
click at [322, 132] on span "Confirm Move" at bounding box center [310, 130] width 26 height 5
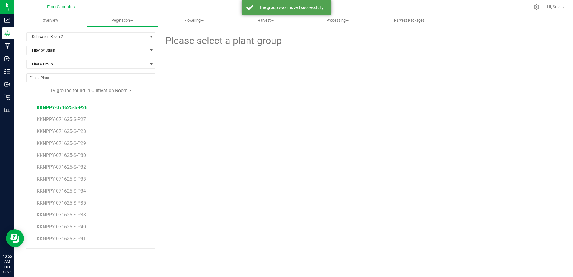
click at [79, 109] on span "KKNPPY-071625-S-P26" at bounding box center [62, 108] width 51 height 6
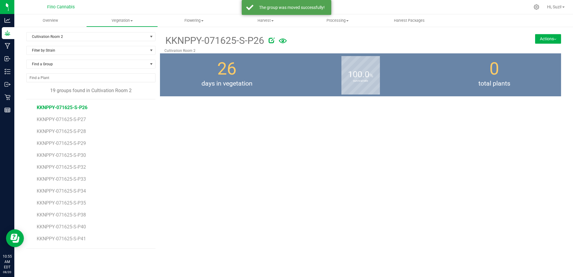
click at [547, 36] on button "Actions" at bounding box center [548, 39] width 26 height 10
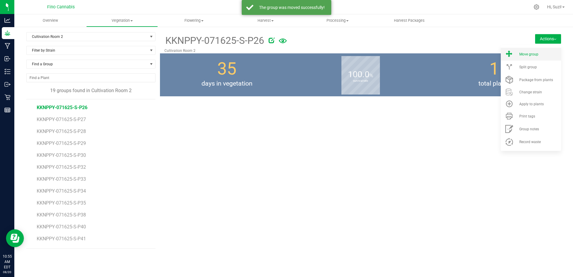
click at [538, 55] on div "Move group" at bounding box center [539, 54] width 41 height 4
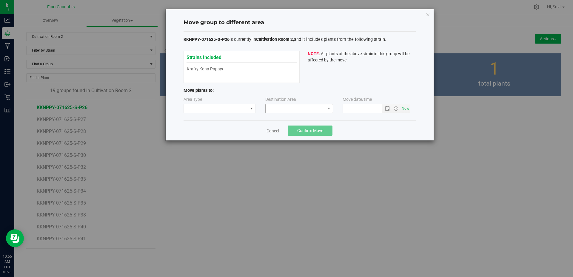
type input "[DATE] 10:55 AM"
click at [244, 109] on span at bounding box center [216, 108] width 64 height 8
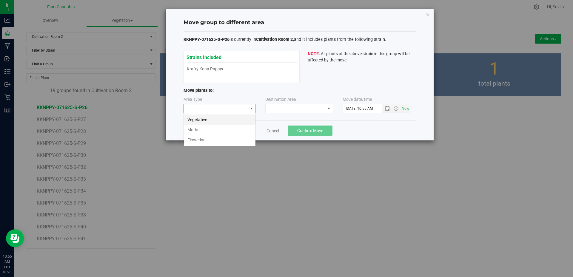
scroll to position [9, 72]
click at [233, 137] on li "Flowering" at bounding box center [220, 140] width 72 height 10
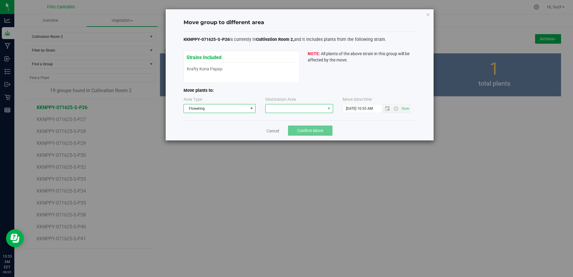
click at [273, 110] on span at bounding box center [295, 108] width 60 height 8
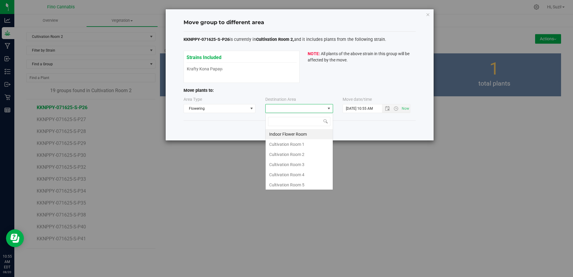
scroll to position [9, 68]
click at [288, 154] on li "Cultivation Room 2" at bounding box center [298, 154] width 67 height 10
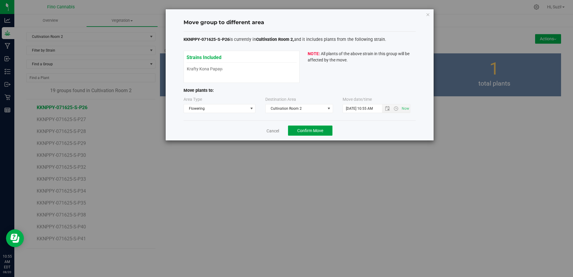
click
type input "[DATE] 10:55 AM"
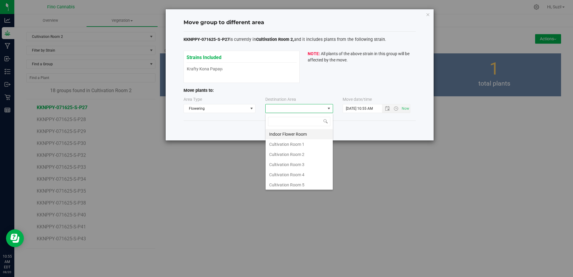
scroll to position [9, 68]
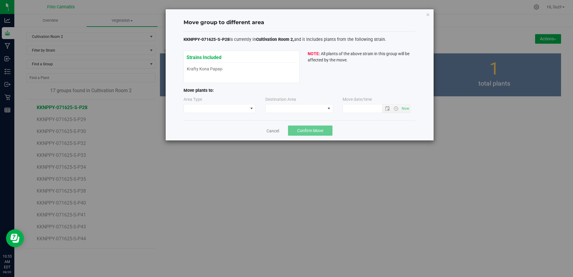
type input "[DATE] 10:55 AM"
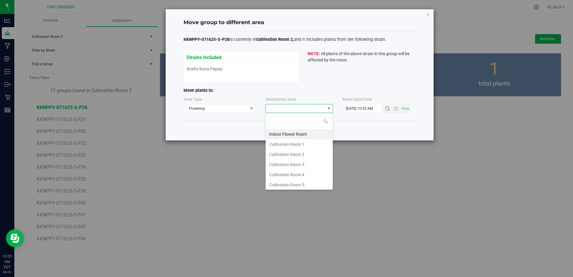
scroll to position [9, 68]
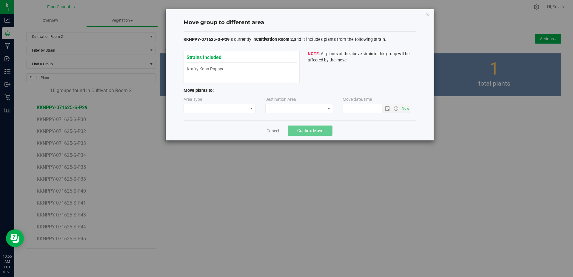
type input "[DATE] 10:55 AM"
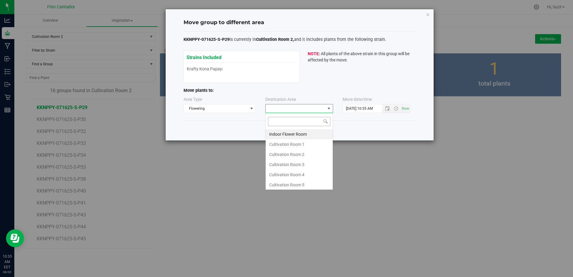
scroll to position [9, 68]
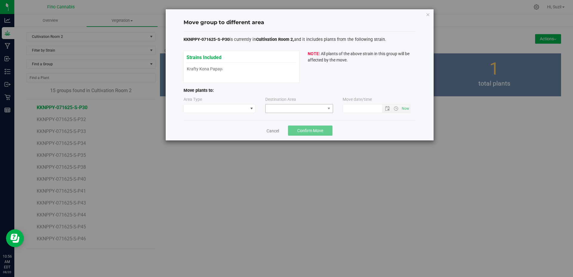
type input "[DATE] 10:56 AM"
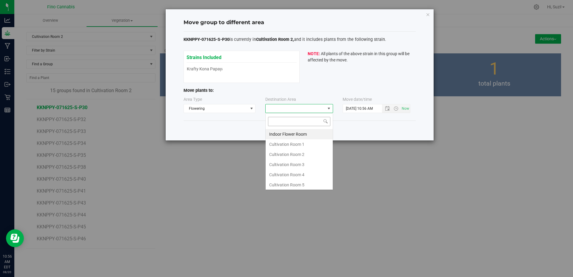
scroll to position [9, 68]
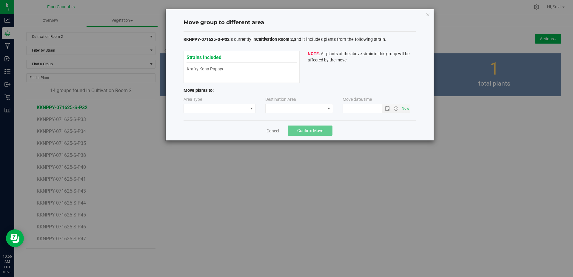
type input "[DATE] 10:56 AM"
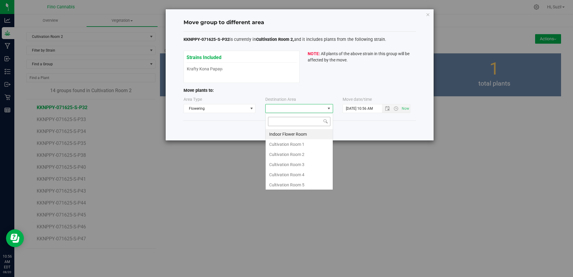
scroll to position [9, 68]
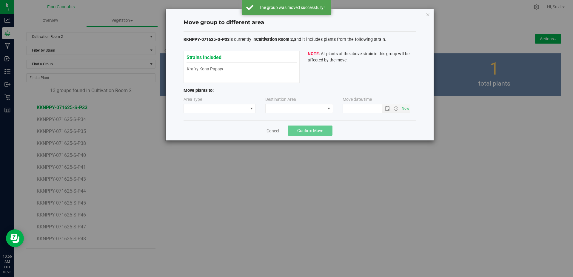
type input "[DATE] 10:56 AM"
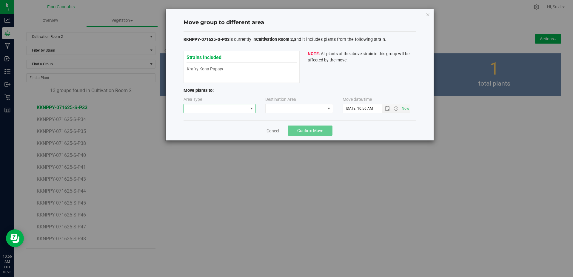
click at [242, 109] on span at bounding box center [216, 108] width 64 height 8
click at [226, 139] on li "Flowering" at bounding box center [220, 140] width 72 height 10
click at [285, 108] on span at bounding box center [295, 108] width 60 height 8
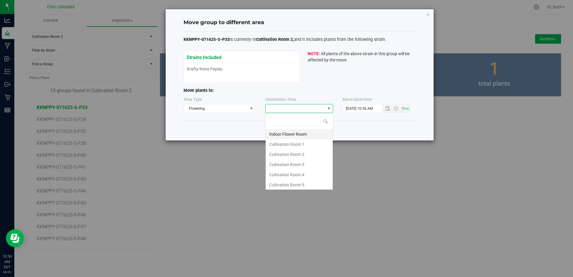
scroll to position [9, 68]
click at [291, 150] on li "Cultivation Room 2" at bounding box center [298, 154] width 67 height 10
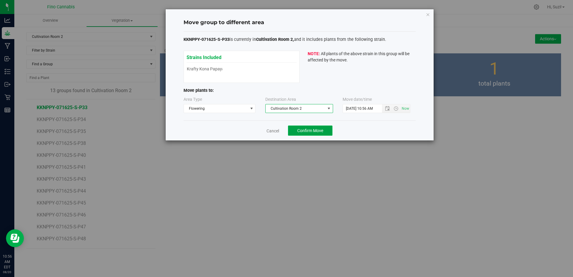
click at [308, 132] on span "Confirm Move" at bounding box center [310, 130] width 26 height 5
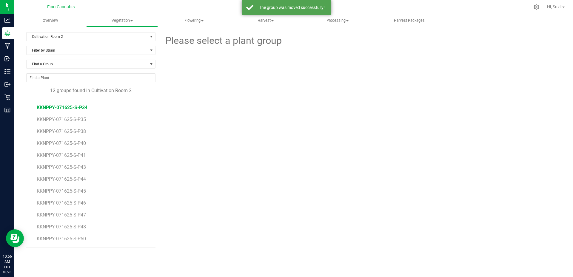
click at [85, 109] on span "KKNPPY-071625-S-P34" at bounding box center [62, 108] width 51 height 6
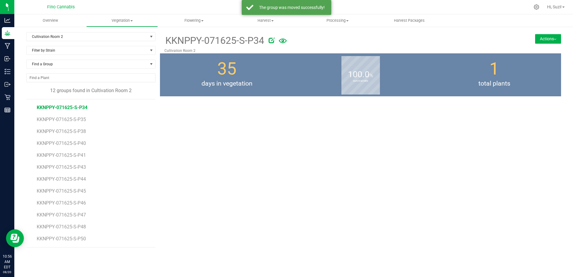
click at [547, 42] on button "Actions" at bounding box center [548, 39] width 26 height 10
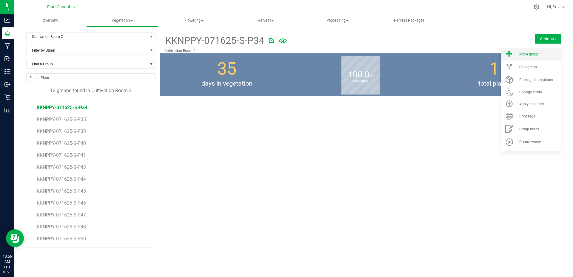
click at [532, 54] on span "Move group" at bounding box center [528, 54] width 19 height 4
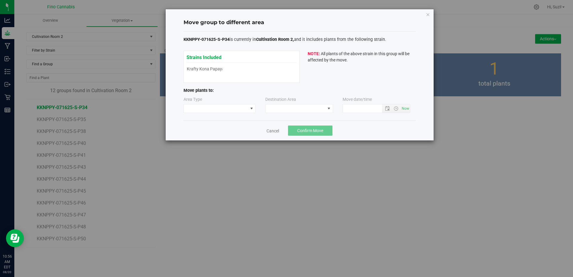
type input "[DATE] 10:56 AM"
click at [233, 110] on span at bounding box center [216, 108] width 64 height 8
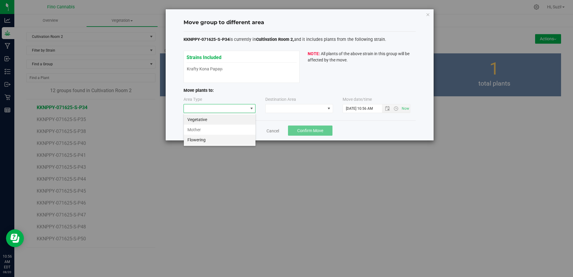
click at [218, 139] on li "Flowering" at bounding box center [220, 140] width 72 height 10
click at [273, 108] on span at bounding box center [295, 108] width 60 height 8
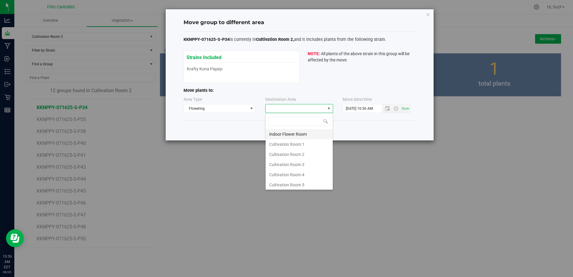
scroll to position [9, 68]
click at [276, 152] on li "Cultivation Room 2" at bounding box center [298, 154] width 67 height 10
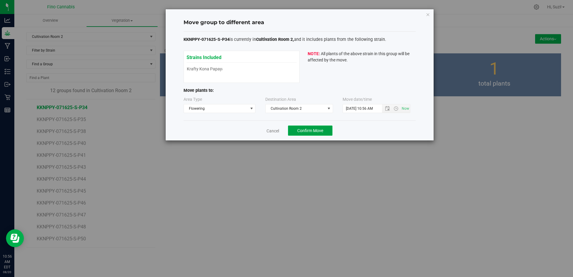
click at [293, 129] on button "Confirm Move" at bounding box center [310, 131] width 44 height 10
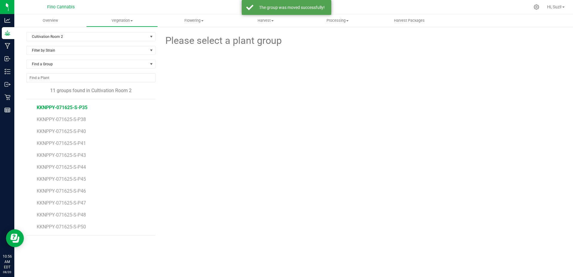
click at [79, 108] on span "KKNPPY-071625-S-P35" at bounding box center [62, 108] width 51 height 6
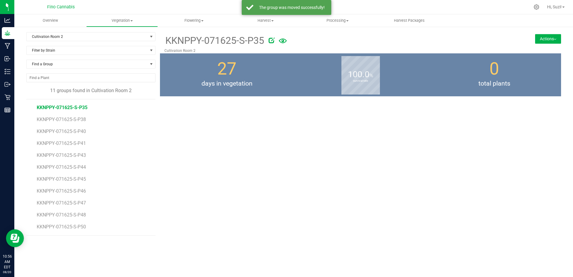
click at [542, 39] on button "Actions" at bounding box center [548, 39] width 26 height 10
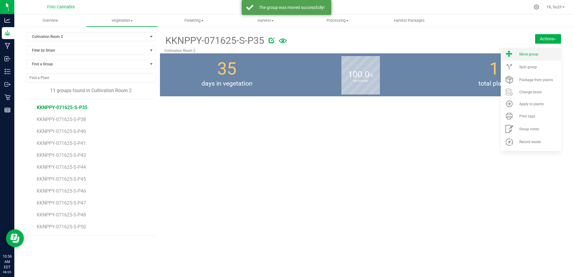
click at [534, 56] on span "Move group" at bounding box center [528, 54] width 19 height 4
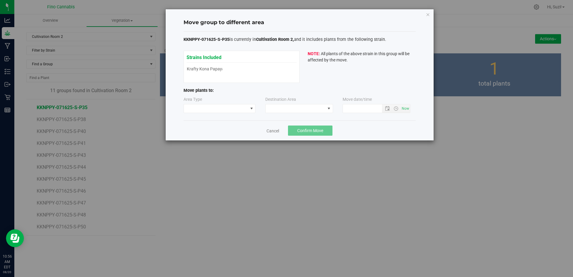
type input "[DATE] 10:56 AM"
drag, startPoint x: 206, startPoint y: 109, endPoint x: 205, endPoint y: 112, distance: 3.2
click at [206, 109] on span at bounding box center [216, 108] width 64 height 8
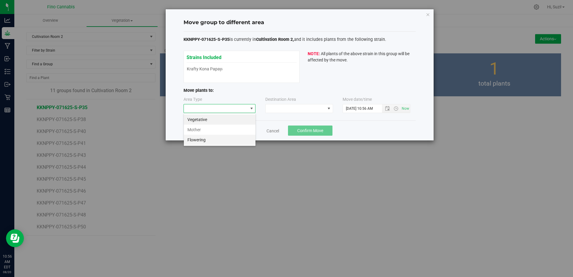
scroll to position [9, 72]
click at [206, 140] on li "Flowering" at bounding box center [220, 140] width 72 height 10
click at [288, 111] on span at bounding box center [295, 108] width 60 height 8
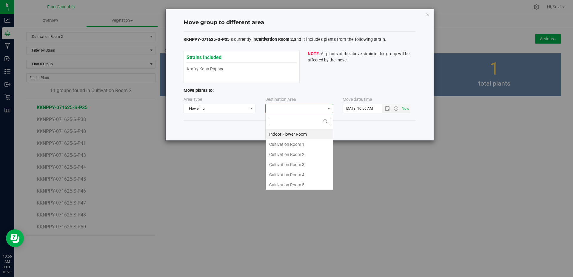
scroll to position [9, 68]
click at [284, 155] on li "Cultivation Room 2" at bounding box center [298, 154] width 67 height 10
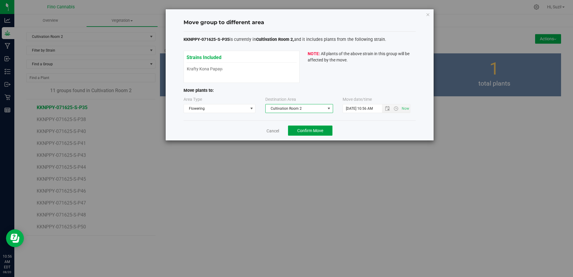
click at [307, 132] on span "Confirm Move" at bounding box center [310, 130] width 26 height 5
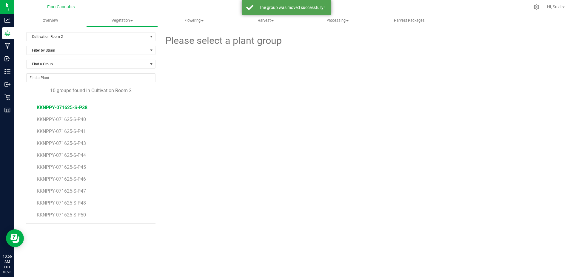
click at [78, 107] on span "KKNPPY-071625-S-P38" at bounding box center [62, 108] width 51 height 6
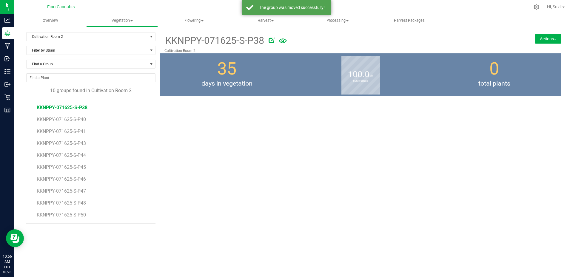
click at [548, 37] on button "Actions" at bounding box center [548, 39] width 26 height 10
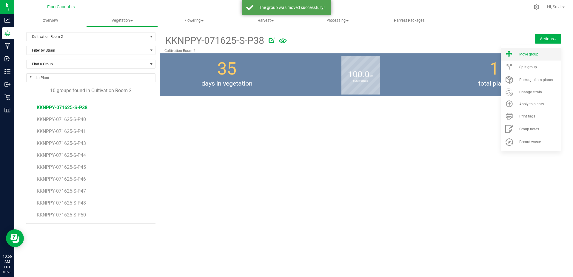
click at [538, 58] on li "Move group" at bounding box center [530, 54] width 60 height 13
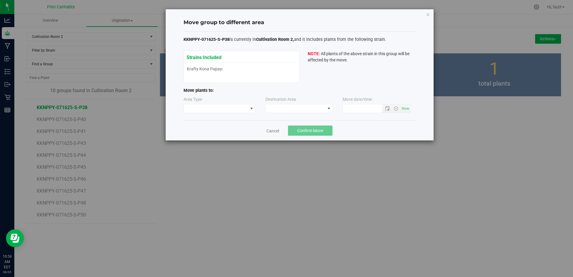
type input "[DATE] 10:56 AM"
click at [223, 106] on span at bounding box center [216, 108] width 64 height 8
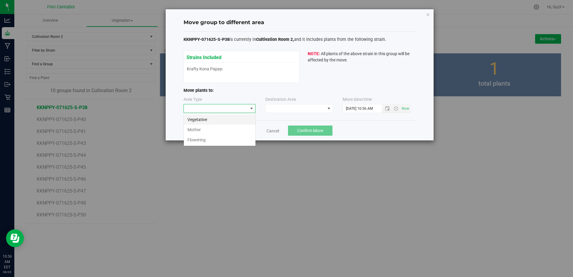
scroll to position [9, 72]
click at [213, 140] on li "Flowering" at bounding box center [220, 140] width 72 height 10
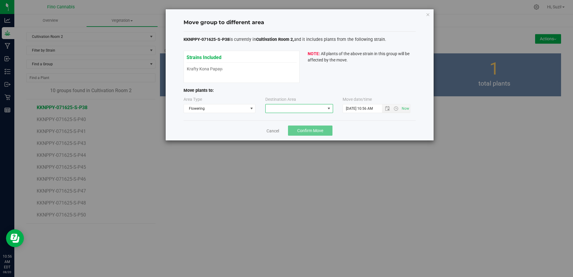
click at [274, 110] on span at bounding box center [295, 108] width 60 height 8
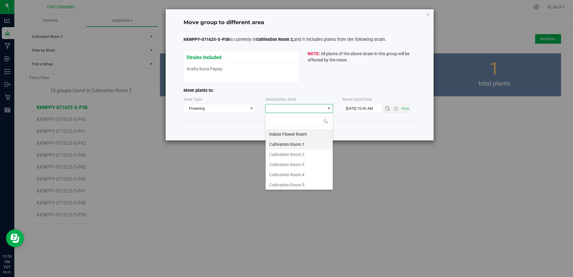
scroll to position [9, 68]
click at [282, 153] on li "Cultivation Room 2" at bounding box center [298, 154] width 67 height 10
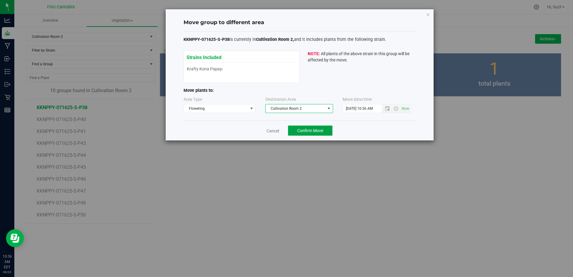
click at [312, 130] on span "Confirm Move" at bounding box center [310, 130] width 26 height 5
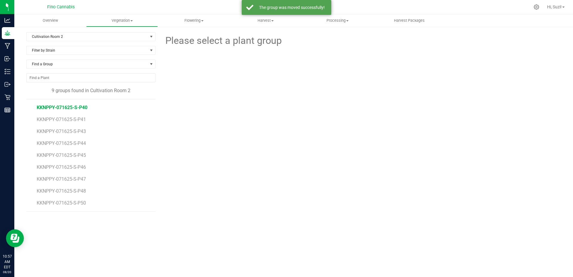
click at [81, 108] on span "KKNPPY-071625-S-P40" at bounding box center [62, 108] width 51 height 6
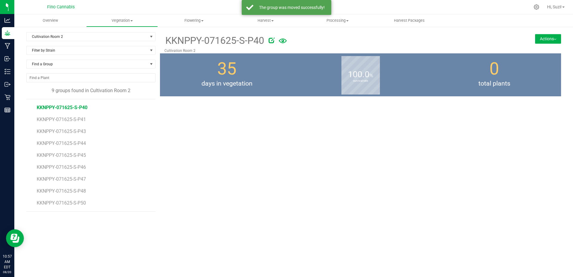
click at [550, 40] on button "Actions" at bounding box center [548, 39] width 26 height 10
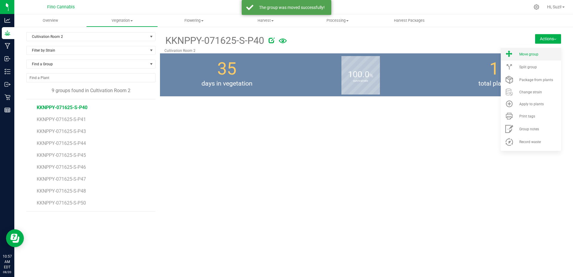
click at [543, 58] on li "Move group" at bounding box center [530, 54] width 60 height 13
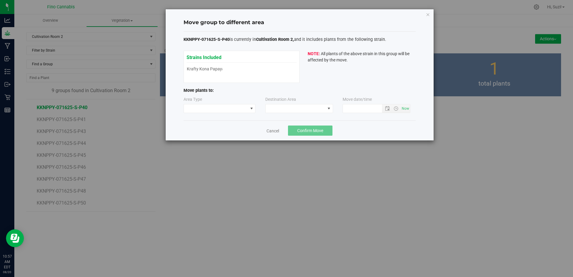
type input "8/20/2025 10:57 AM"
click at [230, 109] on span at bounding box center [216, 108] width 64 height 8
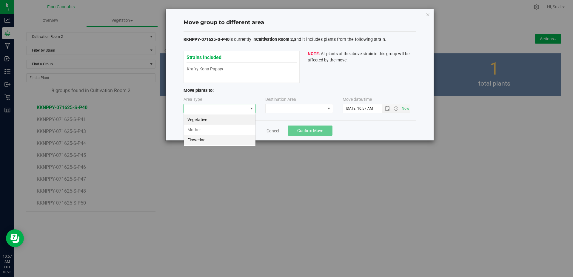
scroll to position [9, 72]
click at [224, 141] on li "Flowering" at bounding box center [220, 140] width 72 height 10
click at [293, 107] on span at bounding box center [295, 108] width 60 height 8
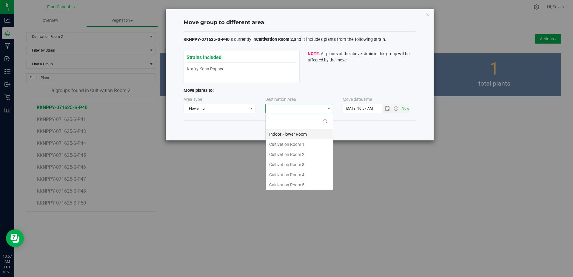
scroll to position [9, 68]
click at [294, 156] on li "Cultivation Room 2" at bounding box center [298, 154] width 67 height 10
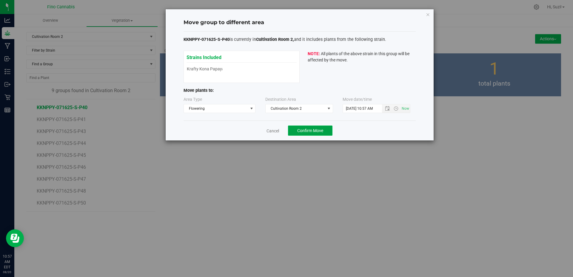
click at [311, 132] on span "Confirm Move" at bounding box center [310, 130] width 26 height 5
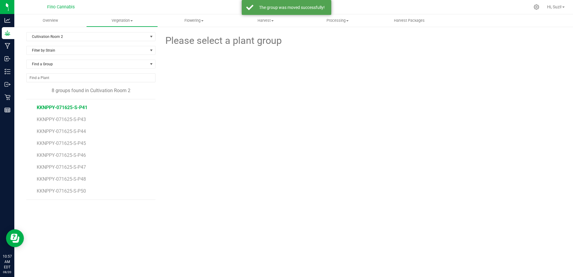
click at [77, 107] on span "KKNPPY-071625-S-P41" at bounding box center [62, 108] width 51 height 6
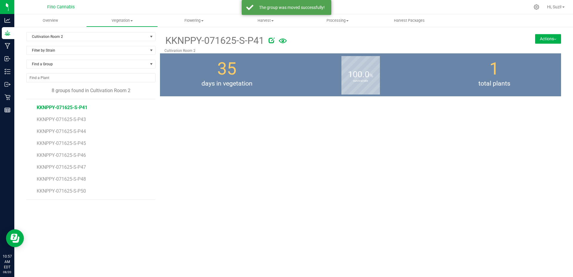
click at [554, 42] on button "Actions" at bounding box center [548, 39] width 26 height 10
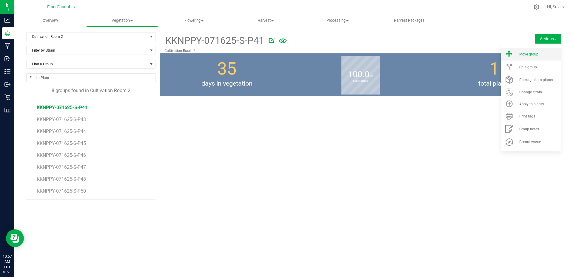
click at [533, 54] on span "Move group" at bounding box center [528, 54] width 19 height 4
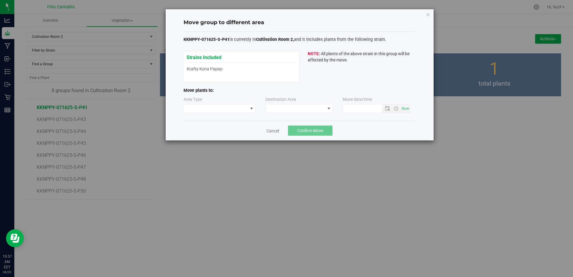
type input "8/20/2025 10:57 AM"
click at [207, 108] on span at bounding box center [216, 108] width 64 height 8
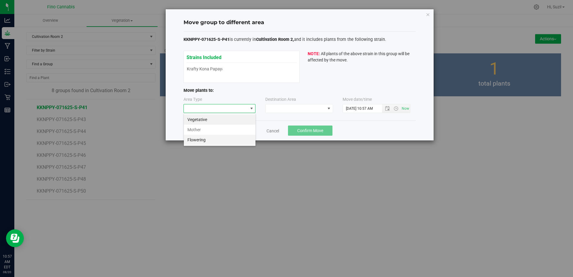
click at [207, 138] on li "Flowering" at bounding box center [220, 140] width 72 height 10
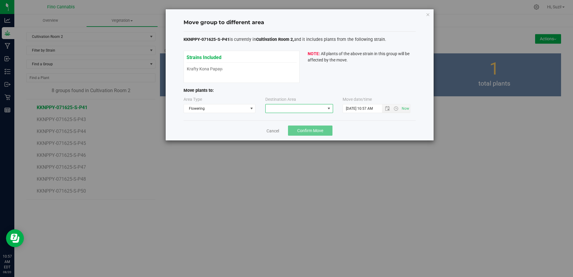
click at [275, 111] on span at bounding box center [295, 108] width 60 height 8
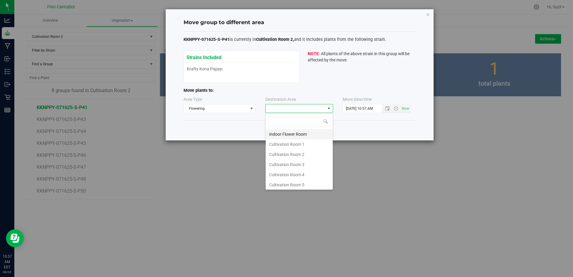
scroll to position [9, 68]
click at [287, 152] on li "Cultivation Room 2" at bounding box center [298, 154] width 67 height 10
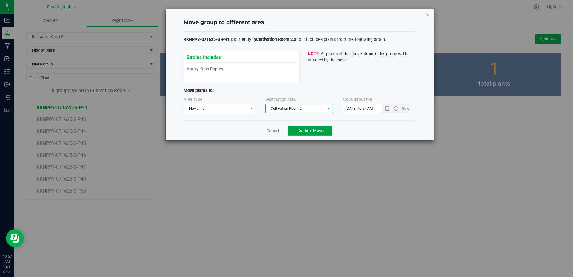
click at [318, 129] on span "Confirm Move" at bounding box center [310, 130] width 26 height 5
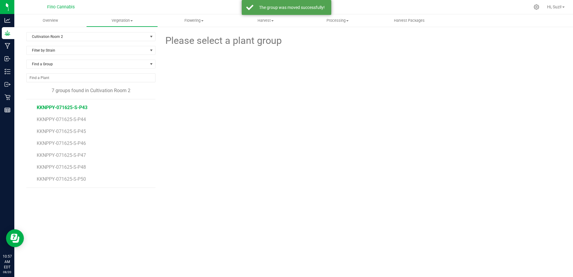
click at [78, 108] on span "KKNPPY-071625-S-P43" at bounding box center [62, 108] width 51 height 6
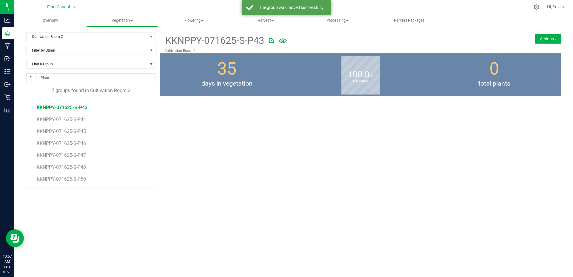
click at [554, 40] on button "Actions" at bounding box center [548, 39] width 26 height 10
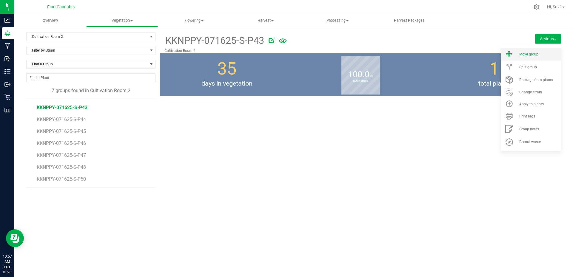
click at [542, 59] on li "Move group" at bounding box center [530, 54] width 60 height 13
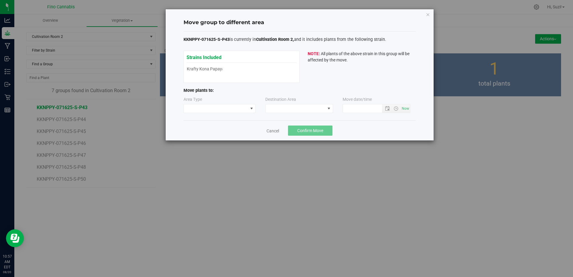
type input "8/20/2025 10:57 AM"
click at [213, 112] on span at bounding box center [216, 108] width 64 height 8
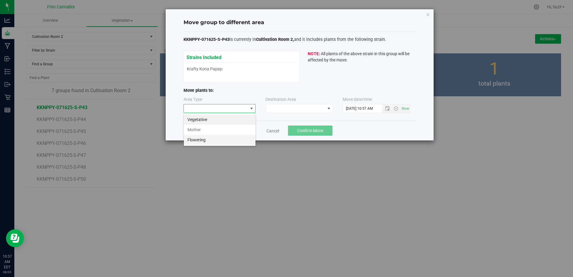
scroll to position [9, 72]
click at [206, 141] on li "Flowering" at bounding box center [220, 140] width 72 height 10
click at [282, 113] on span at bounding box center [299, 108] width 68 height 9
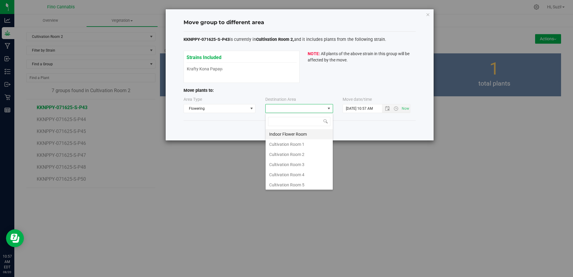
scroll to position [9, 68]
click at [290, 151] on li "Cultivation Room 2" at bounding box center [298, 154] width 67 height 10
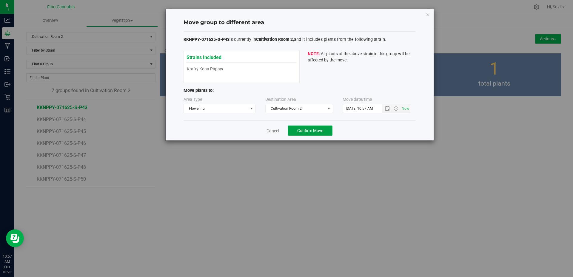
click at [323, 129] on span "Confirm Move" at bounding box center [310, 130] width 26 height 5
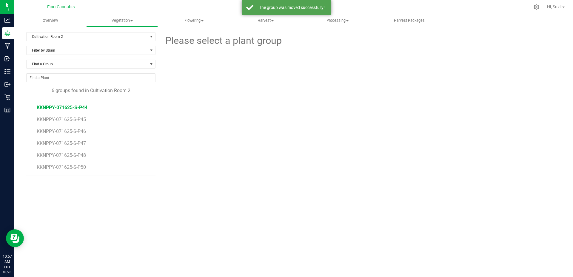
click at [83, 108] on span "KKNPPY-071625-S-P44" at bounding box center [62, 108] width 51 height 6
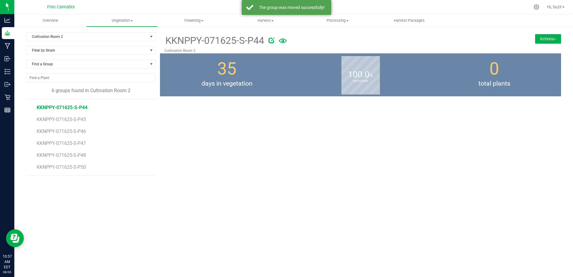
click at [556, 39] on button "Actions" at bounding box center [548, 39] width 26 height 10
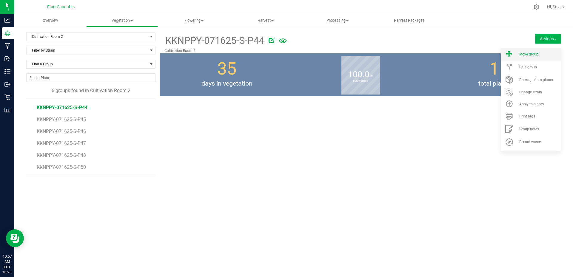
click at [541, 55] on div "Move group" at bounding box center [539, 54] width 41 height 4
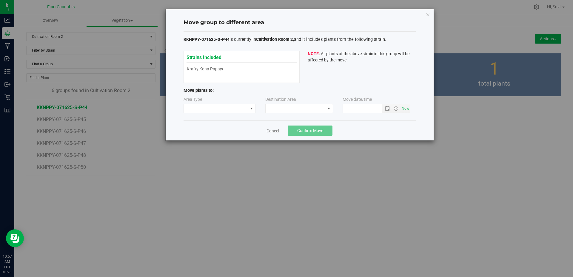
type input "8/20/2025 10:57 AM"
click at [206, 112] on span at bounding box center [216, 108] width 64 height 8
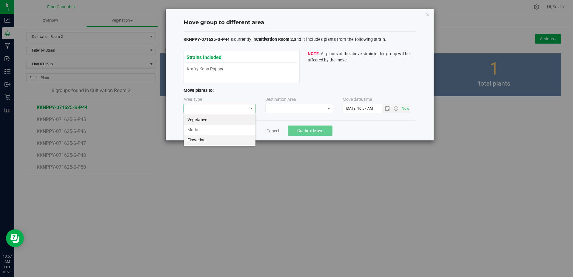
click at [209, 137] on li "Flowering" at bounding box center [220, 140] width 72 height 10
click at [330, 108] on span at bounding box center [328, 108] width 5 height 5
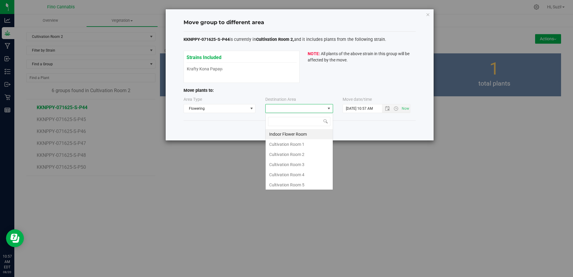
scroll to position [9, 68]
click at [302, 150] on li "Cultivation Room 2" at bounding box center [298, 154] width 67 height 10
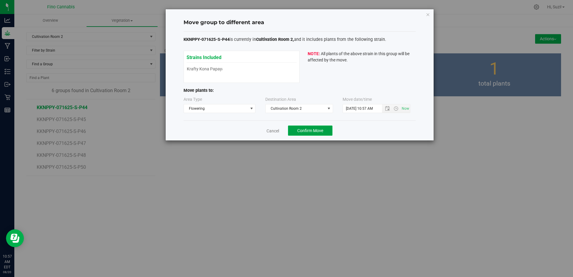
click at [313, 131] on span "Confirm Move" at bounding box center [310, 130] width 26 height 5
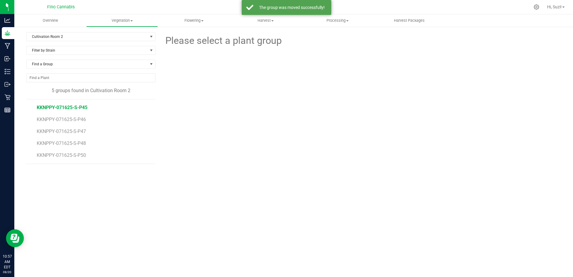
click at [77, 109] on span "KKNPPY-071625-S-P45" at bounding box center [62, 108] width 51 height 6
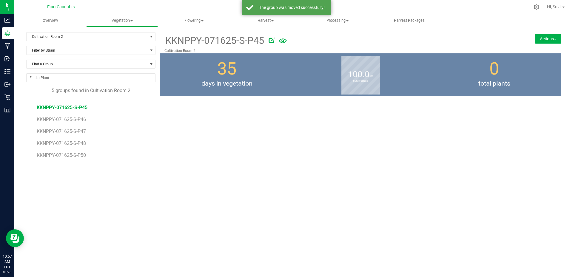
click at [551, 40] on button "Actions" at bounding box center [548, 39] width 26 height 10
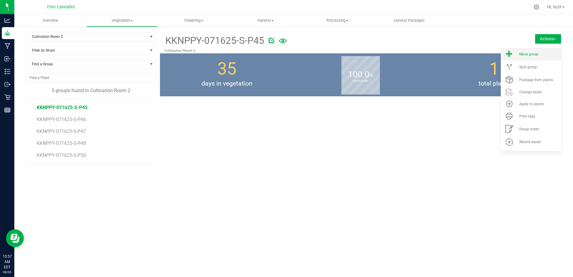
click at [533, 55] on span "Move group" at bounding box center [528, 54] width 19 height 4
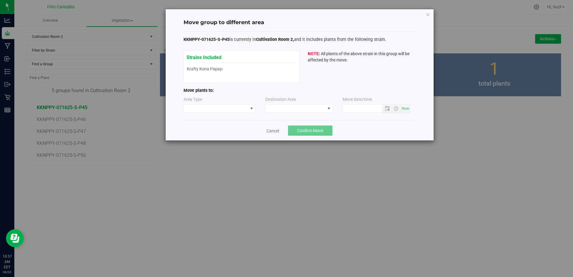
type input "8/20/2025 10:57 AM"
click at [238, 109] on span at bounding box center [216, 108] width 64 height 8
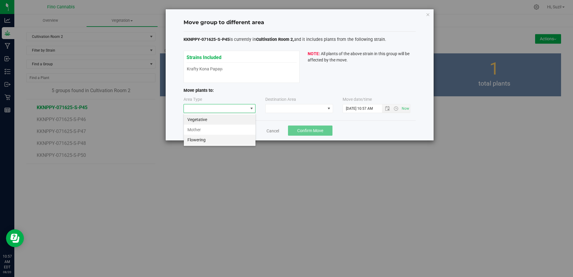
scroll to position [9, 72]
click at [222, 140] on li "Flowering" at bounding box center [220, 140] width 72 height 10
click at [285, 111] on span at bounding box center [295, 108] width 60 height 8
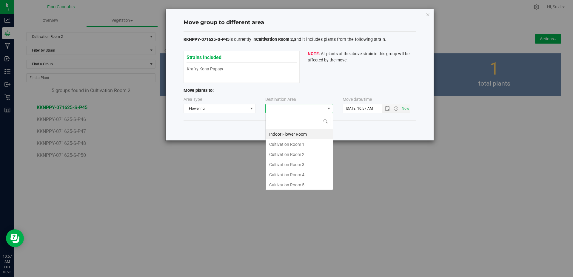
scroll to position [9, 68]
click at [284, 152] on li "Cultivation Room 2" at bounding box center [298, 154] width 67 height 10
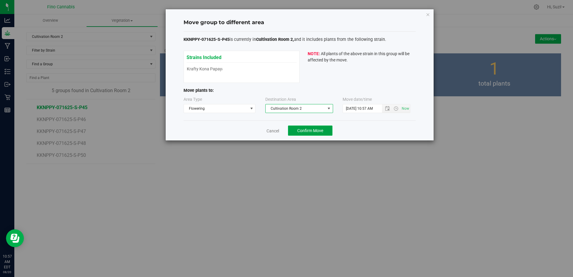
click at [308, 132] on span "Confirm Move" at bounding box center [310, 130] width 26 height 5
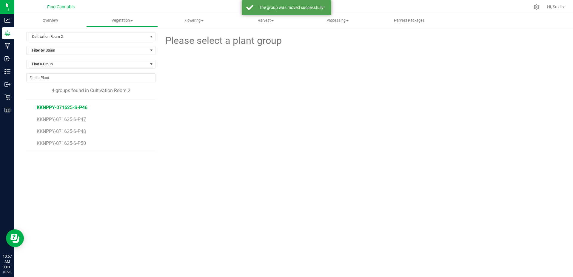
click at [85, 108] on span "KKNPPY-071625-S-P46" at bounding box center [62, 108] width 51 height 6
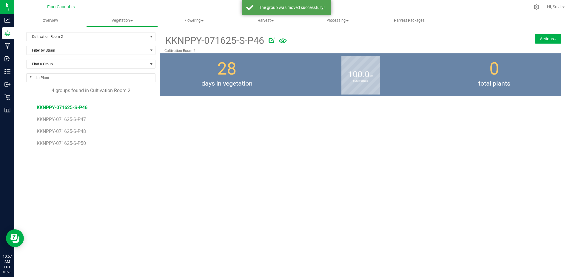
click at [550, 35] on button "Actions" at bounding box center [548, 39] width 26 height 10
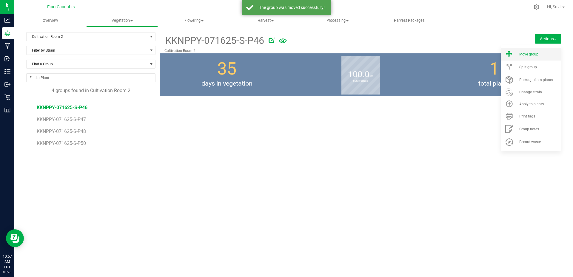
click at [530, 55] on span "Move group" at bounding box center [528, 54] width 19 height 4
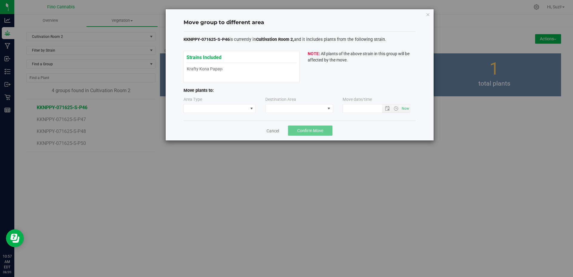
type input "8/20/2025 10:57 AM"
click at [241, 105] on span at bounding box center [216, 108] width 64 height 8
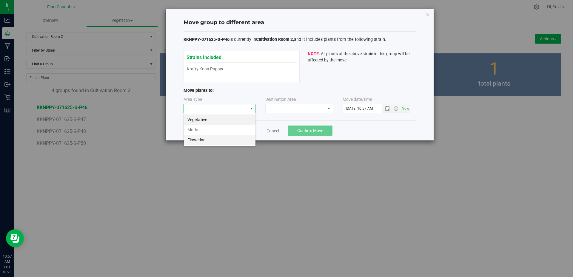
click at [232, 136] on li "Flowering" at bounding box center [220, 140] width 72 height 10
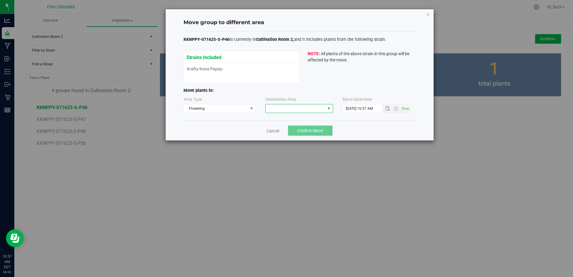
click at [279, 109] on span at bounding box center [295, 108] width 60 height 8
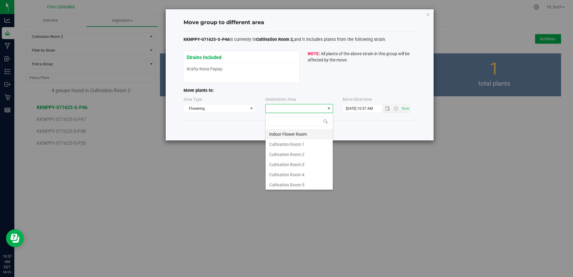
scroll to position [9, 68]
click at [288, 156] on li "Cultivation Room 2" at bounding box center [298, 154] width 67 height 10
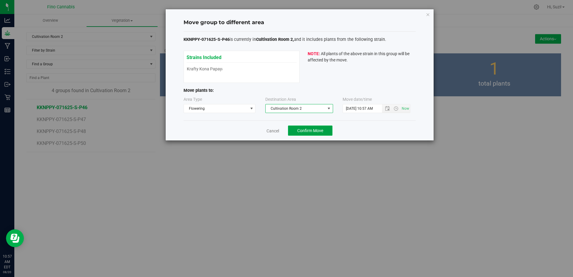
click at [308, 132] on span "Confirm Move" at bounding box center [310, 130] width 26 height 5
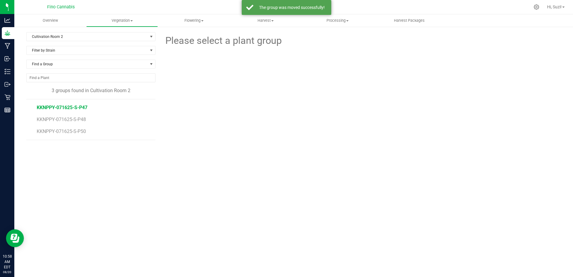
click at [81, 109] on span "KKNPPY-071625-S-P47" at bounding box center [62, 108] width 51 height 6
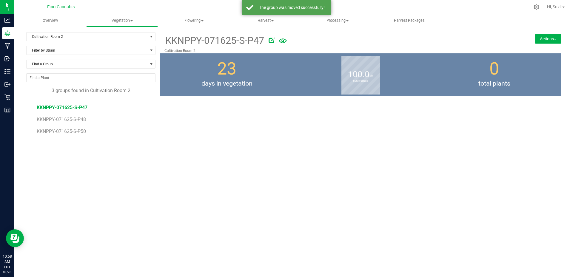
click at [553, 40] on button "Actions" at bounding box center [548, 39] width 26 height 10
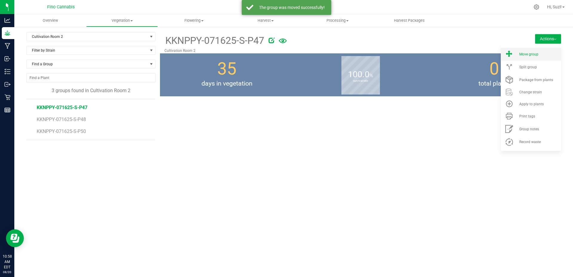
click at [540, 55] on div "Move group" at bounding box center [539, 54] width 41 height 4
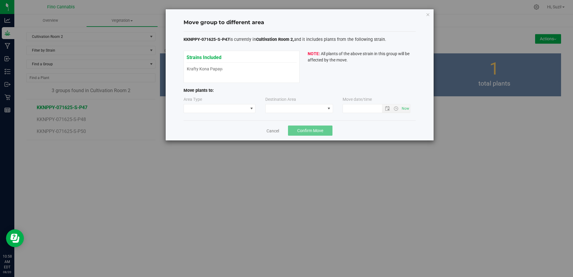
type input "8/20/2025 10:58 AM"
click at [232, 107] on span at bounding box center [216, 108] width 64 height 8
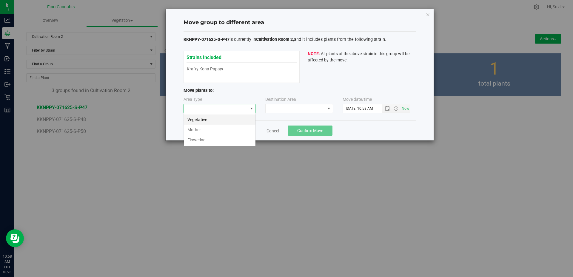
scroll to position [9, 72]
click at [225, 139] on li "Flowering" at bounding box center [220, 140] width 72 height 10
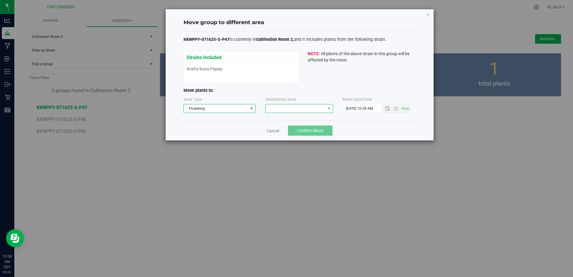
click at [279, 109] on span at bounding box center [295, 108] width 60 height 8
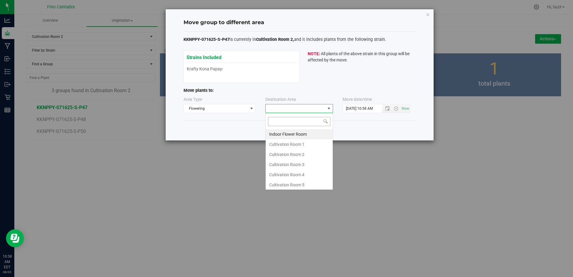
scroll to position [9, 68]
click at [279, 152] on li "Cultivation Room 2" at bounding box center [298, 154] width 67 height 10
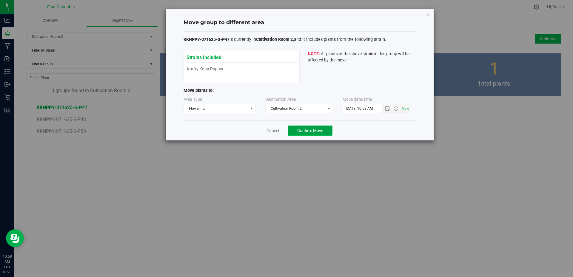
click at [313, 129] on span "Confirm Move" at bounding box center [310, 130] width 26 height 5
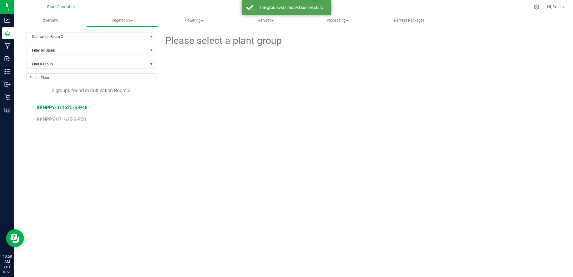
click at [69, 107] on span "KKNPPY-071625-S-P48" at bounding box center [62, 108] width 51 height 6
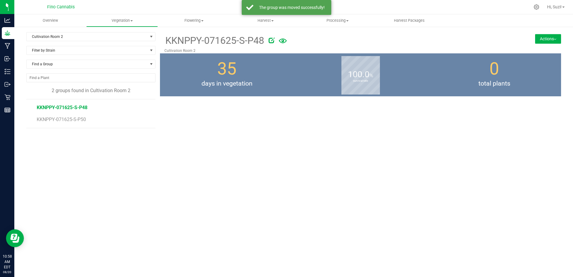
click at [549, 43] on button "Actions" at bounding box center [548, 39] width 26 height 10
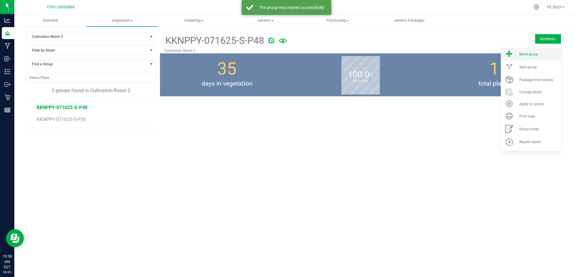
click at [542, 56] on div "Move group" at bounding box center [539, 54] width 41 height 4
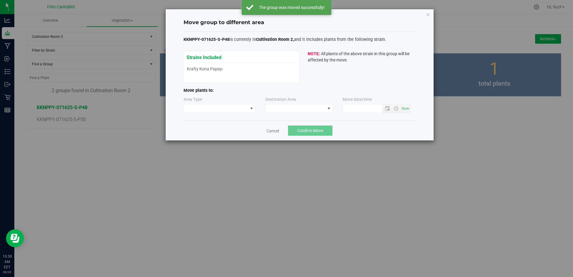
type input "8/20/2025 10:58 AM"
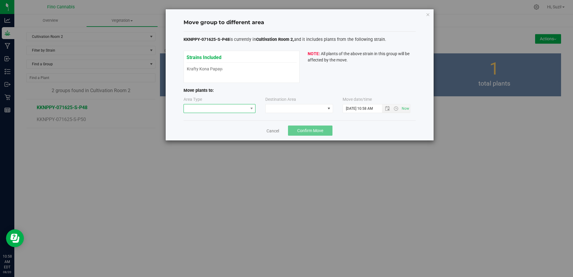
click at [223, 107] on span at bounding box center [216, 108] width 64 height 8
click at [209, 139] on li "Flowering" at bounding box center [220, 140] width 72 height 10
click at [293, 110] on span at bounding box center [295, 108] width 60 height 8
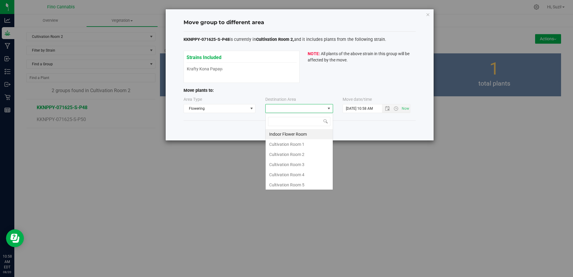
scroll to position [9, 68]
click at [282, 152] on li "Cultivation Room 2" at bounding box center [298, 154] width 67 height 10
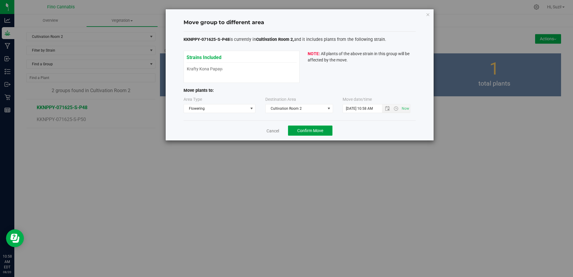
click at [308, 129] on span "Confirm Move" at bounding box center [310, 130] width 26 height 5
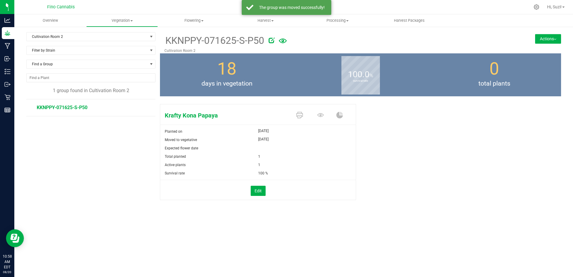
click at [75, 109] on span "KKNPPY-071625-S-P50" at bounding box center [62, 108] width 51 height 6
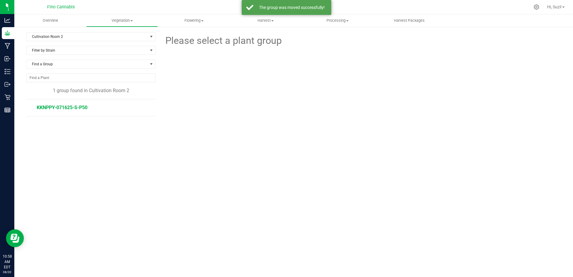
drag, startPoint x: 78, startPoint y: 108, endPoint x: 81, endPoint y: 106, distance: 3.5
click at [81, 106] on span "KKNPPY-071625-S-P50" at bounding box center [62, 108] width 51 height 6
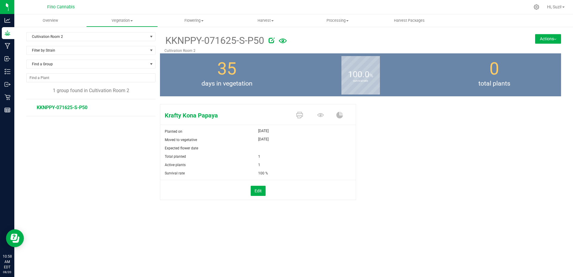
click at [540, 41] on button "Actions" at bounding box center [548, 39] width 26 height 10
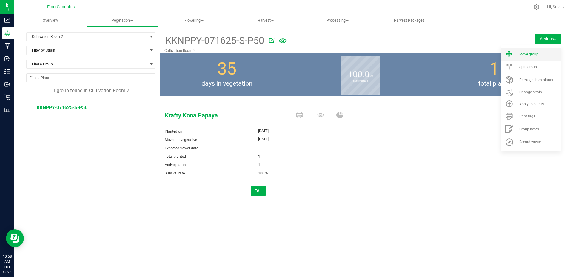
click at [543, 58] on li "Move group" at bounding box center [530, 54] width 60 height 13
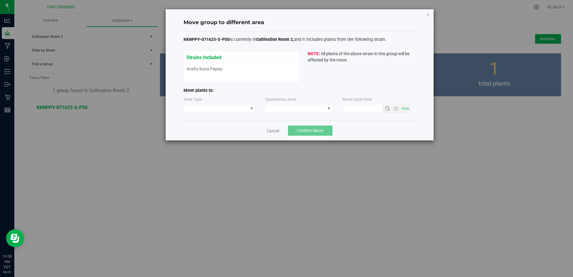
type input "8/20/2025 10:58 AM"
drag, startPoint x: 253, startPoint y: 107, endPoint x: 247, endPoint y: 112, distance: 8.0
click at [252, 107] on span at bounding box center [251, 108] width 5 height 5
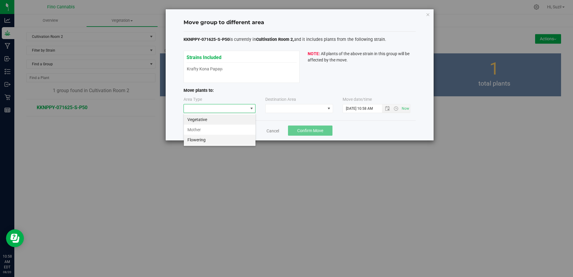
click at [219, 141] on li "Flowering" at bounding box center [220, 140] width 72 height 10
click at [299, 110] on span at bounding box center [295, 108] width 60 height 8
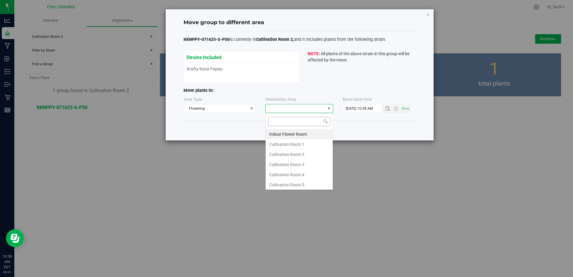
scroll to position [9, 68]
click at [283, 154] on li "Cultivation Room 2" at bounding box center [298, 154] width 67 height 10
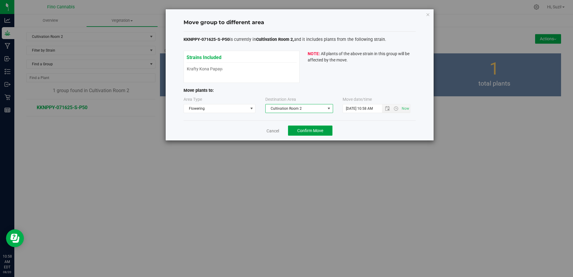
click at [321, 129] on span "Confirm Move" at bounding box center [310, 130] width 26 height 5
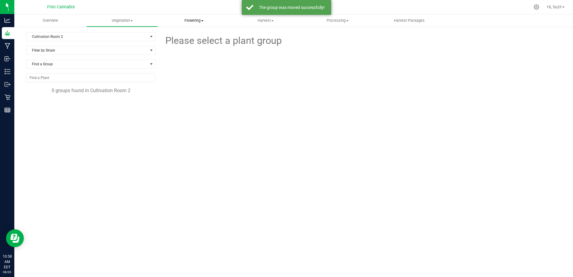
click at [201, 22] on span "Flowering" at bounding box center [193, 20] width 71 height 5
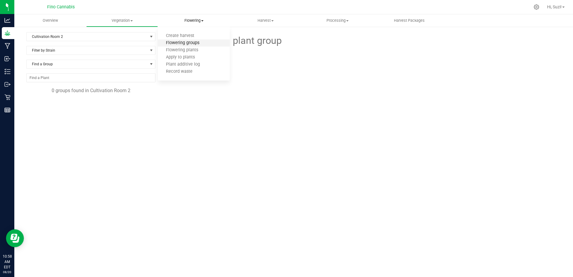
click at [199, 43] on span "Flowering groups" at bounding box center [183, 43] width 50 height 5
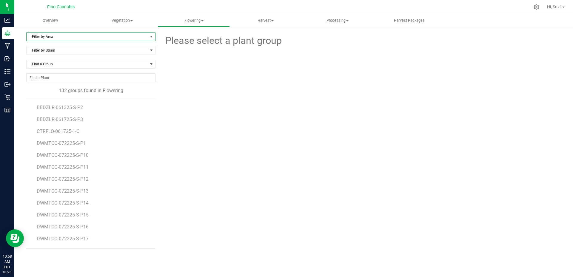
click at [115, 35] on span "Filter by Area" at bounding box center [87, 37] width 121 height 8
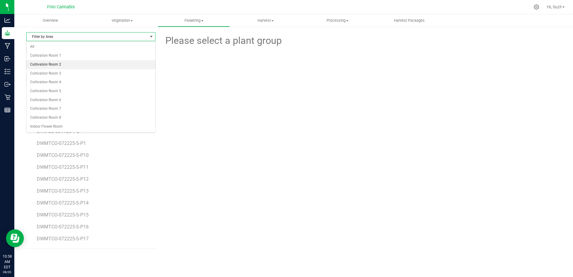
click at [93, 67] on li "Cultivation Room 2" at bounding box center [91, 64] width 129 height 9
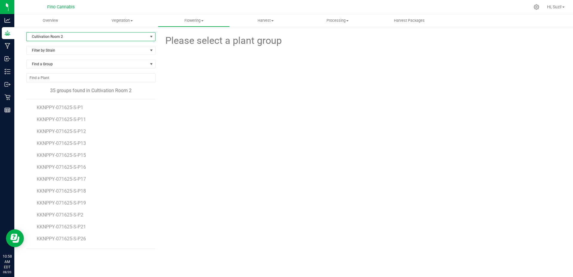
click at [93, 34] on span "Cultivation Room 2" at bounding box center [87, 37] width 121 height 8
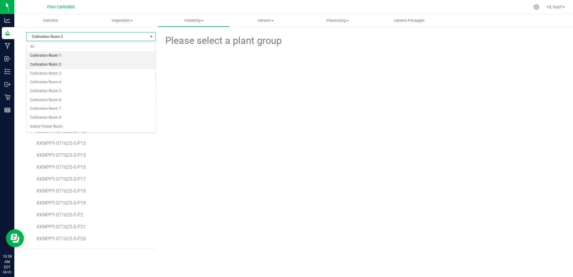
click at [84, 53] on li "Cultivation Room 1" at bounding box center [91, 55] width 129 height 9
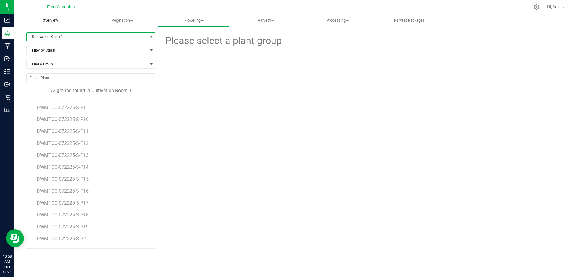
click at [52, 18] on span "Overview" at bounding box center [50, 20] width 31 height 5
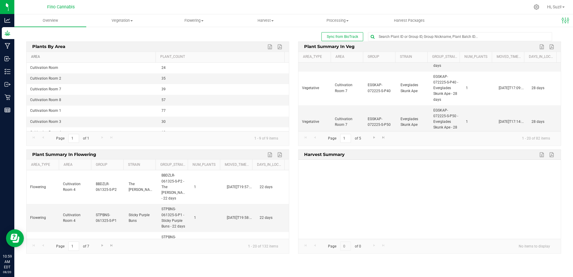
click at [38, 57] on link "Area" at bounding box center [92, 57] width 122 height 5
